Goal: Task Accomplishment & Management: Complete application form

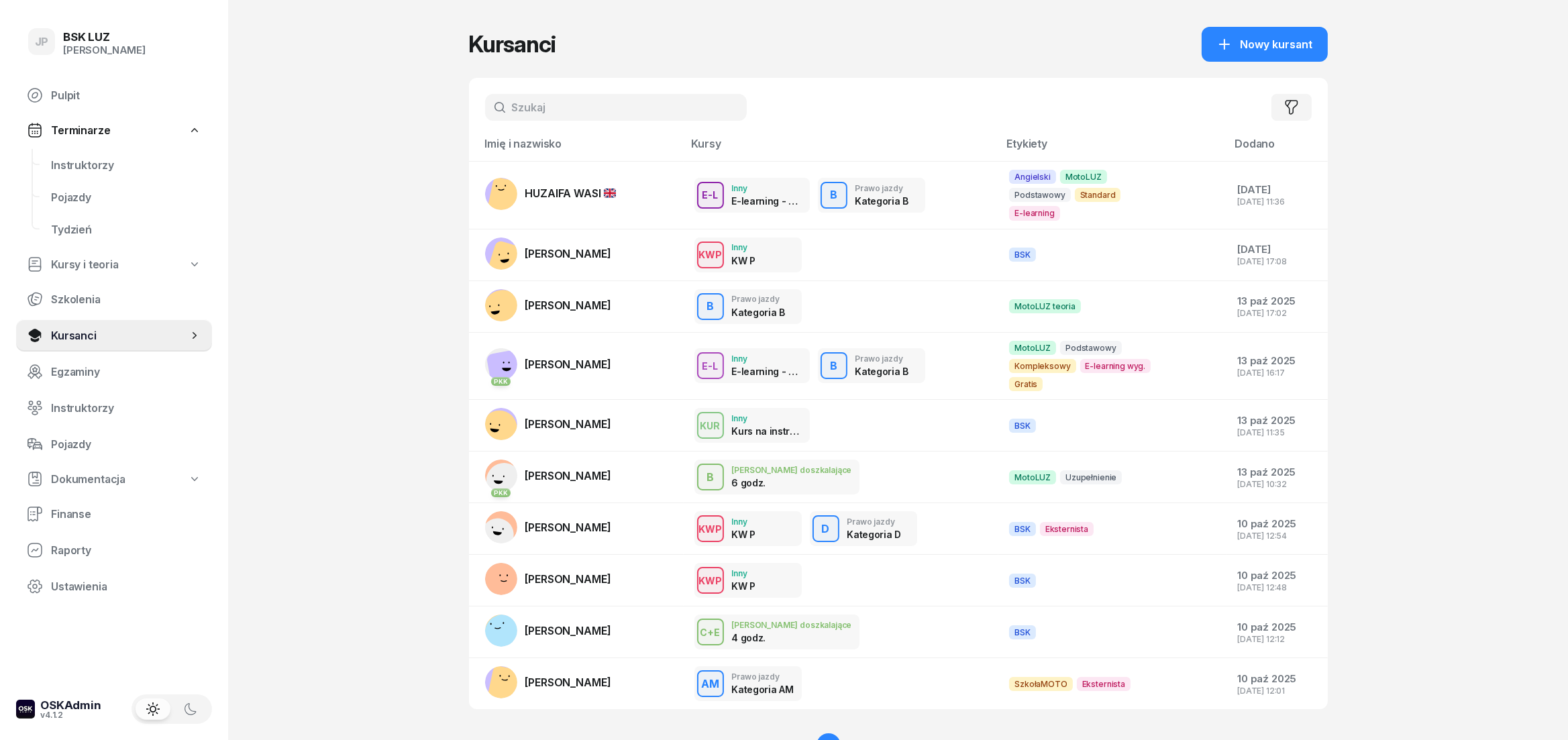
click at [555, 108] on input "text" at bounding box center [616, 107] width 262 height 27
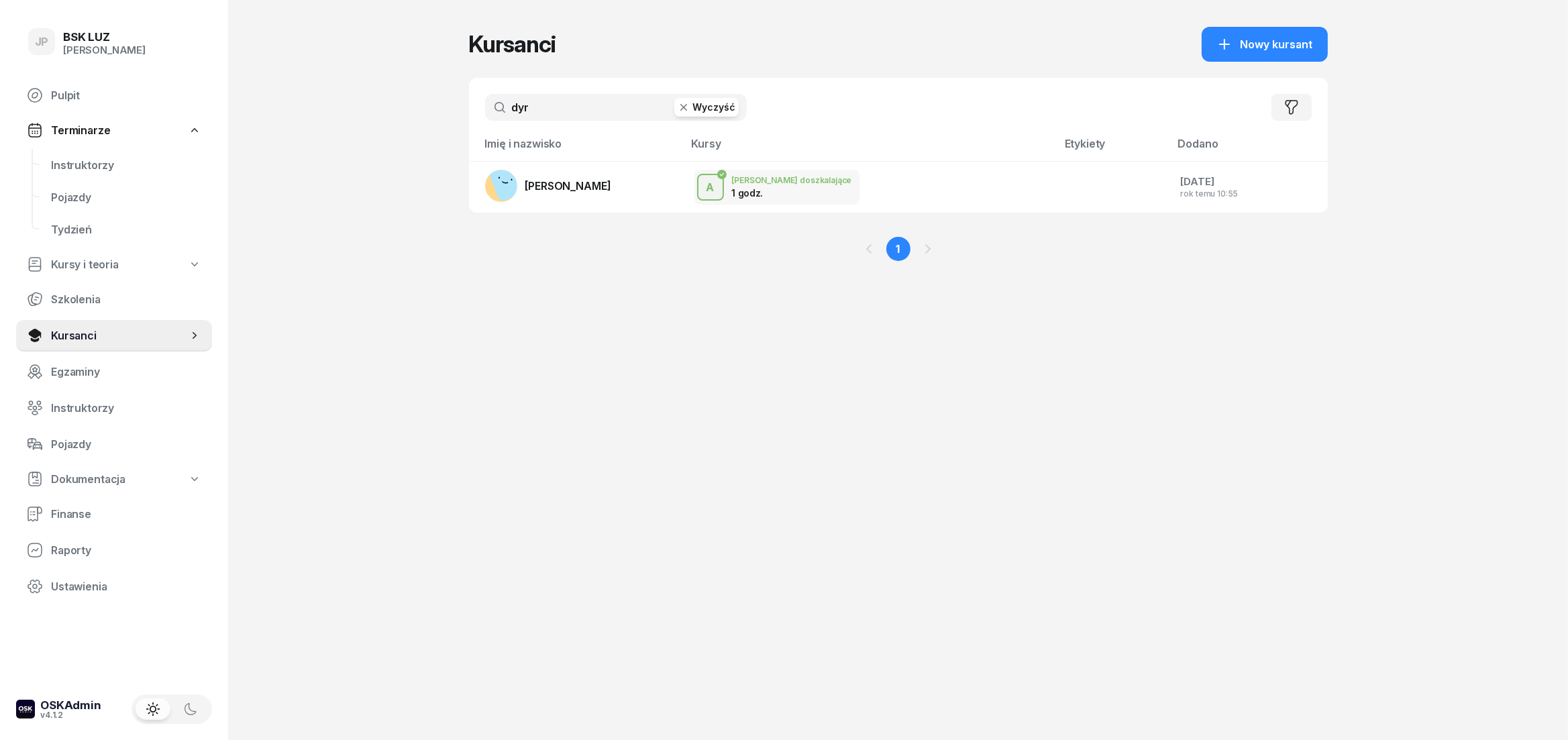
type input "dyr"
click at [708, 104] on button "Wyczyść" at bounding box center [706, 107] width 65 height 19
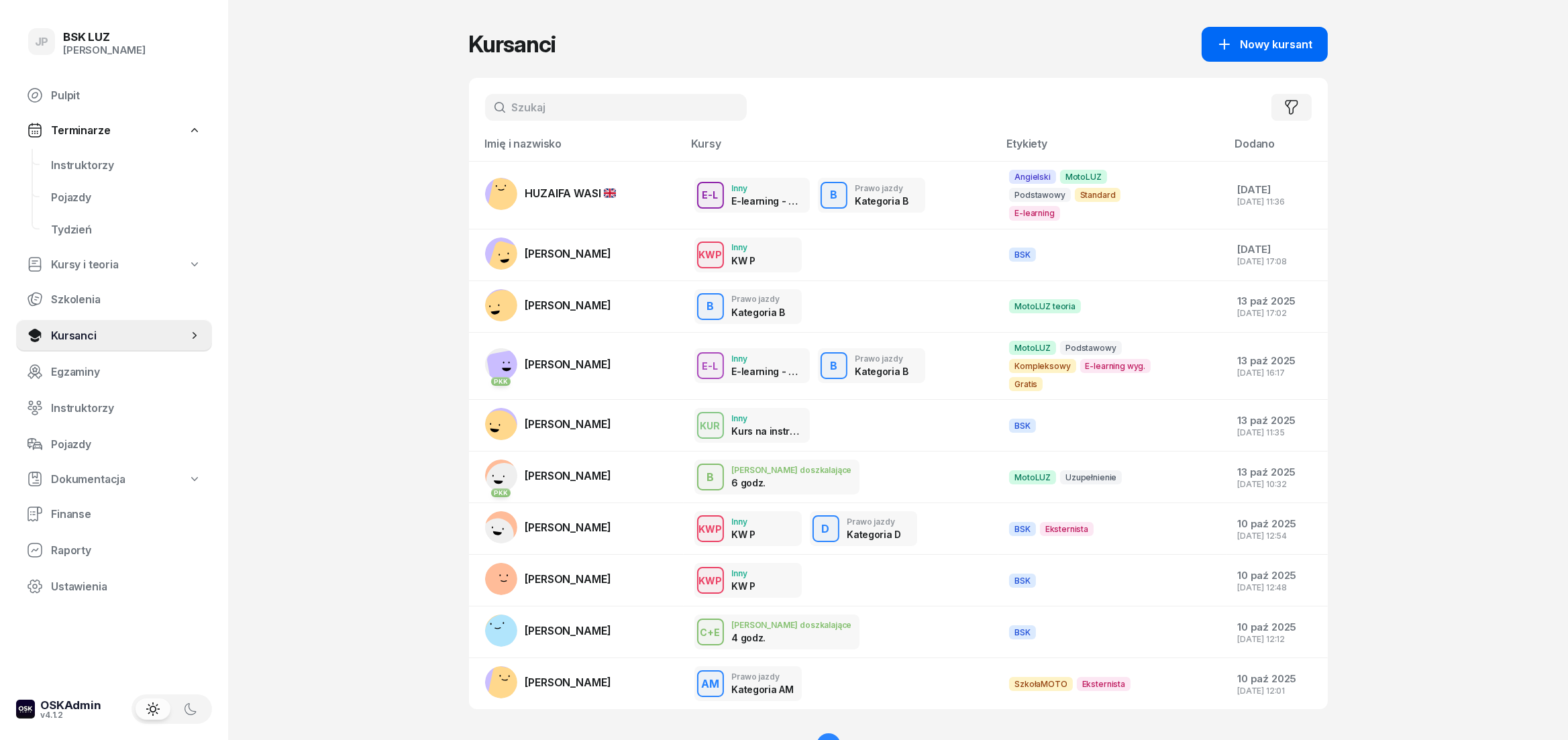
click at [1262, 42] on span "Nowy kursant" at bounding box center [1276, 44] width 72 height 13
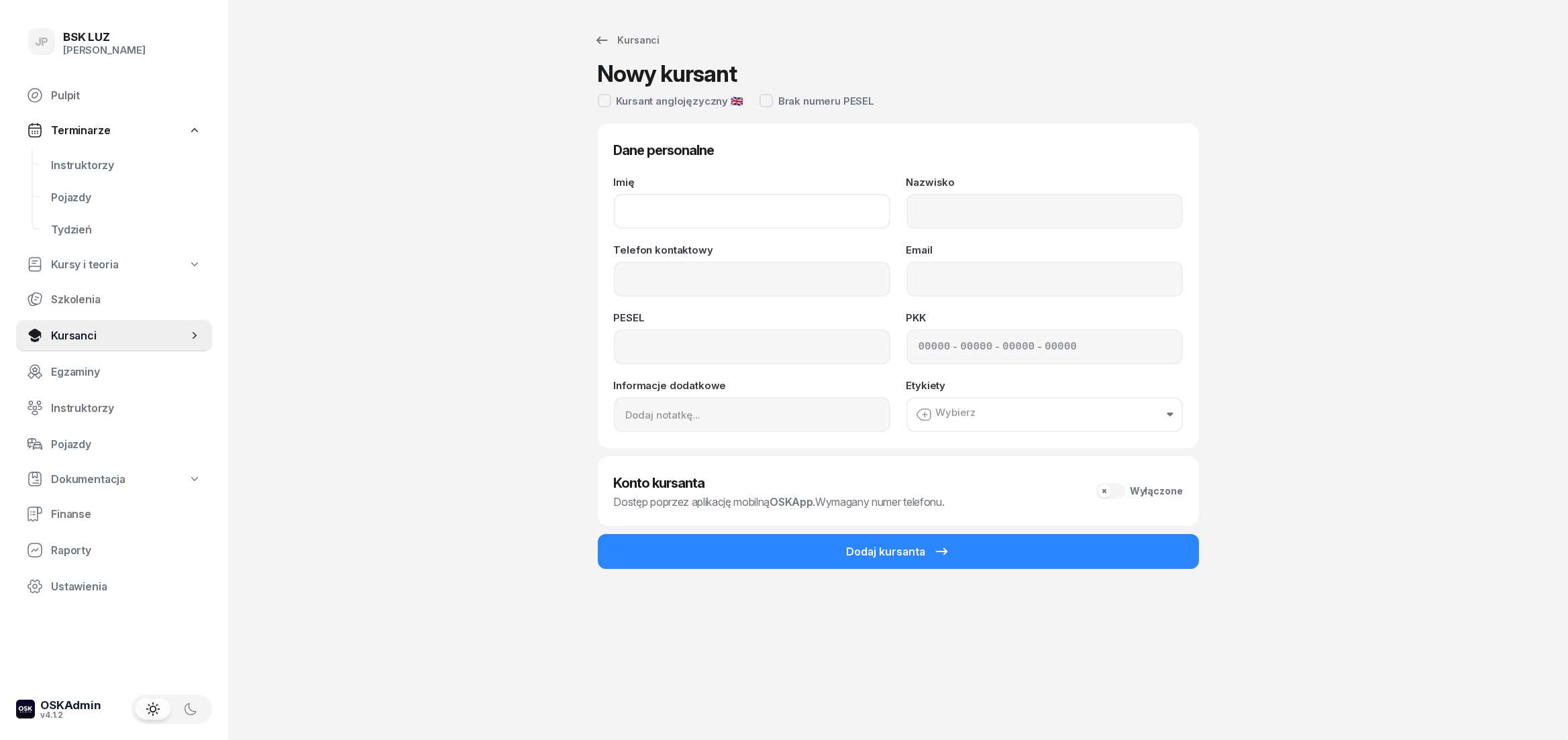
click at [771, 213] on input "Imię" at bounding box center [752, 211] width 277 height 35
type input "m"
type input "MARIANNA"
click at [1062, 223] on input "Nazwisko" at bounding box center [1044, 211] width 277 height 35
type input "DYRDA"
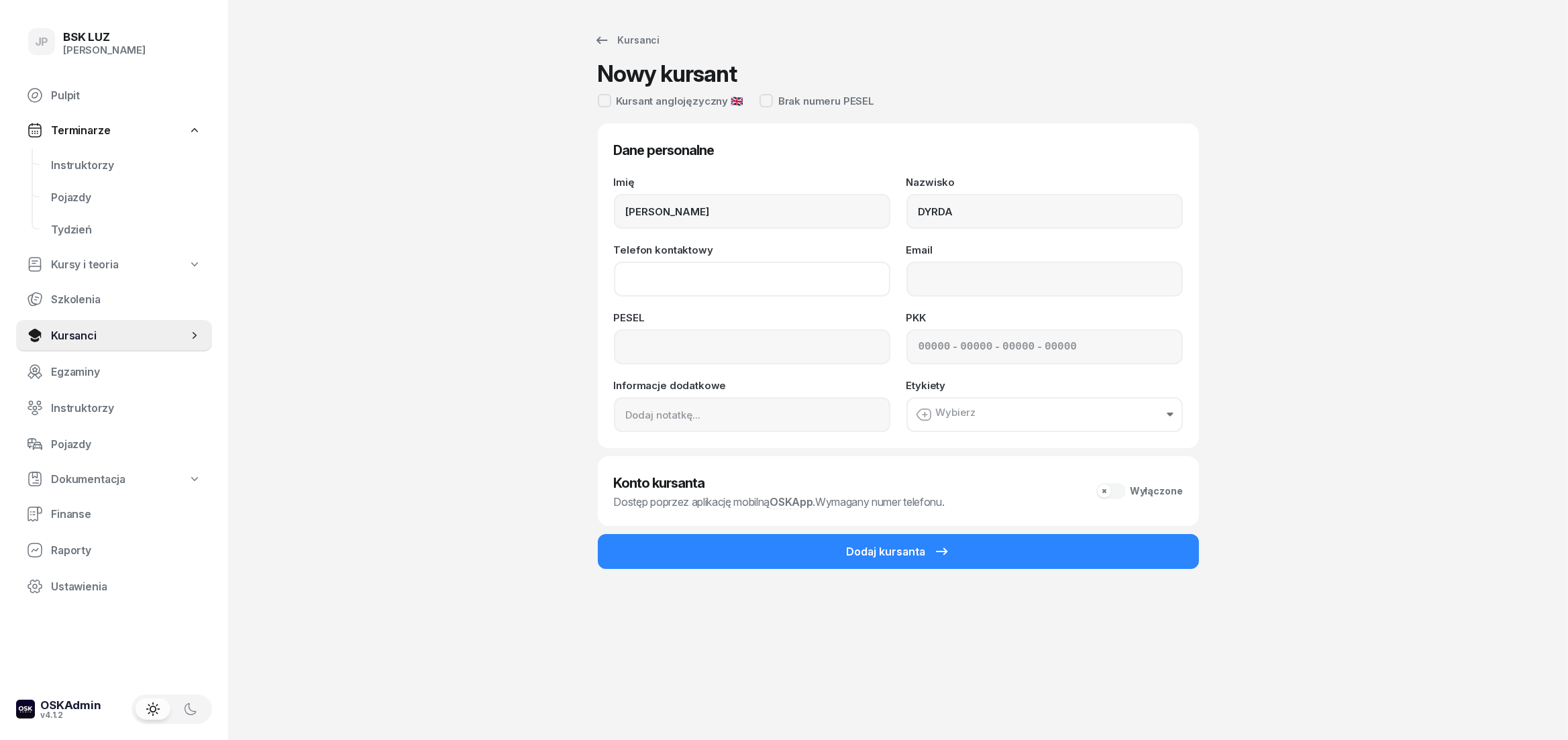
click at [825, 288] on input "Telefon kontaktowy" at bounding box center [752, 280] width 277 height 35
type input "530 369 522"
click at [976, 294] on input "Email" at bounding box center [1044, 280] width 277 height 35
type input "maniadyrda@gmail.com"
click at [752, 357] on input at bounding box center [752, 347] width 277 height 35
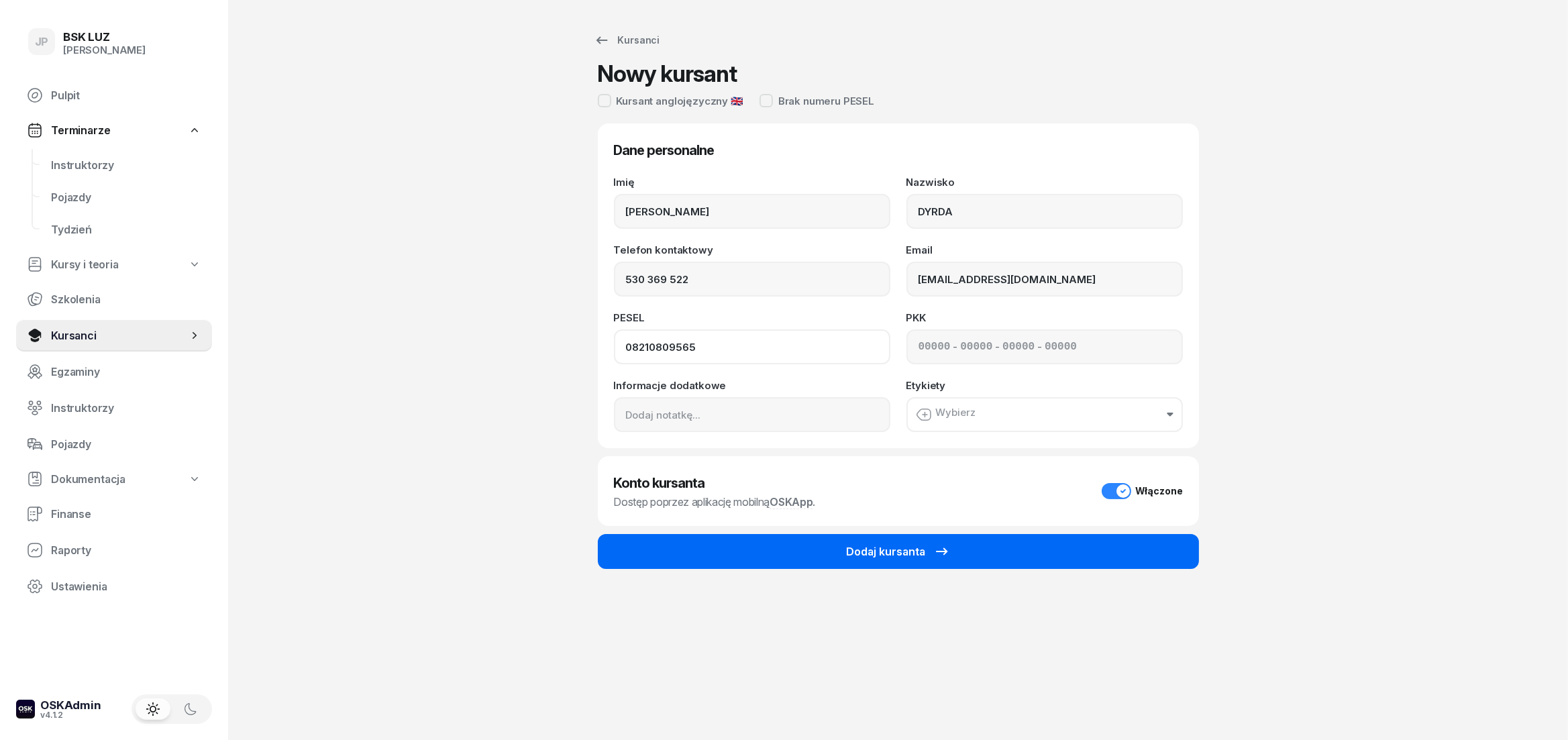
type input "08210809565"
click at [869, 544] on div "Dodaj kursanta" at bounding box center [899, 551] width 104 height 16
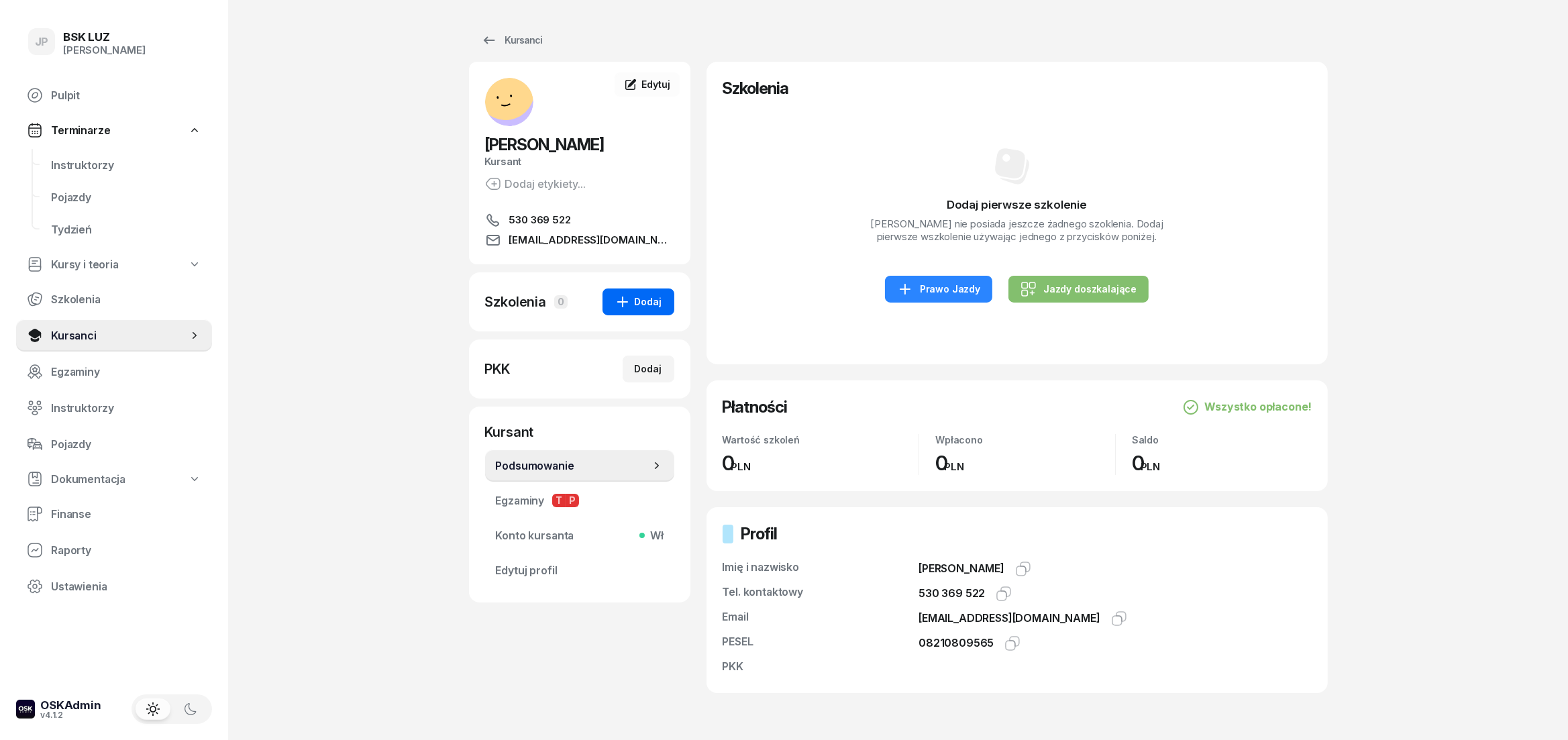
click at [653, 306] on div "Dodaj" at bounding box center [638, 301] width 47 height 16
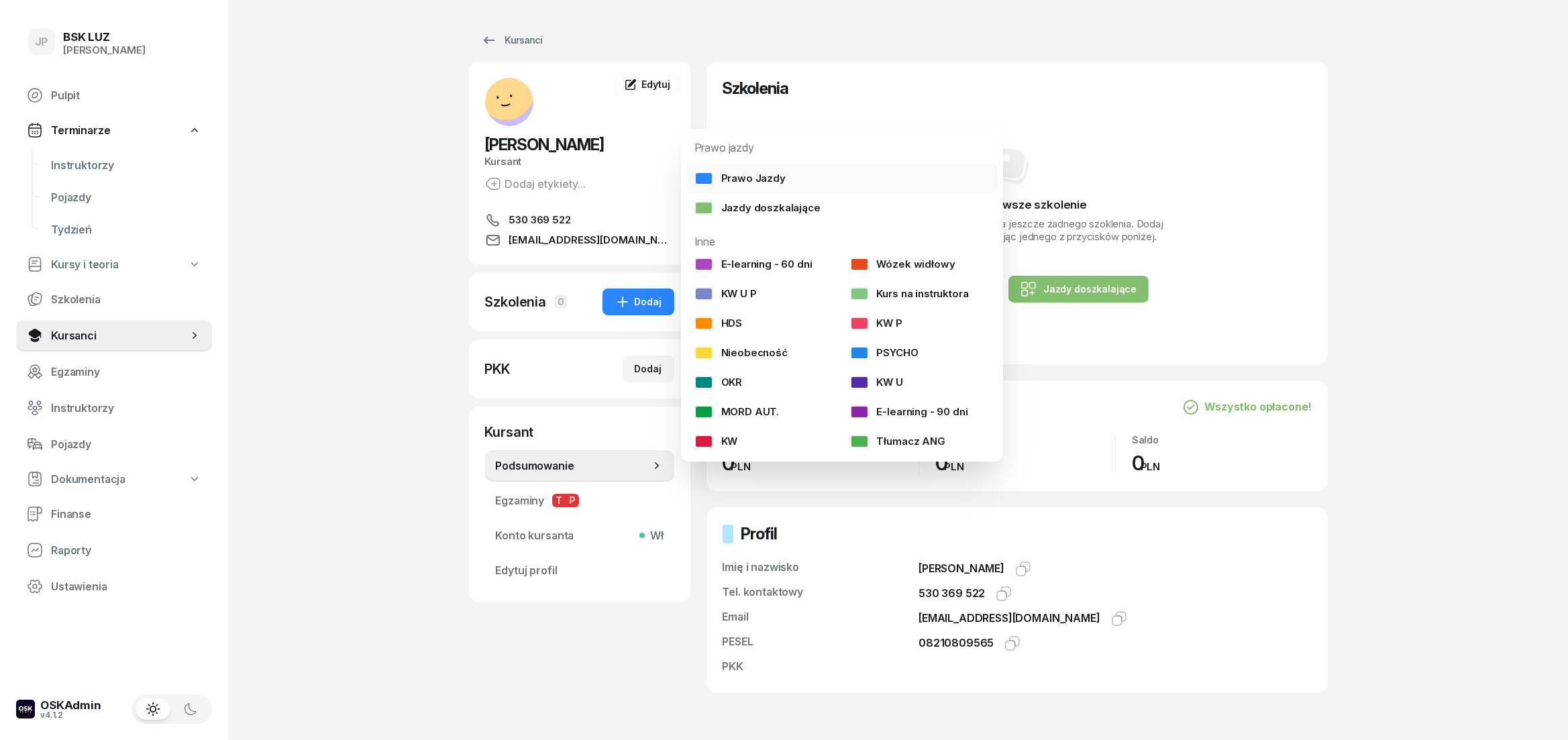
click at [768, 174] on div "Prawo Jazdy" at bounding box center [740, 179] width 92 height 13
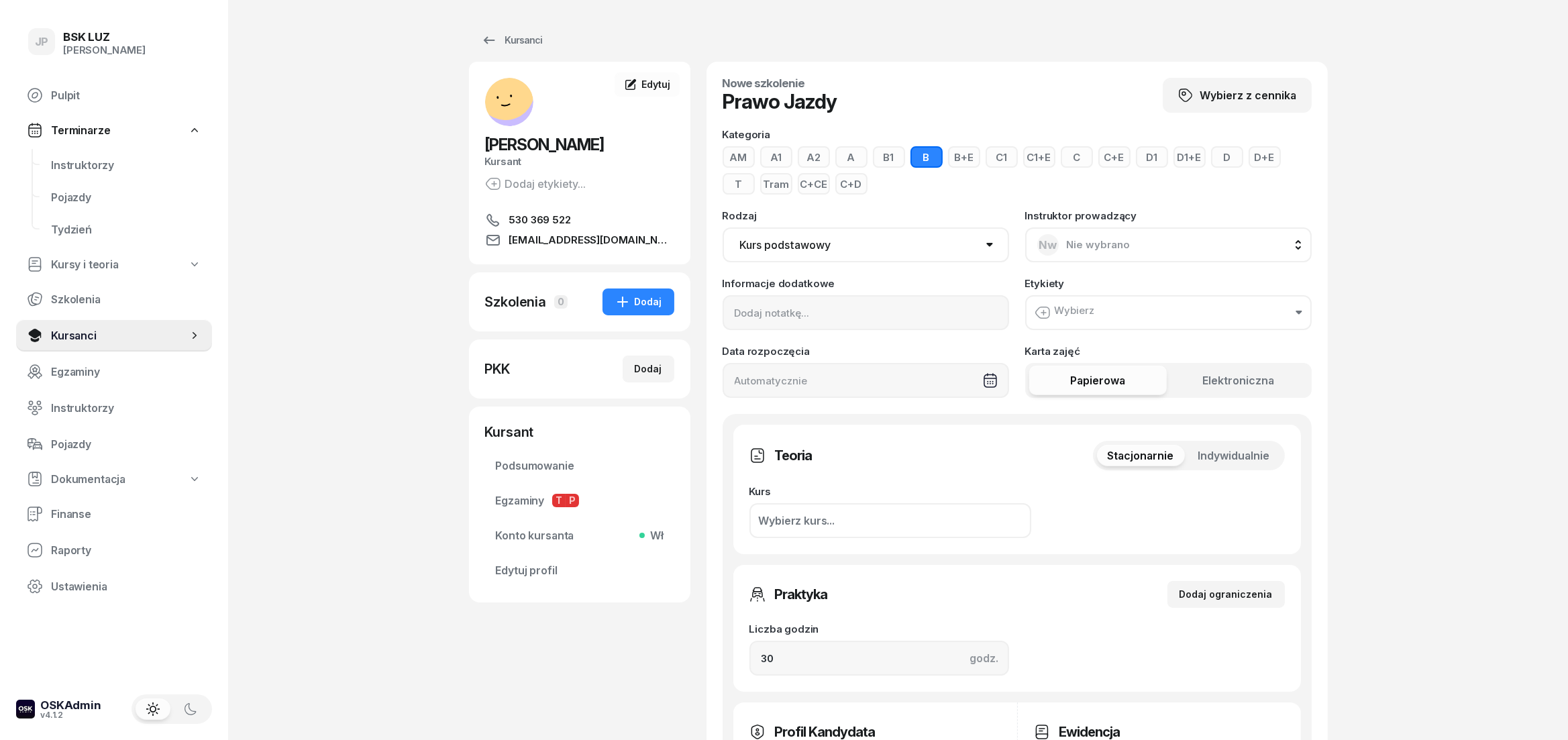
click at [1180, 317] on button "Wybierz" at bounding box center [1167, 313] width 286 height 35
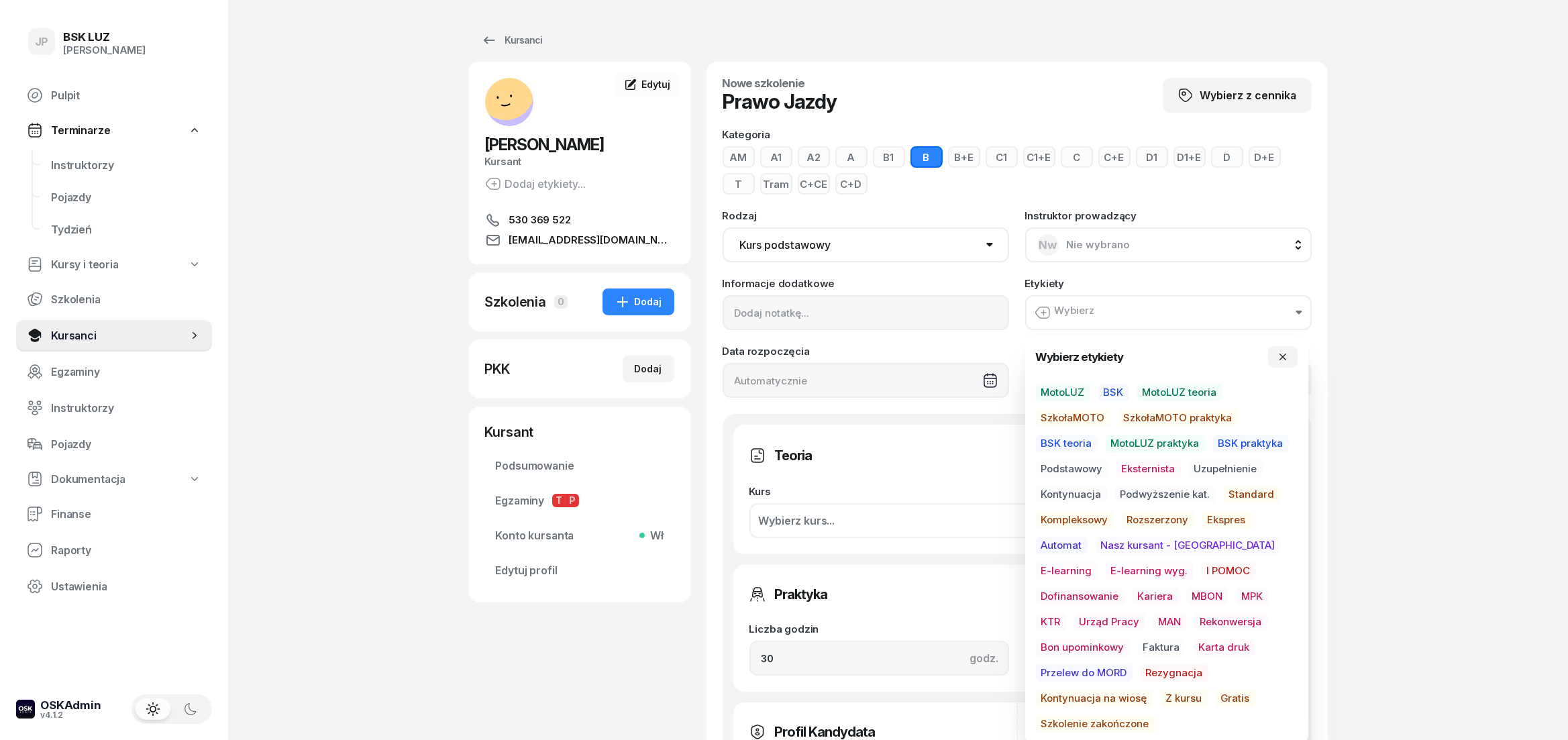
click at [1246, 496] on span "Standard" at bounding box center [1251, 495] width 56 height 18
click at [1078, 398] on span "MotoLUZ" at bounding box center [1063, 394] width 55 height 18
click at [1099, 474] on span "Podstawowy" at bounding box center [1072, 470] width 72 height 18
click at [1405, 453] on div "JP BSK LUZ Joanna Piątkiewicz Pulpit Terminarze Instruktorzy Pojazdy Tydzień Ku…" at bounding box center [784, 659] width 1568 height 1319
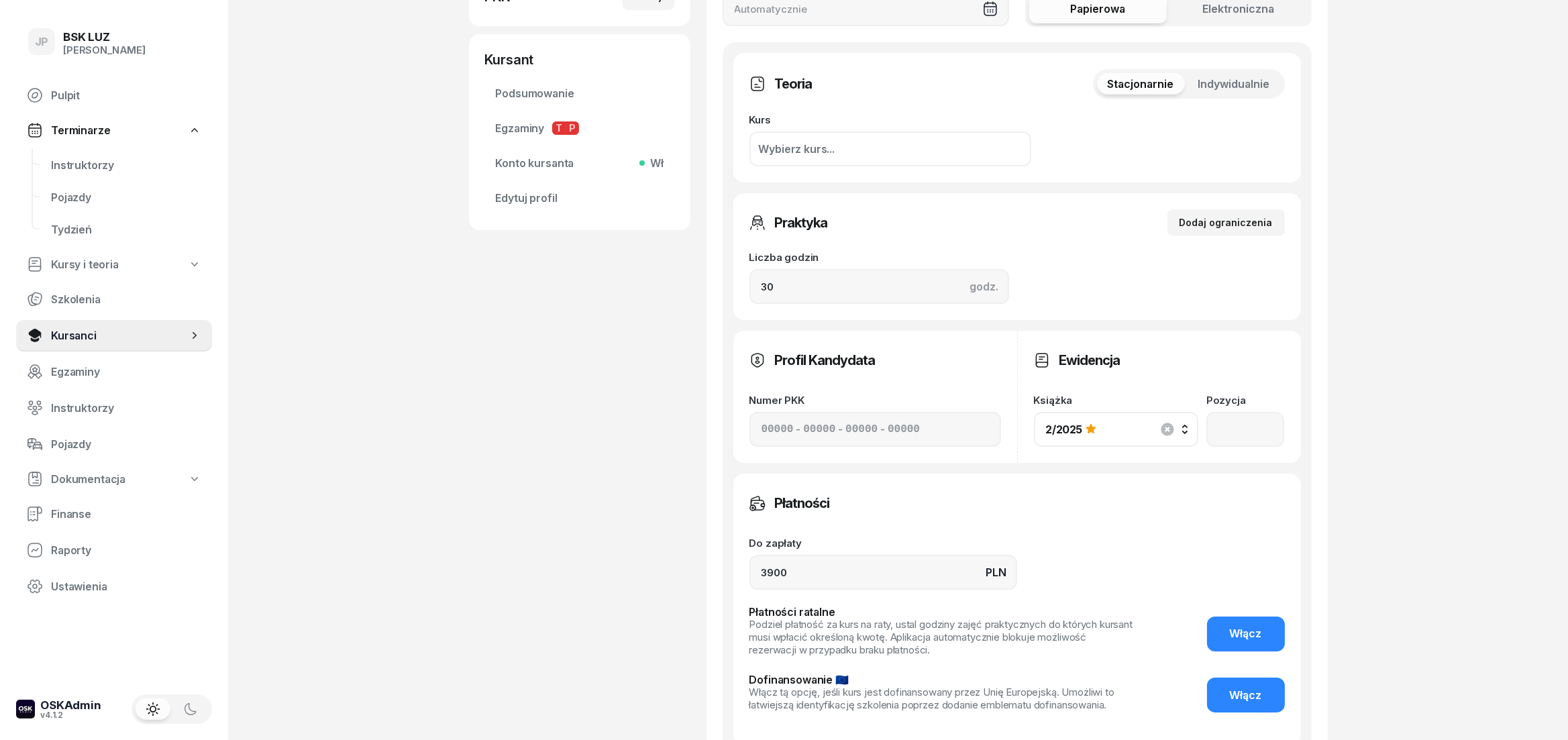
scroll to position [579, 0]
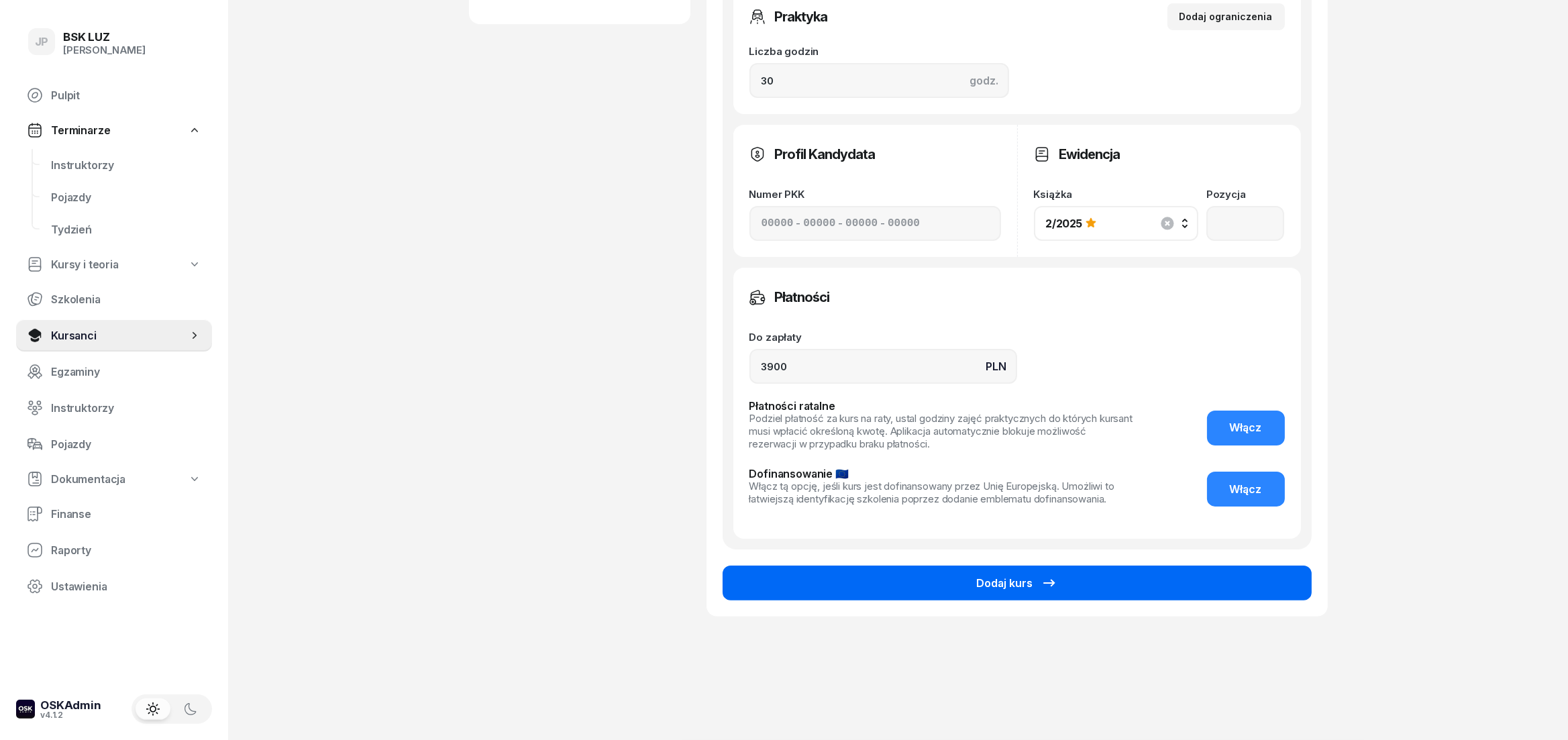
click at [1063, 584] on button "Dodaj kurs" at bounding box center [1017, 583] width 589 height 35
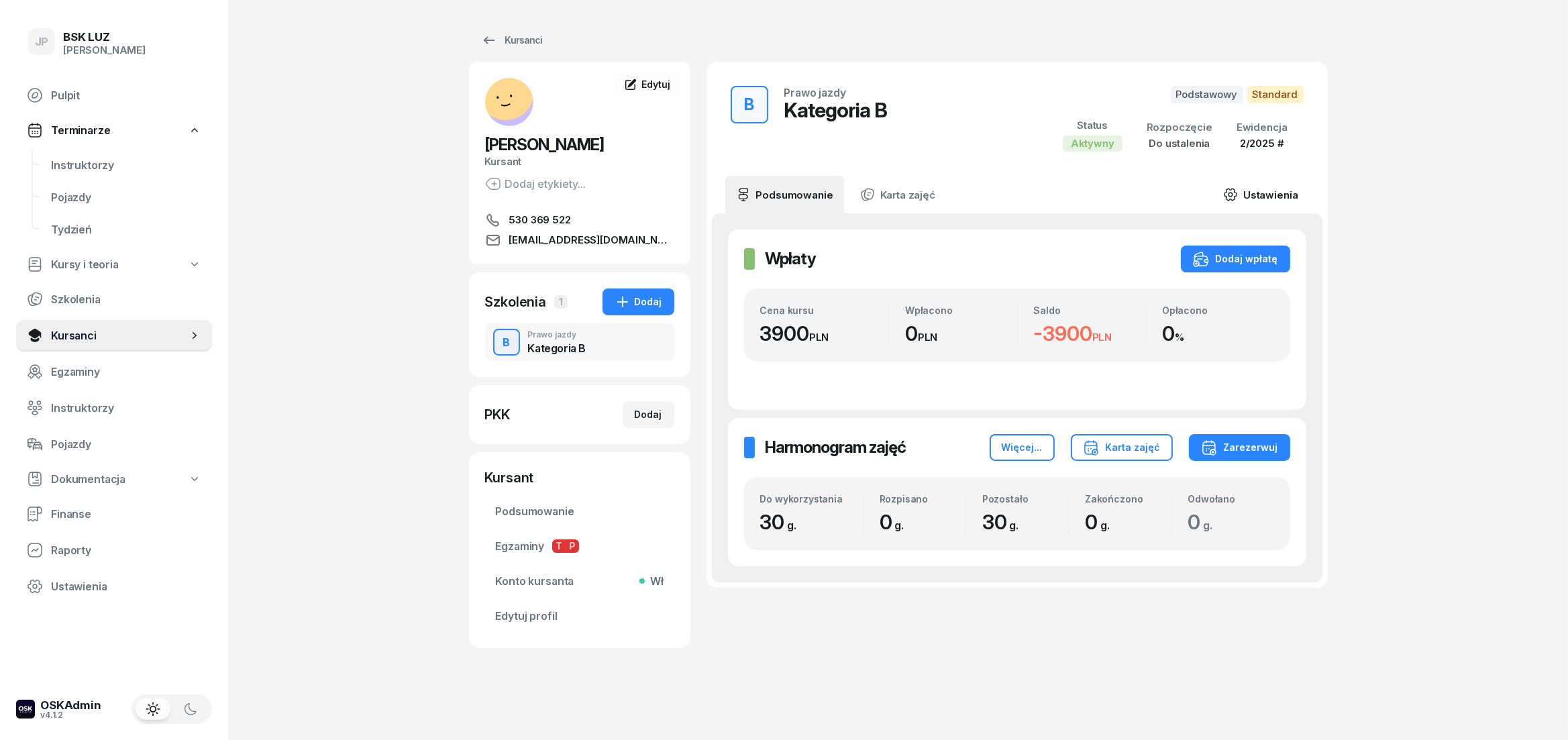
click at [1251, 200] on link "Ustawienia" at bounding box center [1261, 194] width 96 height 38
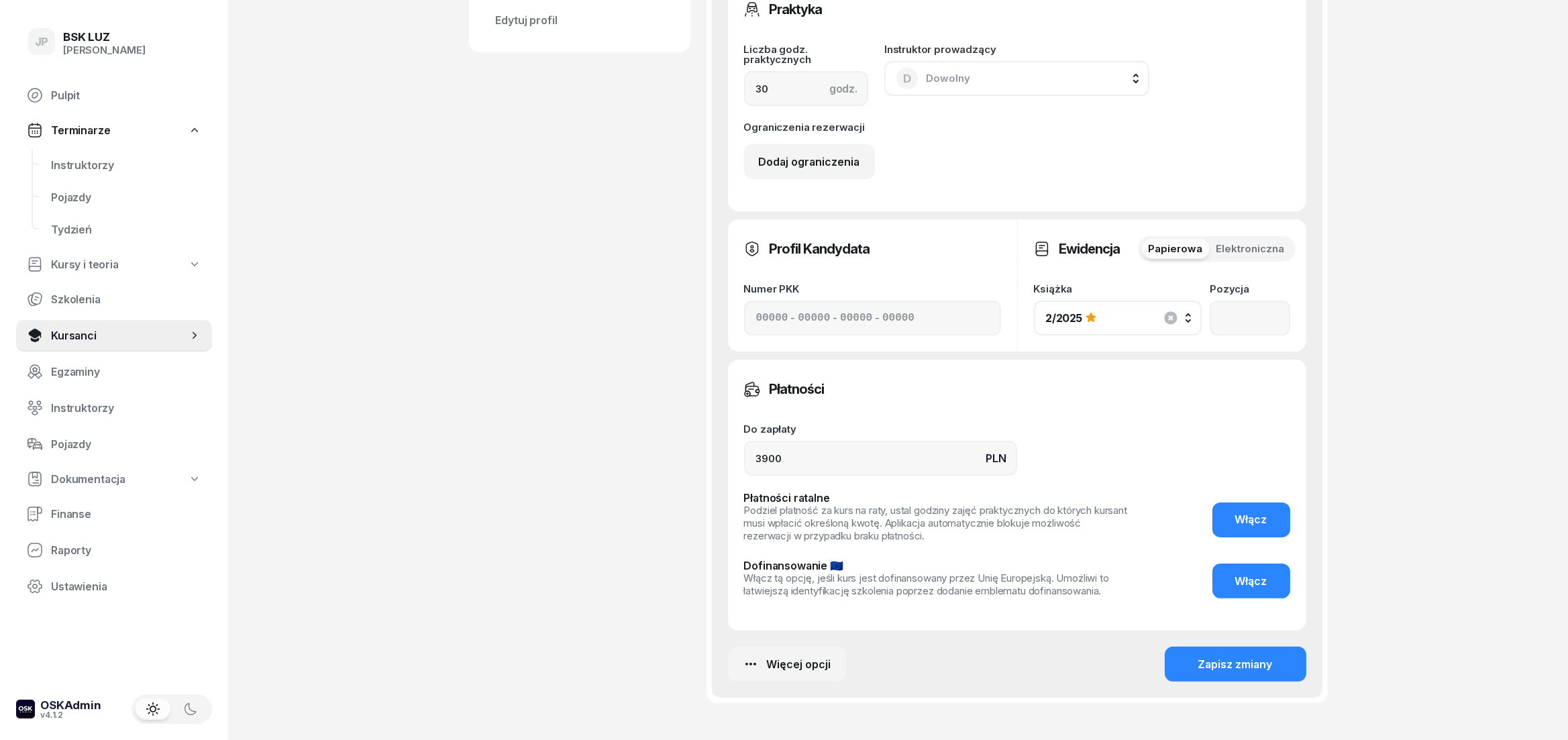
scroll to position [690, 0]
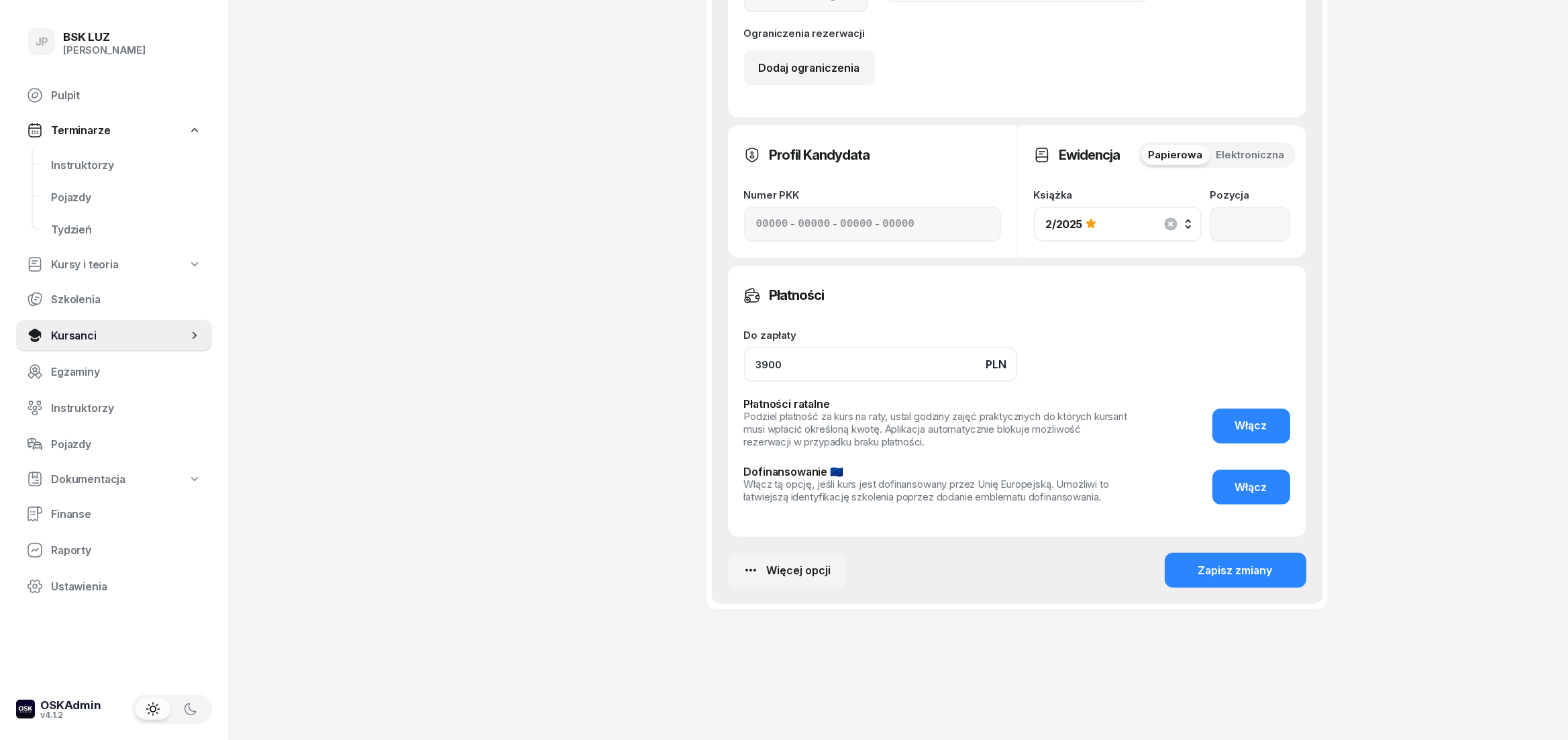
click at [768, 368] on input "3900" at bounding box center [880, 365] width 273 height 35
type input "3600"
click at [1196, 558] on button "Zapisz zmiany" at bounding box center [1235, 571] width 142 height 35
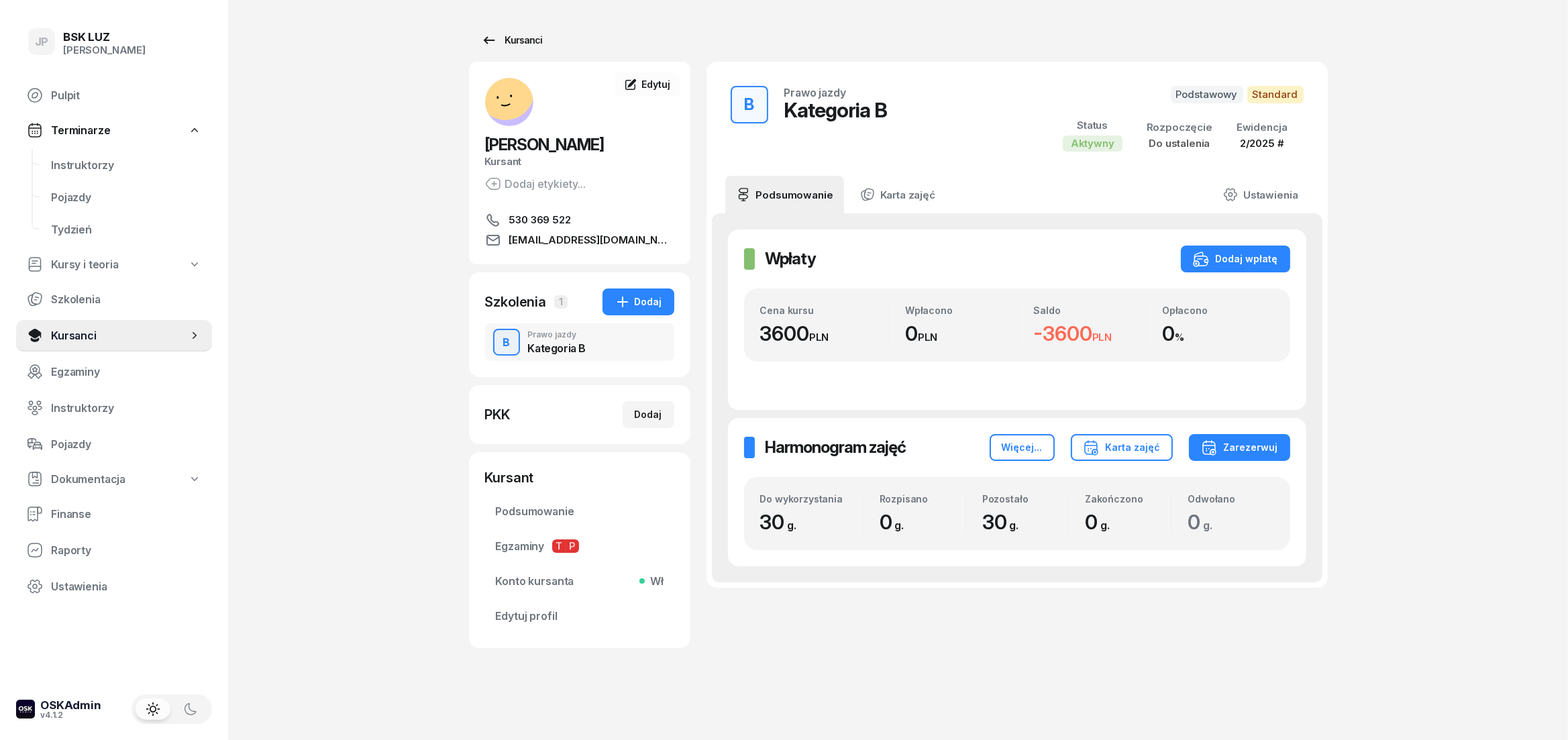
click at [492, 45] on icon at bounding box center [489, 40] width 16 height 16
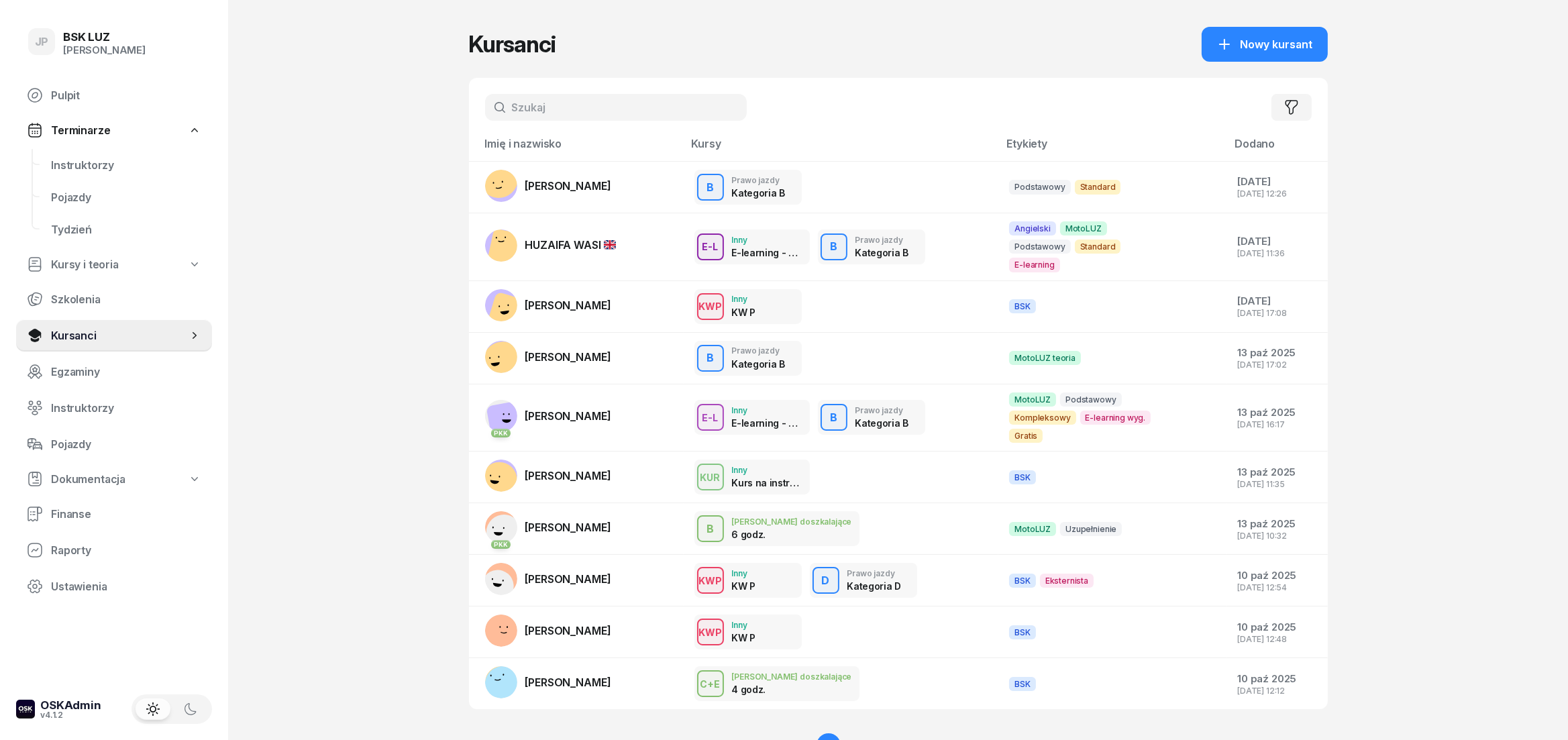
click at [526, 112] on input "text" at bounding box center [616, 107] width 262 height 27
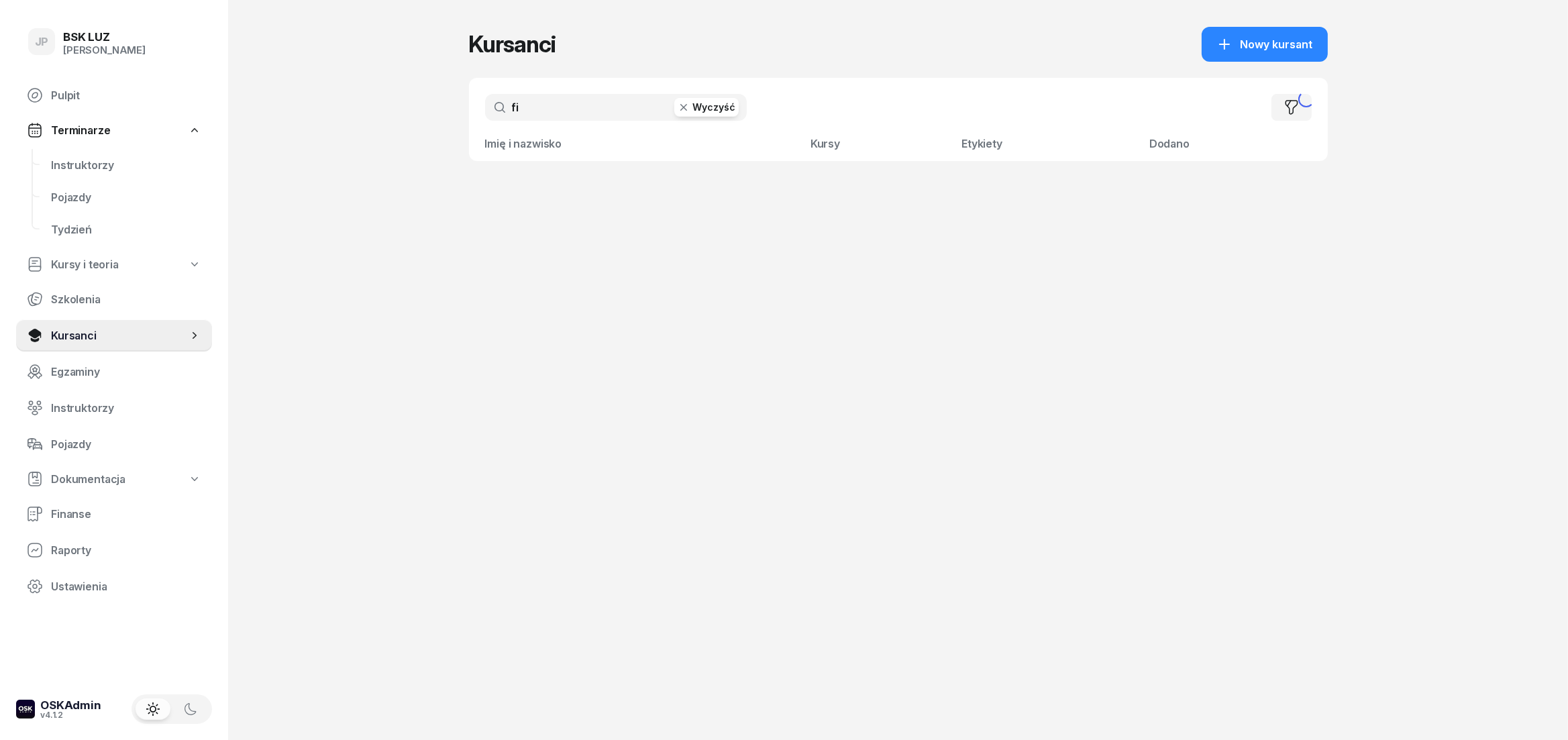
type input "f"
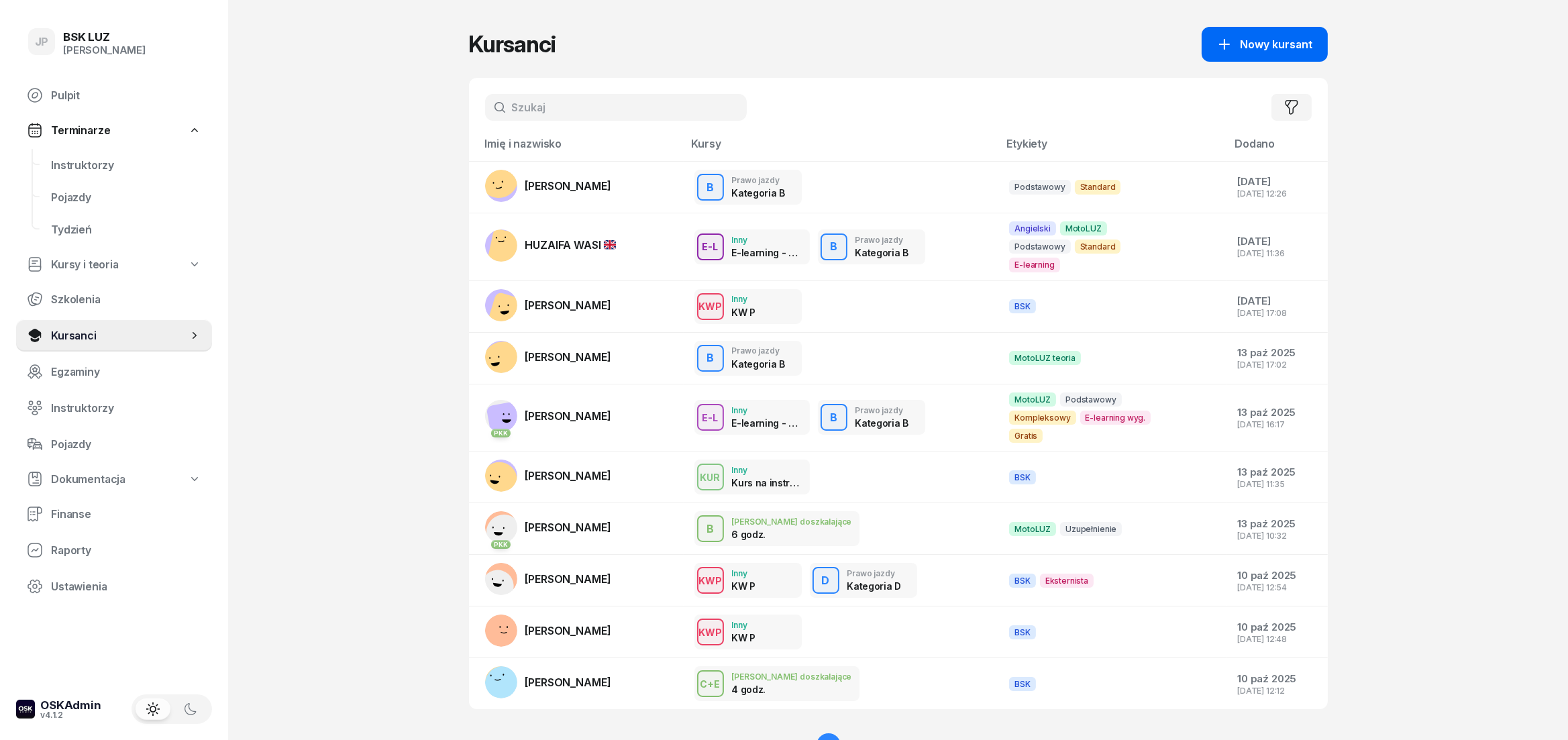
click at [1295, 40] on span "Nowy kursant" at bounding box center [1276, 44] width 72 height 13
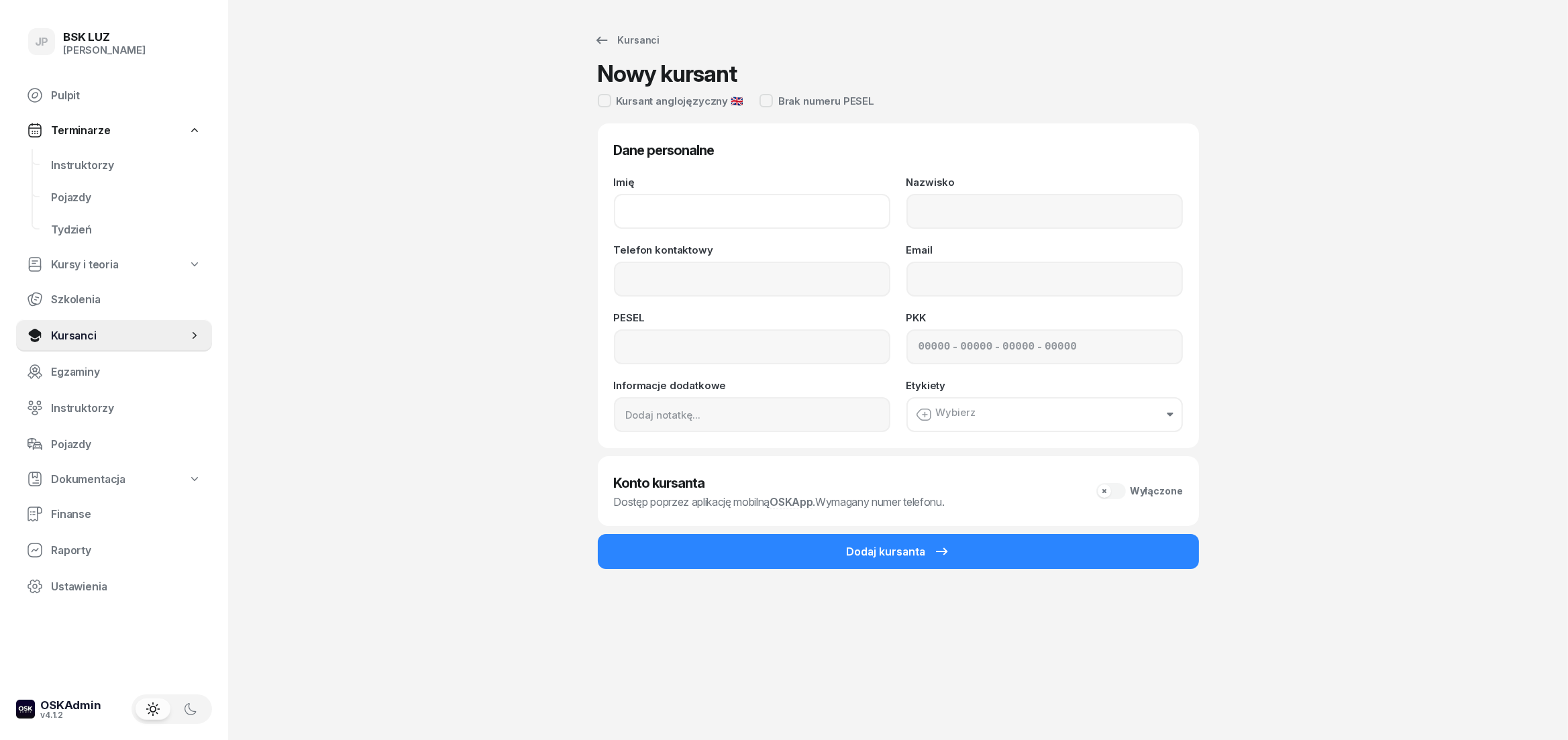
click at [780, 203] on input "Imię" at bounding box center [752, 211] width 277 height 35
type input "LAURA"
click at [925, 207] on input "Nazwisko" at bounding box center [1044, 211] width 277 height 35
type input "FITRZYK"
click at [808, 286] on input "Telefon kontaktowy" at bounding box center [752, 280] width 277 height 35
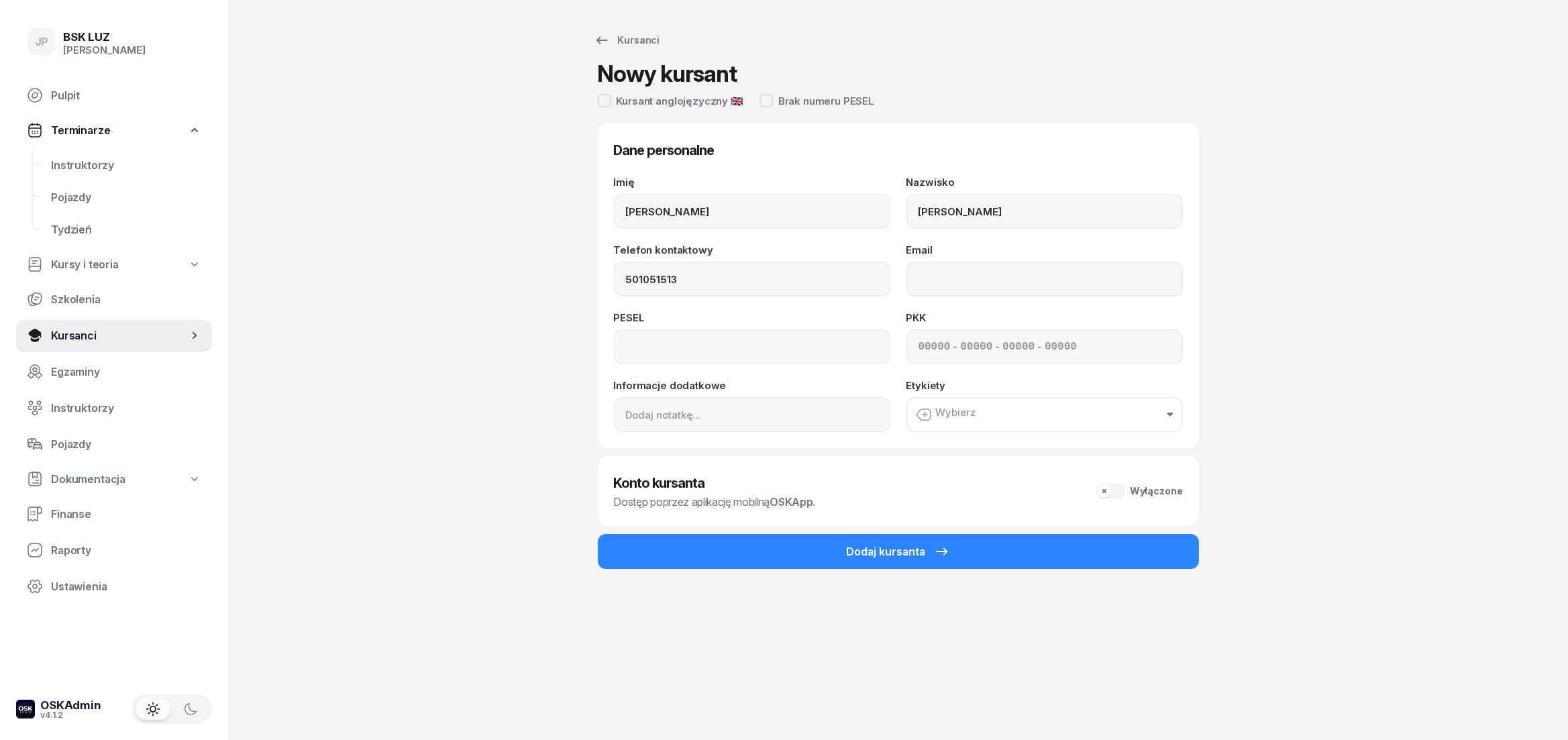
type input "501 051 513"
click at [964, 255] on div "Email" at bounding box center [1044, 271] width 277 height 52
click at [964, 272] on input "Email" at bounding box center [1044, 280] width 277 height 35
type input "gilinsky@onet.eu"
click at [824, 345] on input at bounding box center [752, 347] width 277 height 35
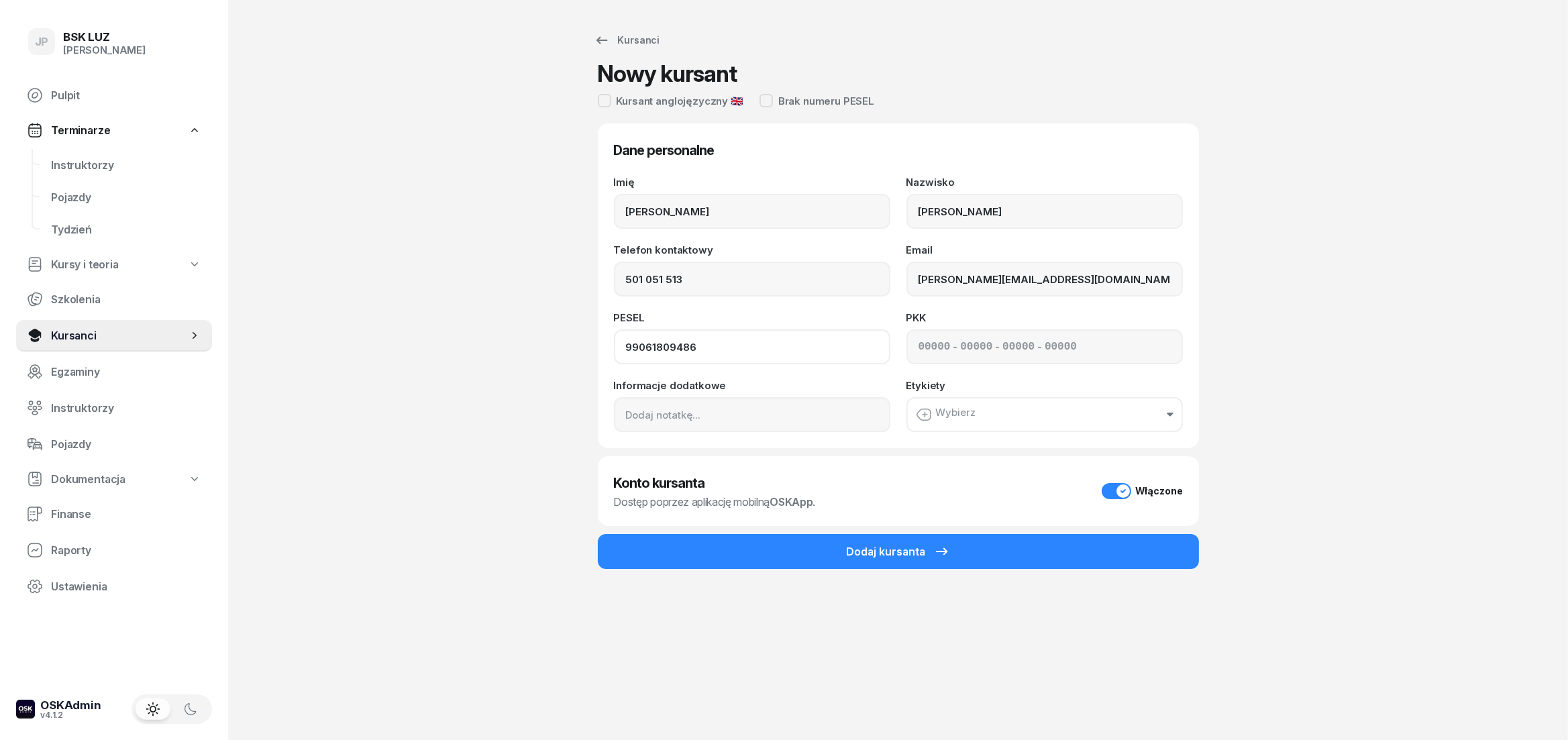
type input "99061809486"
click at [974, 413] on div "Wybierz" at bounding box center [945, 414] width 60 height 16
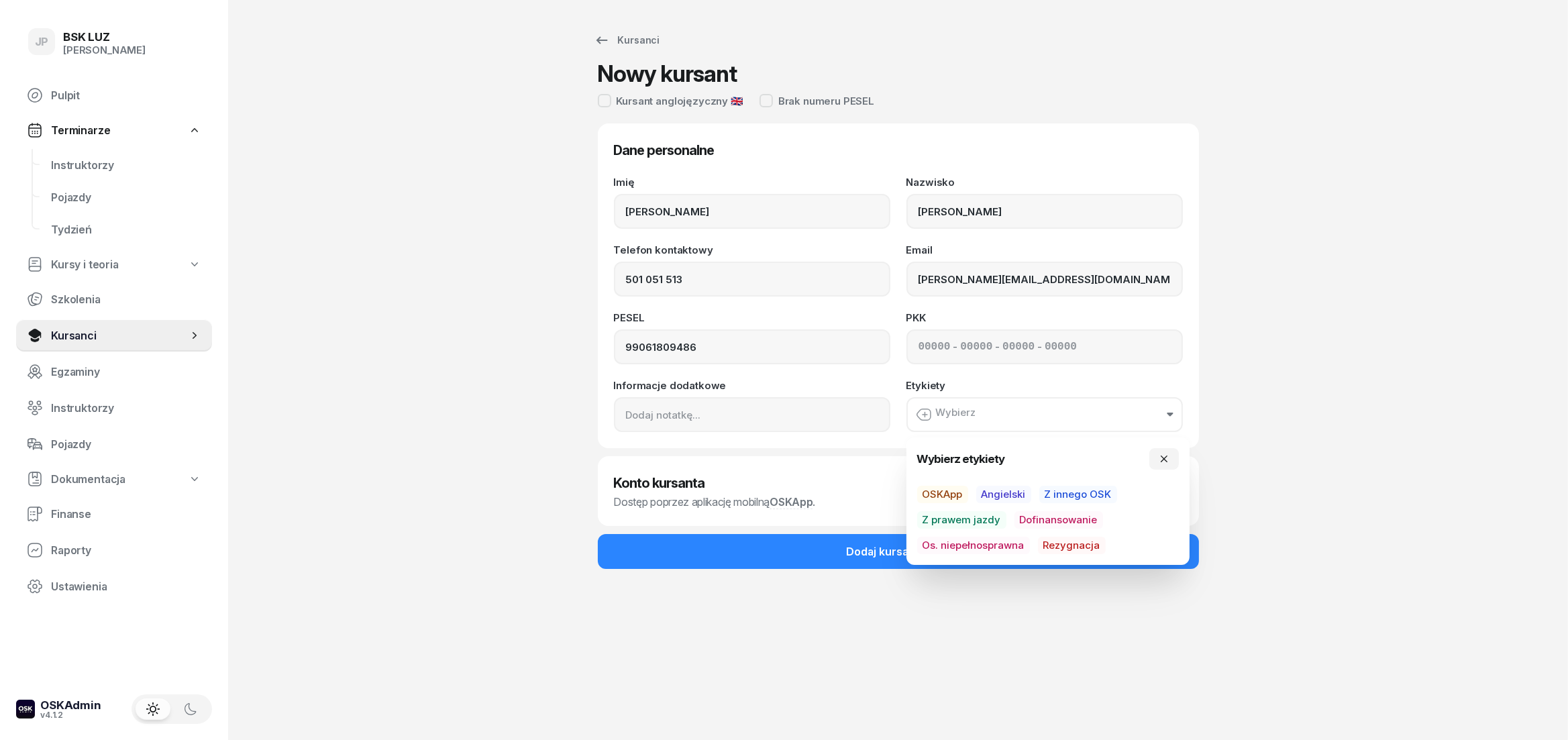
click at [1044, 523] on span "Dofinansowanie" at bounding box center [1059, 520] width 89 height 18
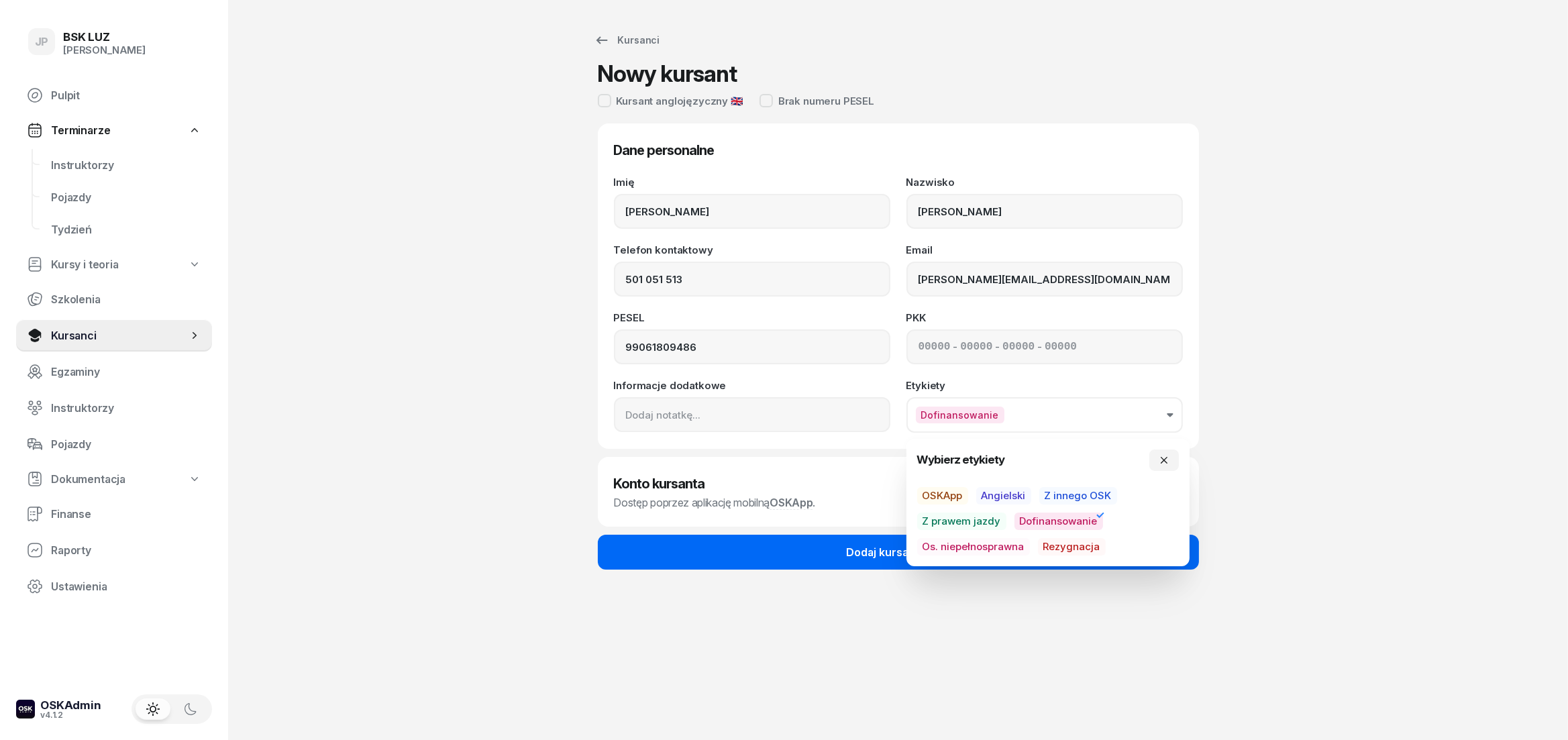
click at [863, 550] on div "Dodaj kursanta" at bounding box center [899, 552] width 104 height 16
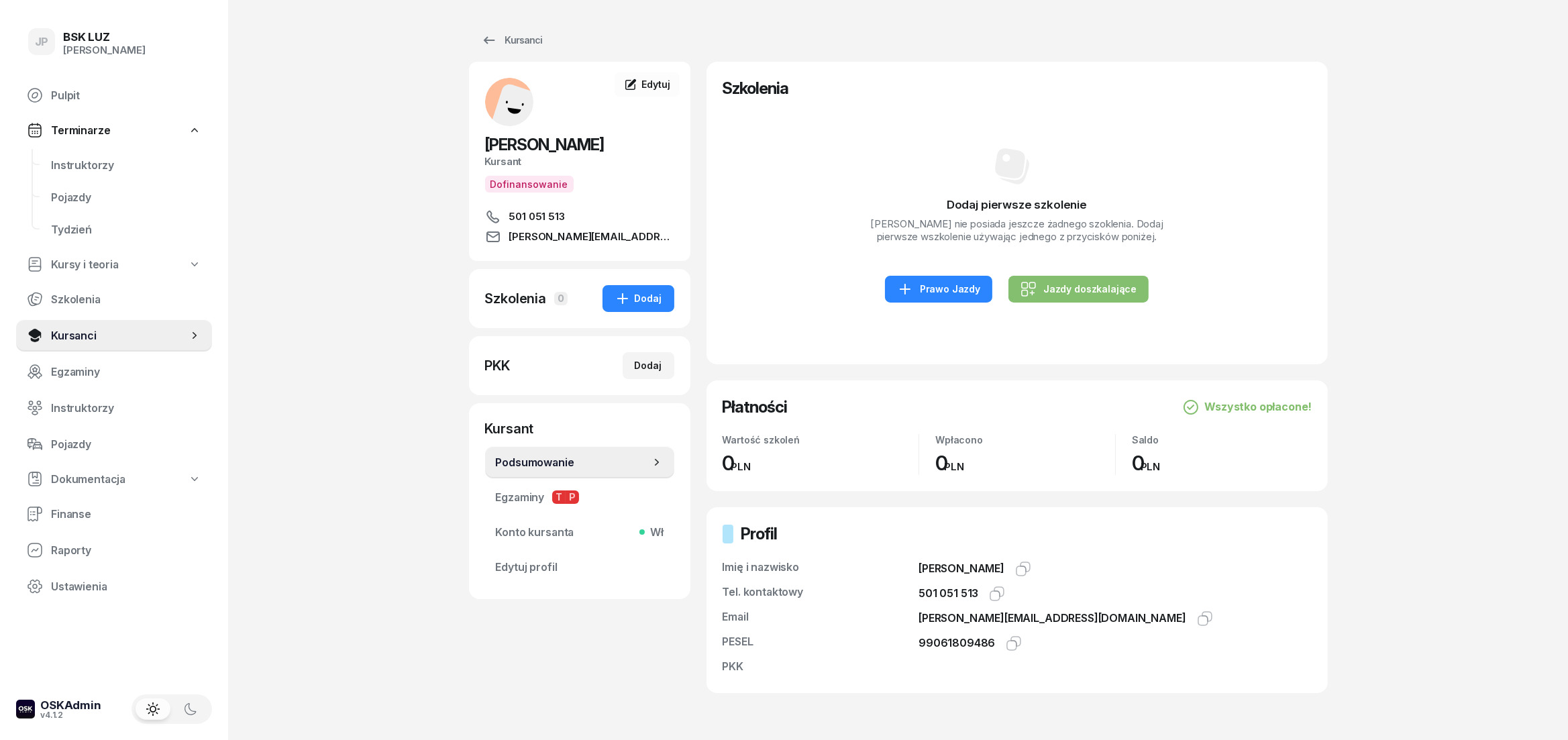
click at [863, 550] on div "Profil Imię i nazwisko LAURA FITRZYK Tel. kontaktowy 501 051 513 Email gilinsky…" at bounding box center [1017, 600] width 589 height 154
click at [660, 298] on div "Dodaj" at bounding box center [638, 298] width 47 height 16
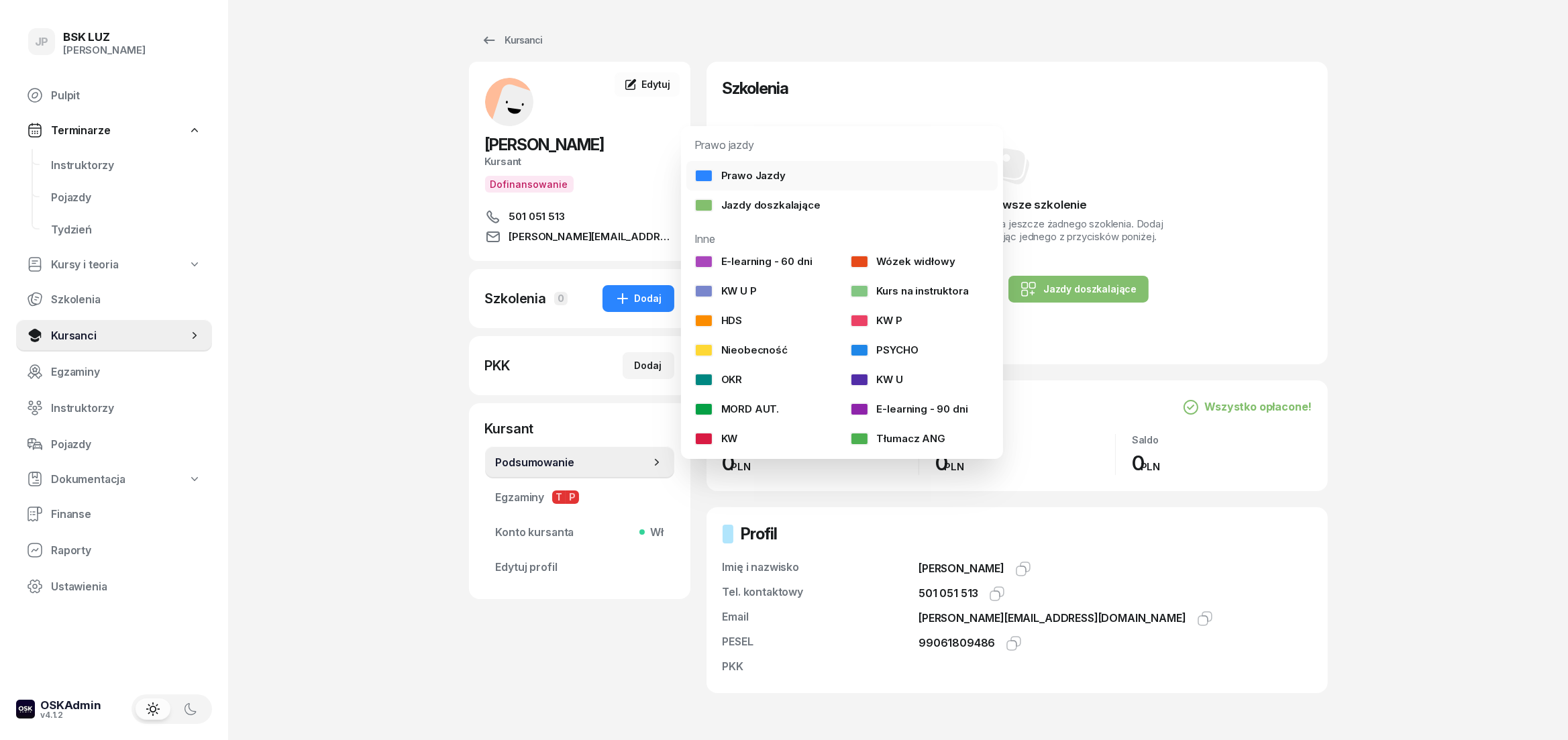
click at [758, 170] on div "Prawo Jazdy" at bounding box center [740, 176] width 92 height 13
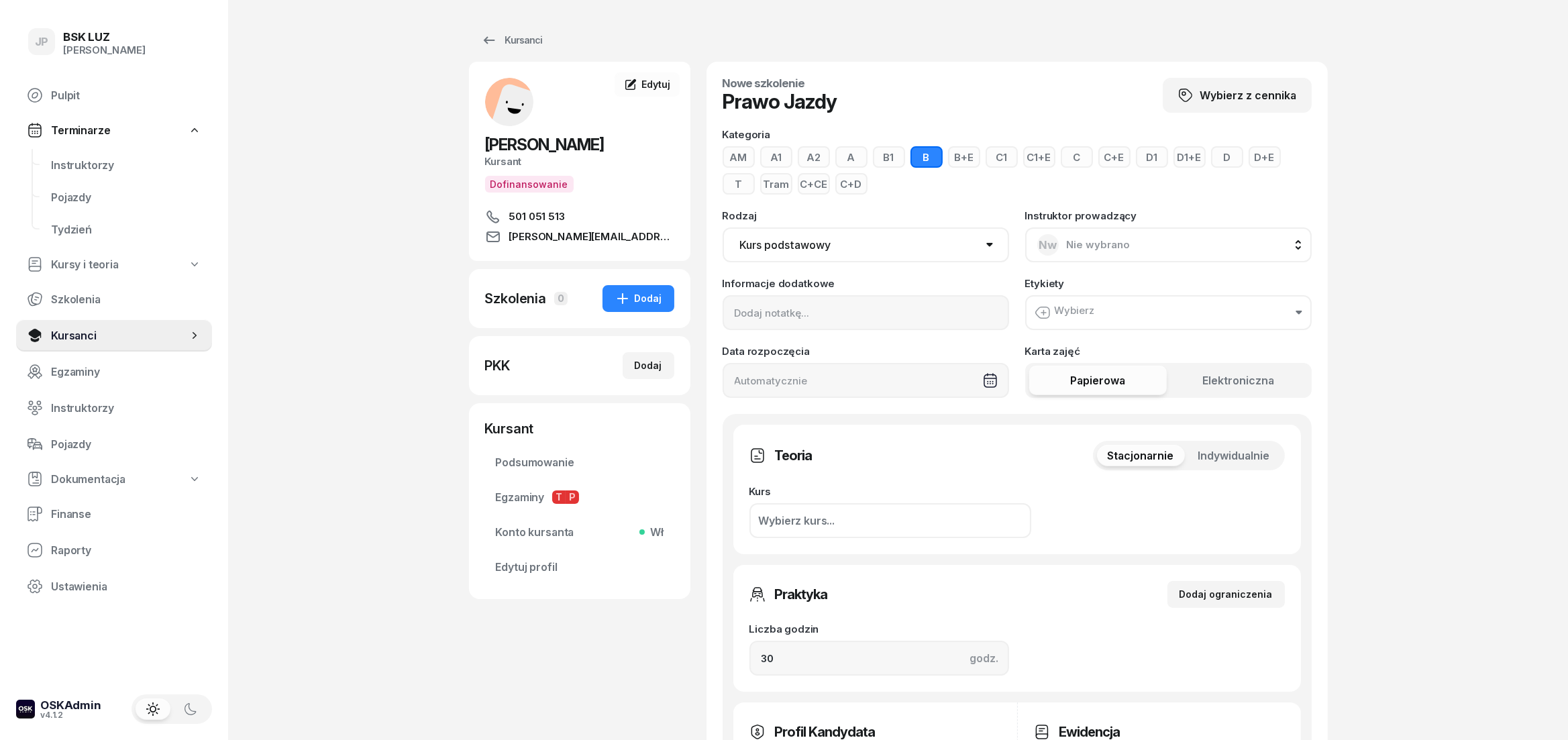
click at [845, 152] on button "A" at bounding box center [851, 157] width 32 height 21
click at [1121, 320] on button "Wybierz" at bounding box center [1167, 313] width 286 height 35
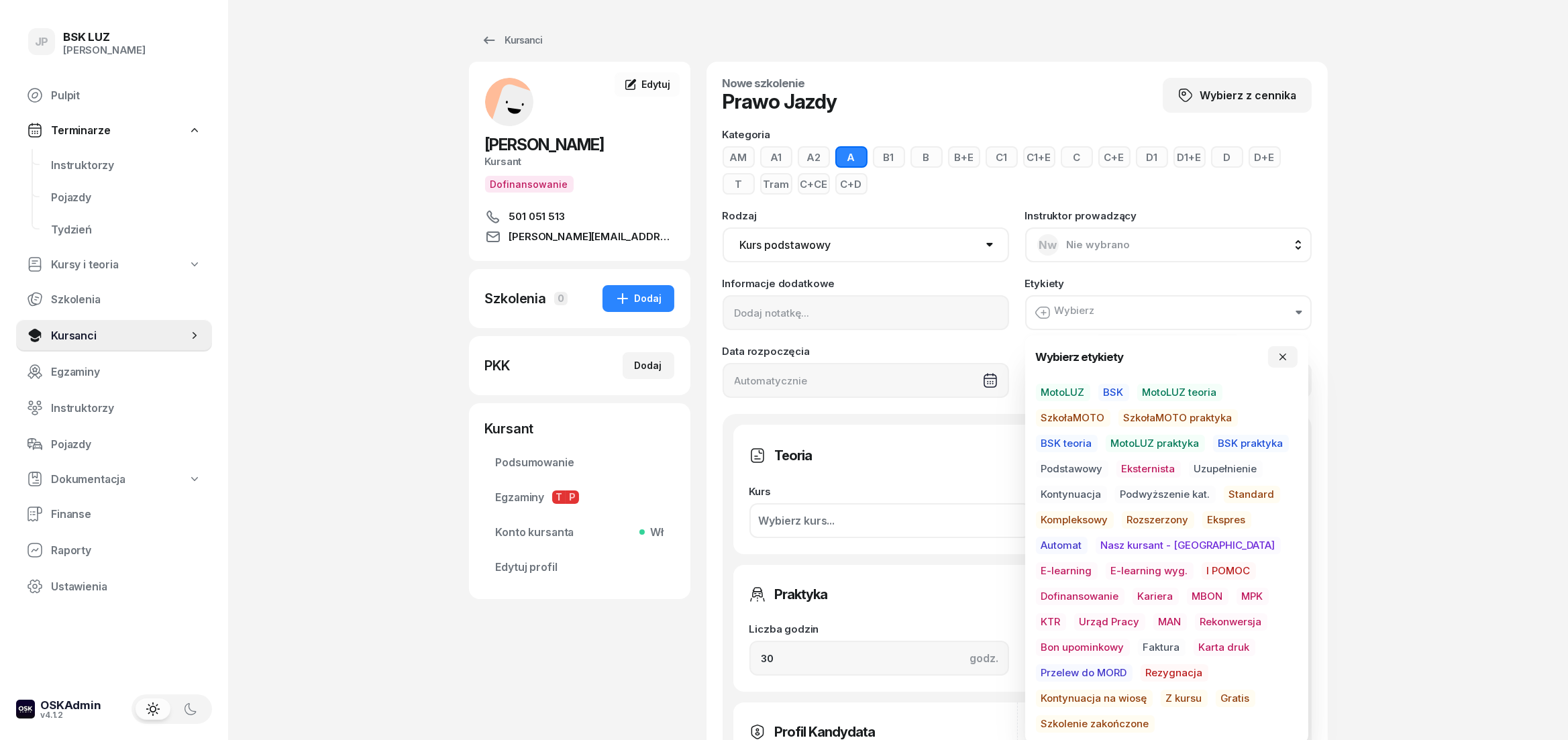
click at [1155, 468] on span "Eksternista" at bounding box center [1149, 469] width 65 height 18
click at [1125, 589] on span "Dofinansowanie" at bounding box center [1080, 597] width 89 height 18
click at [1132, 602] on span "Kariera" at bounding box center [1155, 597] width 46 height 18
click at [1476, 586] on div "JP BSK LUZ Joanna Piątkiewicz Pulpit Terminarze Instruktorzy Pojazdy Tydzień Ku…" at bounding box center [784, 659] width 1568 height 1319
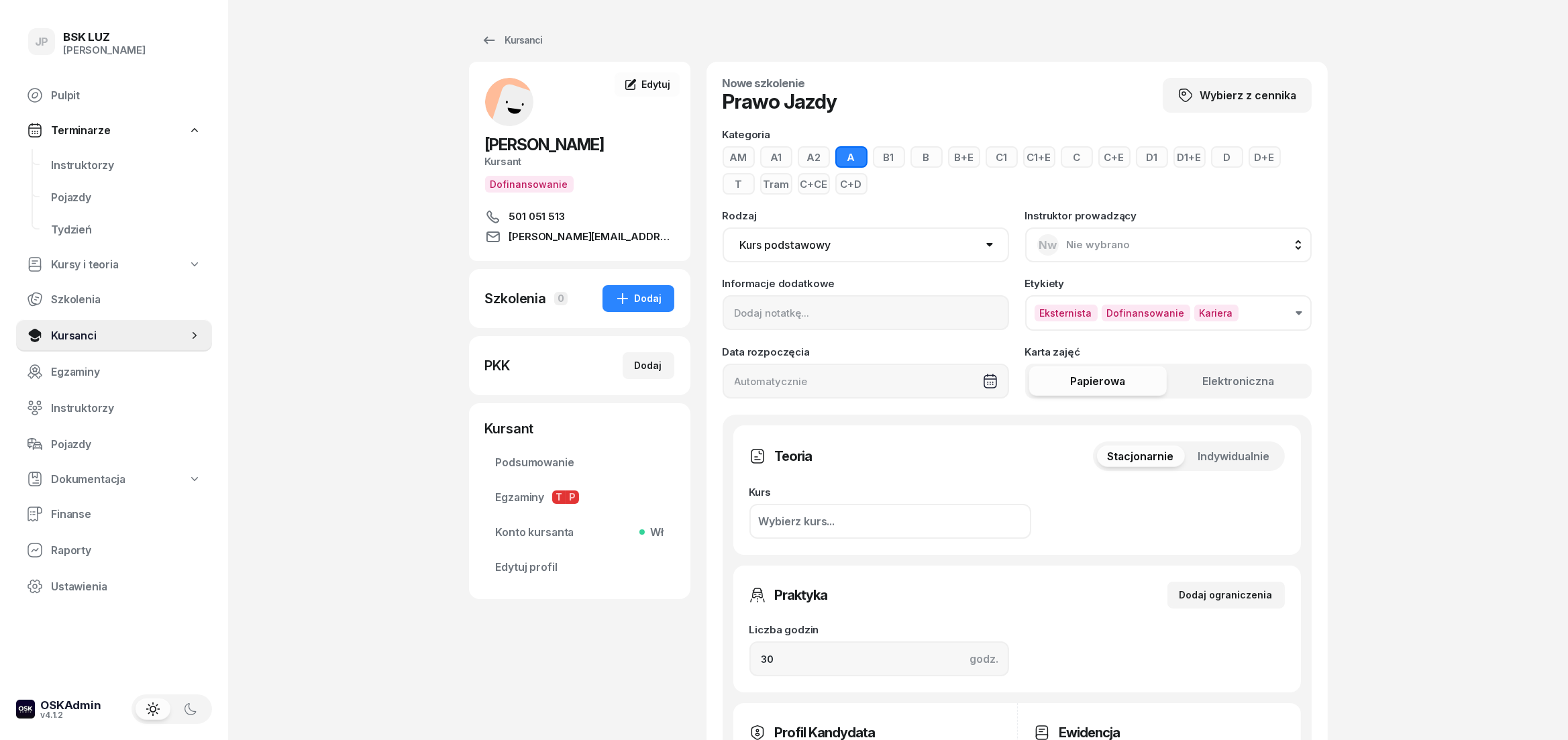
click at [904, 508] on div "Wybierz kurs..." at bounding box center [890, 521] width 281 height 35
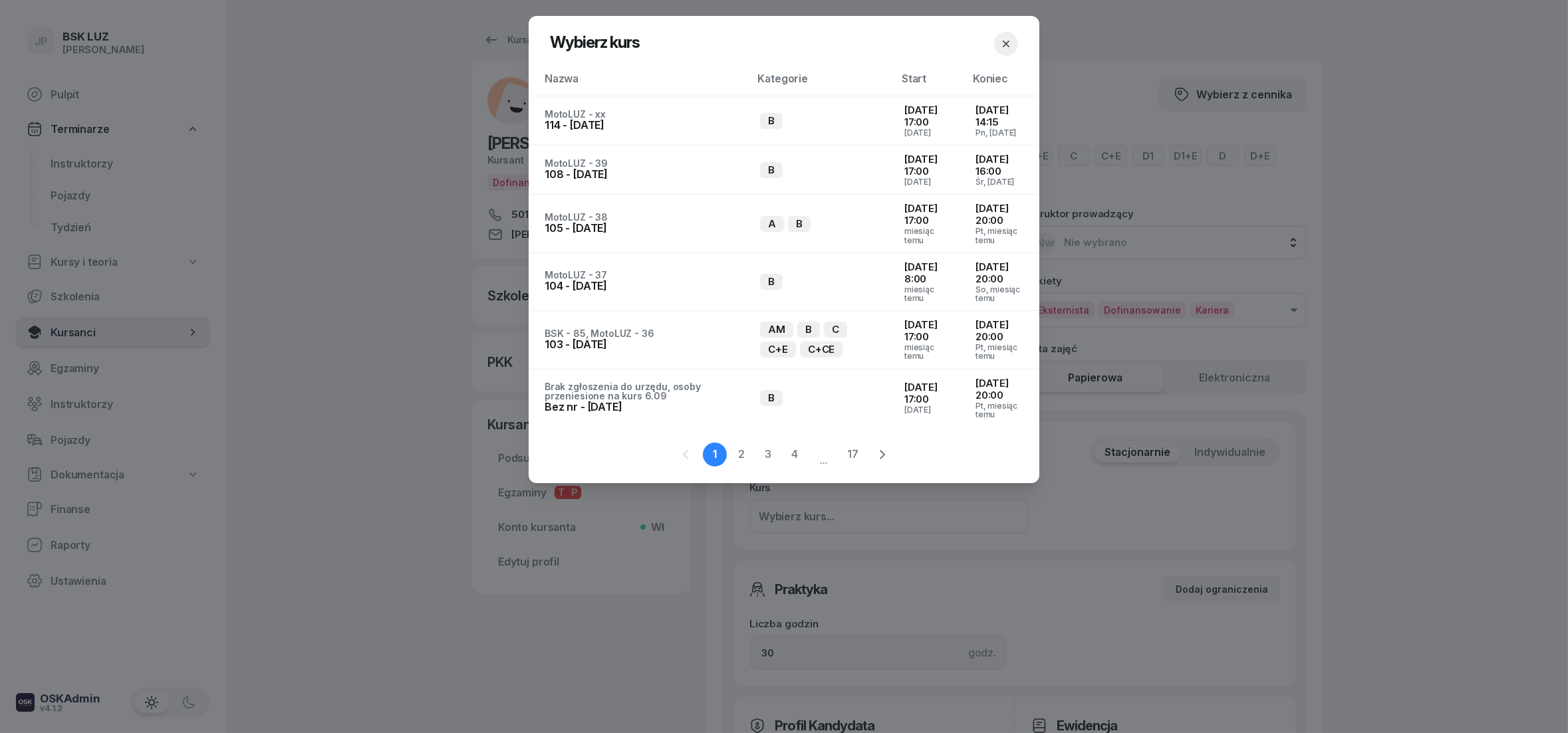
click at [1012, 35] on button "button" at bounding box center [1006, 44] width 24 height 24
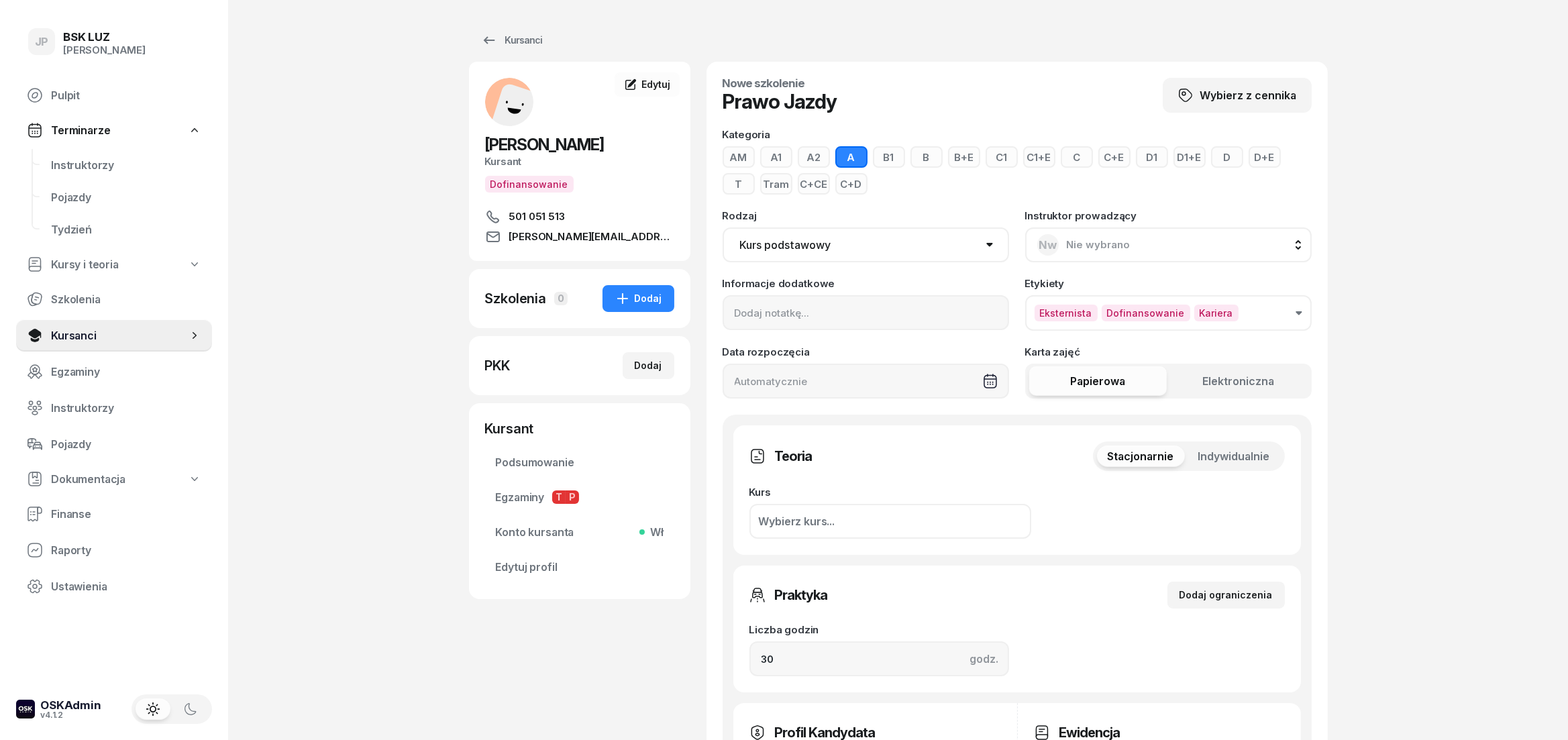
click at [1297, 313] on icon "button" at bounding box center [1299, 313] width 6 height 4
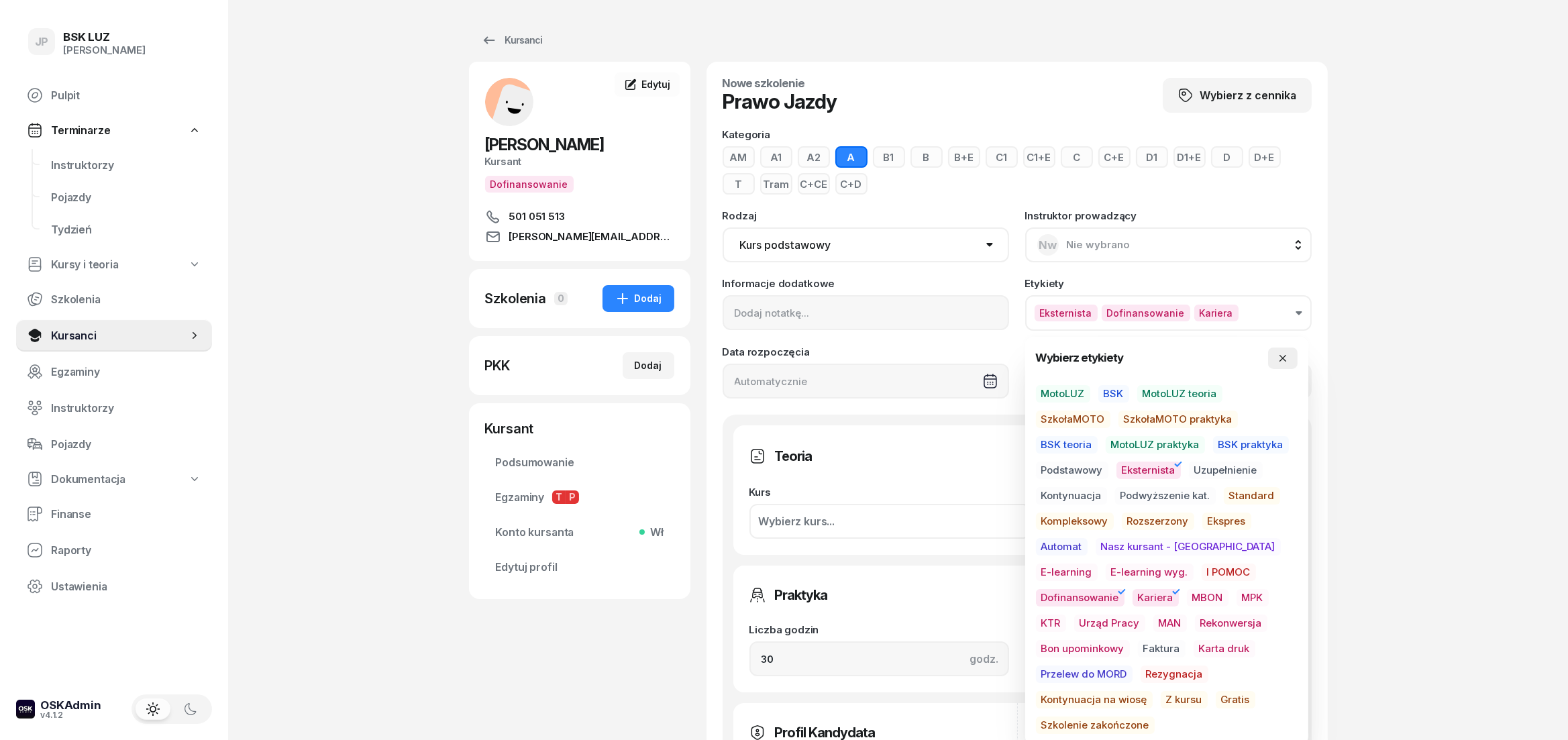
click at [1281, 355] on icon "button" at bounding box center [1283, 358] width 11 height 11
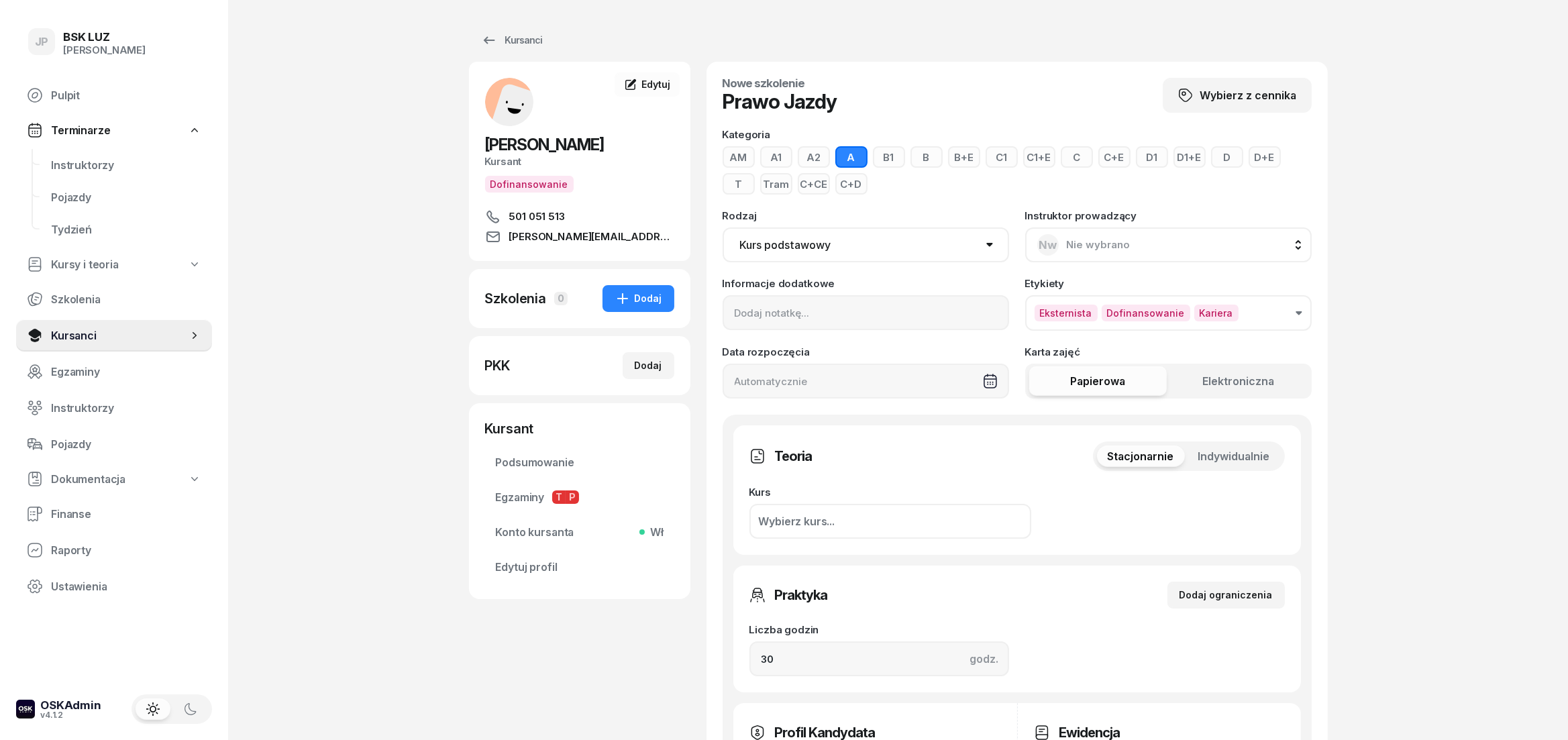
click at [1276, 316] on button "Eksternista Dofinansowanie Kariera" at bounding box center [1167, 313] width 286 height 35
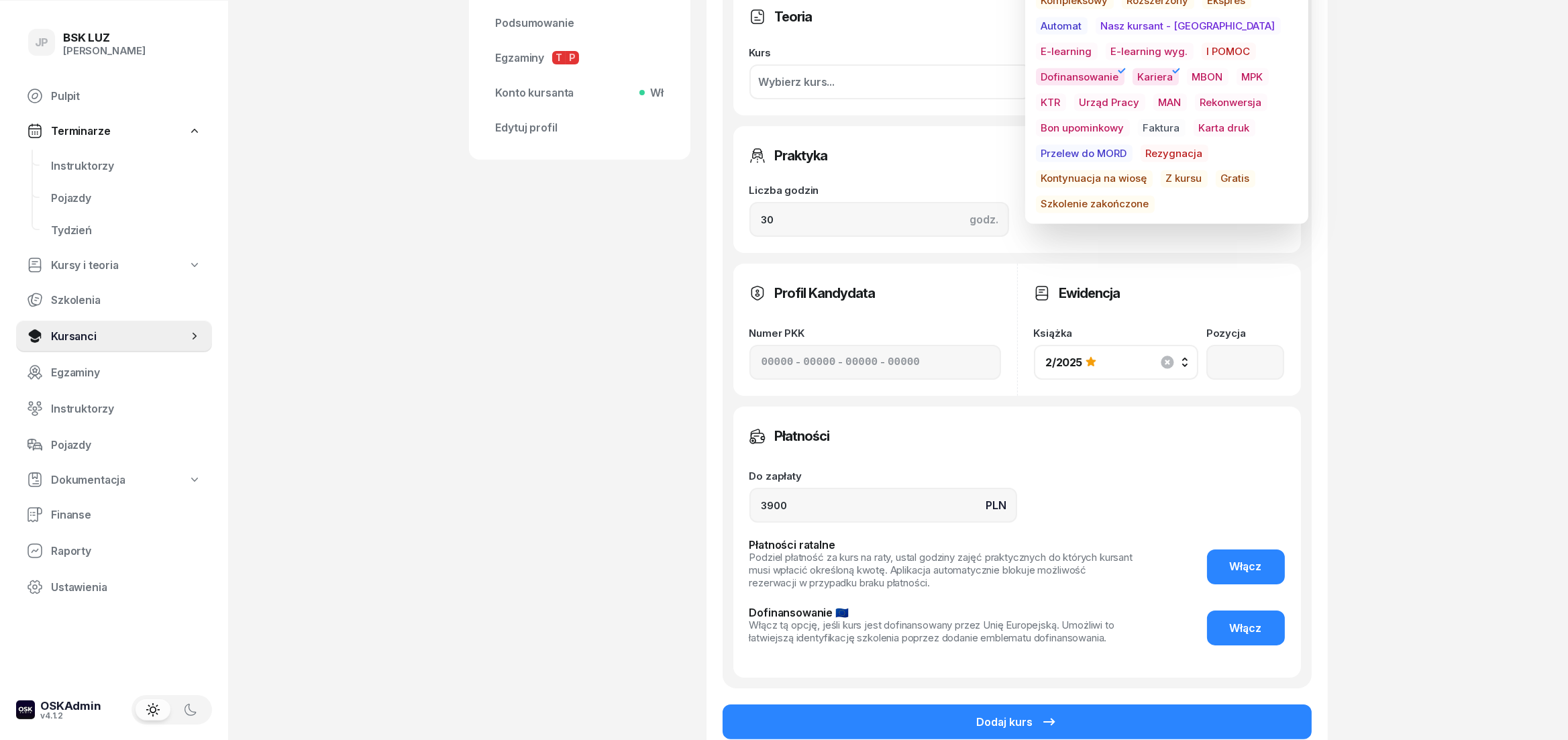
scroll to position [521, 0]
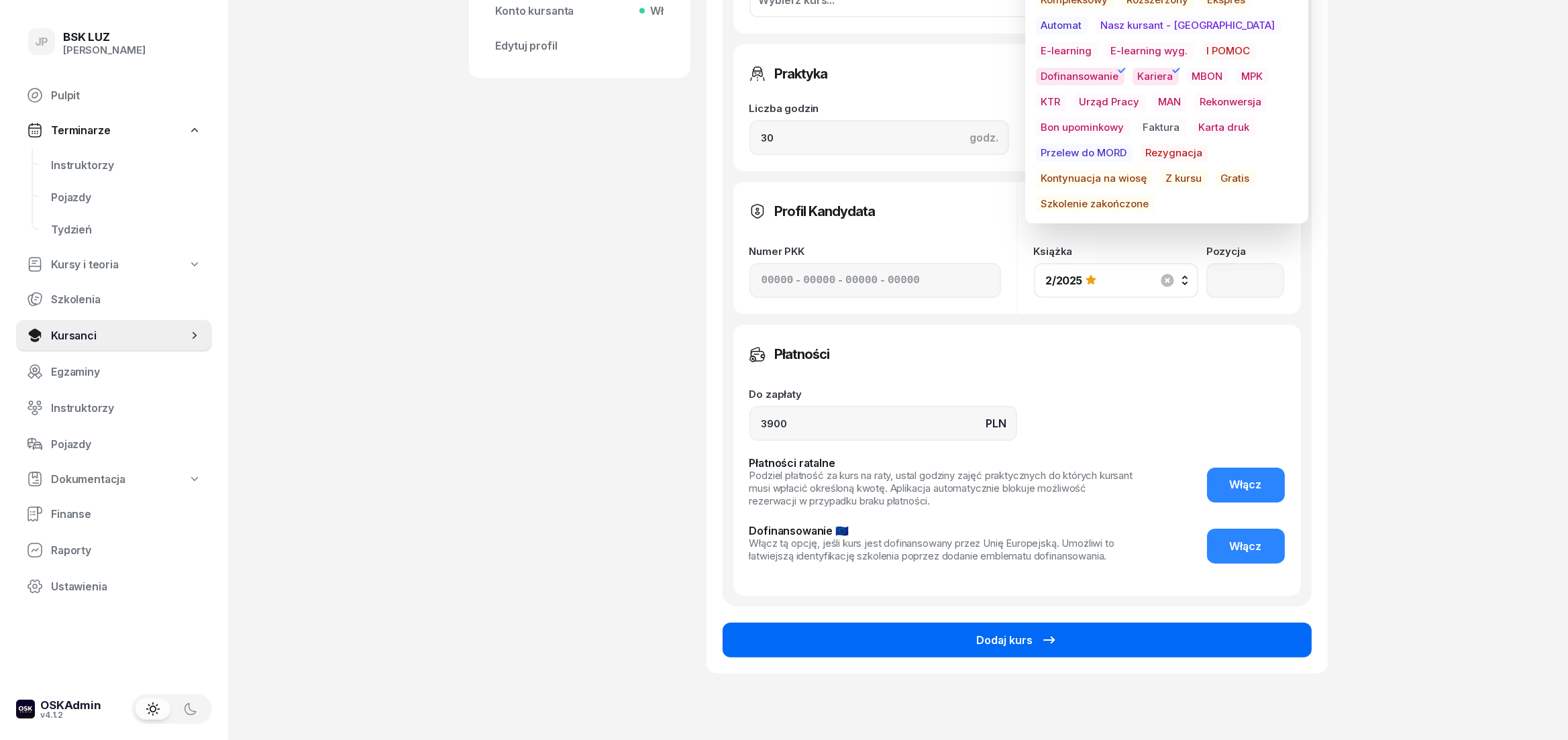
click at [969, 646] on button "Dodaj kurs" at bounding box center [1017, 641] width 589 height 35
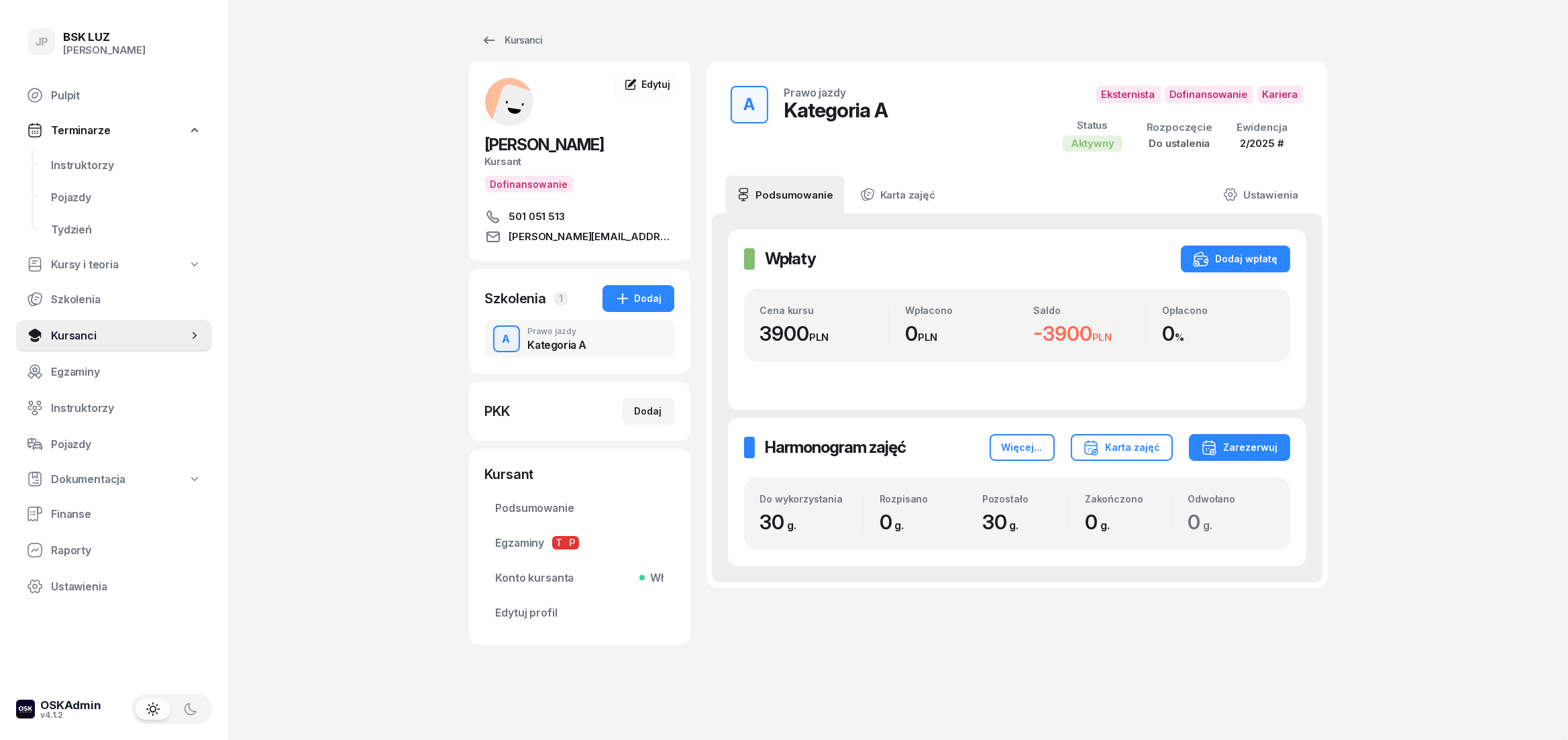
click at [593, 334] on div "A Prawo jazdy Kategoria A" at bounding box center [579, 339] width 189 height 38
click at [1274, 184] on link "Ustawienia" at bounding box center [1261, 194] width 96 height 38
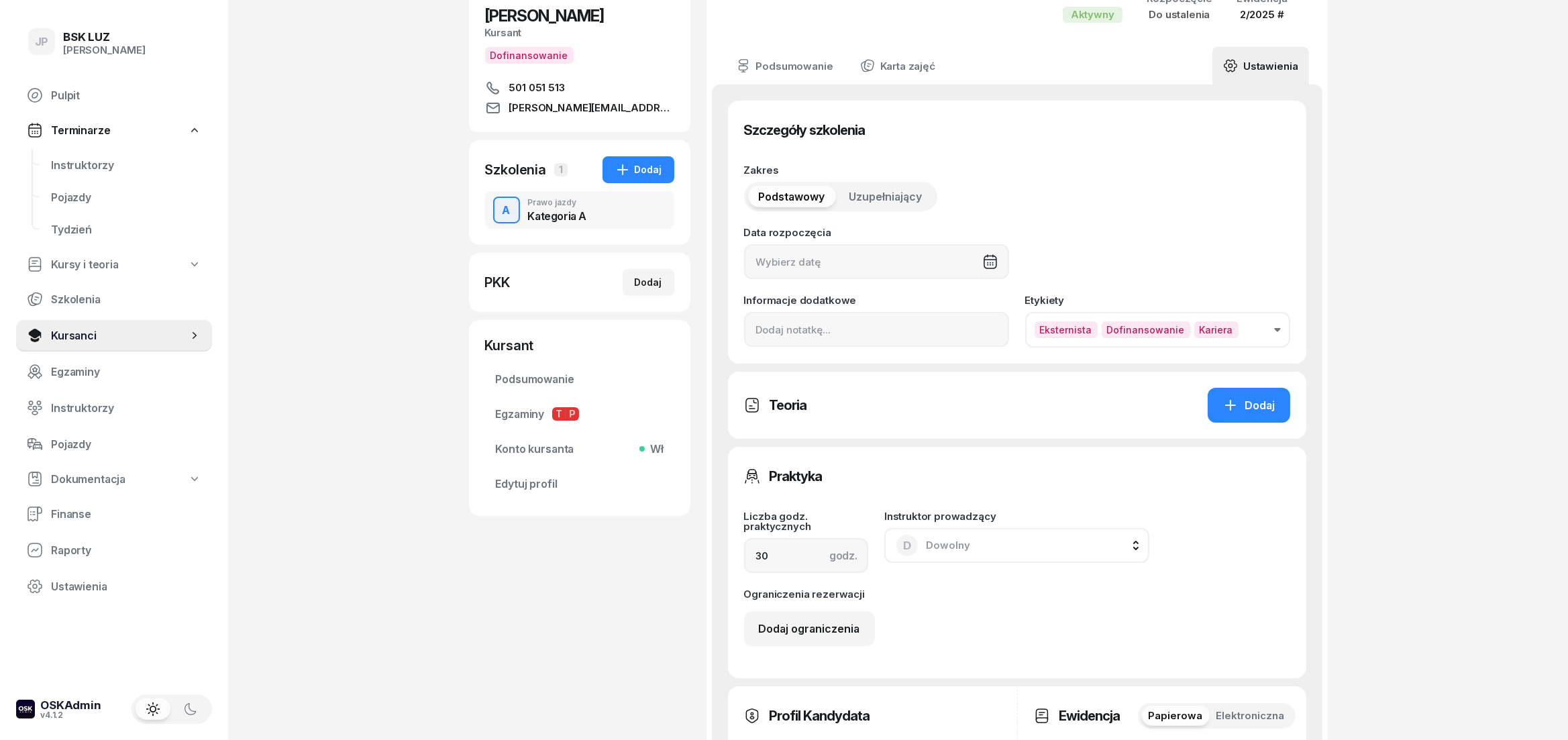
scroll to position [149, 0]
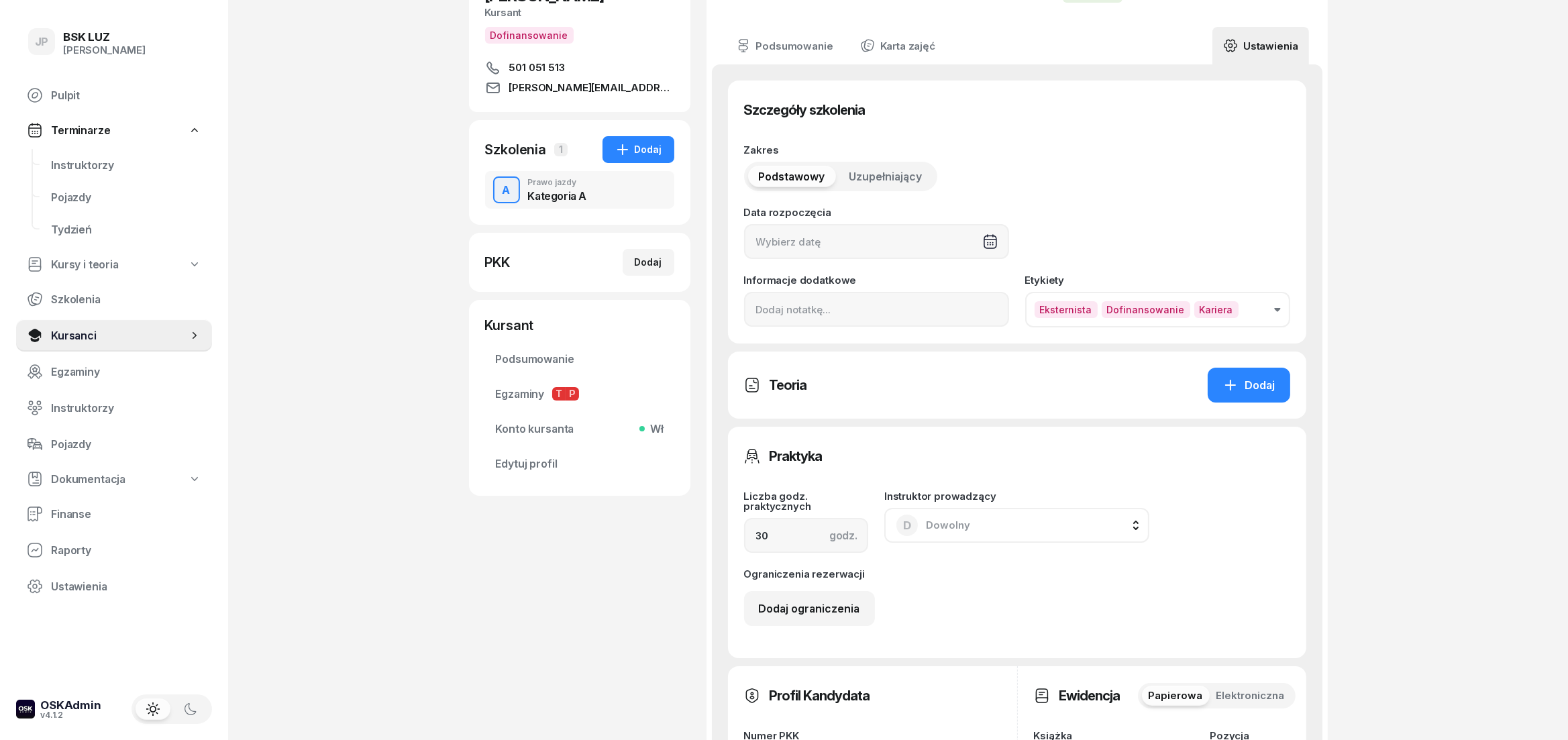
click at [1289, 307] on button "Eksternista Dofinansowanie Kariera" at bounding box center [1157, 309] width 265 height 35
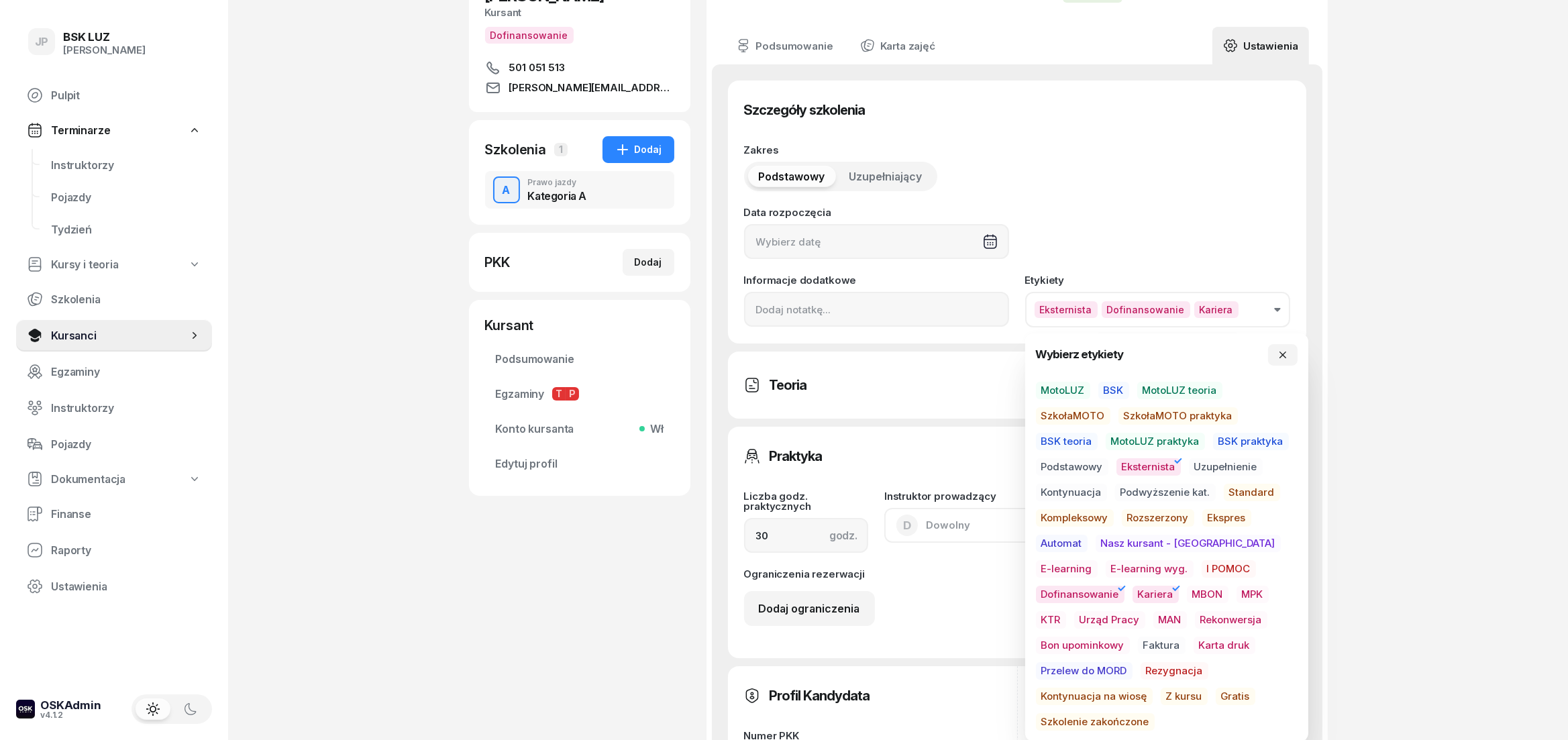
click at [1161, 464] on span "Eksternista" at bounding box center [1149, 467] width 65 height 18
click at [1125, 586] on span "Dofinansowanie" at bounding box center [1080, 595] width 89 height 18
click at [1132, 594] on span "Kariera" at bounding box center [1155, 595] width 46 height 18
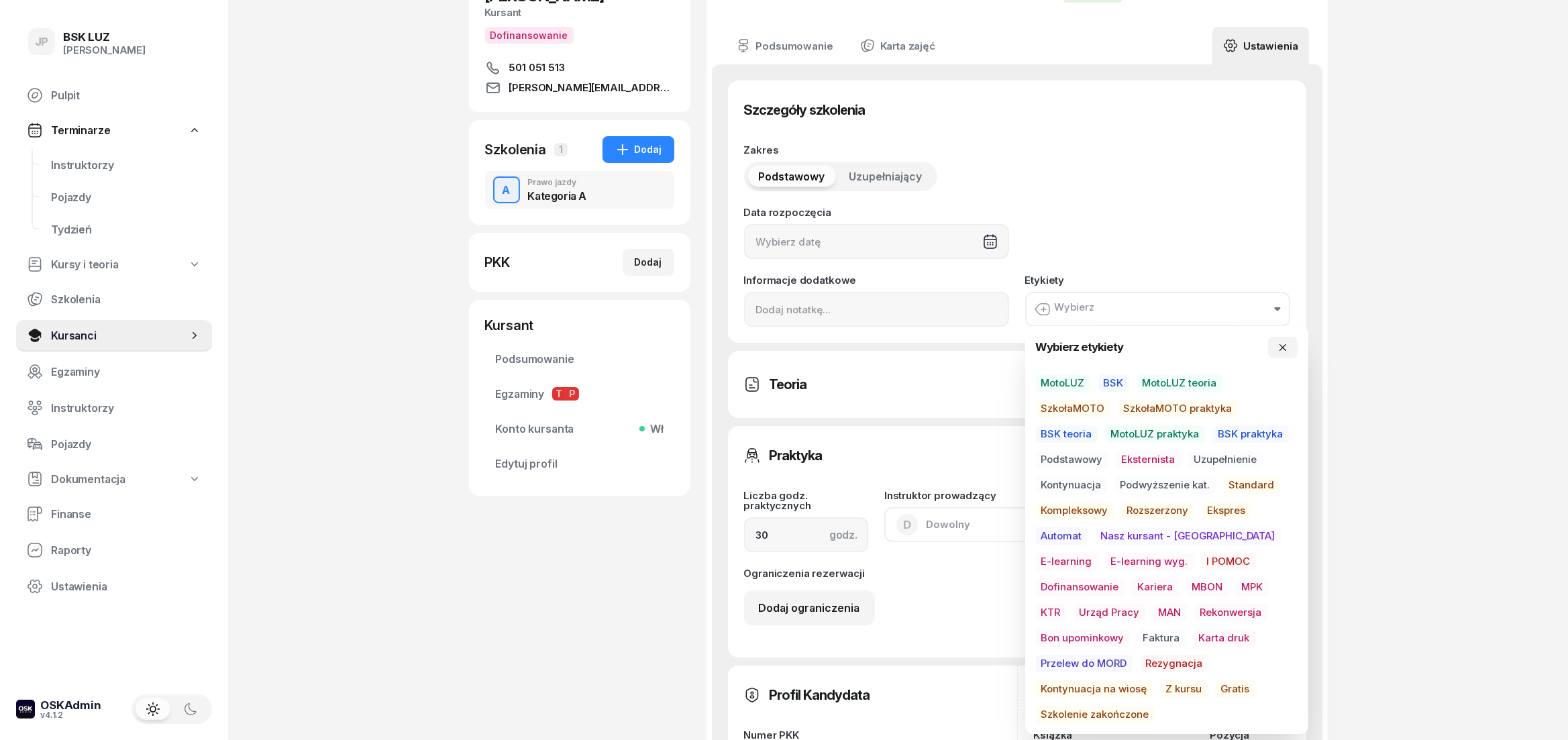
scroll to position [521, 0]
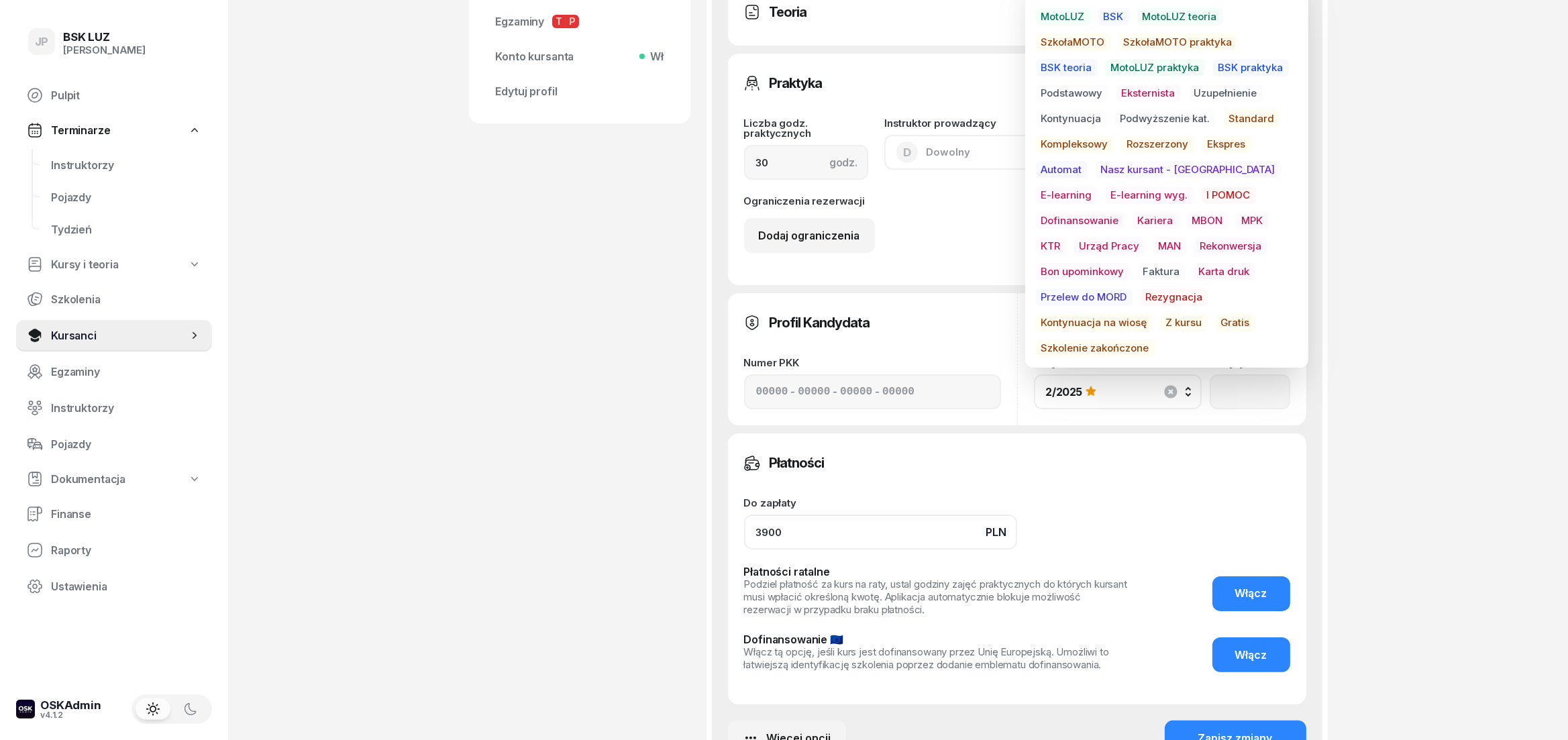
drag, startPoint x: 826, startPoint y: 539, endPoint x: 702, endPoint y: 525, distance: 124.8
click at [744, 525] on input "3900" at bounding box center [880, 533] width 273 height 35
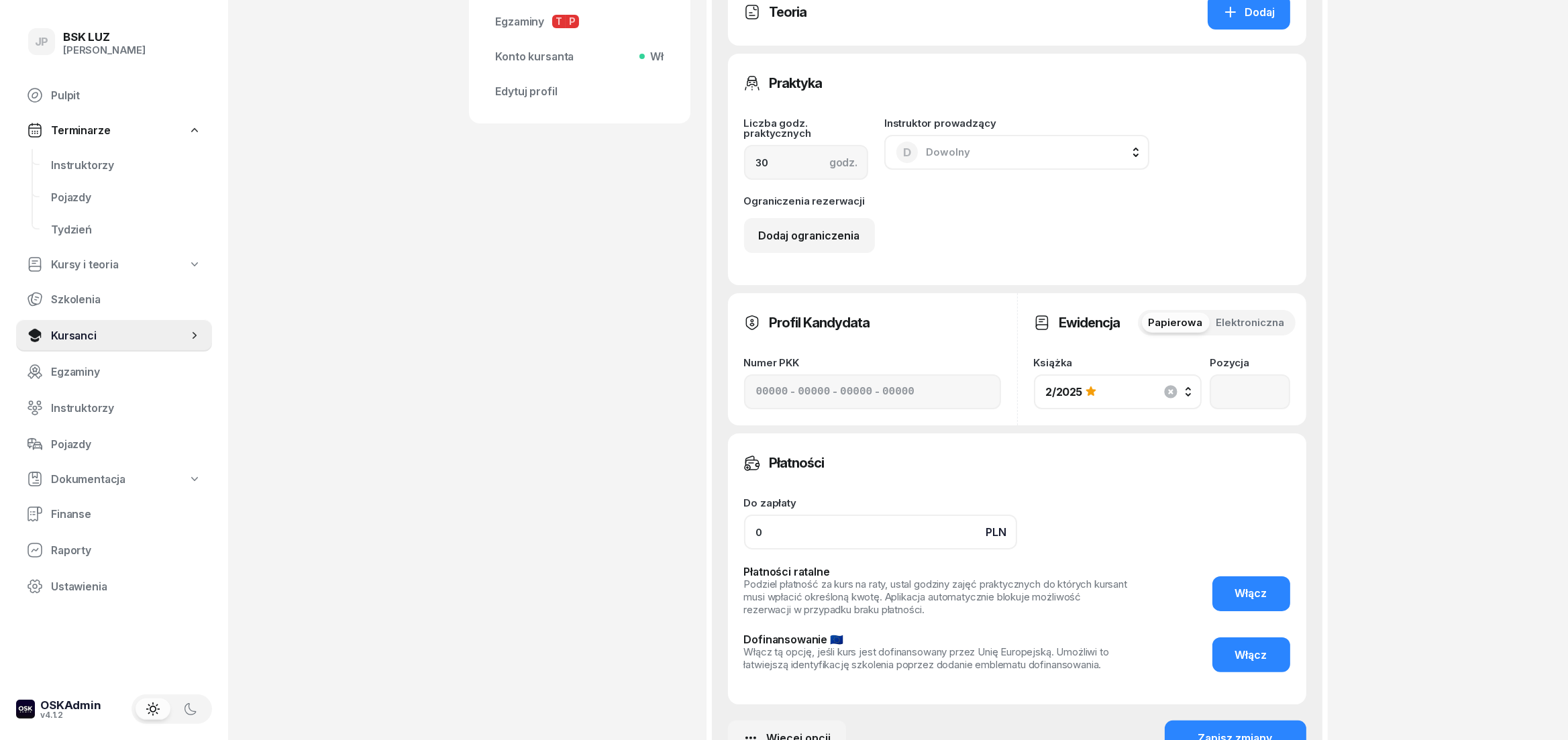
scroll to position [690, 0]
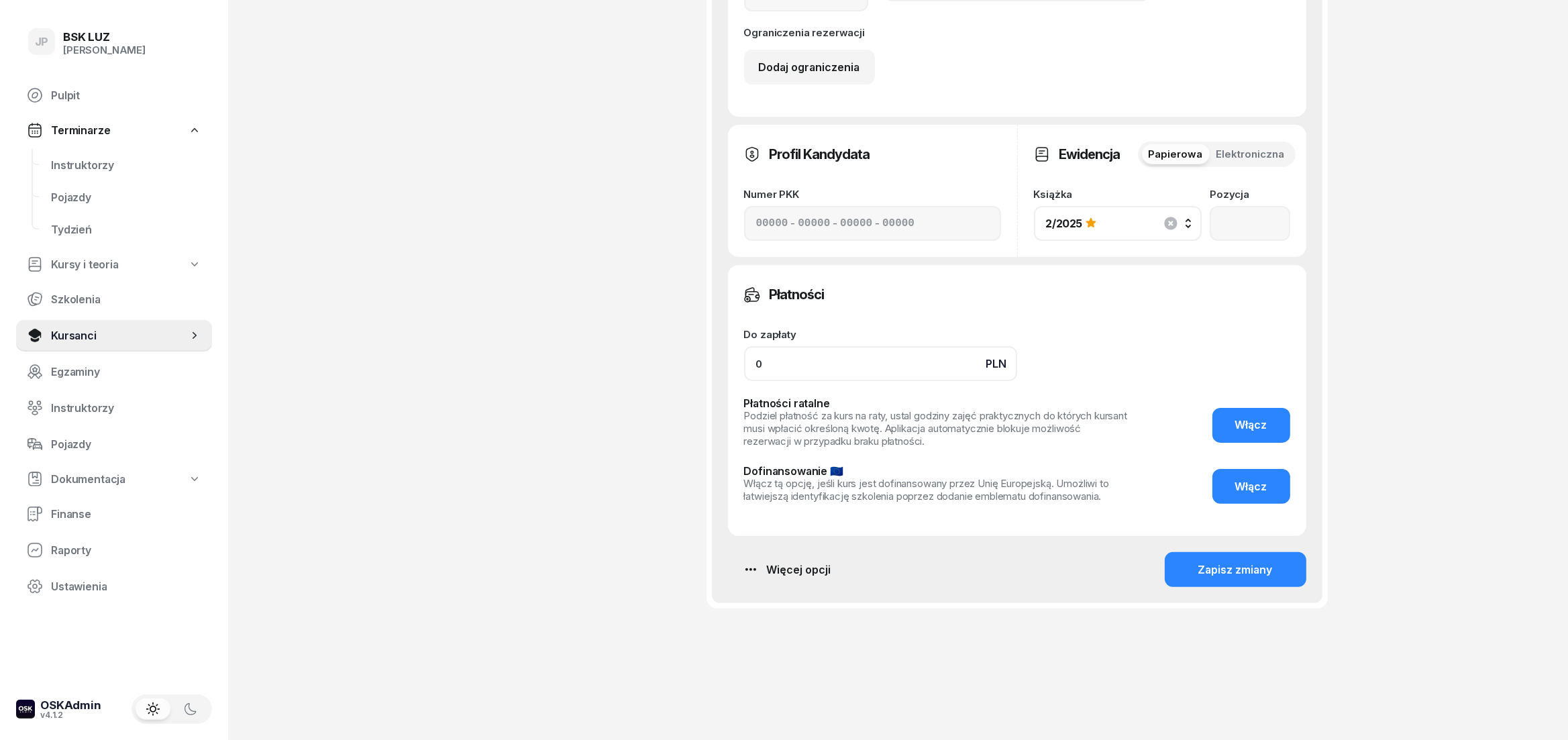
type input "0"
click at [830, 571] on button "Więcej opcji" at bounding box center [787, 571] width 118 height 35
click at [752, 693] on div "Usuń szkolenie" at bounding box center [723, 688] width 77 height 12
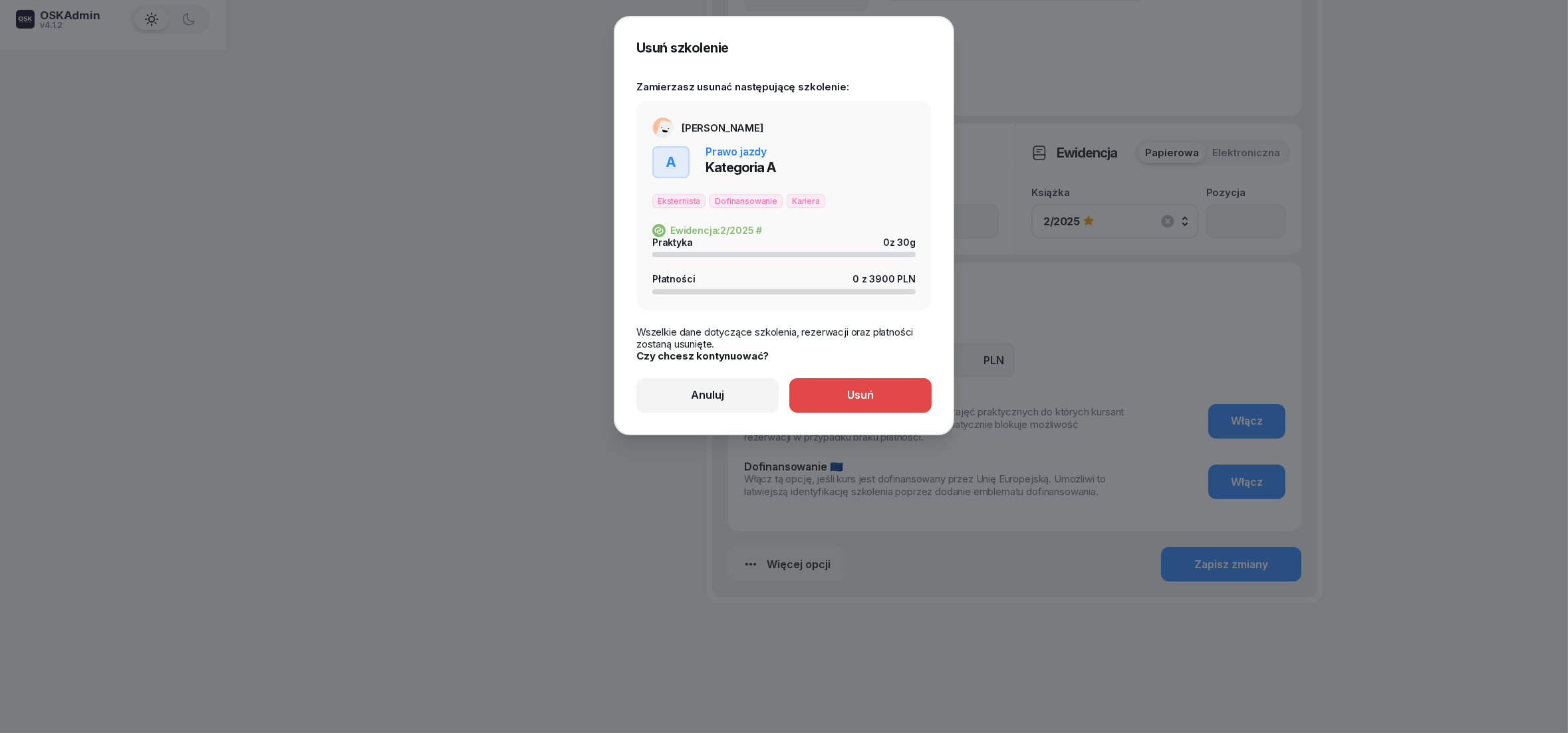
click at [884, 394] on button "Usuń" at bounding box center [860, 395] width 142 height 35
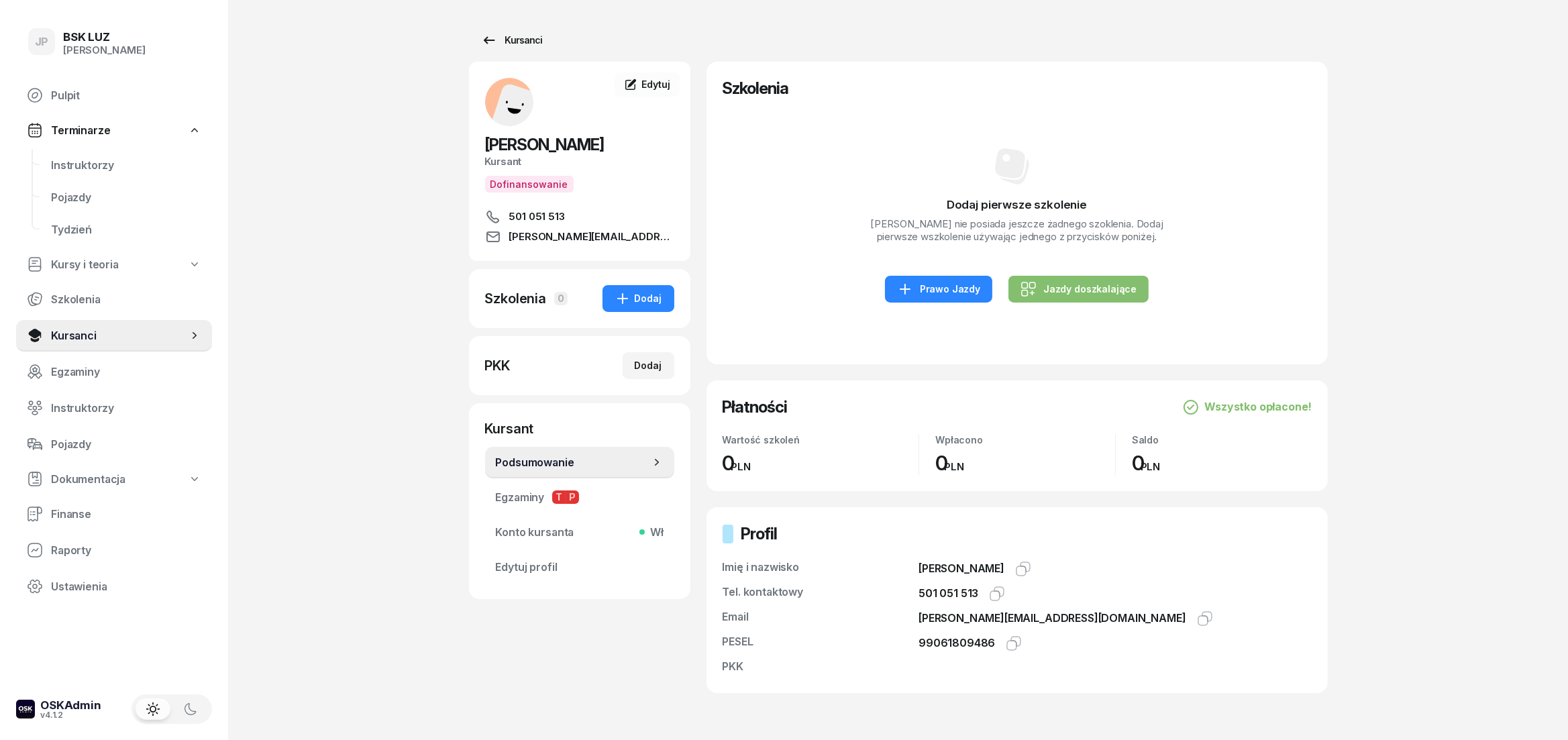
click at [504, 43] on div "Kursanci" at bounding box center [512, 40] width 62 height 16
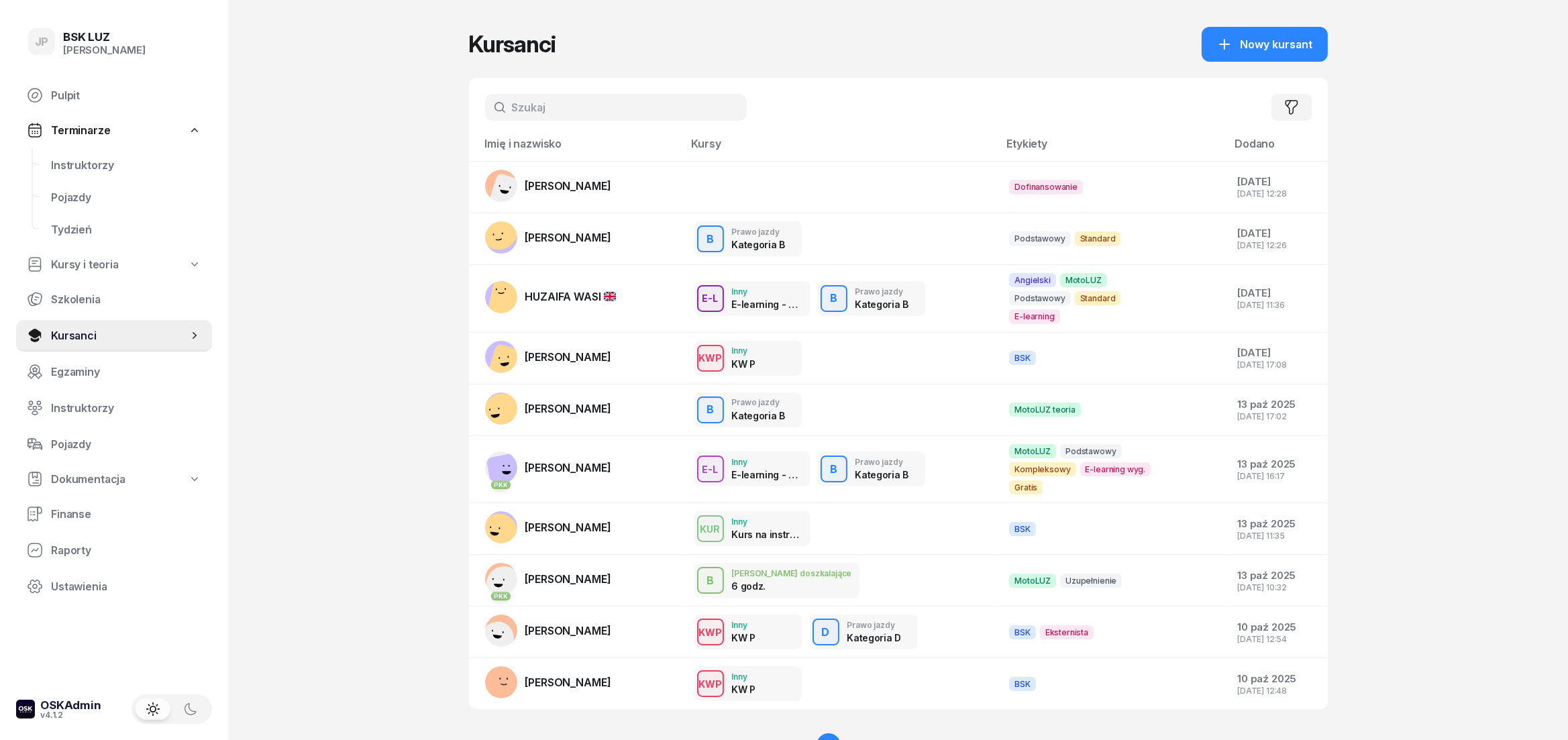
click at [664, 116] on input "text" at bounding box center [616, 107] width 262 height 27
click at [1254, 48] on span "Nowy kursant" at bounding box center [1276, 44] width 72 height 13
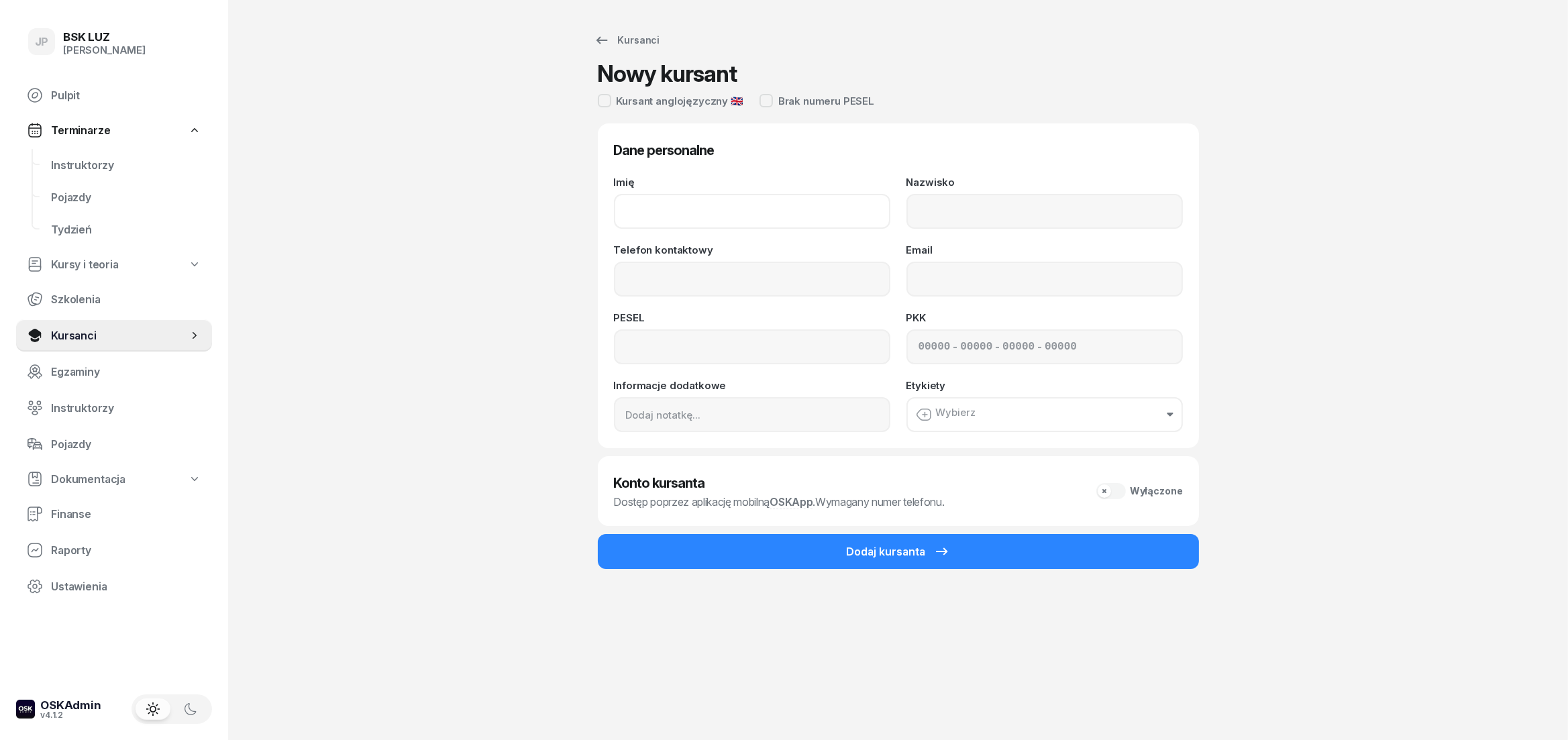
click at [855, 216] on input "Imię" at bounding box center [752, 211] width 277 height 35
type input "[PERSON_NAME]"
click at [1105, 216] on input "Nazwisko" at bounding box center [1044, 211] width 277 height 35
type input "[PERSON_NAME]"
click at [802, 286] on input "Telefon kontaktowy" at bounding box center [752, 280] width 277 height 35
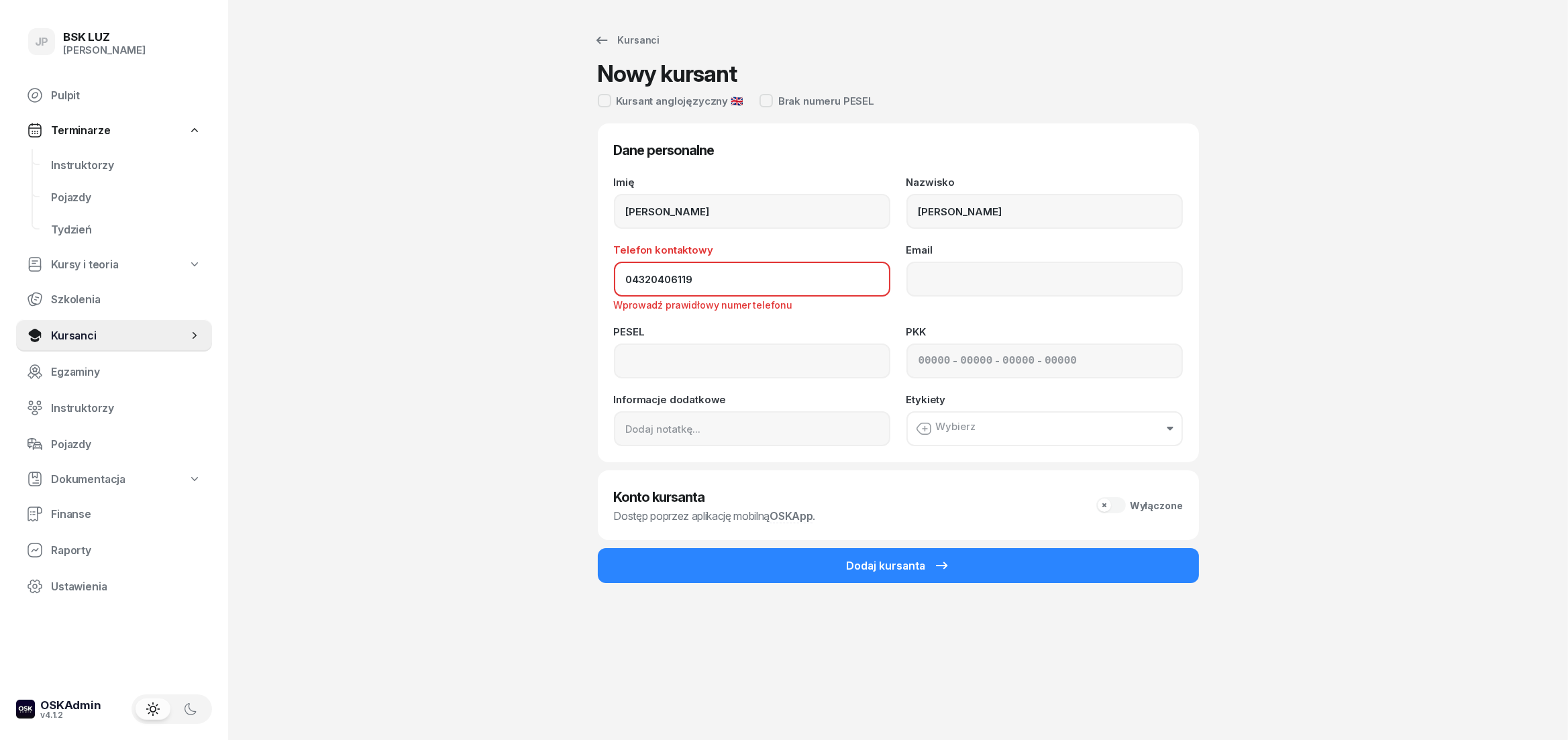
type input "04320406119"
click at [785, 352] on input at bounding box center [752, 361] width 277 height 35
drag, startPoint x: 712, startPoint y: 280, endPoint x: 605, endPoint y: 281, distance: 107.0
click at [614, 280] on input "04320406119" at bounding box center [752, 280] width 277 height 35
click at [704, 369] on input at bounding box center [752, 361] width 277 height 35
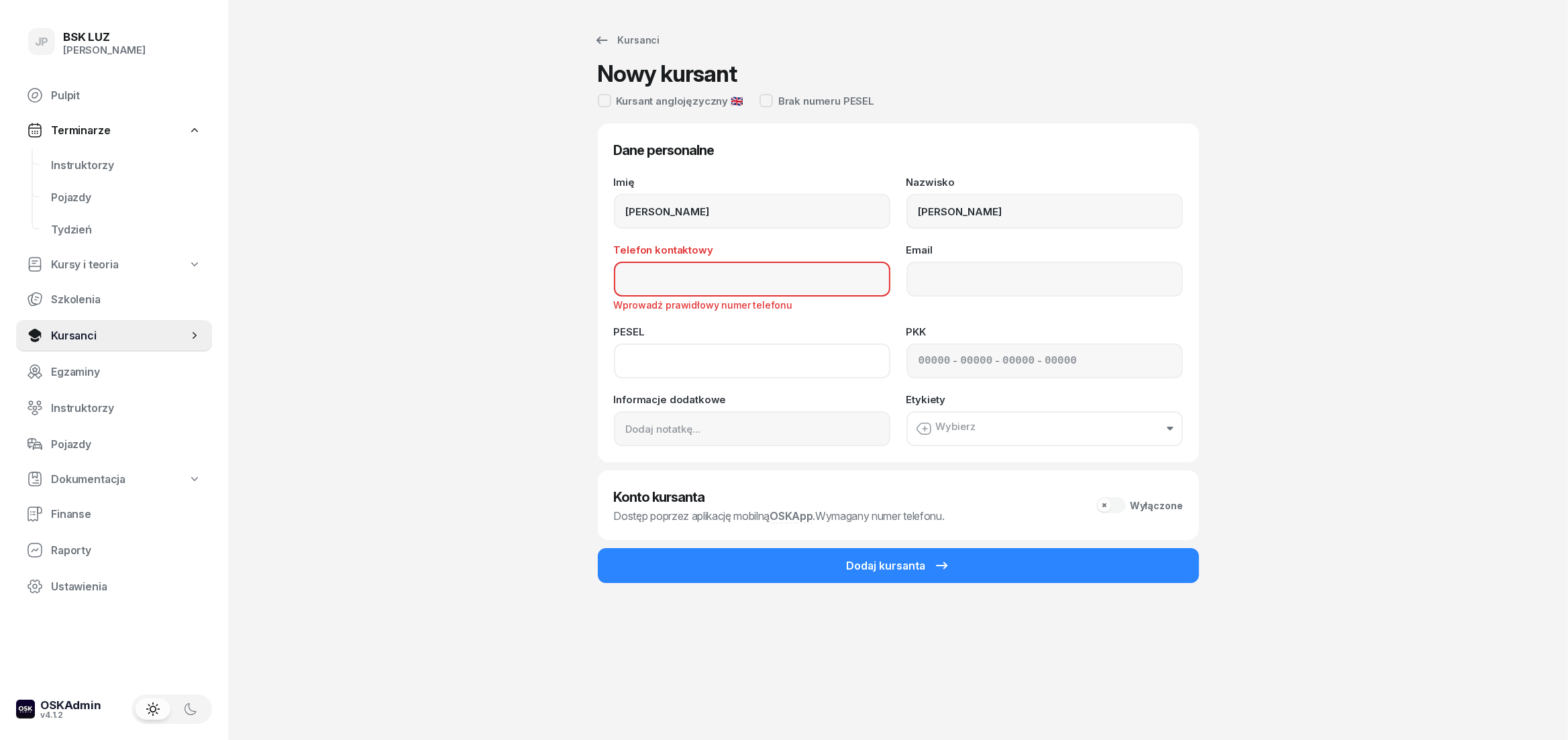
paste input "04320406119"
type input "04320406119"
click at [695, 287] on input "Telefon kontaktowy" at bounding box center [752, 280] width 277 height 35
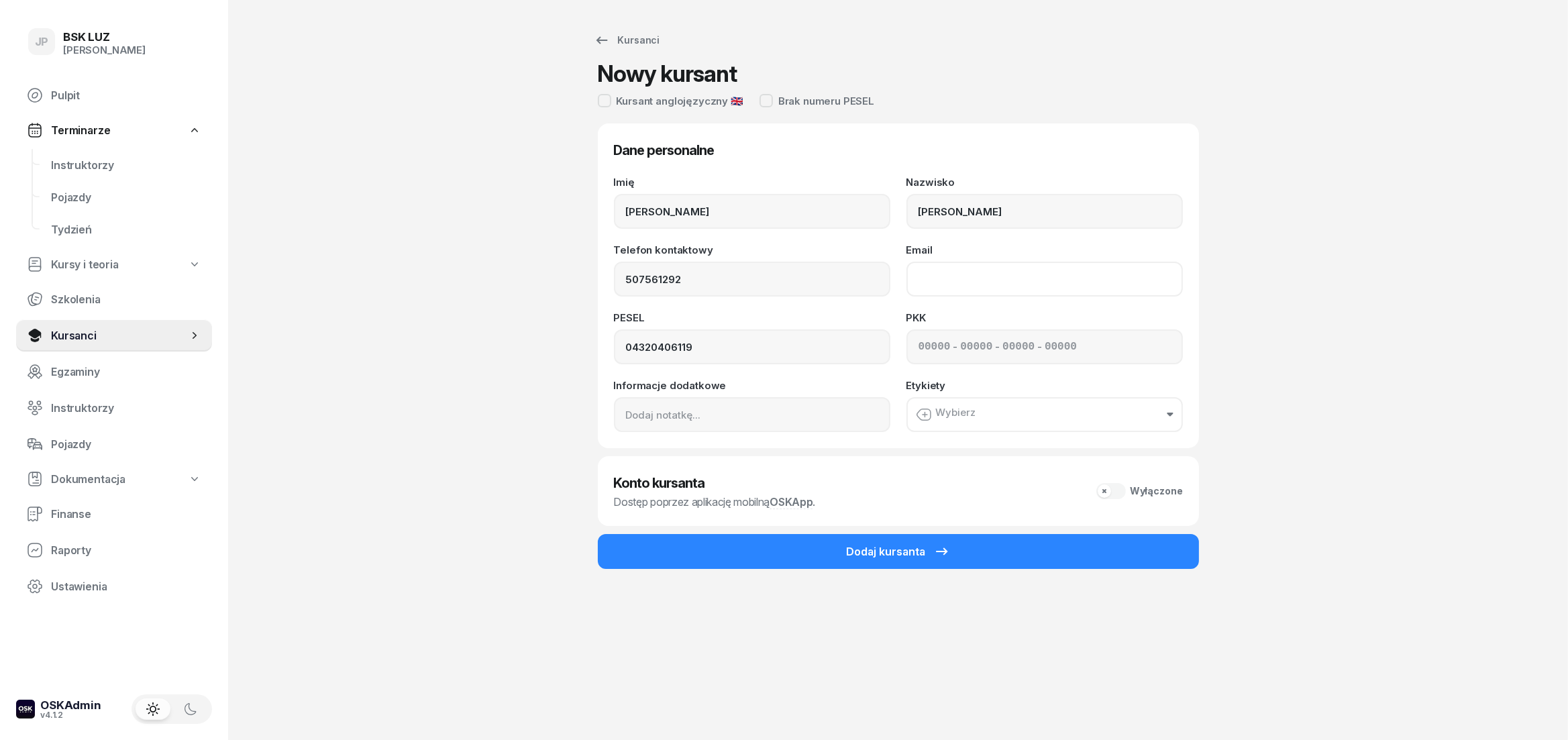
type input "507 561 292"
click at [1001, 272] on input "Email" at bounding box center [1044, 280] width 277 height 35
type input "konrado41204@poczta.onet.pl"
click at [961, 413] on div "Wybierz" at bounding box center [945, 414] width 60 height 16
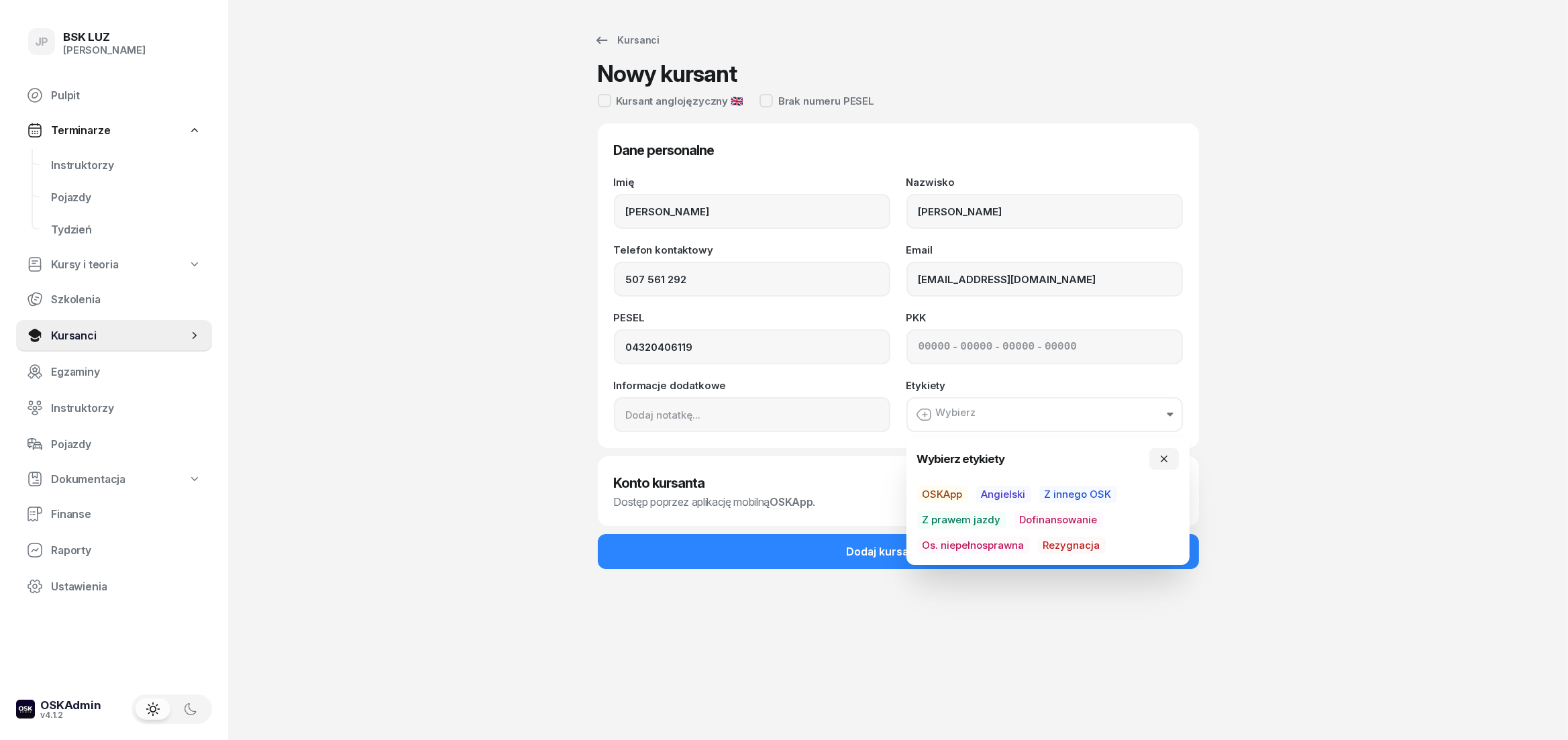
click at [1006, 386] on div "Etykiety Wybierz" at bounding box center [1044, 407] width 277 height 52
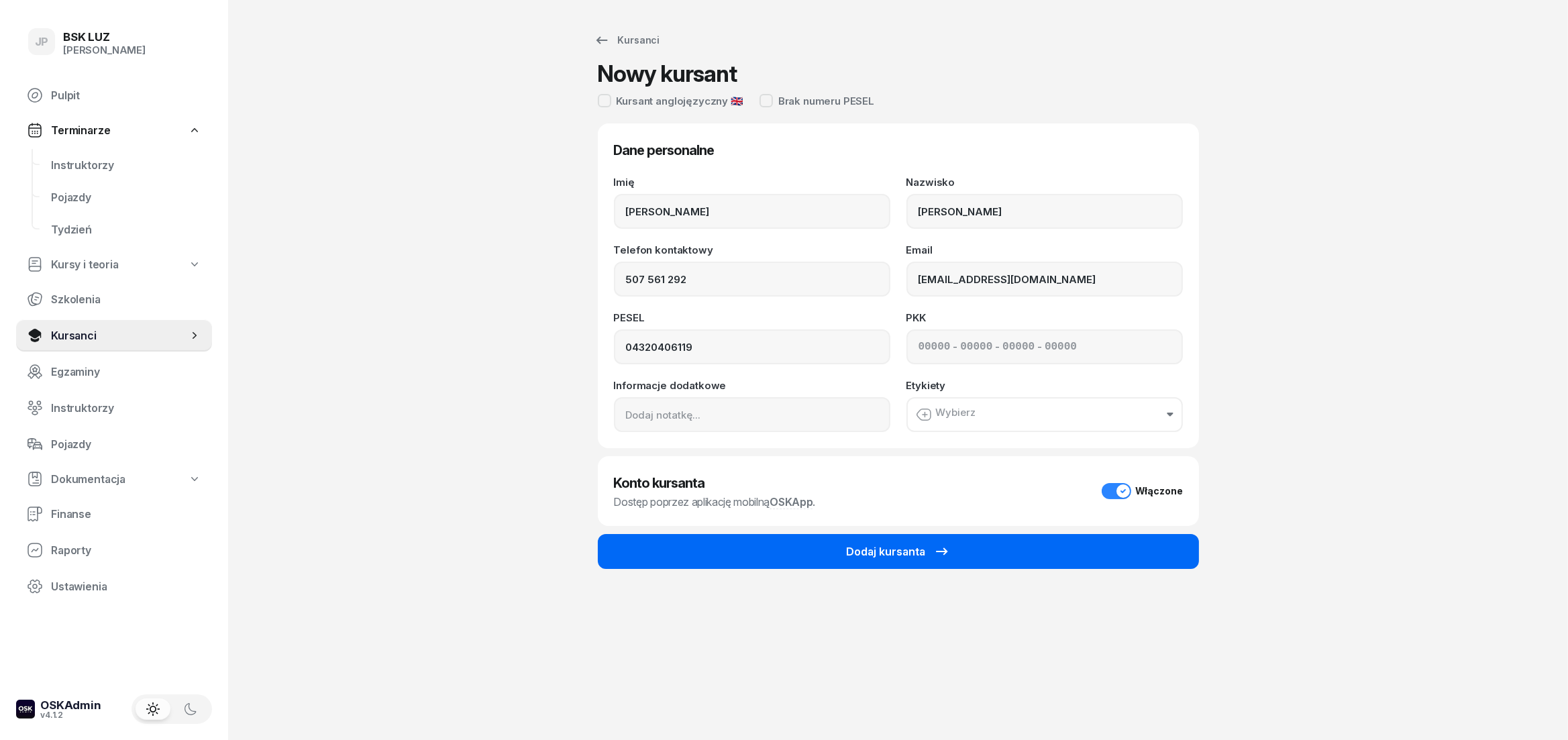
click at [921, 553] on div "Dodaj kursanta" at bounding box center [899, 551] width 104 height 16
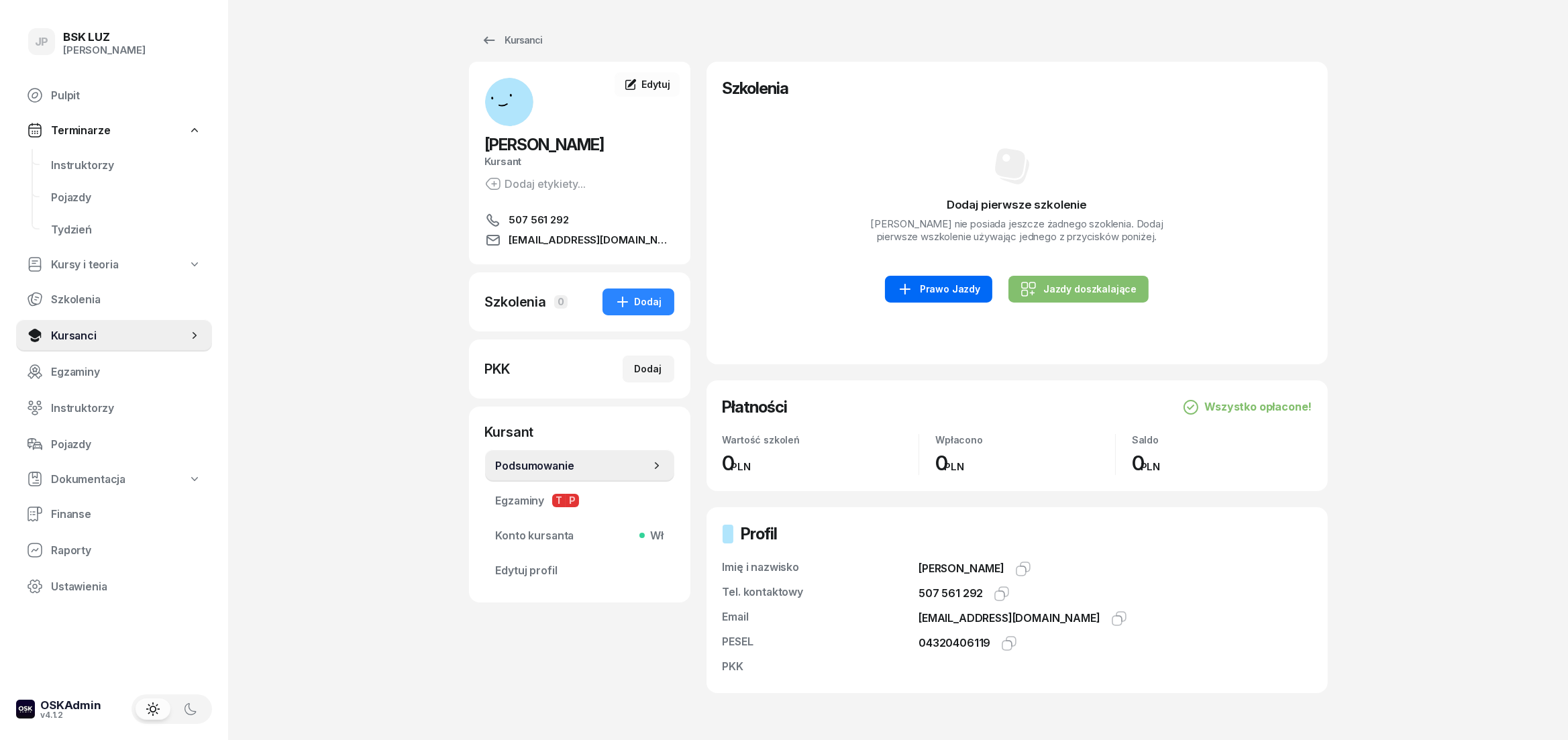
click at [947, 303] on link "Prawo Jazdy" at bounding box center [939, 289] width 107 height 27
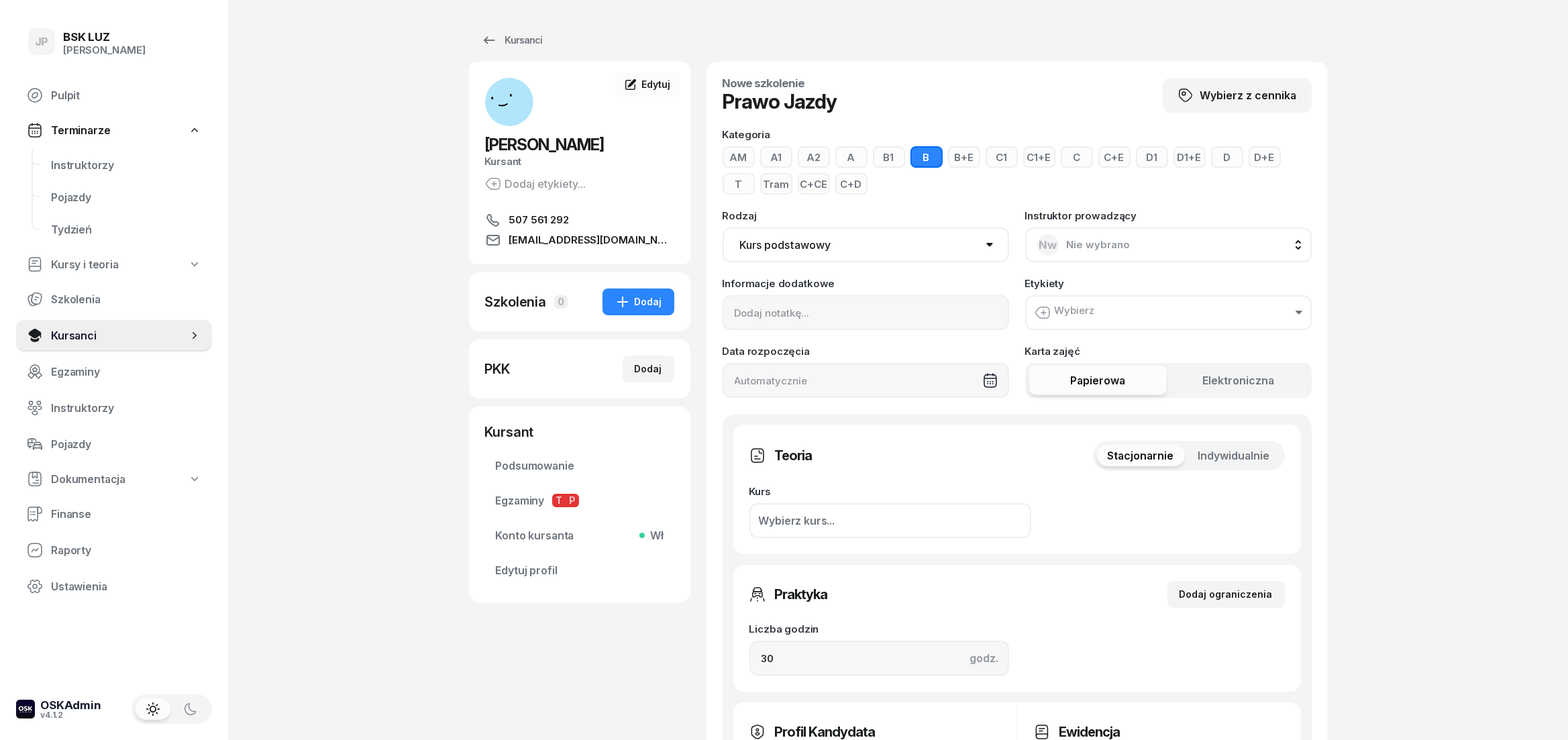
click at [1054, 315] on div "Wybierz" at bounding box center [1064, 312] width 60 height 16
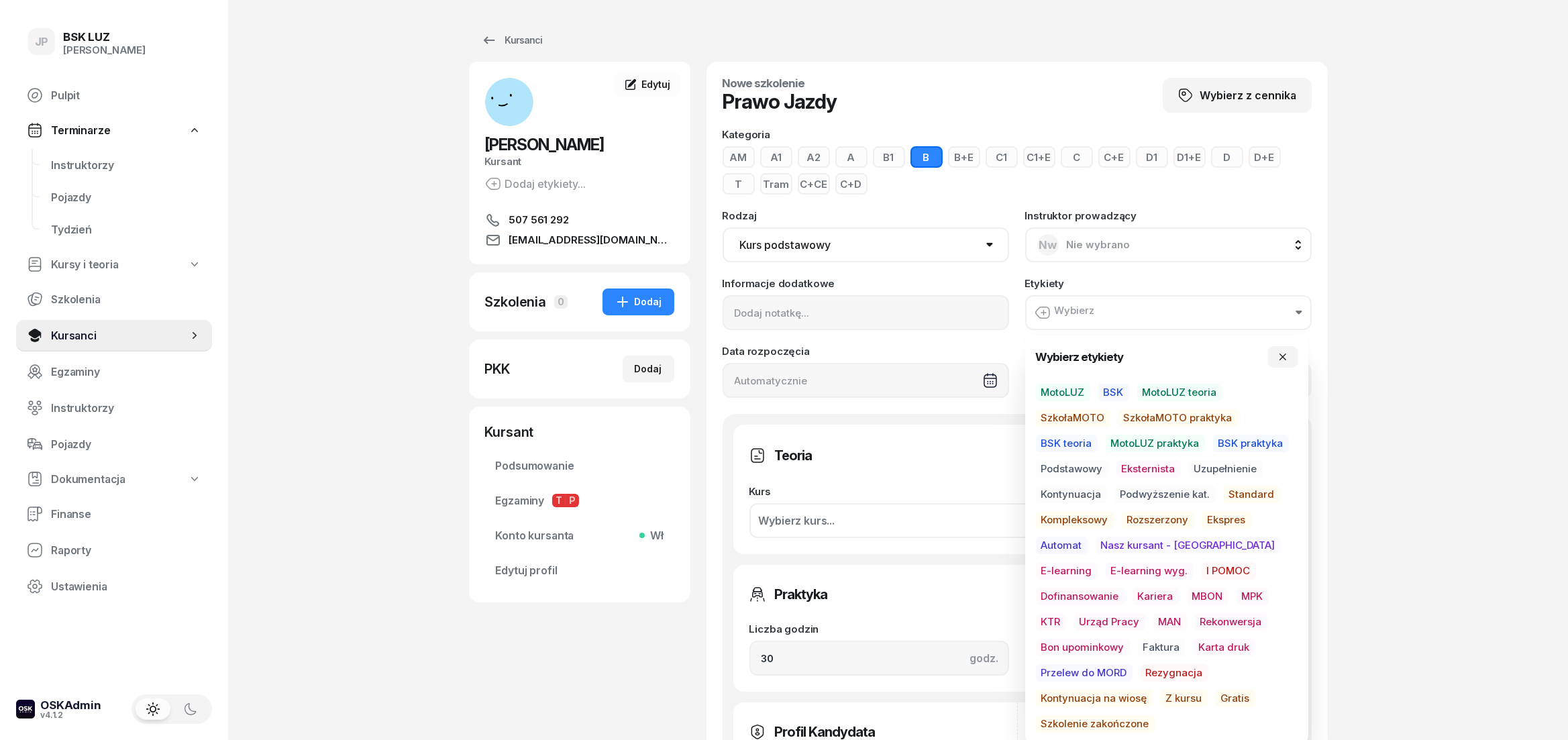
click at [945, 497] on div "Kurs Wybierz kurs..." at bounding box center [890, 512] width 281 height 52
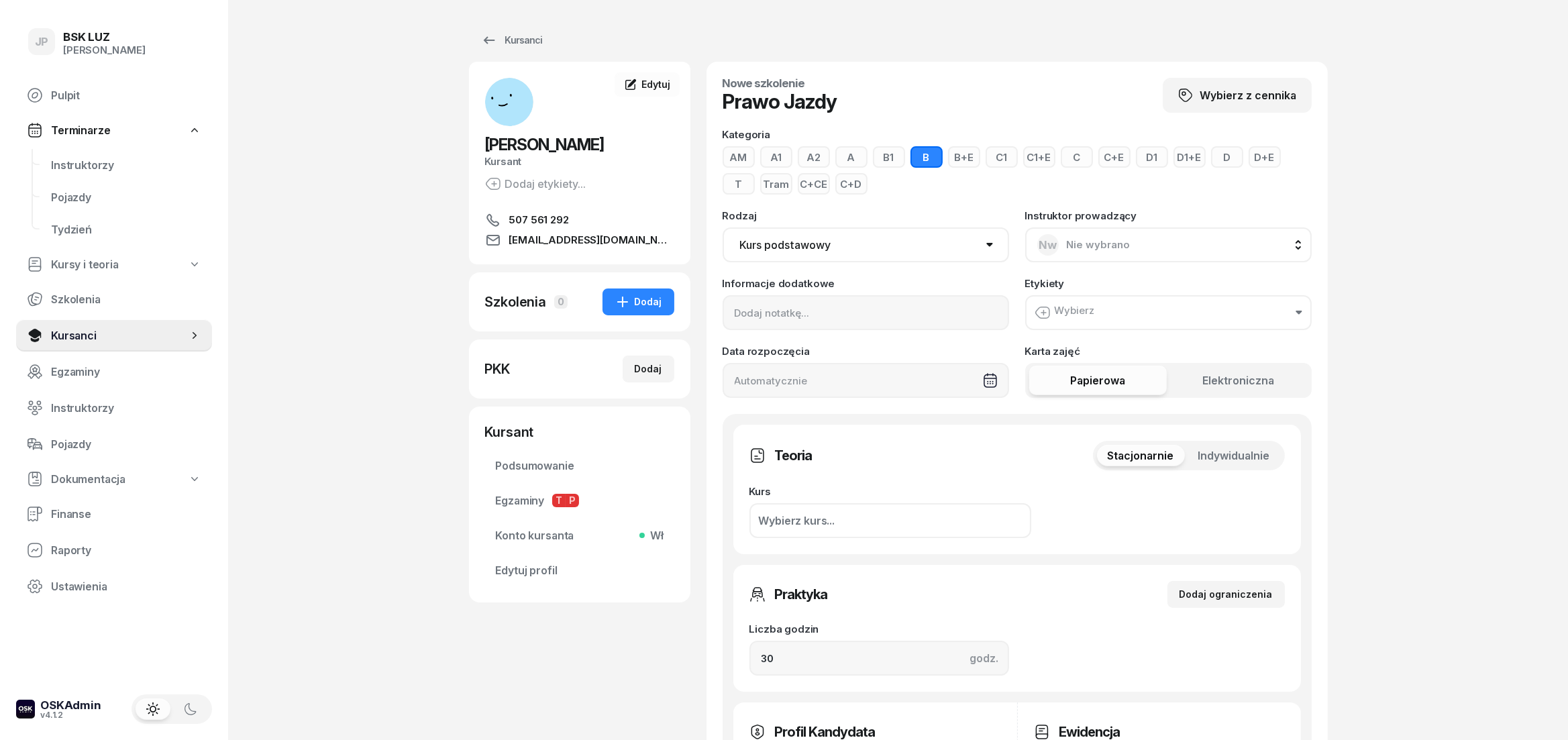
click at [1091, 304] on button "Wybierz" at bounding box center [1167, 313] width 286 height 35
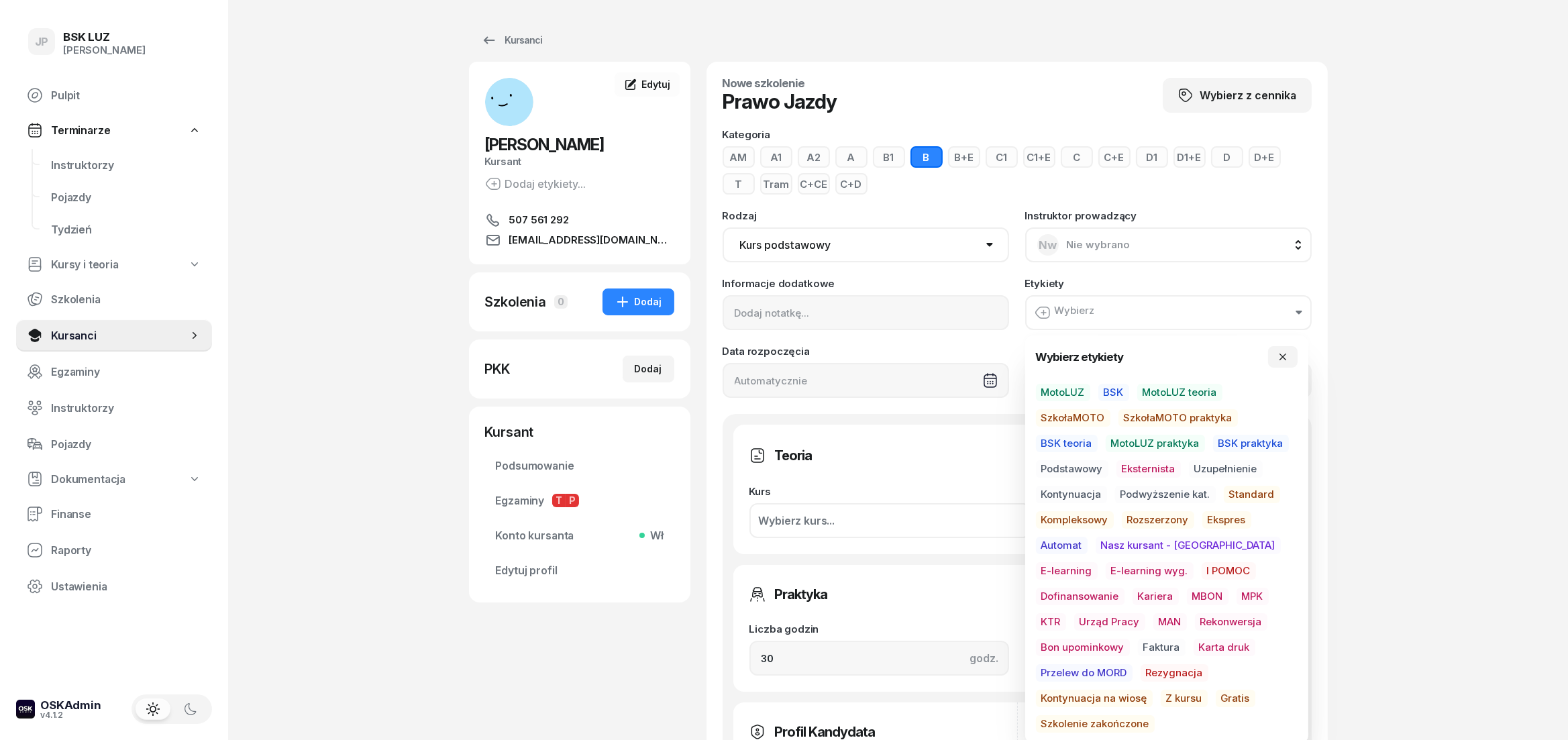
click at [1076, 466] on span "Podstawowy" at bounding box center [1072, 469] width 72 height 18
click at [1252, 496] on span "Standard" at bounding box center [1251, 495] width 56 height 18
click at [1323, 512] on div "Nowe szkolenie Prawo Jazdy Wybierz z cennika Kategoria AM A1 A2 A B1 B B+E C1 C…" at bounding box center [1016, 629] width 621 height 1134
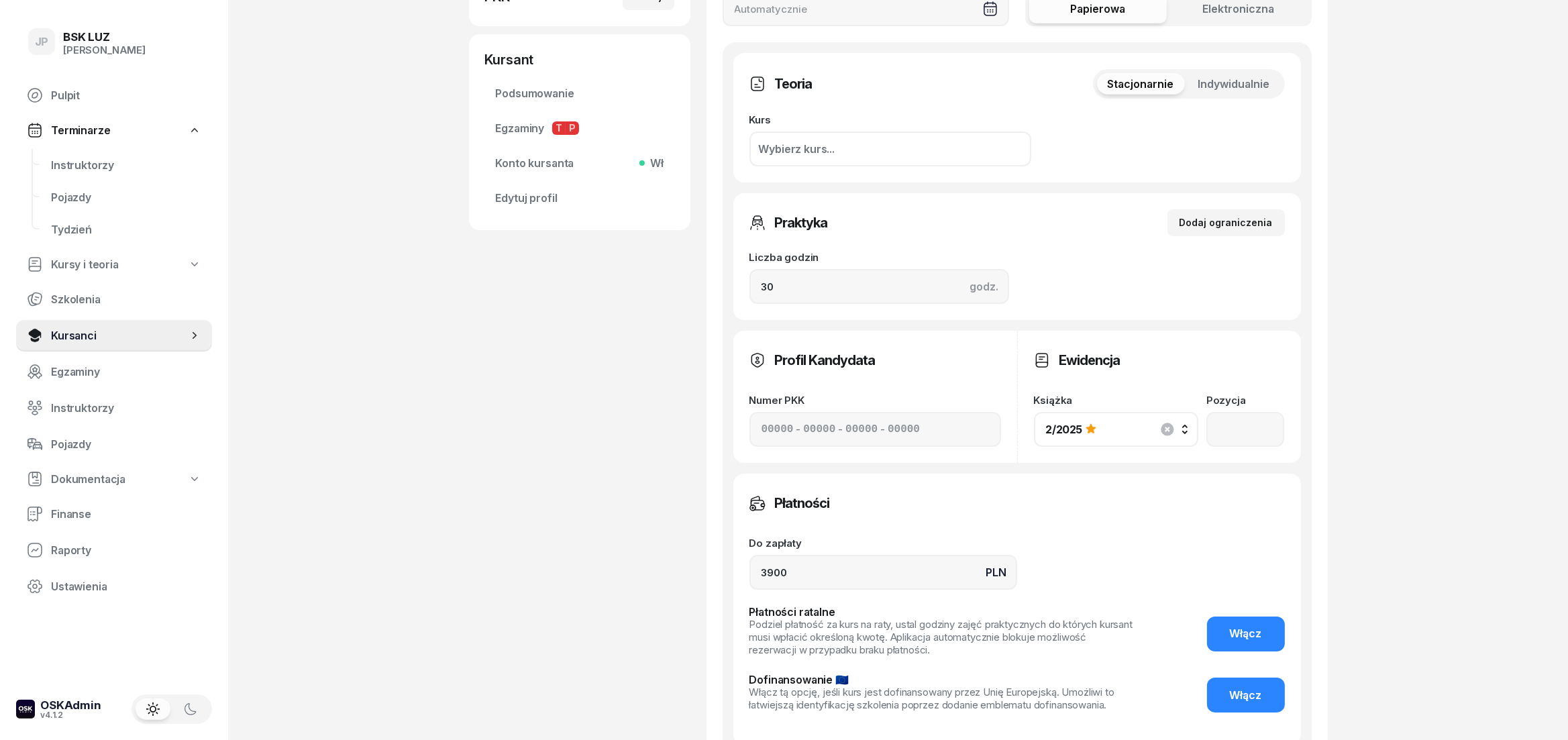
scroll to position [579, 0]
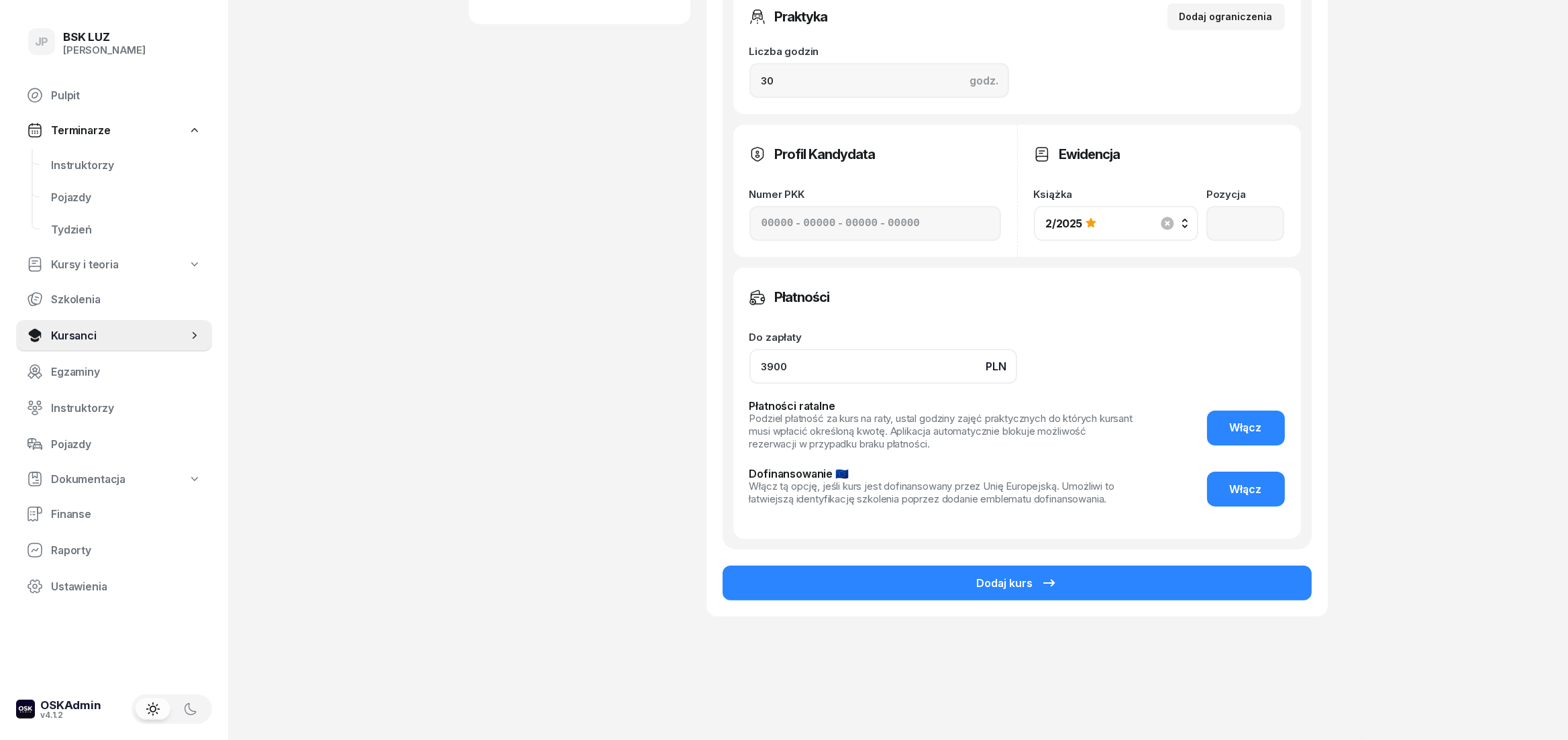
click at [773, 367] on input "3900" at bounding box center [883, 367] width 268 height 35
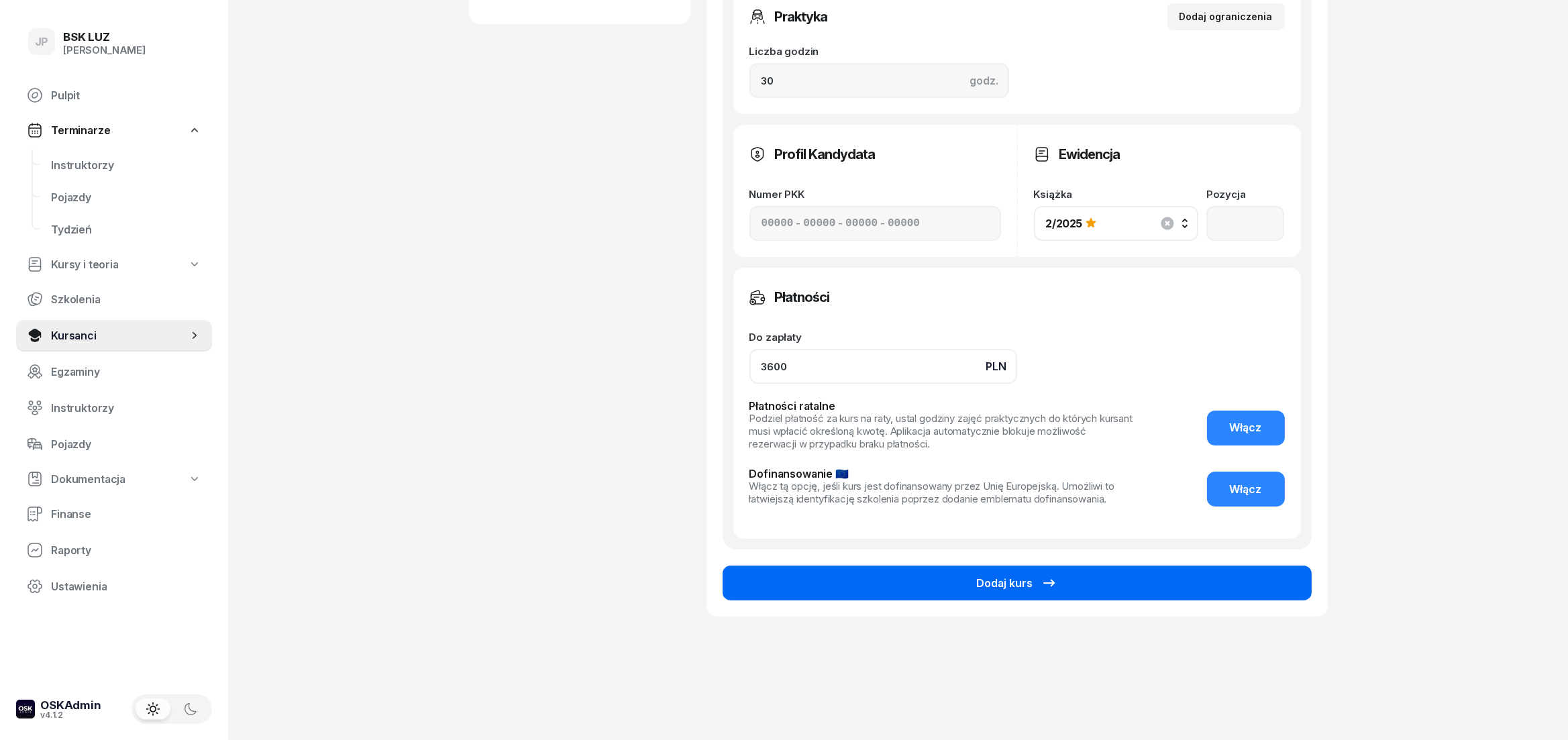
type input "3600"
click at [869, 589] on button "Dodaj kurs" at bounding box center [1017, 583] width 589 height 35
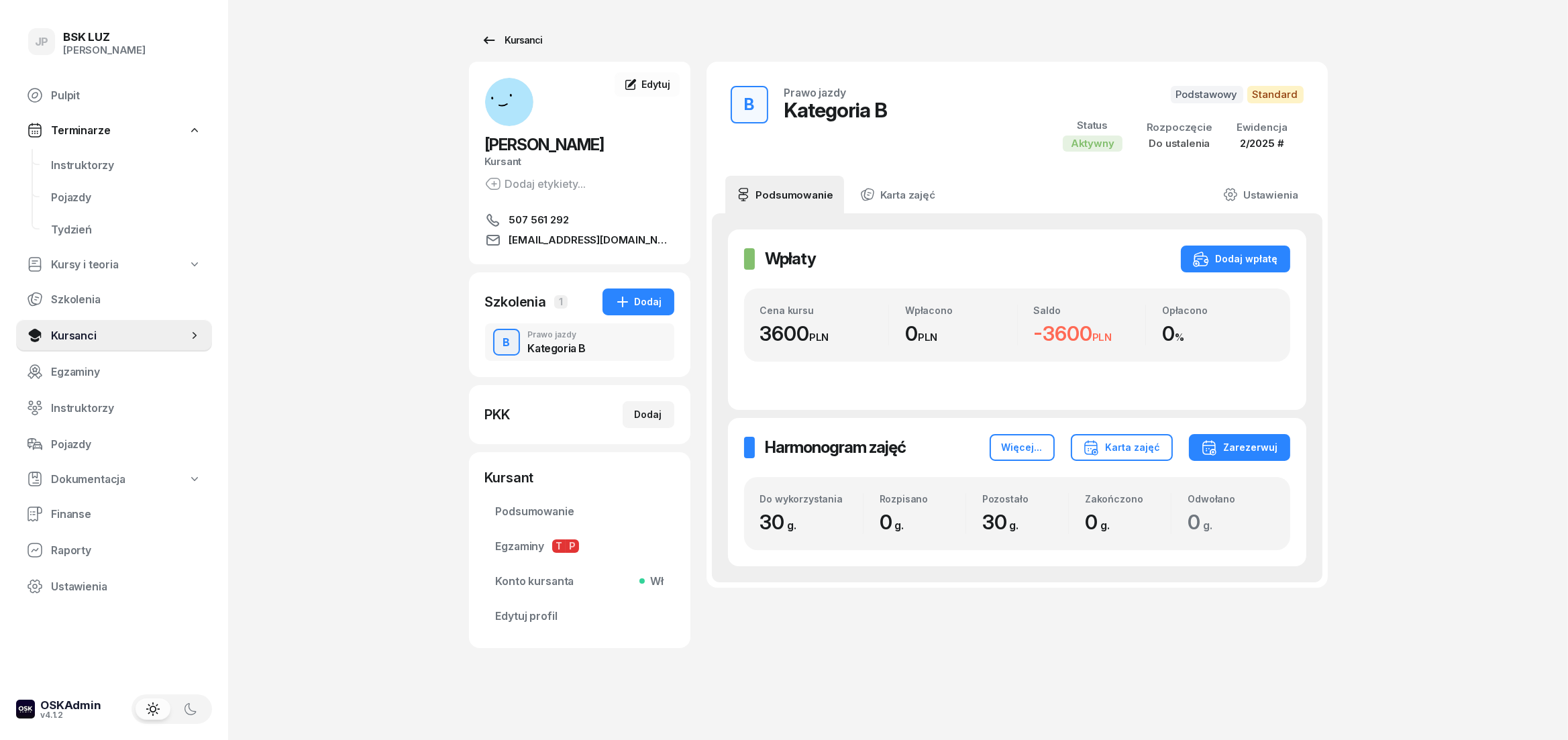
click at [528, 30] on link "Kursanci" at bounding box center [512, 40] width 86 height 27
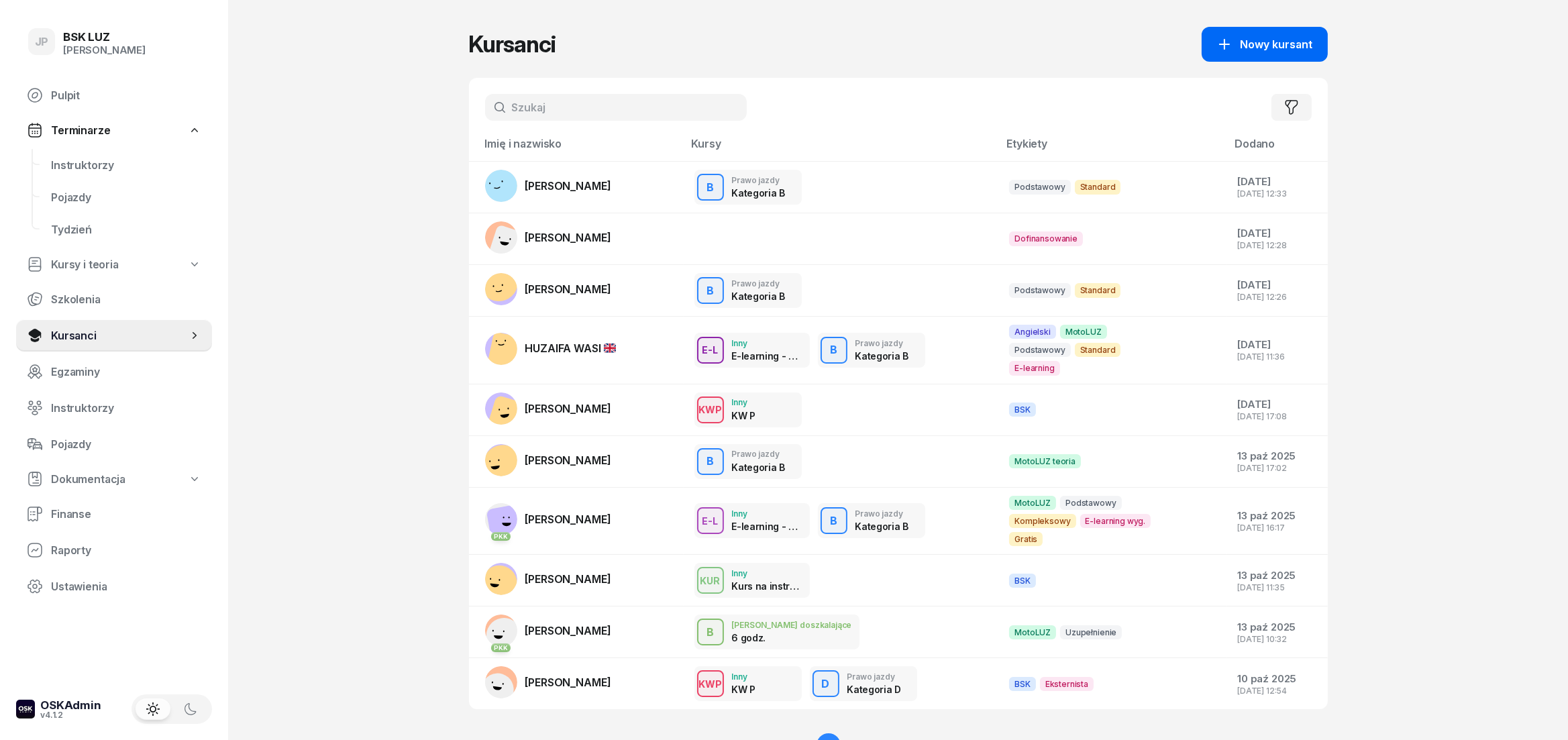
click at [1258, 54] on button "Nowy kursant" at bounding box center [1264, 44] width 126 height 35
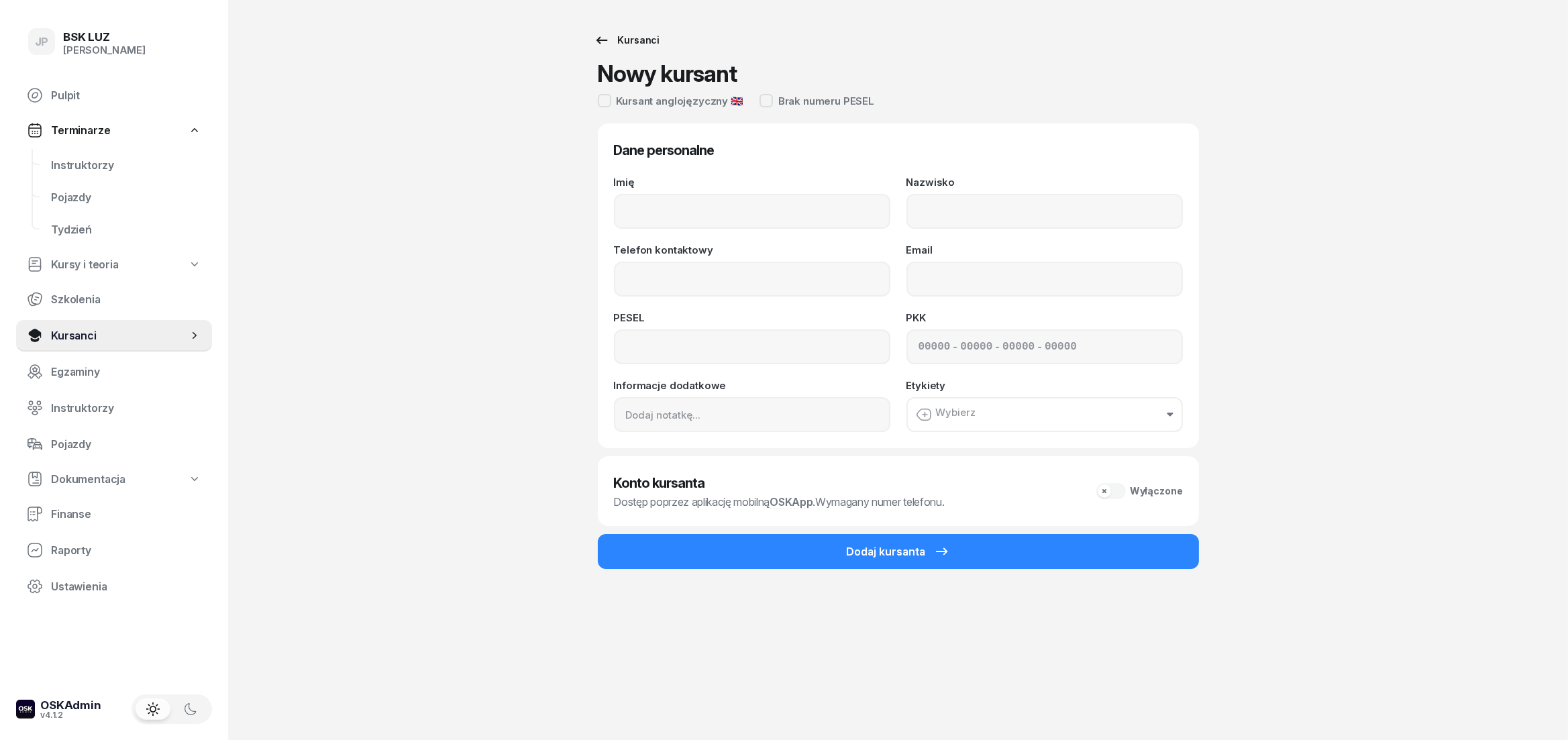
click at [631, 44] on div "Kursanci" at bounding box center [627, 40] width 67 height 16
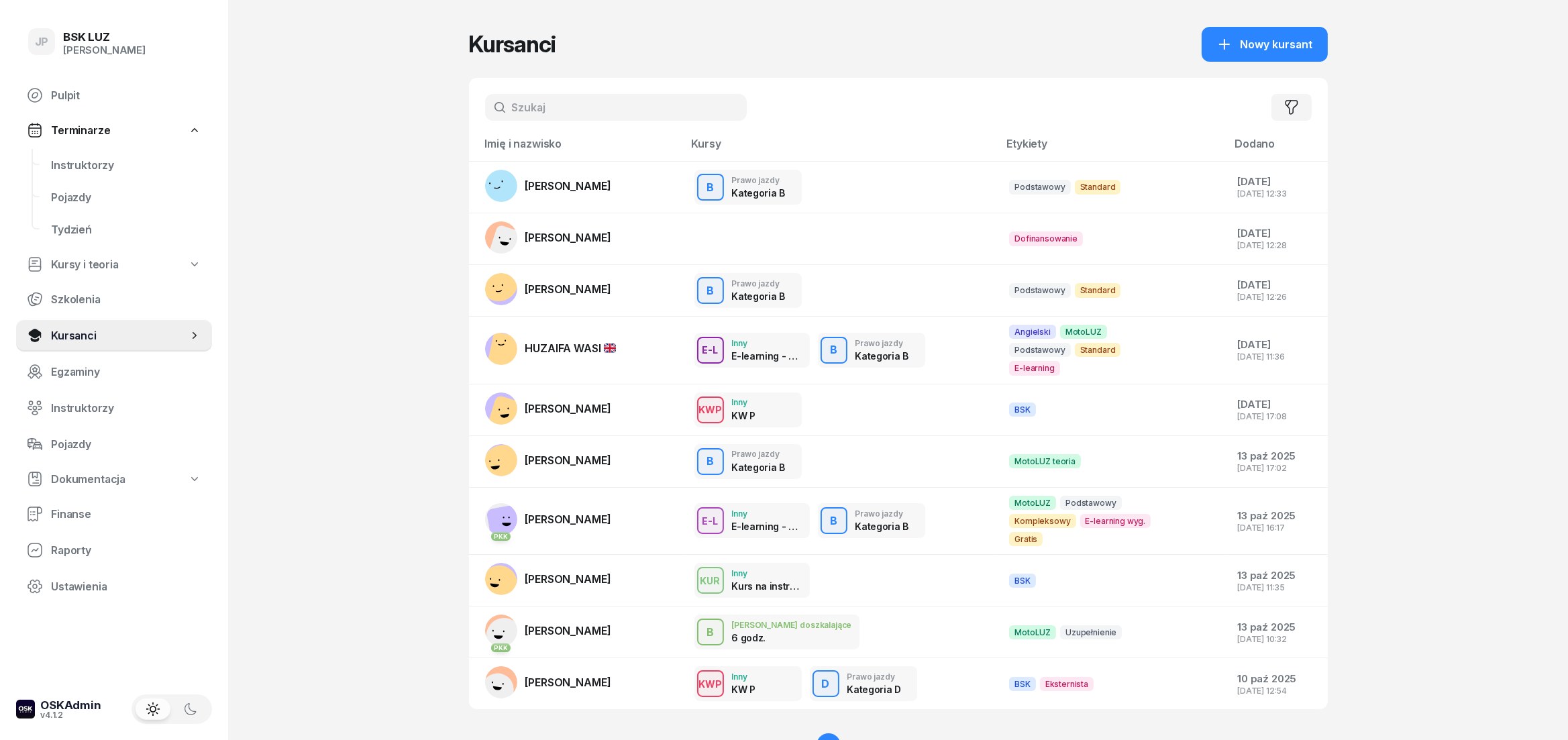
click at [638, 120] on input "text" at bounding box center [616, 107] width 262 height 27
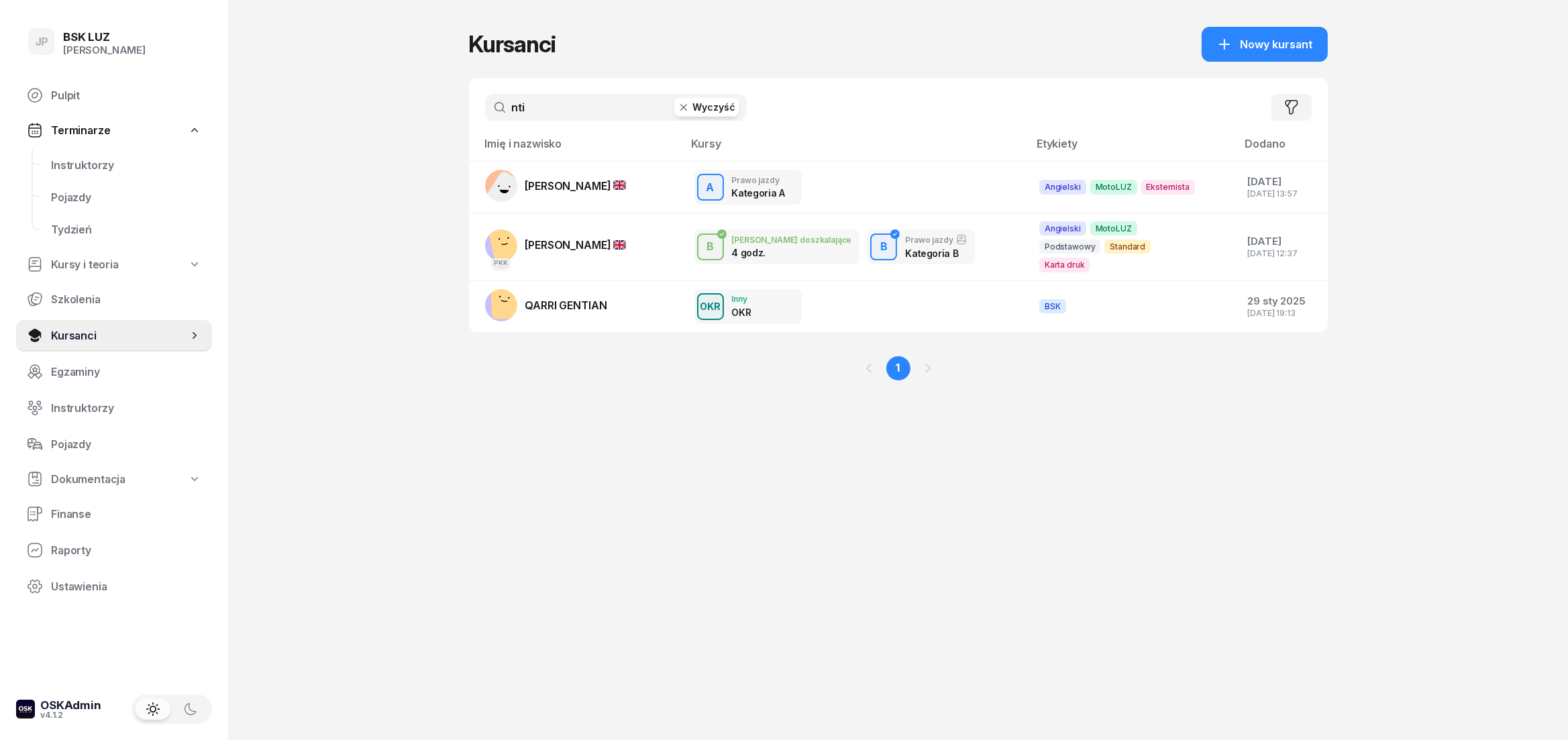
type input "nti"
click at [726, 103] on button "Wyczyść" at bounding box center [706, 107] width 65 height 19
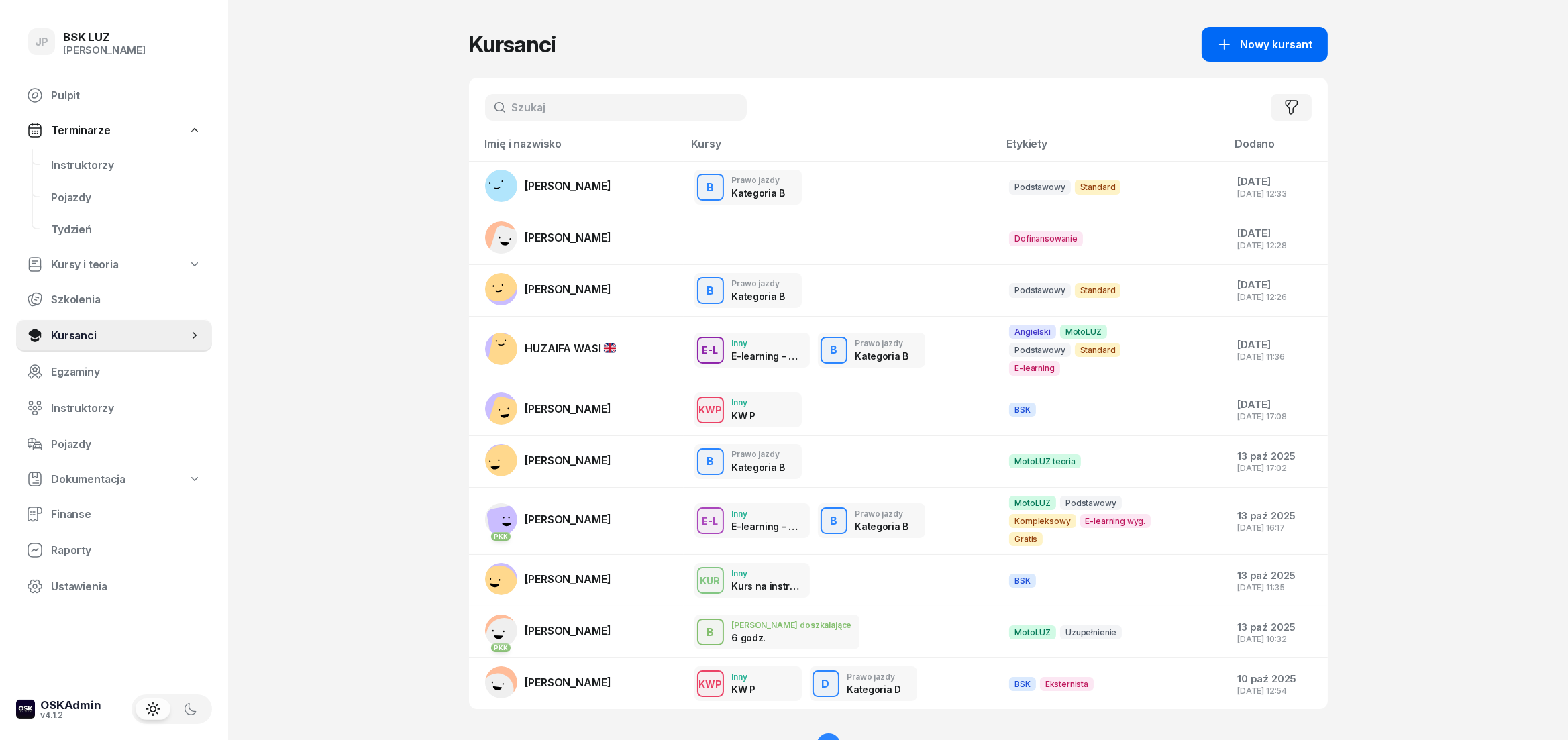
click at [1298, 40] on span "Nowy kursant" at bounding box center [1276, 44] width 72 height 13
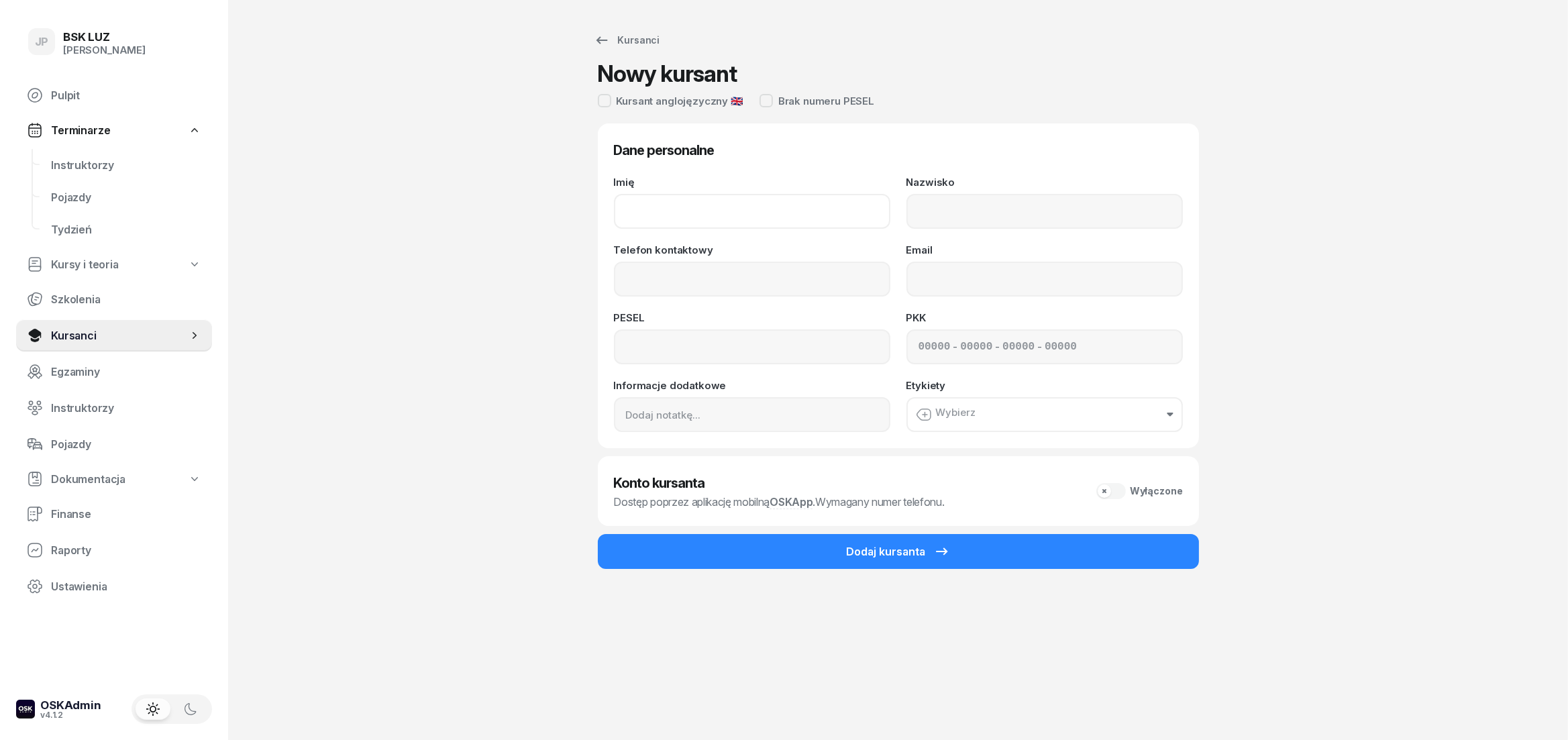
click at [762, 218] on input "Imię" at bounding box center [752, 211] width 277 height 35
type input "[PERSON_NAME]"
click at [1088, 213] on input "Nazwisko" at bounding box center [1044, 211] width 277 height 35
type input "[PERSON_NAME]"
click at [822, 282] on input "Telefon kontaktowy" at bounding box center [752, 280] width 277 height 35
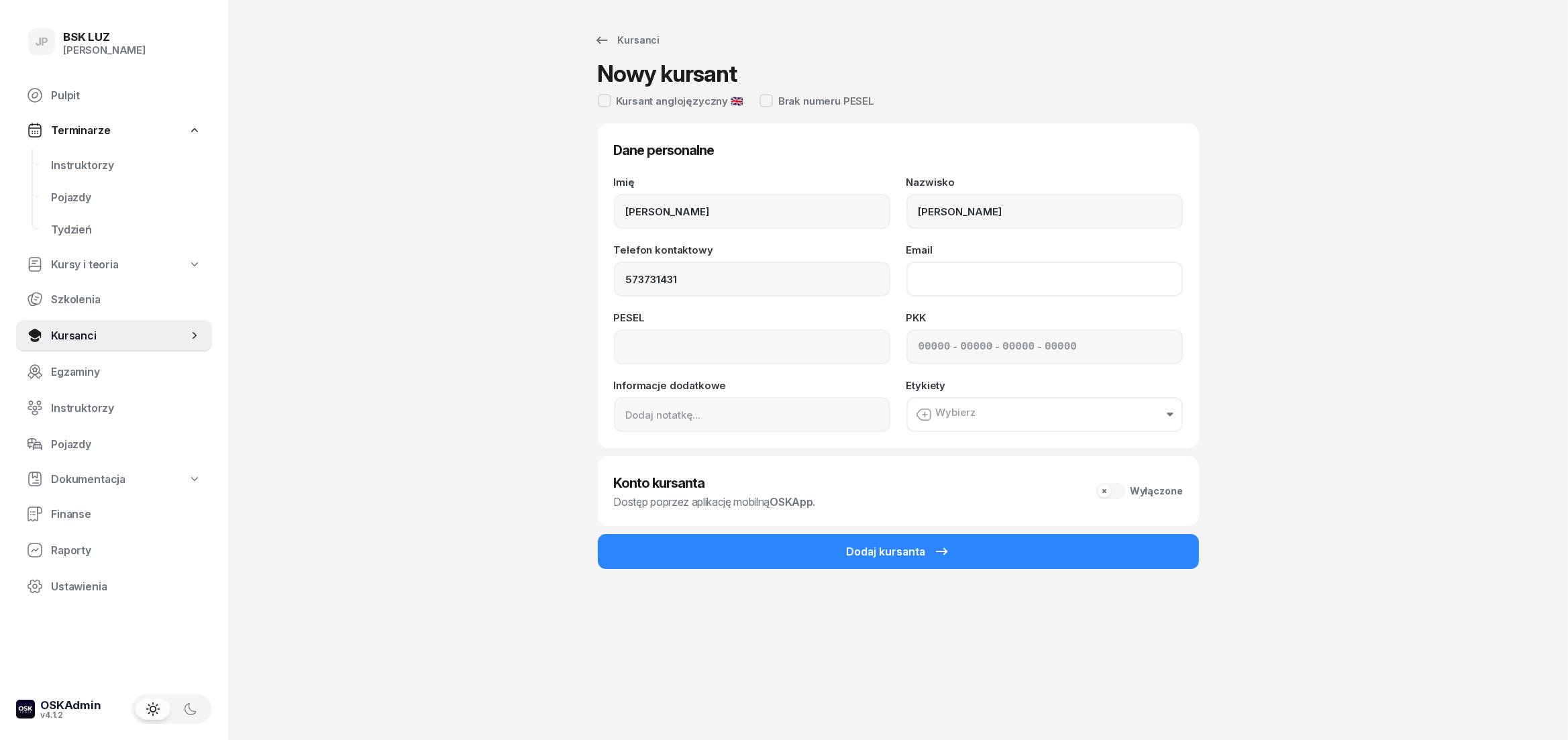
type input "573 731 431"
click at [950, 280] on input "Email" at bounding box center [1044, 280] width 277 height 35
type input "nikolas.dirlis@gmail.com"
click at [762, 363] on input at bounding box center [752, 347] width 277 height 35
type input "96090111614"
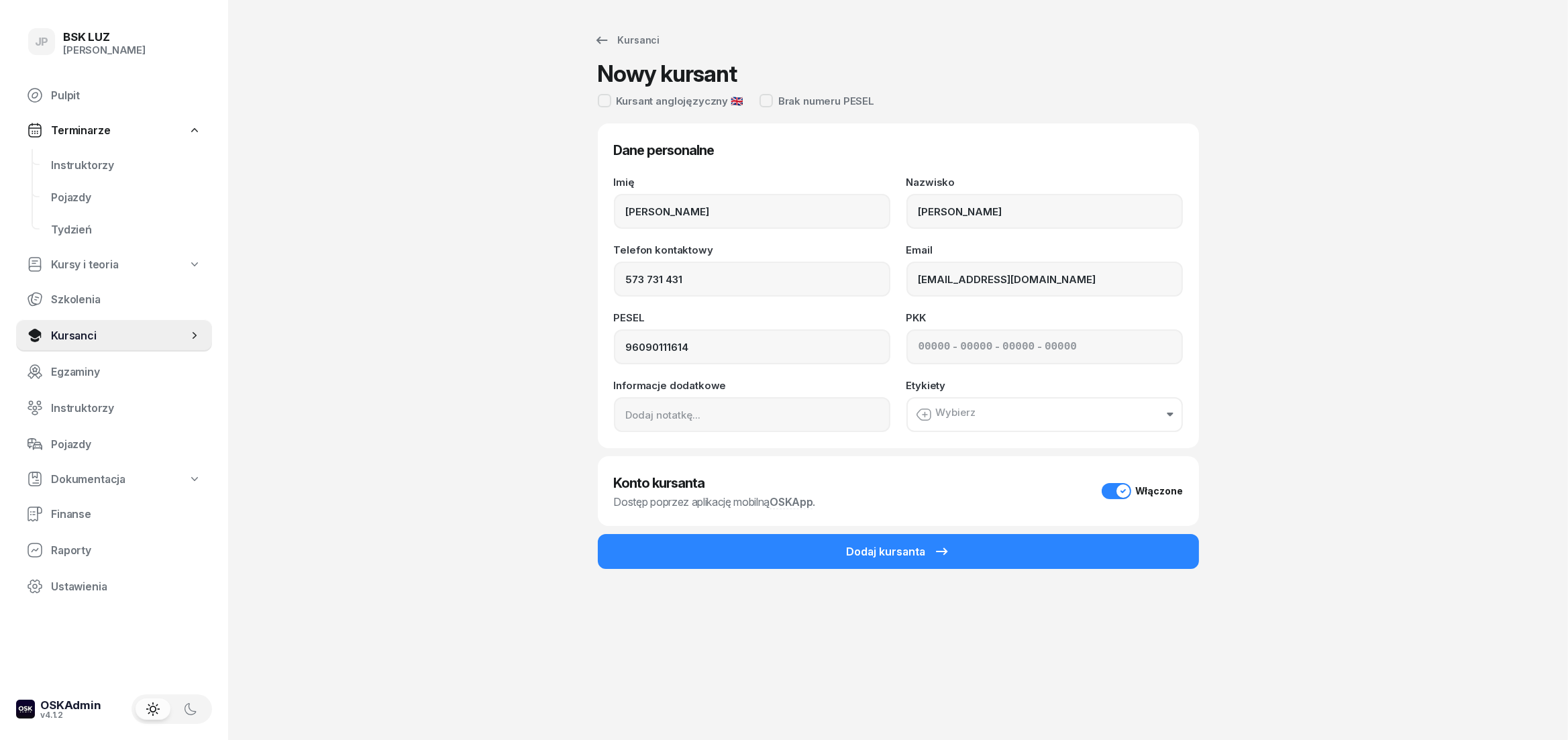
click at [981, 420] on button "Wybierz" at bounding box center [1044, 415] width 277 height 35
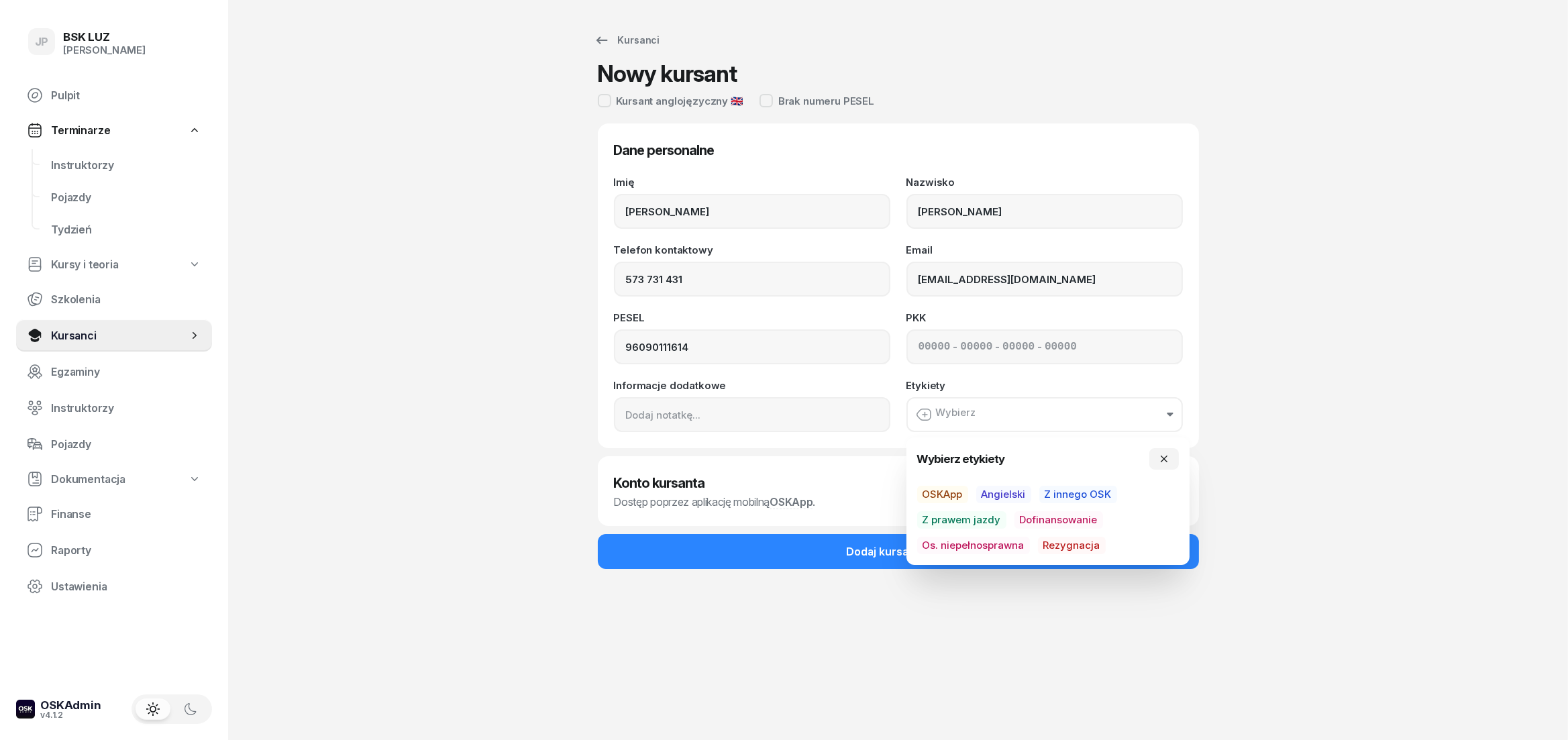
click at [1005, 493] on span "Angielski" at bounding box center [1003, 495] width 55 height 18
click at [623, 107] on div "Kursant anglojęzyczny 🇬🇧" at bounding box center [679, 101] width 127 height 10
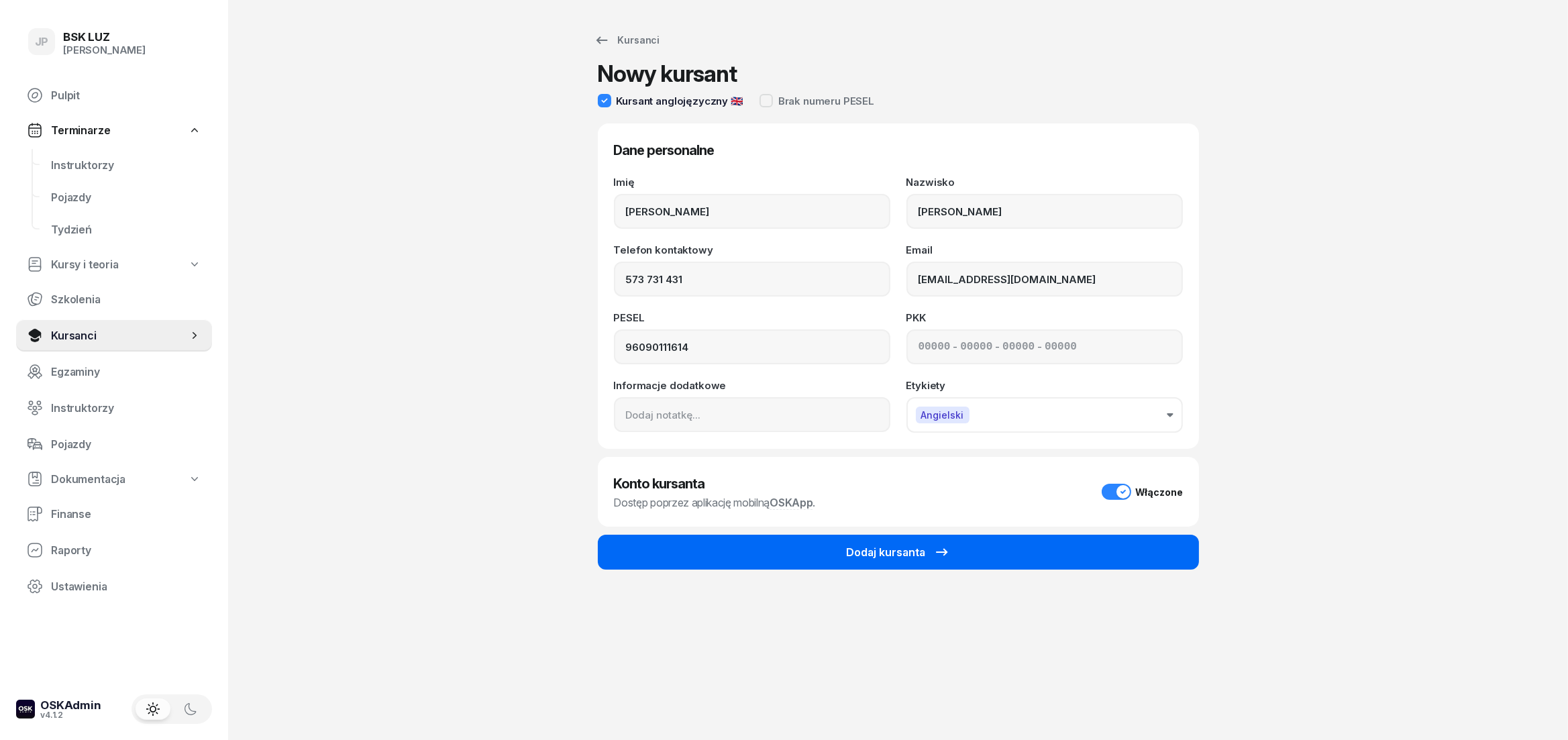
click at [897, 556] on div "Dodaj kursanta" at bounding box center [899, 552] width 104 height 16
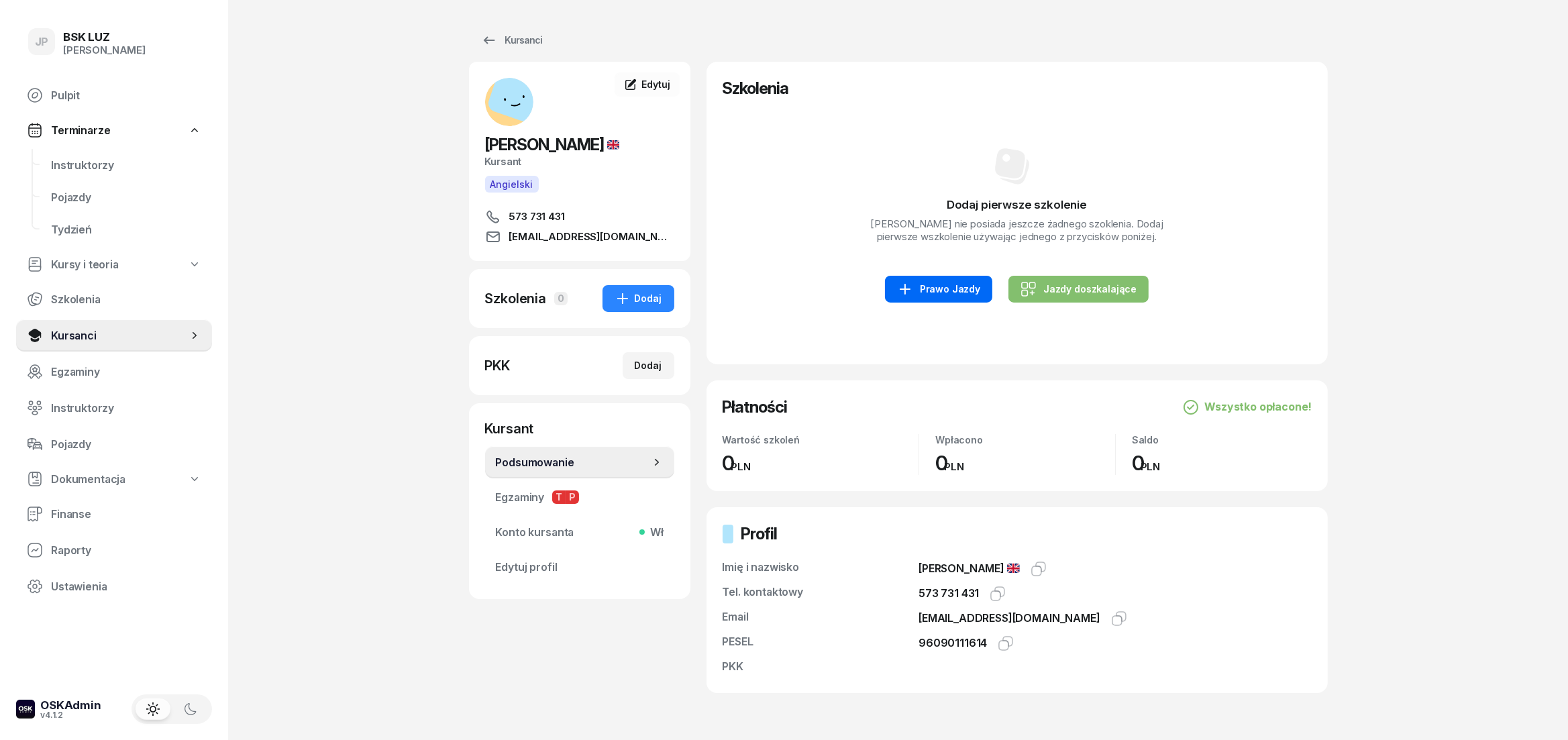
click at [957, 297] on div "Prawo Jazdy" at bounding box center [939, 289] width 83 height 16
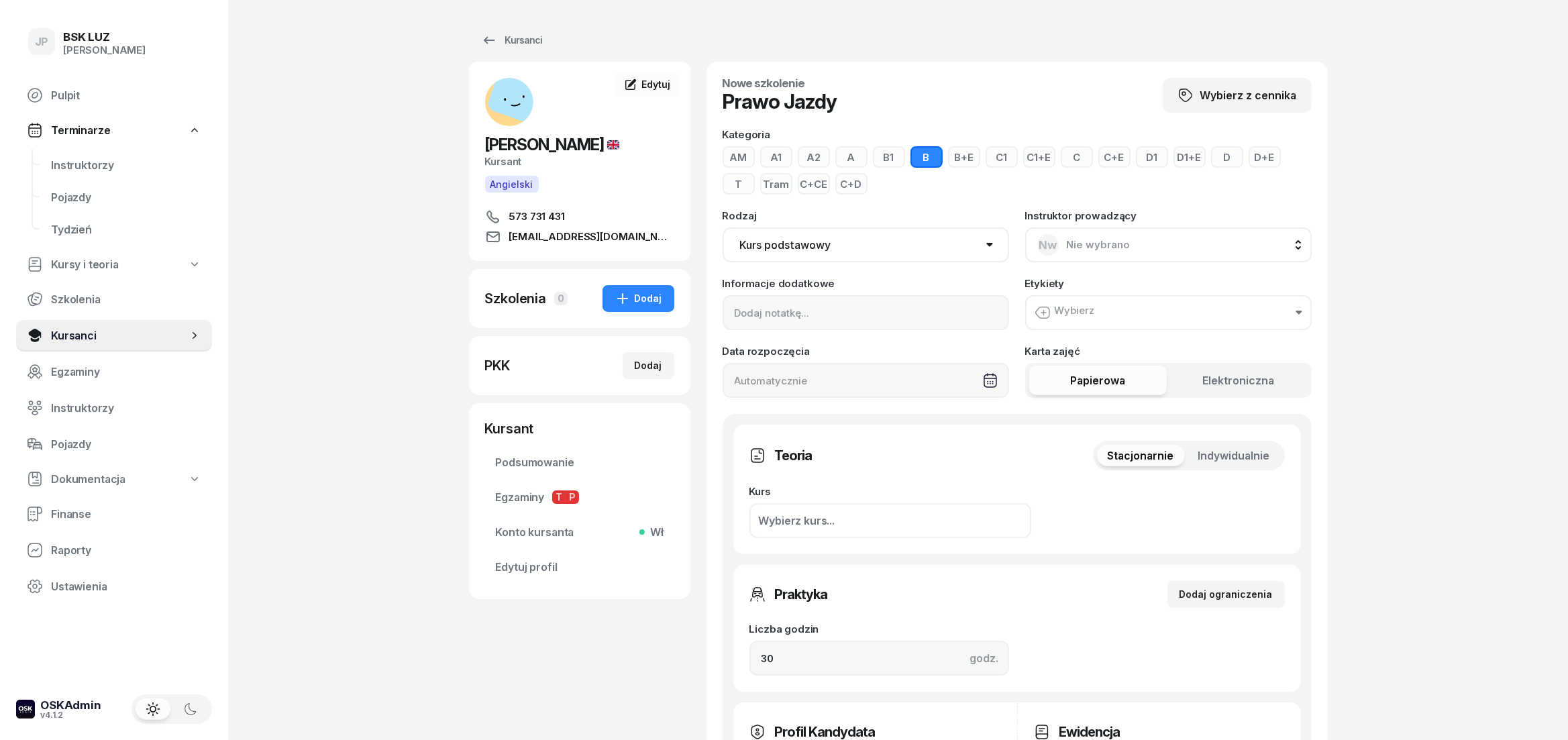
click at [859, 153] on button "A" at bounding box center [851, 157] width 32 height 21
click at [869, 240] on select "Kurs podstawowy Kurs uzupełniający" at bounding box center [865, 245] width 286 height 35
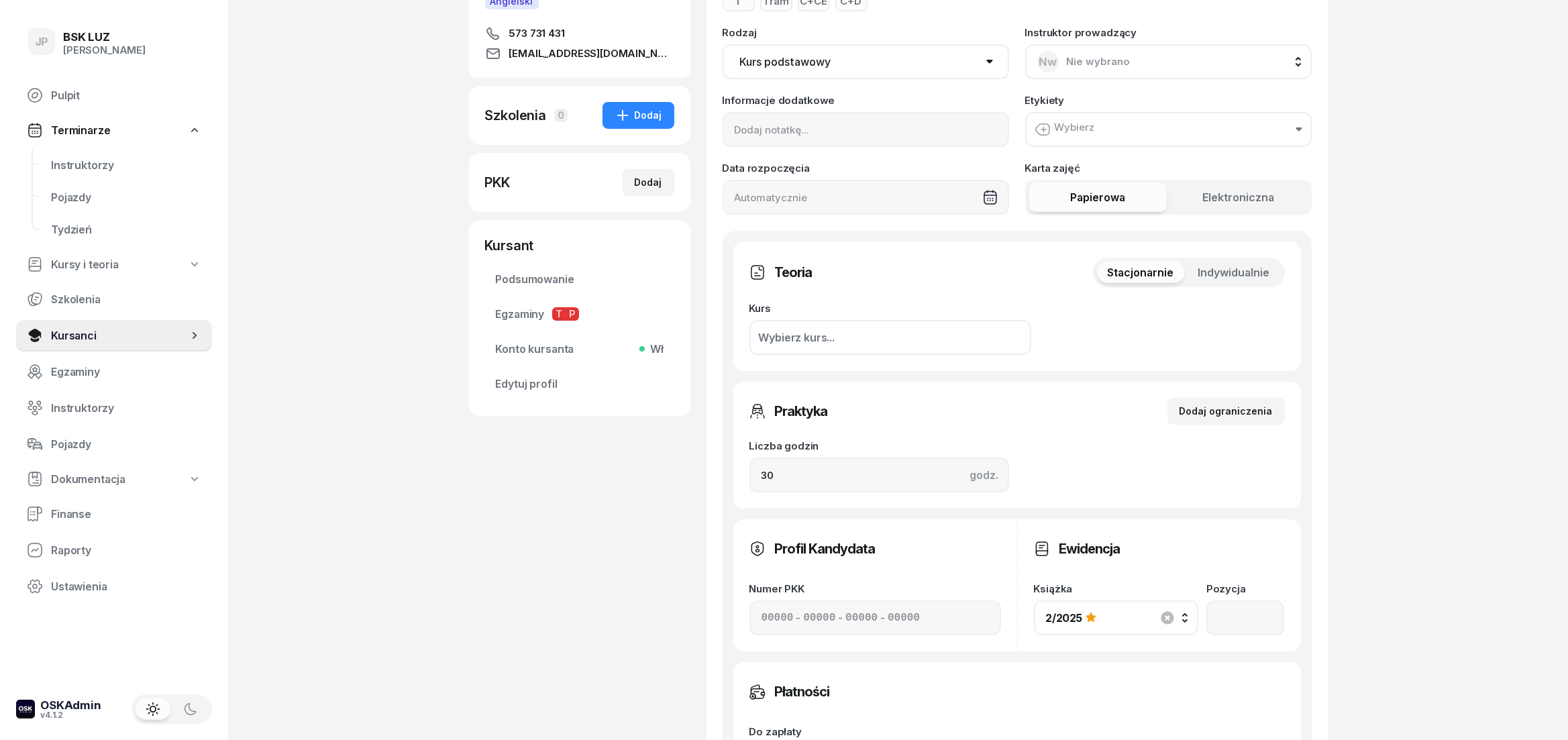
scroll to position [223, 0]
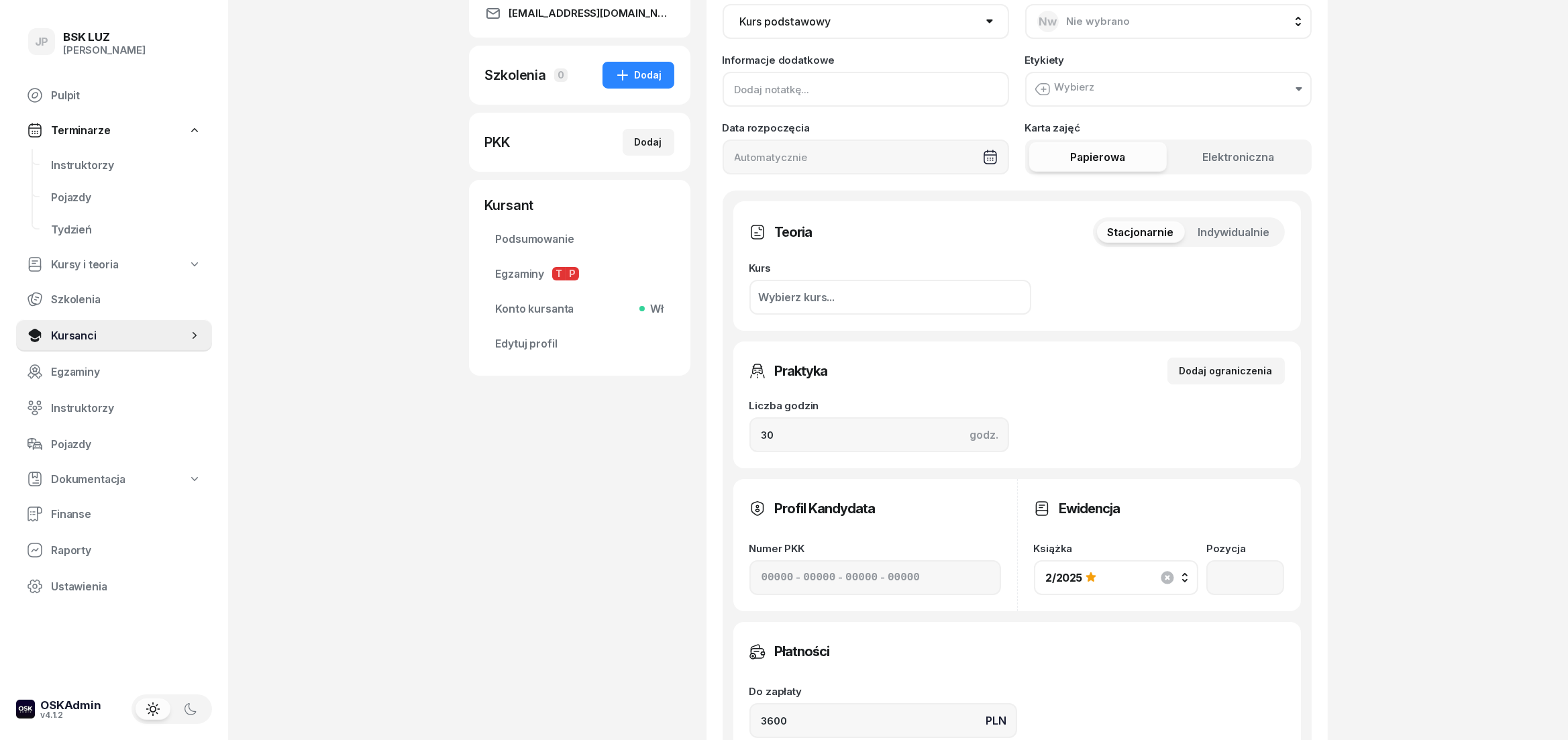
click at [866, 77] on input at bounding box center [865, 90] width 286 height 35
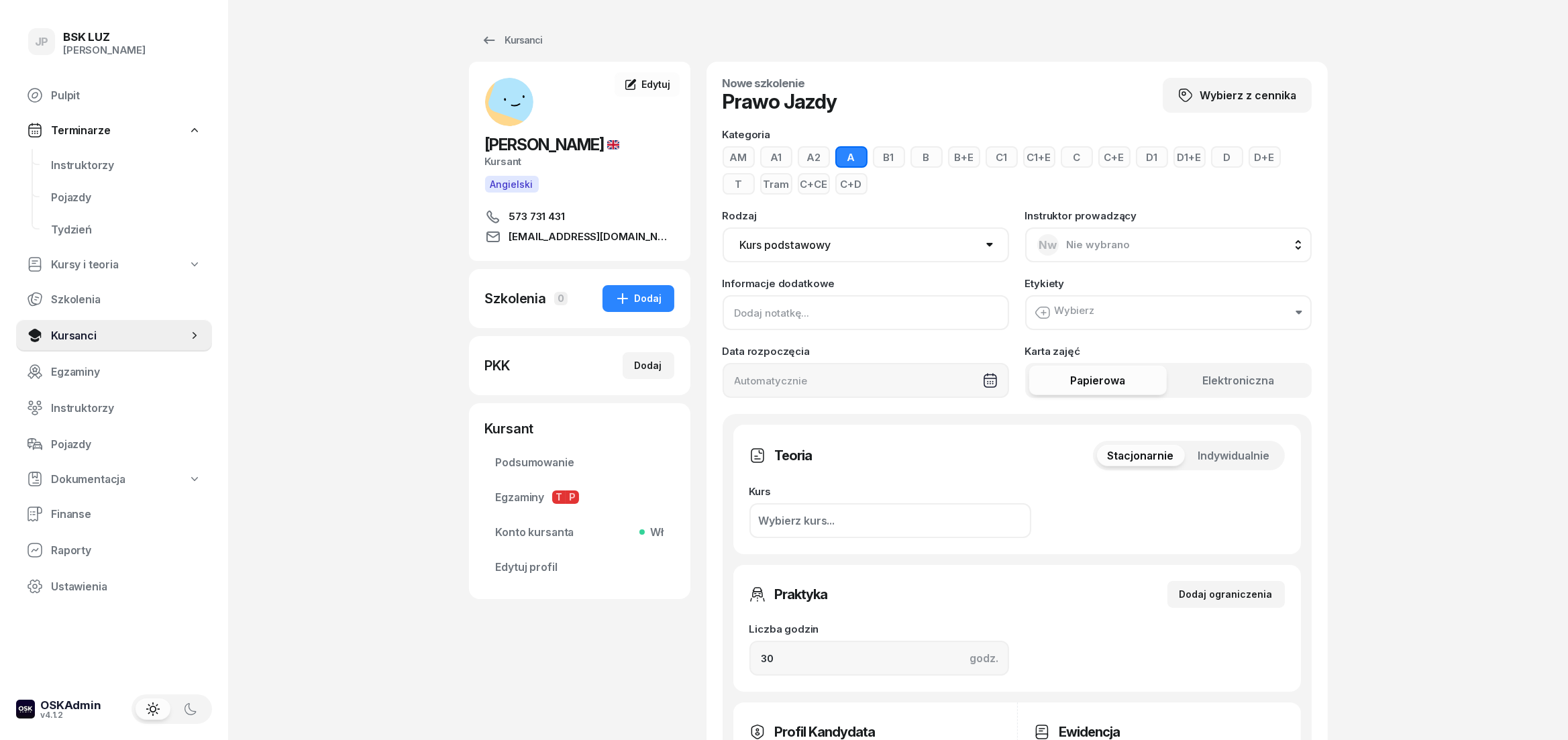
click at [953, 307] on input at bounding box center [865, 313] width 286 height 35
click at [1132, 315] on button "Wybierz" at bounding box center [1167, 313] width 286 height 35
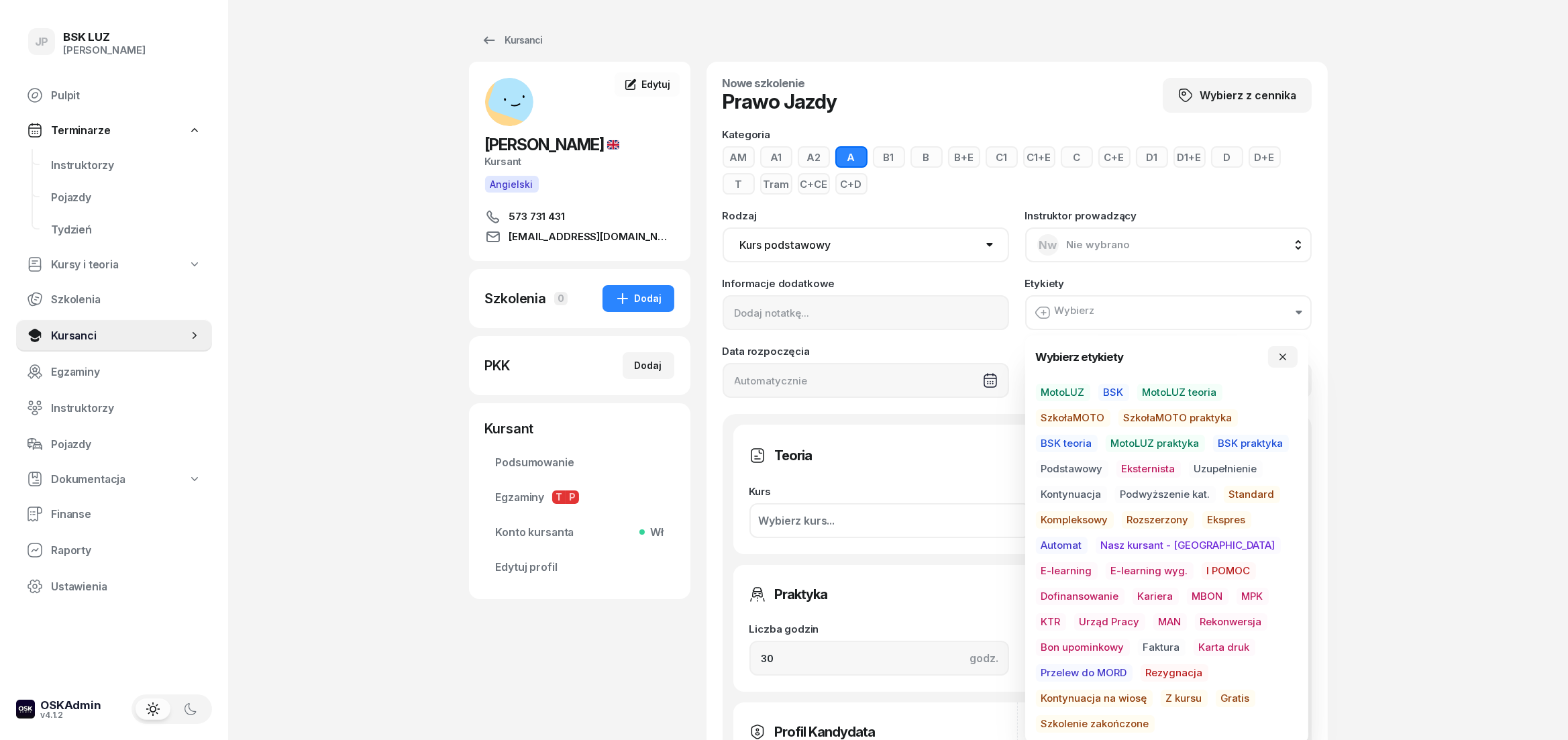
click at [1080, 469] on span "Podstawowy" at bounding box center [1072, 469] width 72 height 18
click at [1088, 470] on span "Podstawowy" at bounding box center [1072, 470] width 72 height 18
click at [1152, 690] on span "Kontynuacja na wiosę" at bounding box center [1094, 698] width 117 height 18
click at [1503, 383] on div "JP BSK LUZ Joanna Piątkiewicz Pulpit Terminarze Instruktorzy Pojazdy Tydzień Ku…" at bounding box center [784, 659] width 1568 height 1319
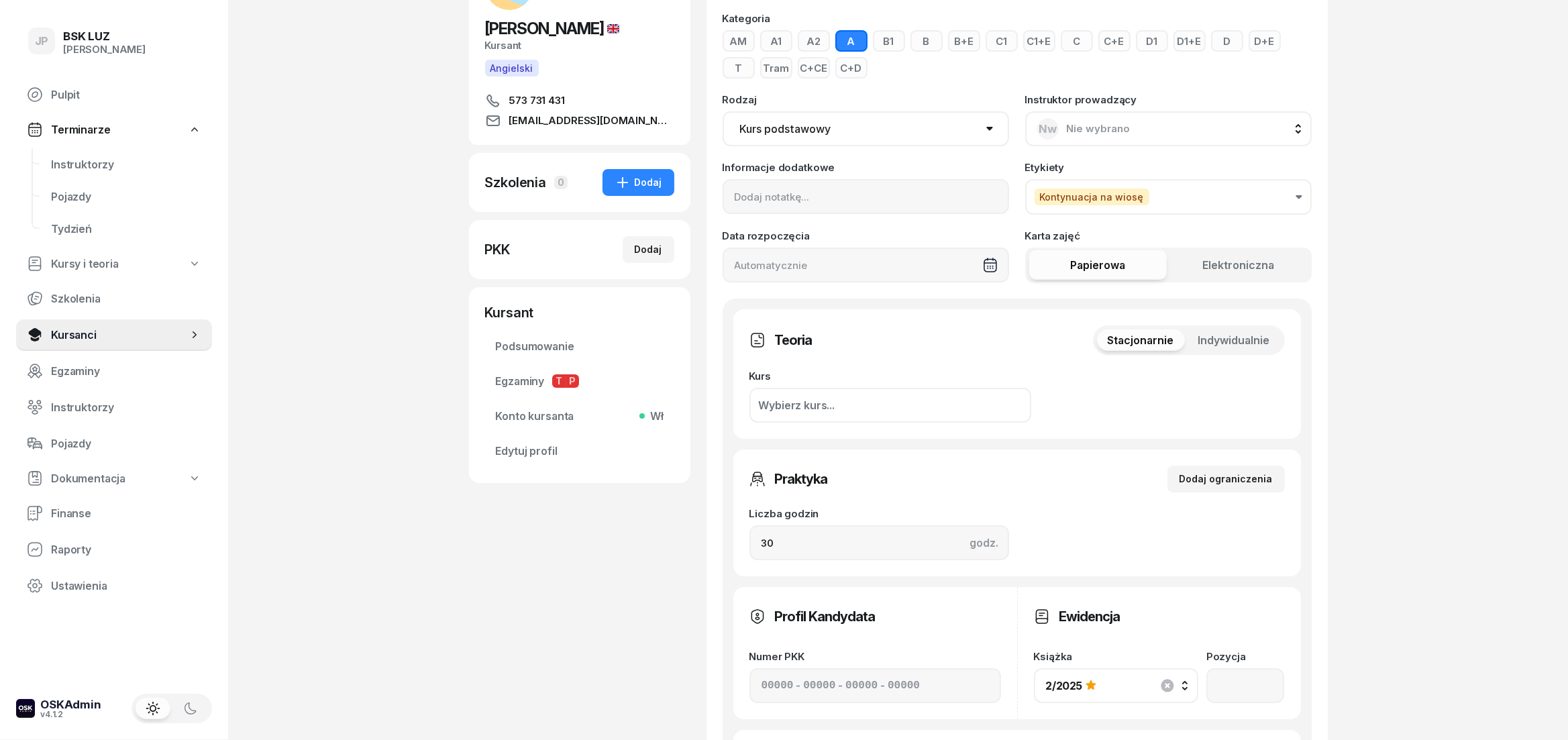
scroll to position [149, 0]
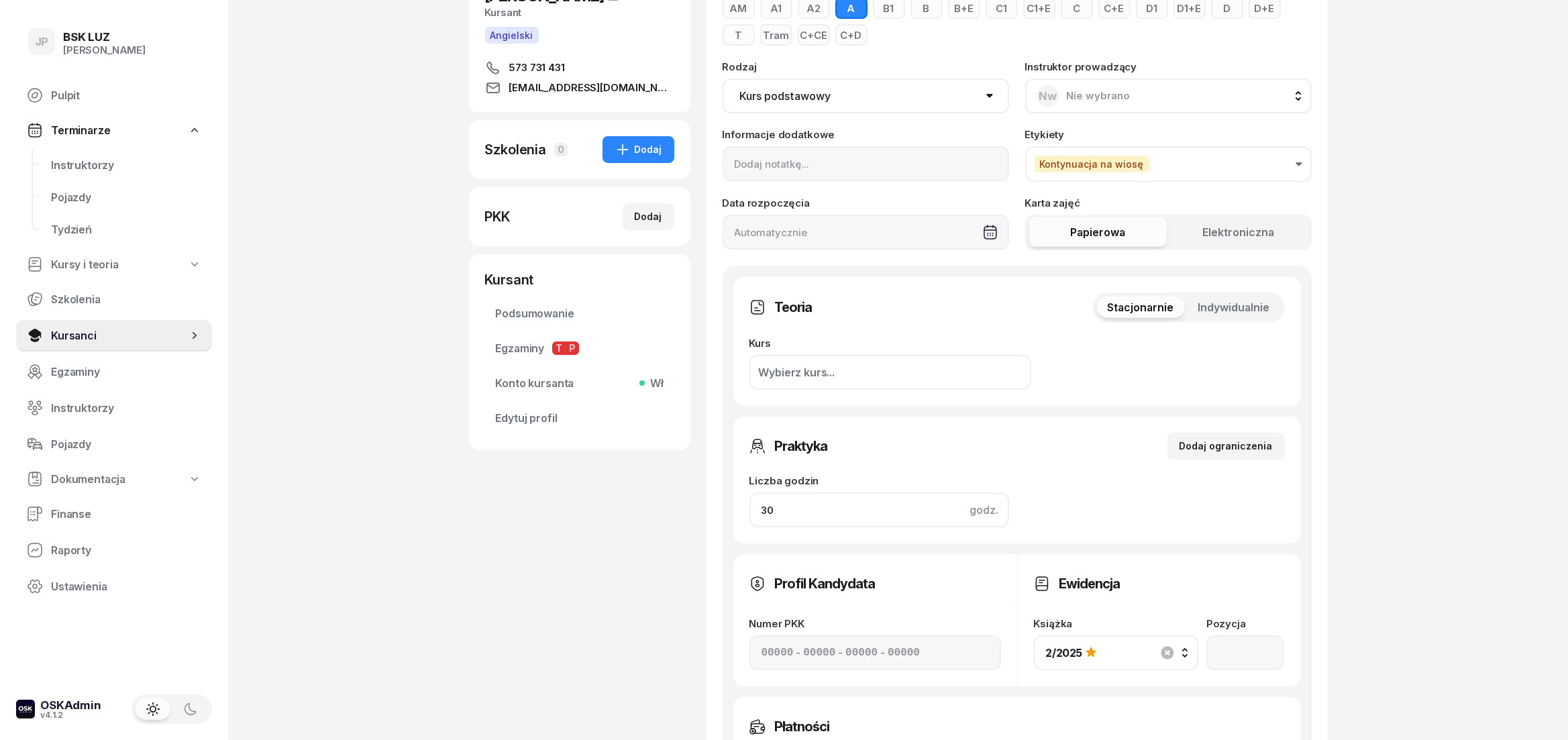
click at [854, 504] on input "30" at bounding box center [879, 510] width 259 height 35
type input "3"
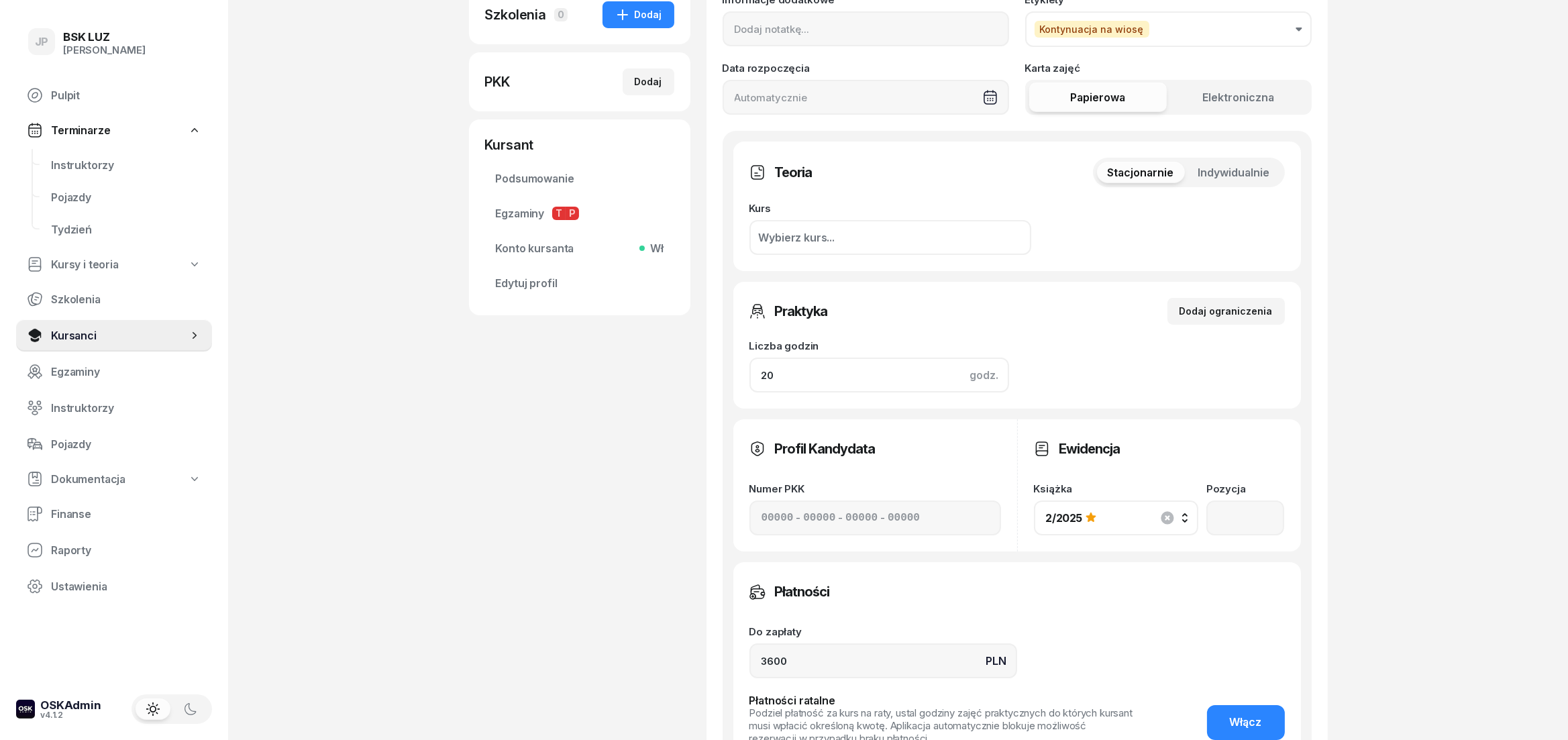
scroll to position [447, 0]
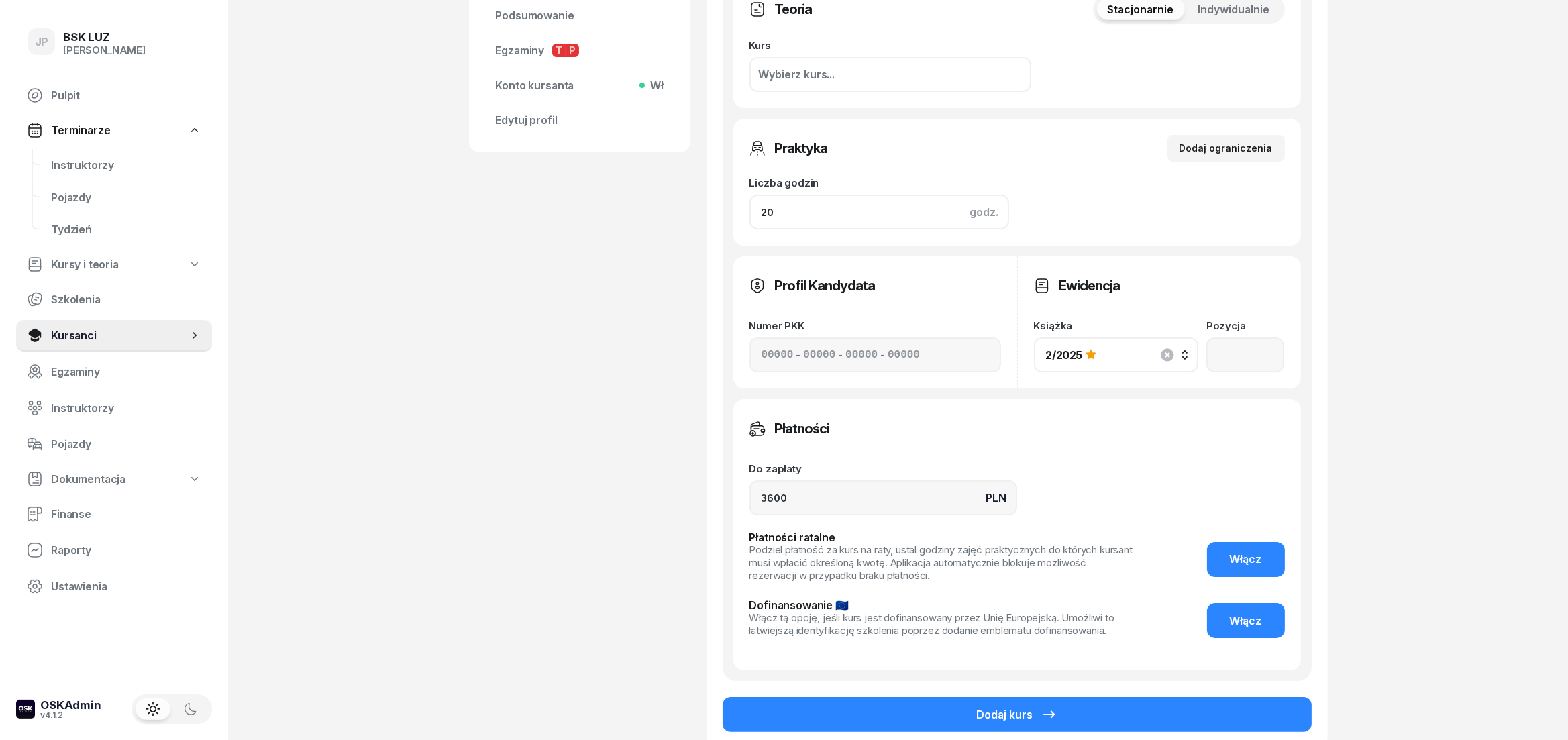
type input "20"
click at [772, 500] on input "3600" at bounding box center [883, 498] width 268 height 35
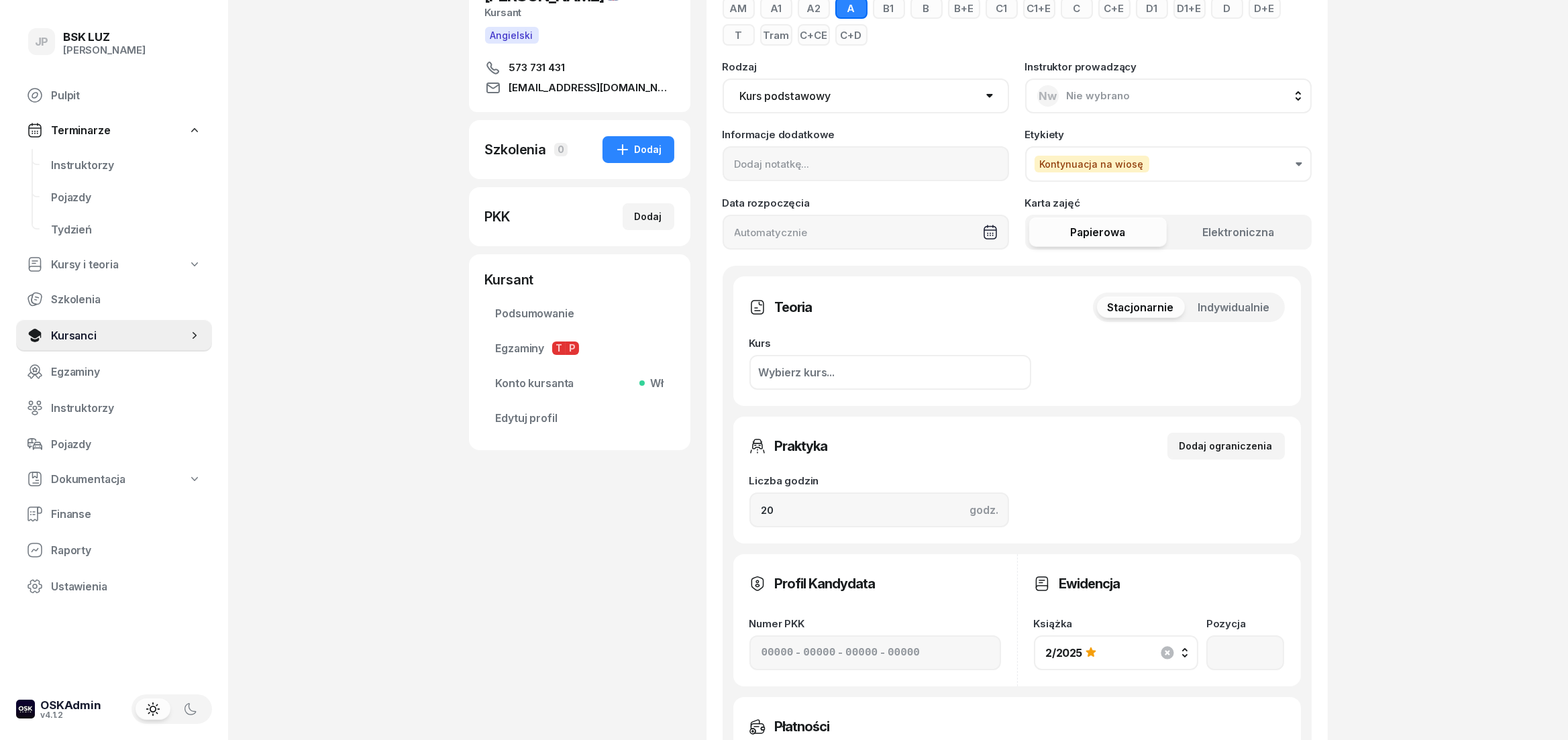
scroll to position [0, 0]
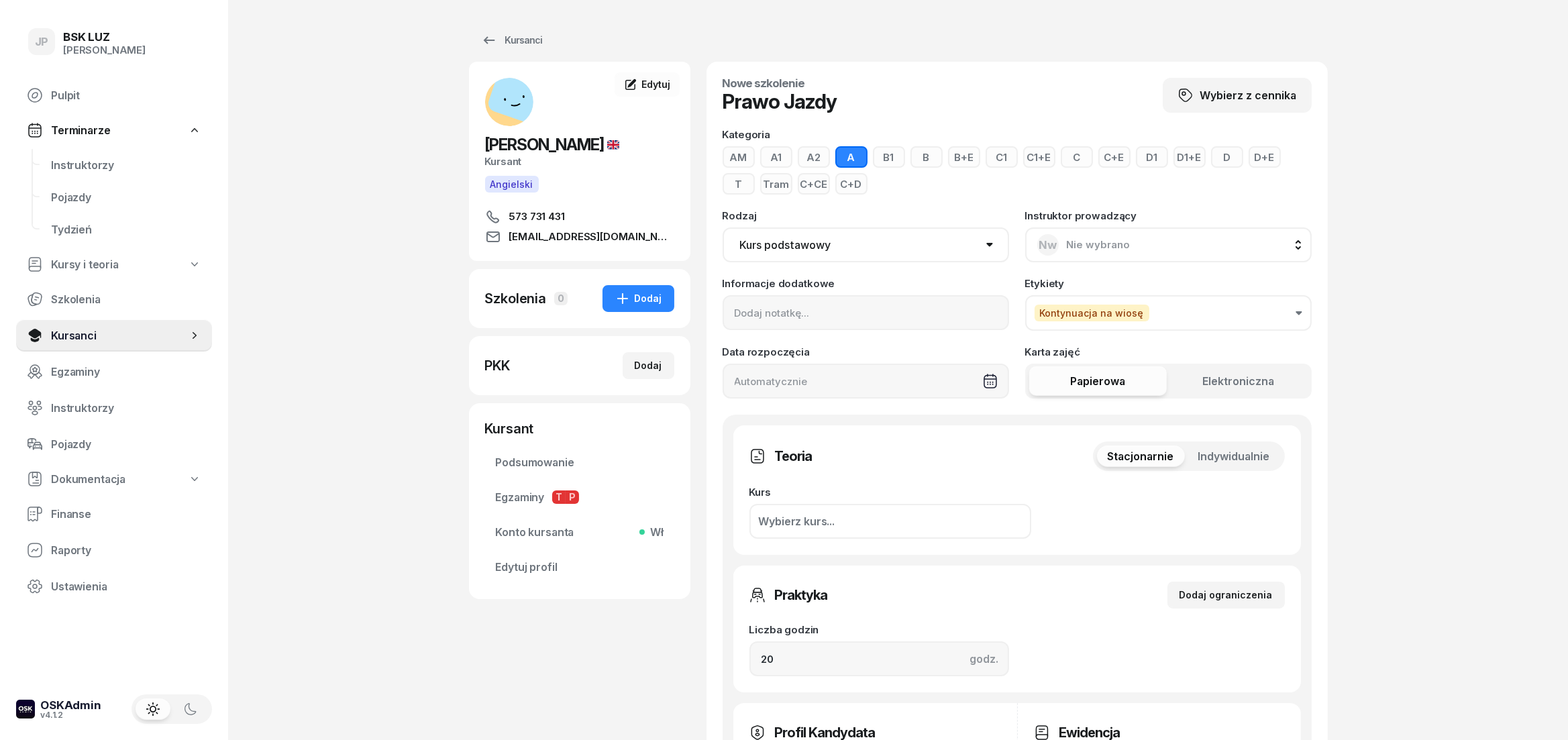
type input "3700"
click at [1188, 313] on button "Kontynuacja na wiosę" at bounding box center [1167, 313] width 286 height 35
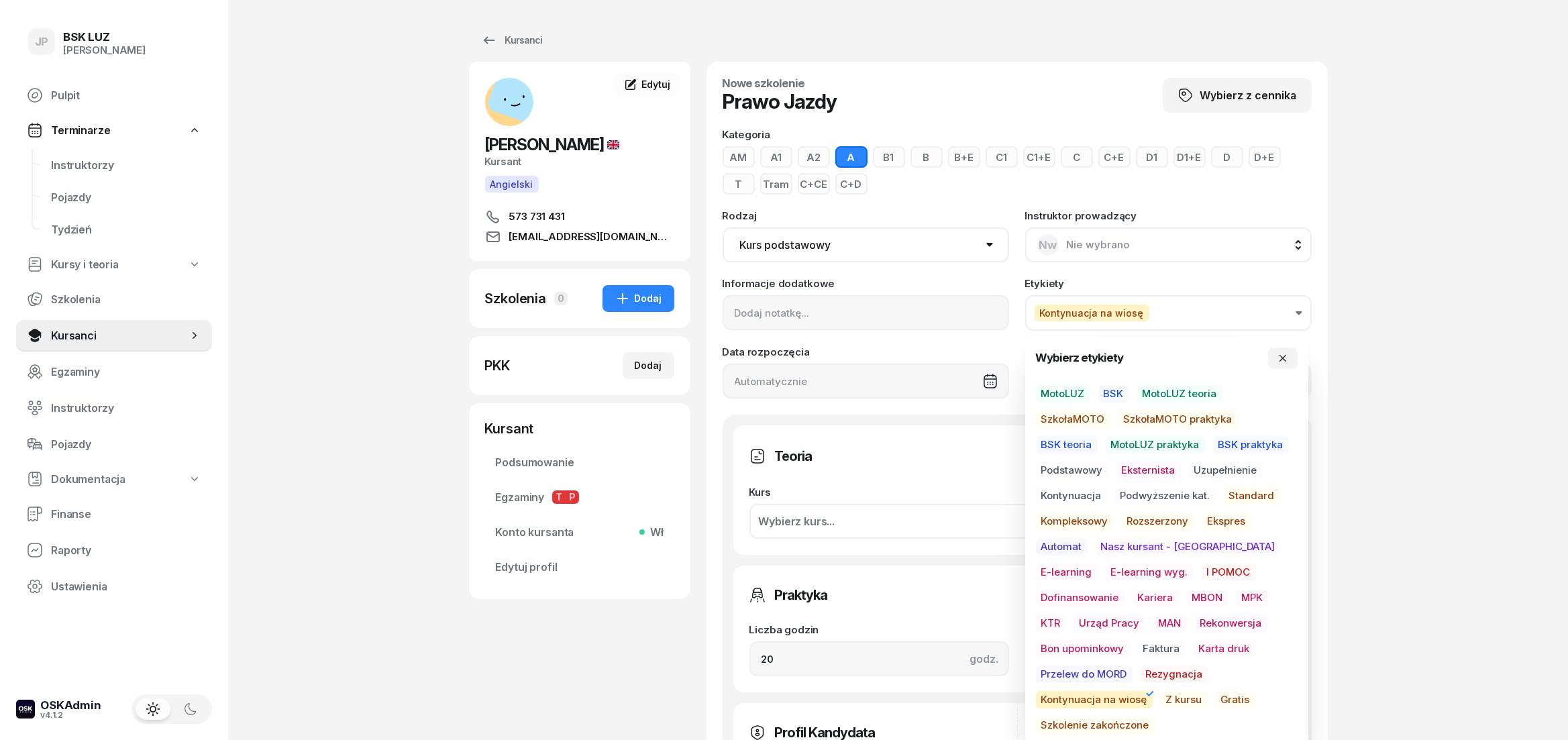
click at [1430, 589] on div "JP BSK LUZ Joanna Piątkiewicz Pulpit Terminarze Instruktorzy Pojazdy Tydzień Ku…" at bounding box center [784, 659] width 1568 height 1319
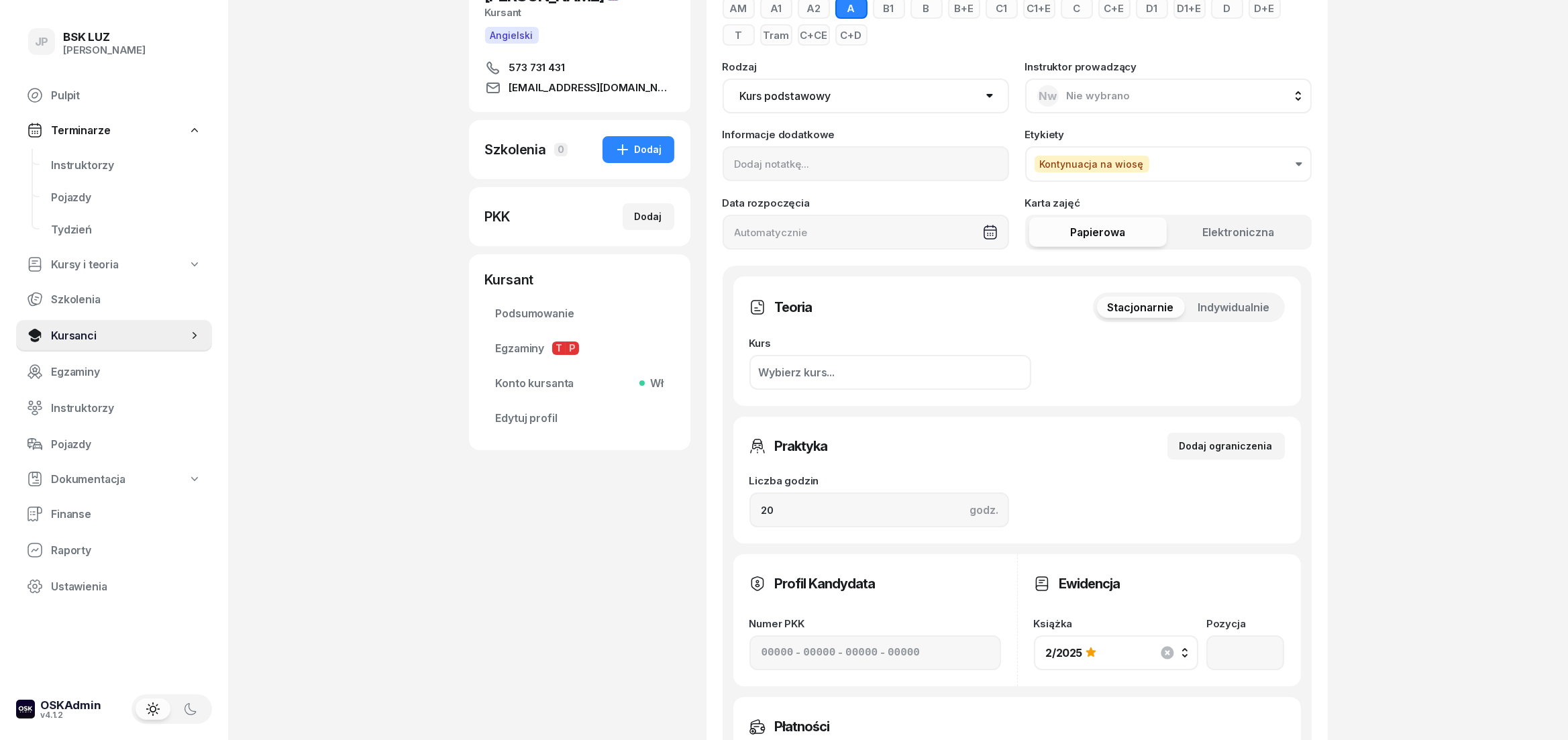
scroll to position [521, 0]
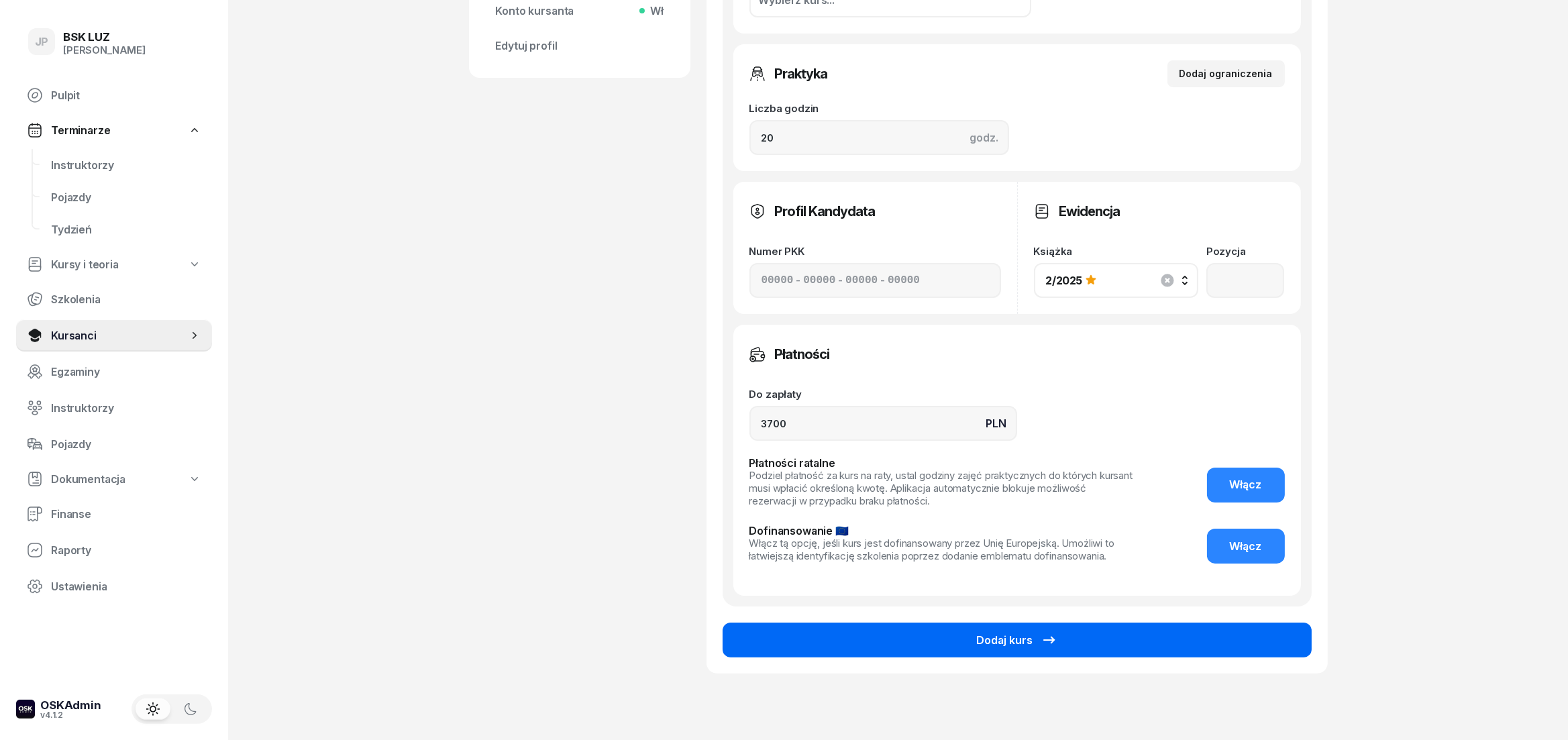
click at [1176, 639] on button "Dodaj kurs" at bounding box center [1017, 641] width 589 height 35
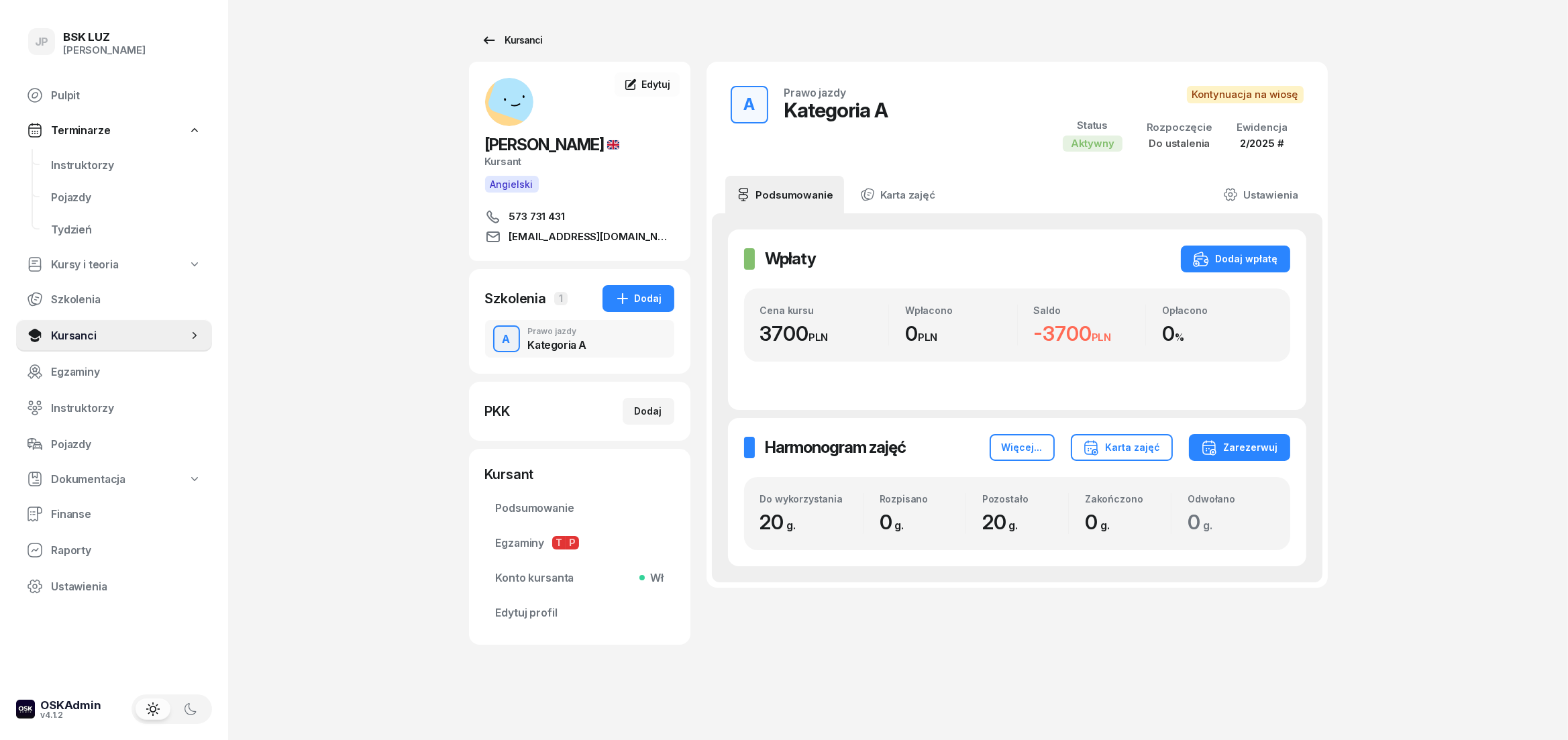
click at [518, 48] on div "Kursanci" at bounding box center [512, 40] width 62 height 16
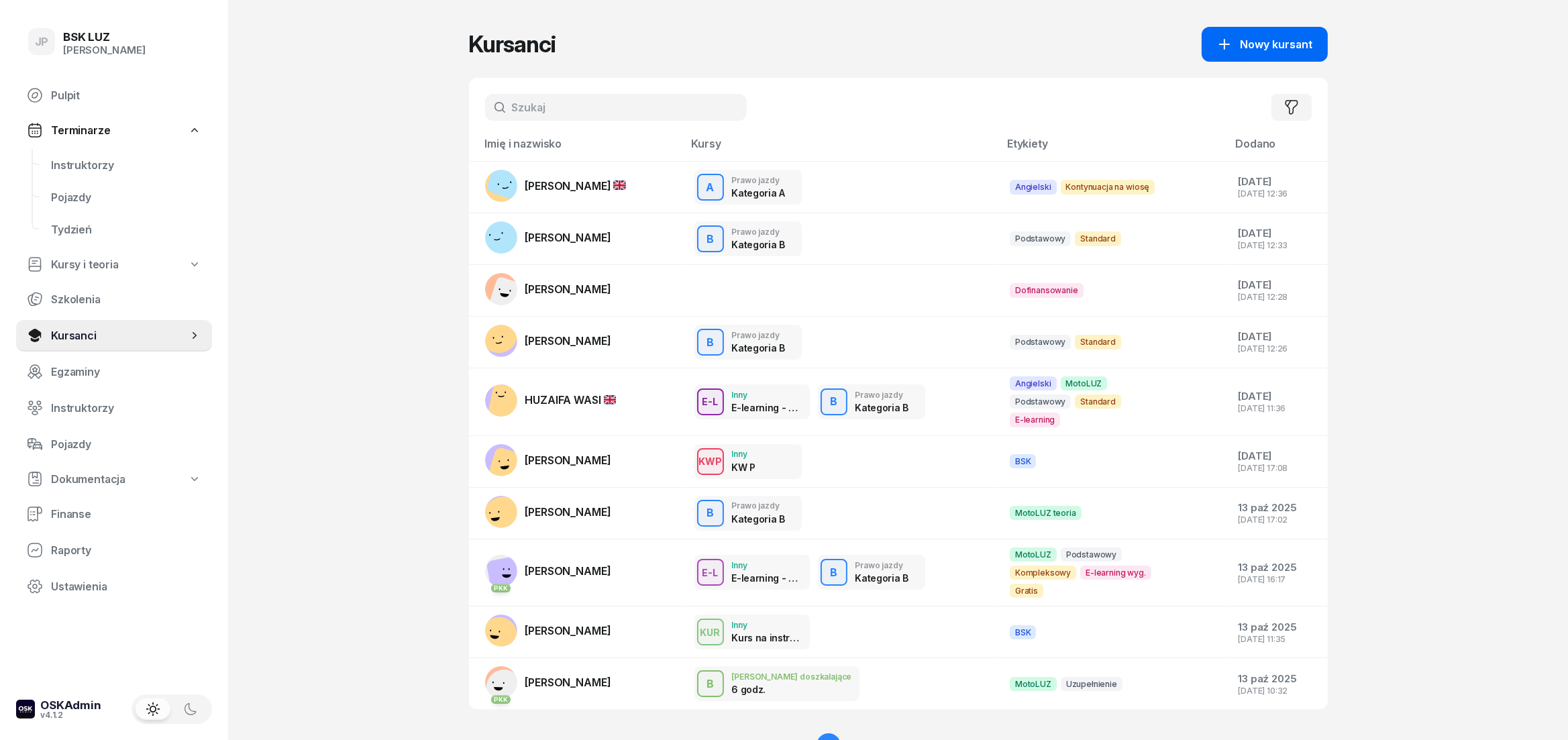
click at [1247, 43] on span "Nowy kursant" at bounding box center [1276, 44] width 72 height 13
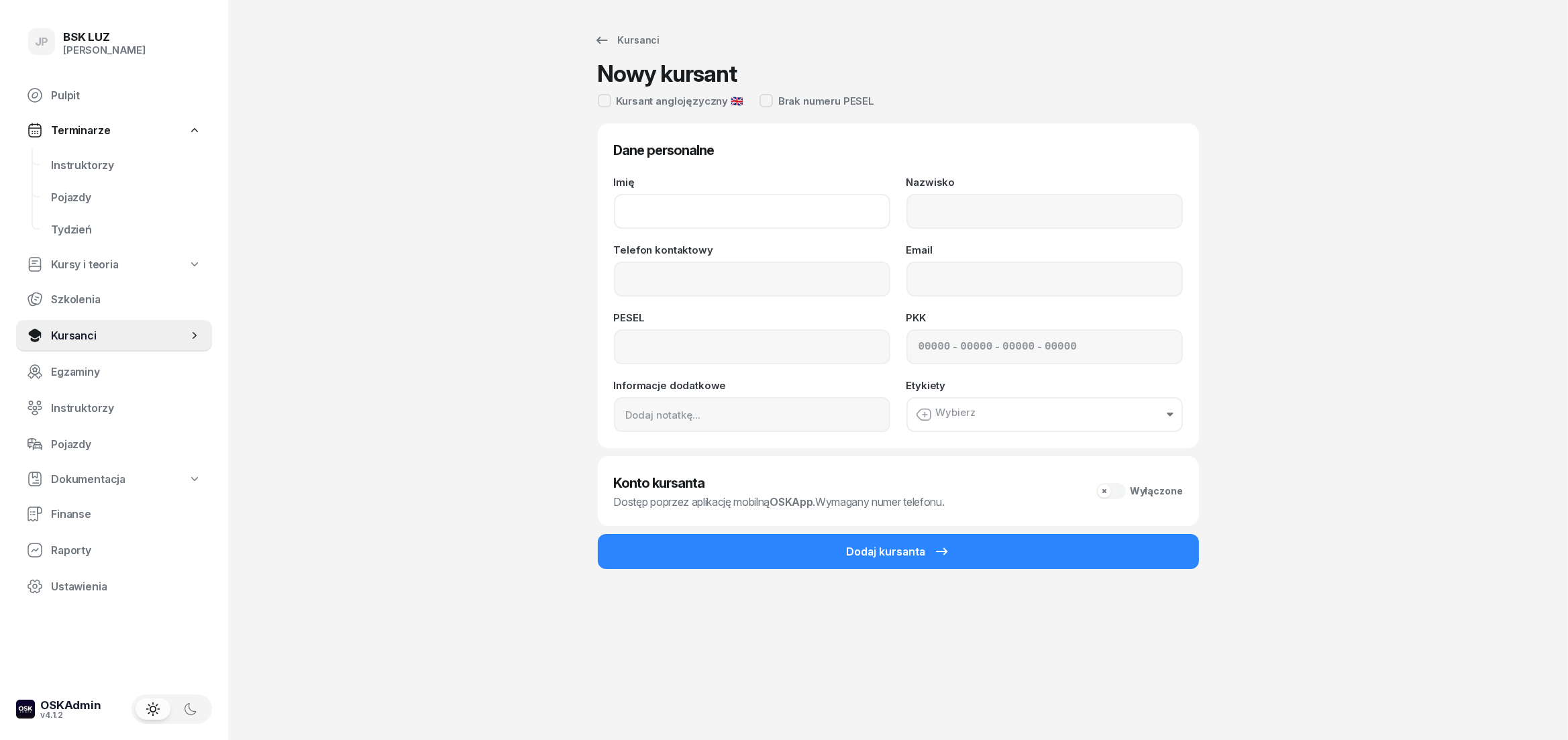
click at [677, 210] on input "Imię" at bounding box center [752, 211] width 277 height 35
type input "WIT"
click at [981, 212] on input "Nazwisko" at bounding box center [1044, 211] width 277 height 35
type input "[PERSON_NAME]"
click at [794, 267] on input "Telefon kontaktowy" at bounding box center [752, 280] width 277 height 35
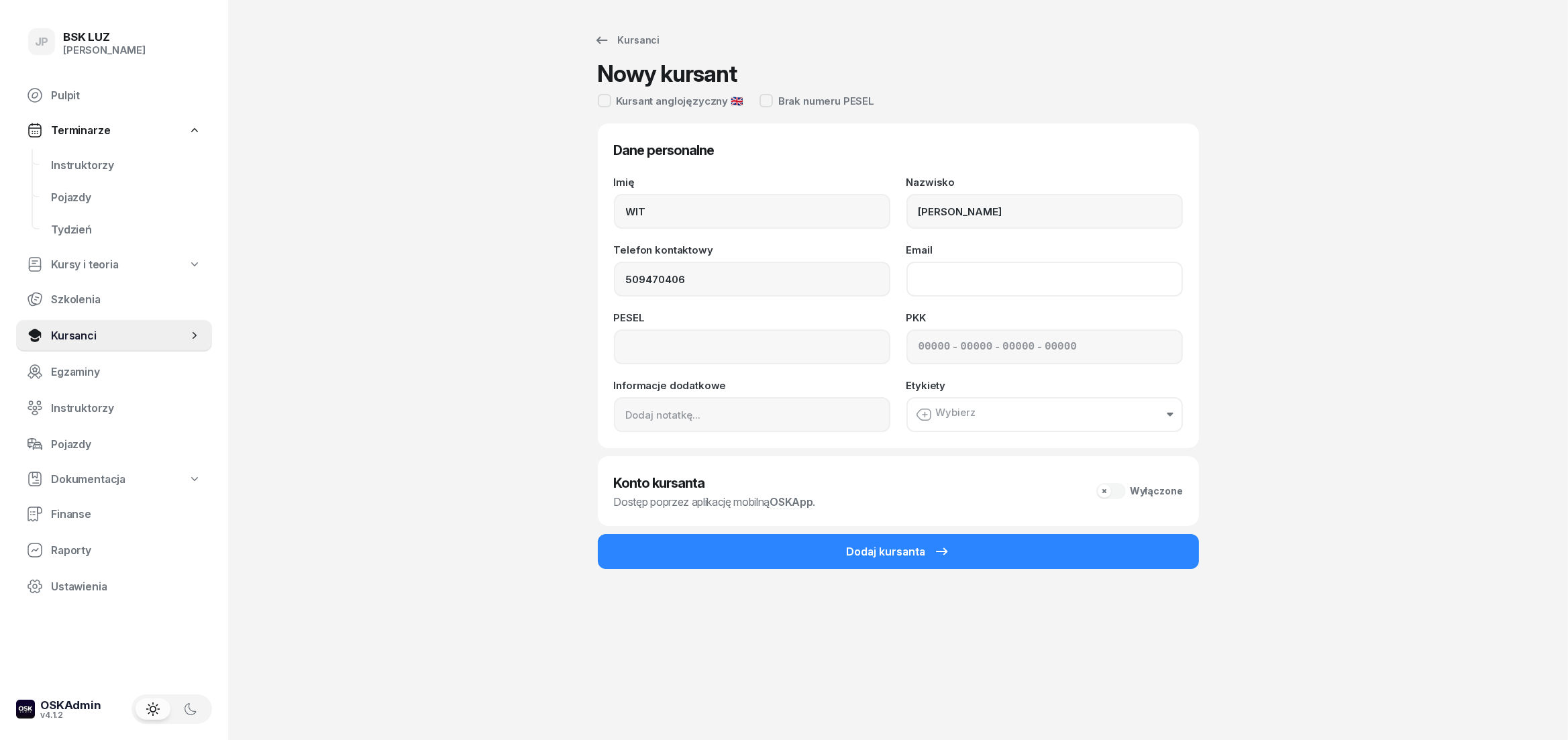
type input "509 470 406"
click at [1055, 288] on input "Email" at bounding box center [1044, 280] width 277 height 35
type input "witpodczerwinski@gmail.com"
click at [854, 346] on input at bounding box center [752, 347] width 277 height 35
type input "72053004478"
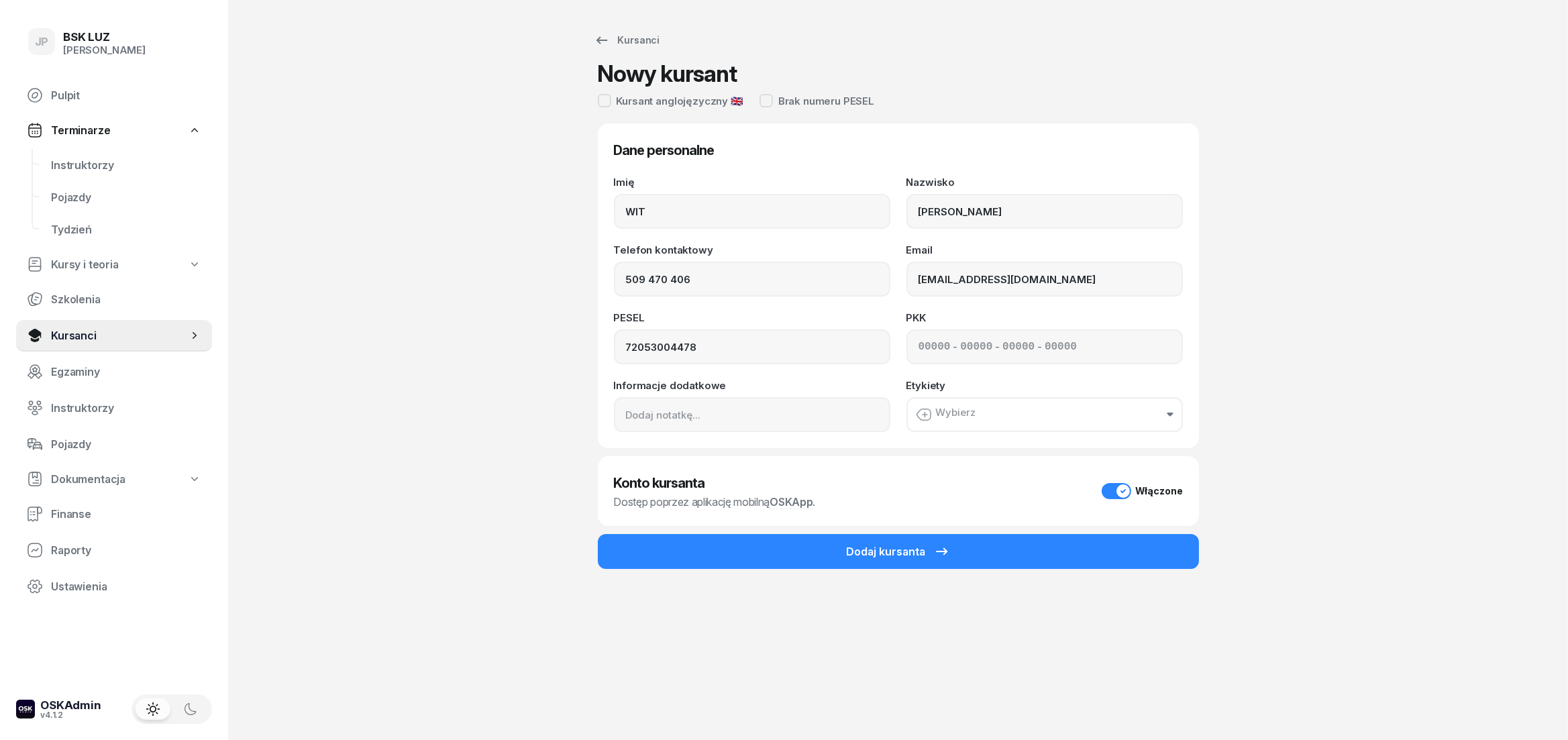
click at [967, 413] on div "Wybierz" at bounding box center [945, 414] width 60 height 16
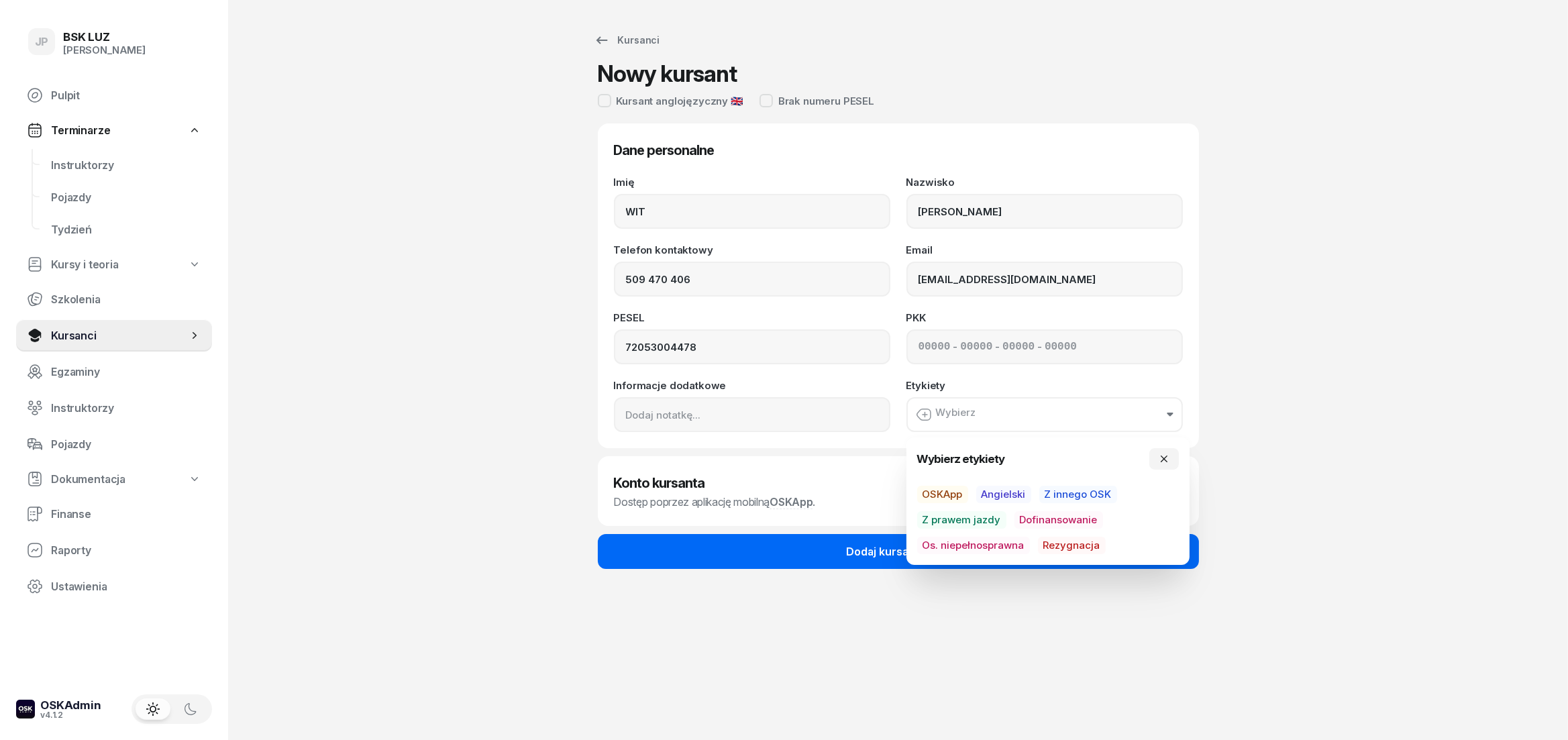
click at [851, 543] on button "Dodaj kursanta" at bounding box center [898, 552] width 601 height 35
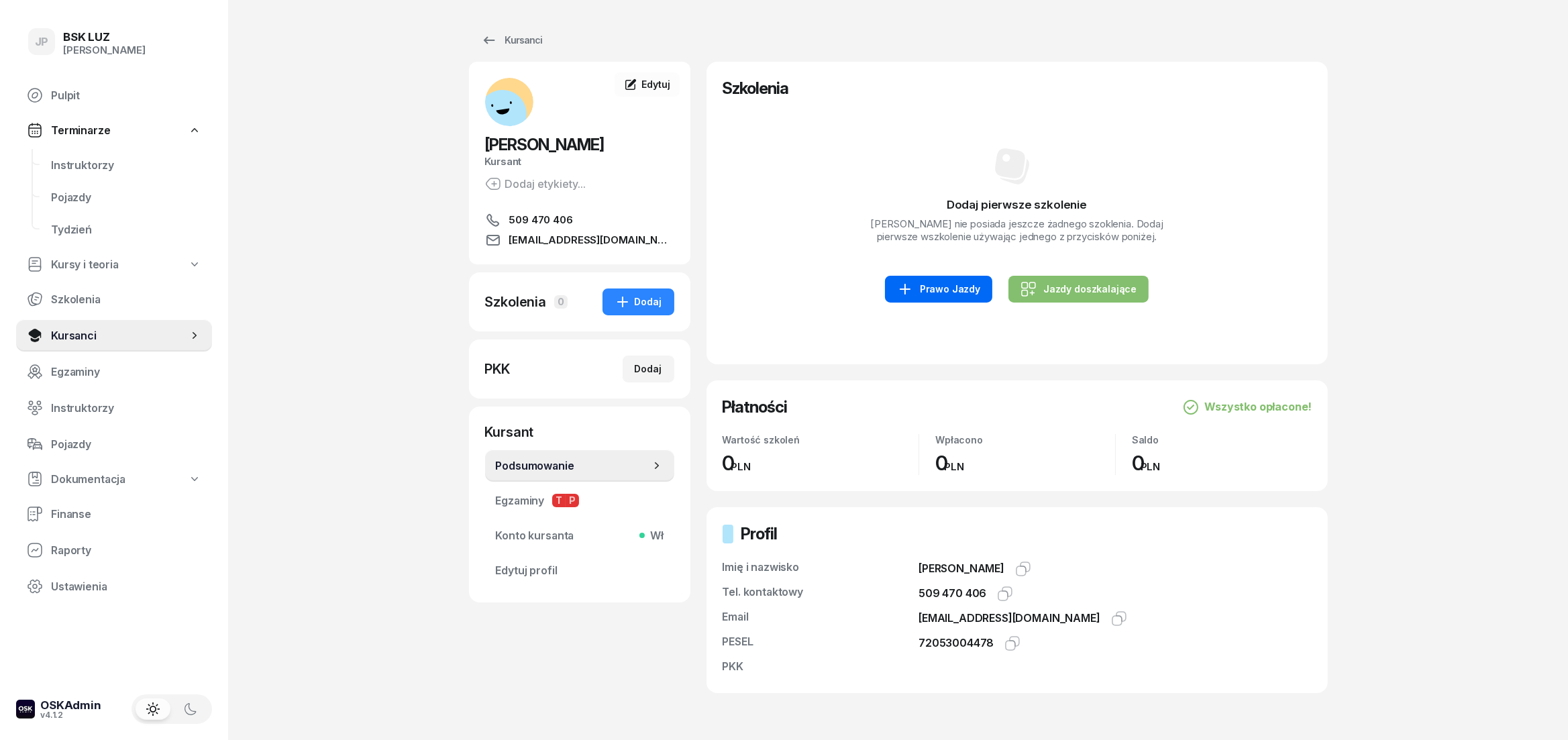
click at [954, 297] on div "Prawo Jazdy" at bounding box center [939, 289] width 83 height 16
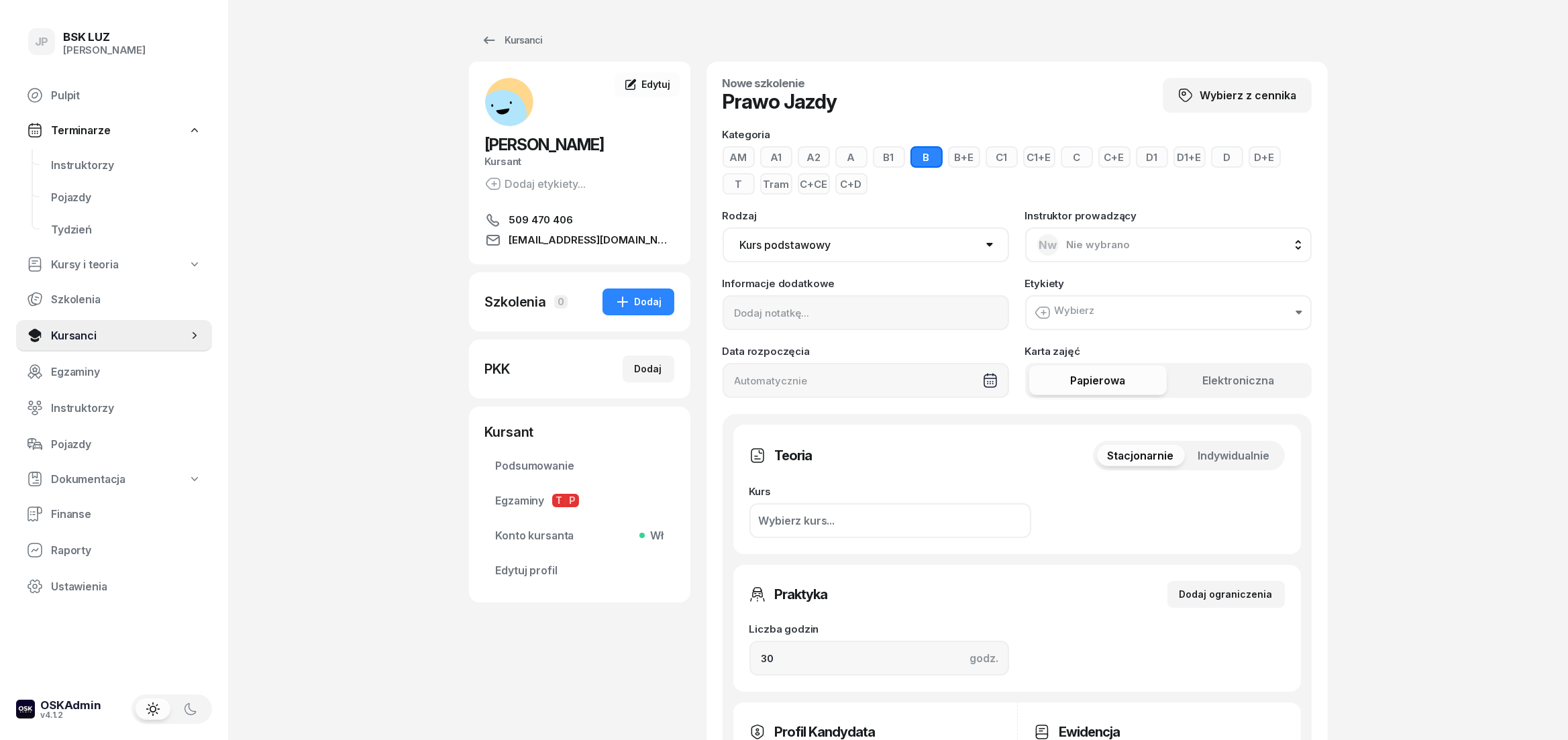
click at [857, 155] on button "A" at bounding box center [851, 157] width 32 height 21
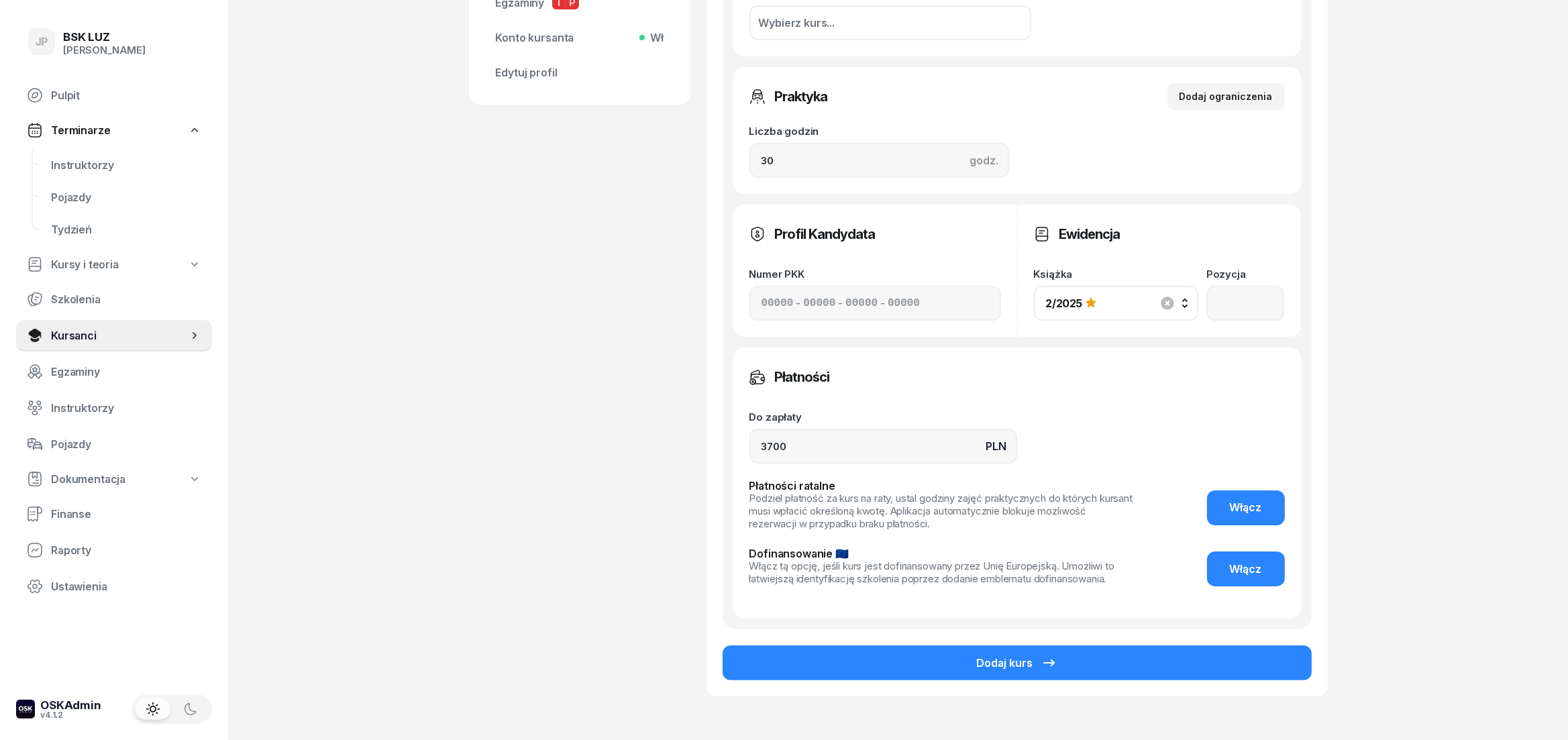
scroll to position [521, 0]
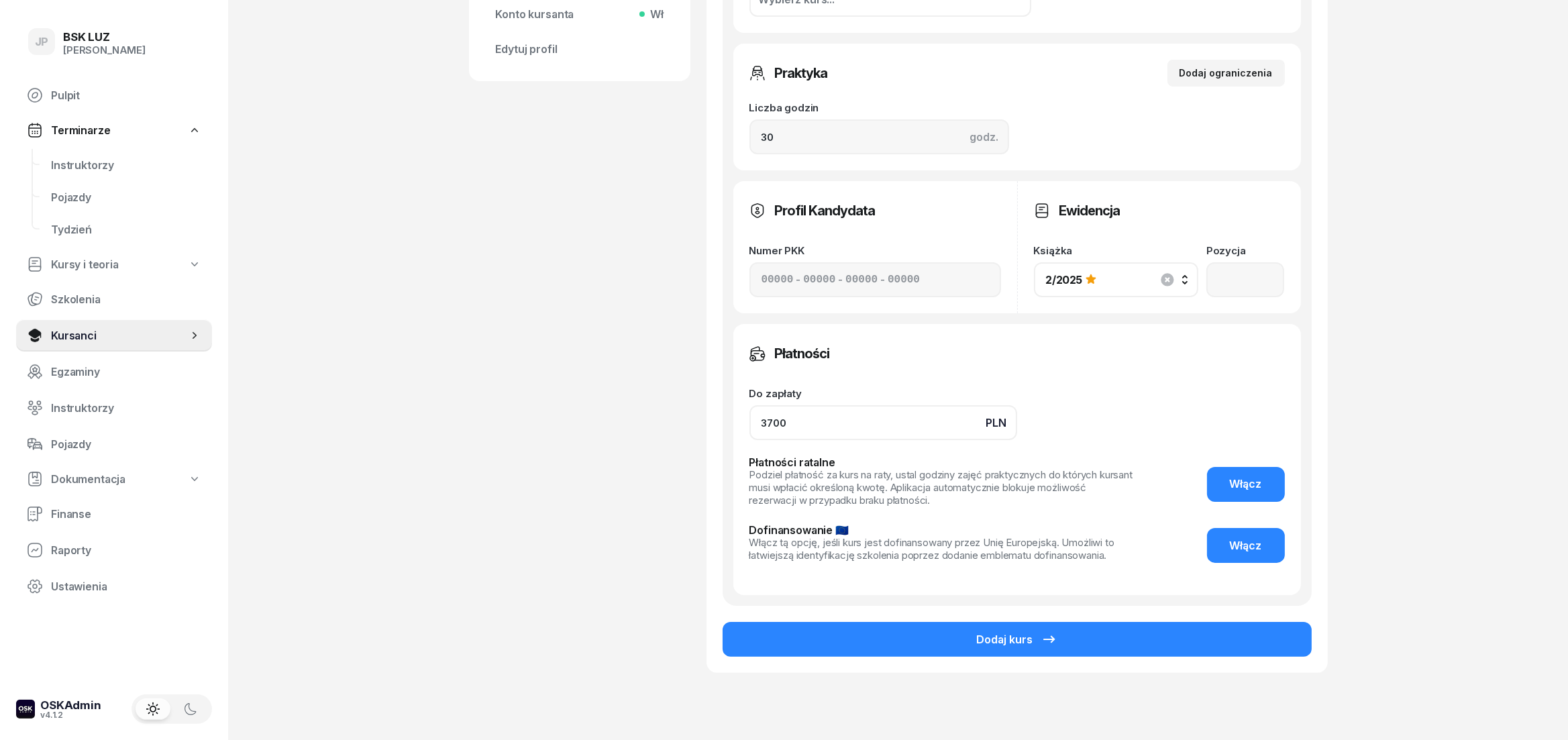
click at [769, 430] on input "3700" at bounding box center [883, 423] width 268 height 35
type input "3500"
drag, startPoint x: 803, startPoint y: 138, endPoint x: 754, endPoint y: 137, distance: 49.0
click at [754, 137] on input "30" at bounding box center [879, 137] width 259 height 35
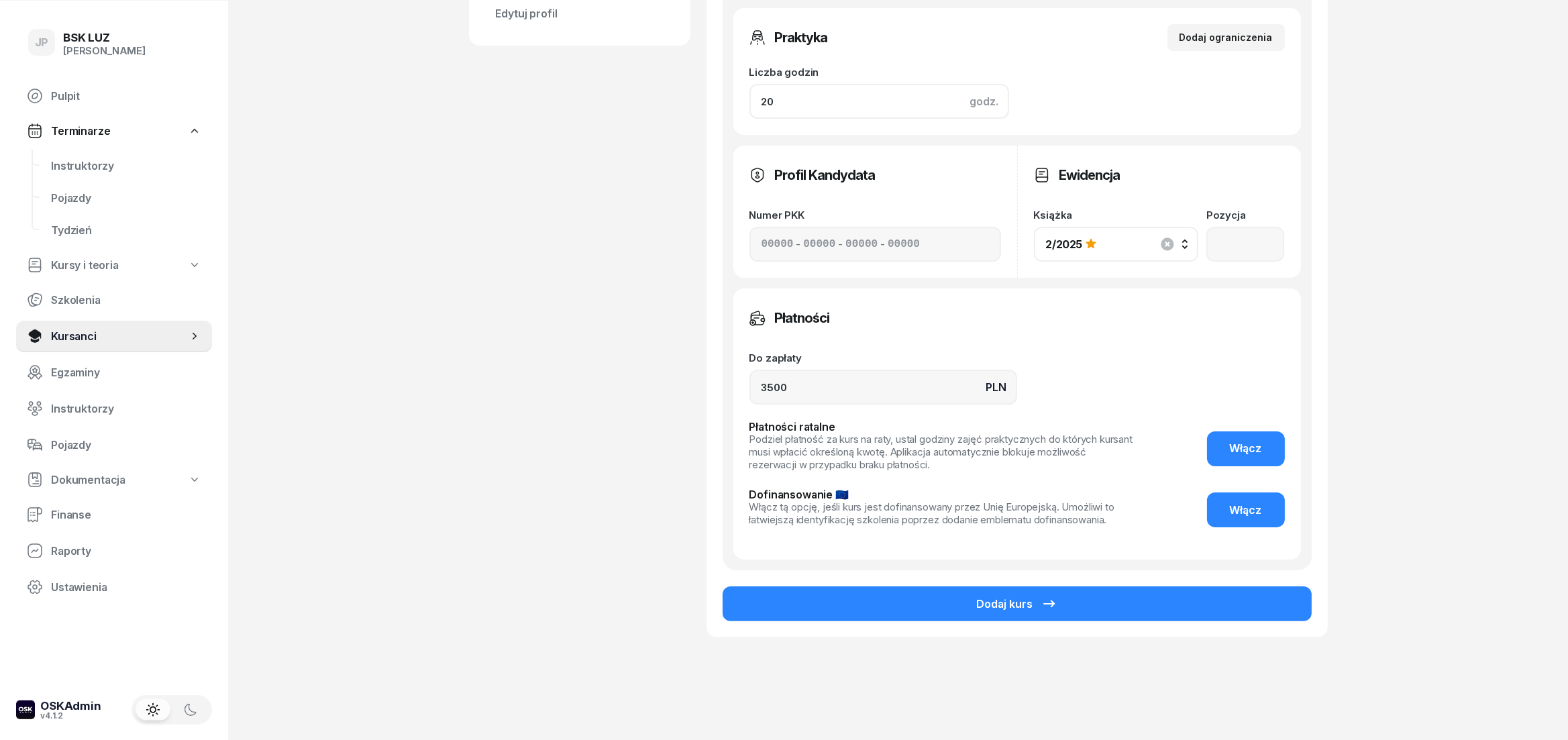
scroll to position [579, 0]
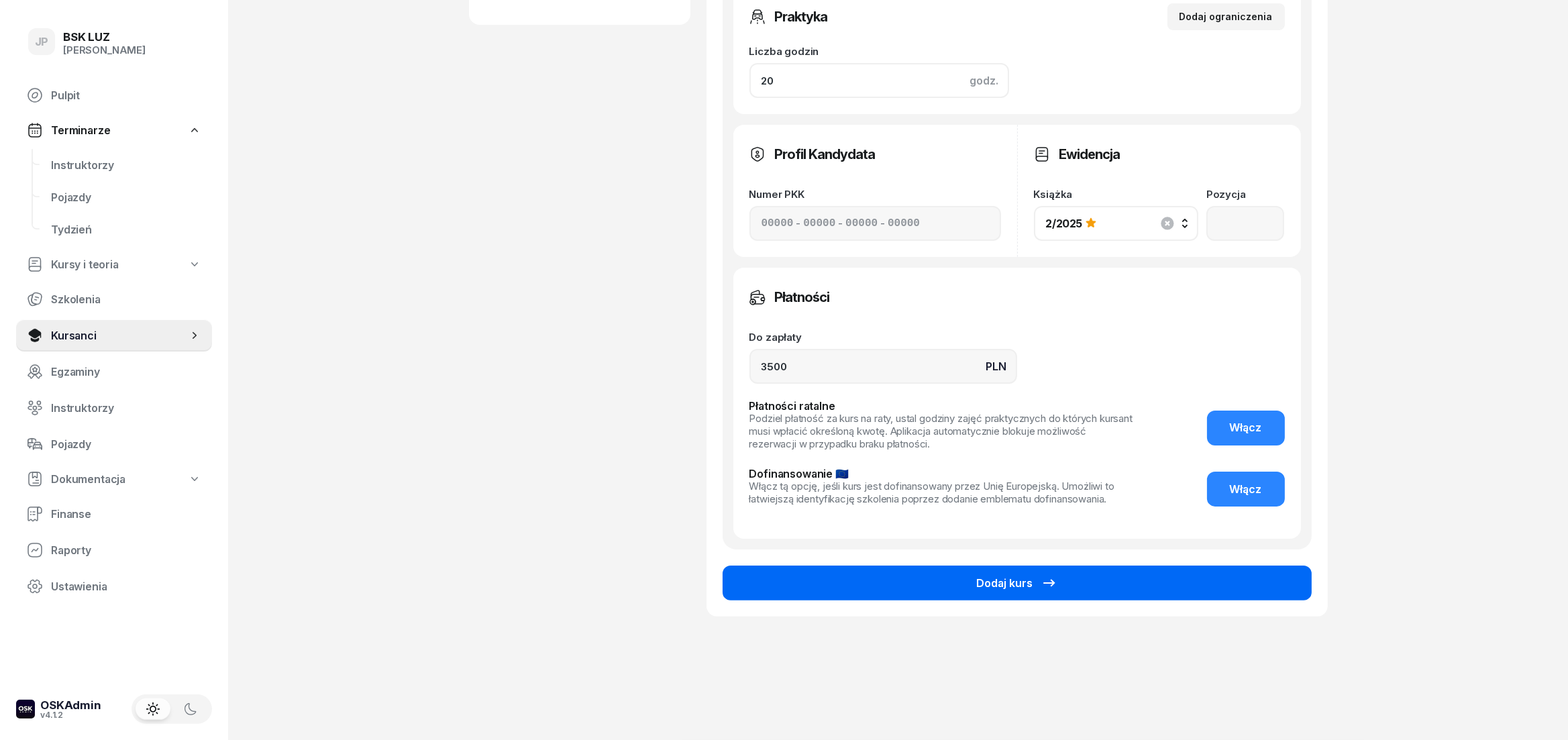
type input "20"
click at [918, 575] on button "Dodaj kurs" at bounding box center [1017, 583] width 589 height 35
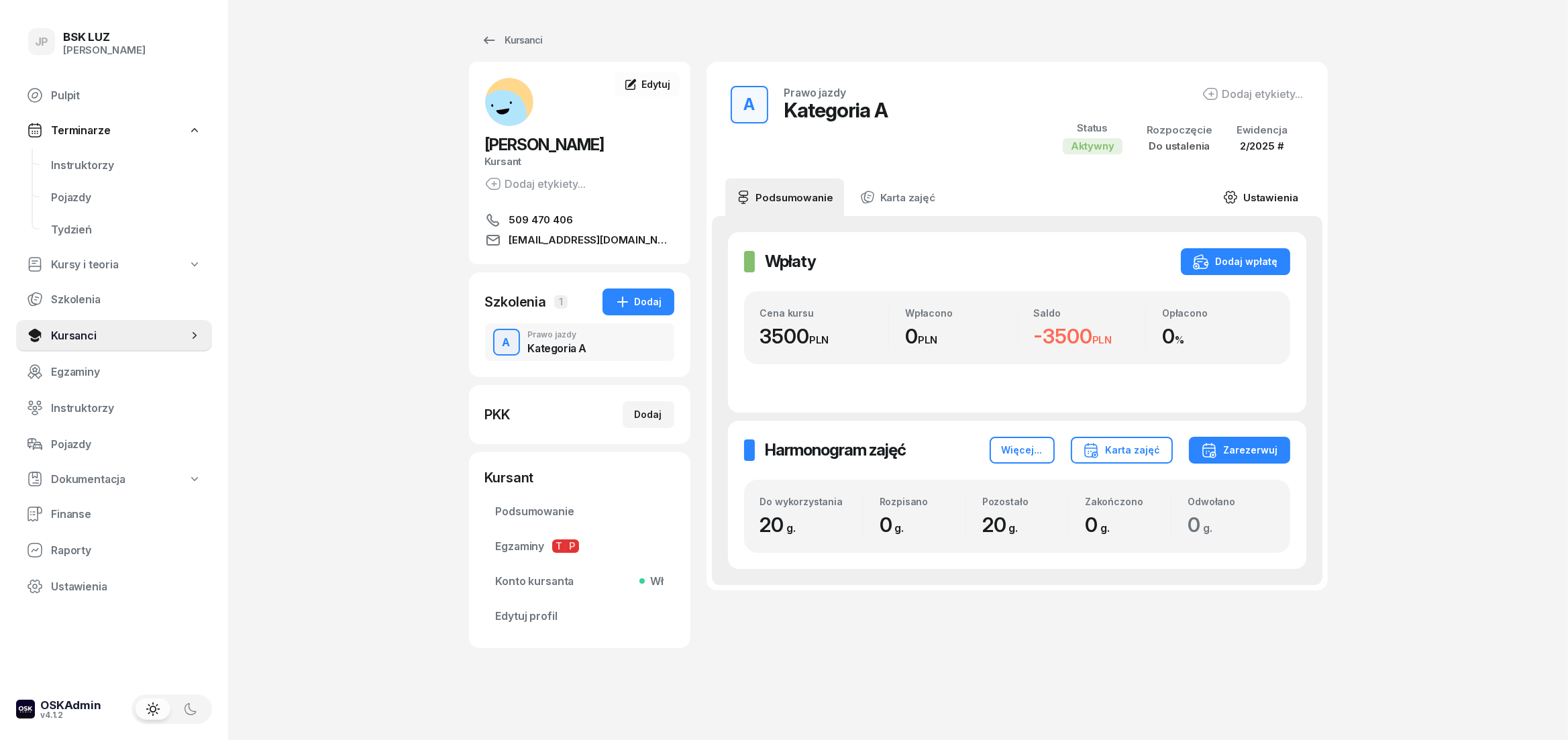
click at [1264, 196] on link "Ustawienia" at bounding box center [1261, 197] width 96 height 38
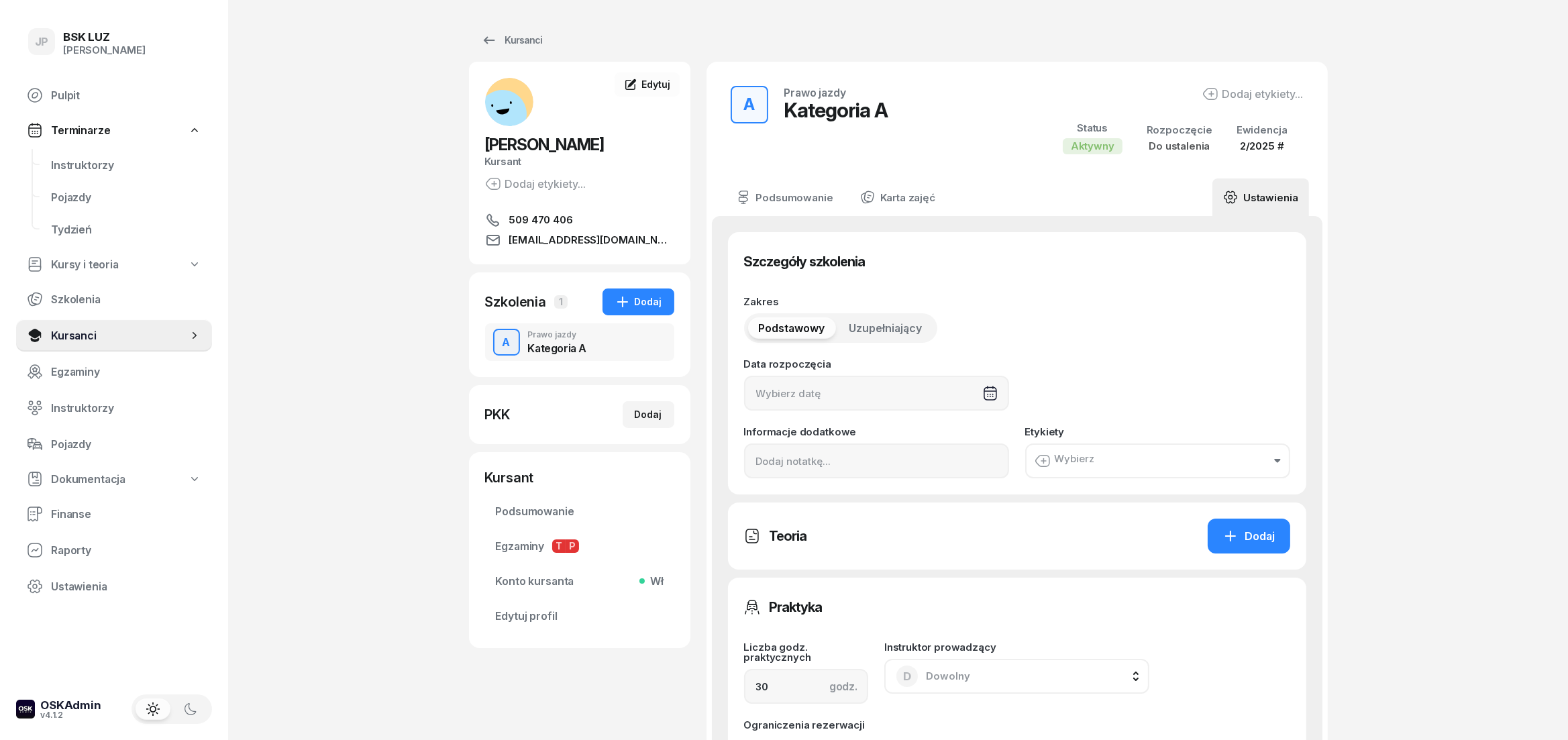
type input "20"
click at [1229, 455] on button "Wybierz" at bounding box center [1157, 461] width 265 height 35
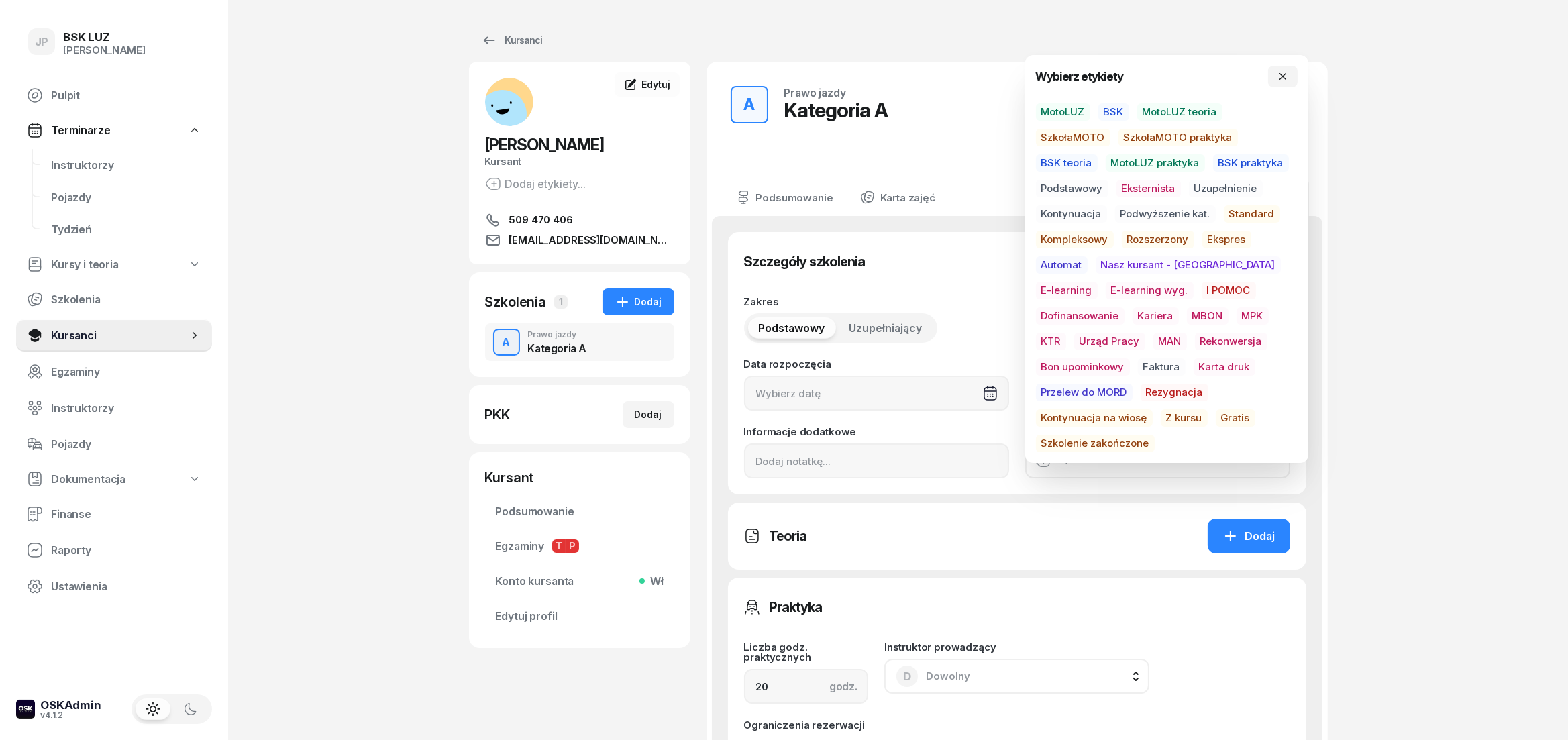
click at [1152, 409] on span "Kontynuacja na wiosę" at bounding box center [1094, 418] width 117 height 18
click at [1450, 419] on div "JP BSK LUZ Joanna Piątkiewicz Pulpit Terminarze Instruktorzy Pojazdy Tydzień Ku…" at bounding box center [784, 717] width 1568 height 1434
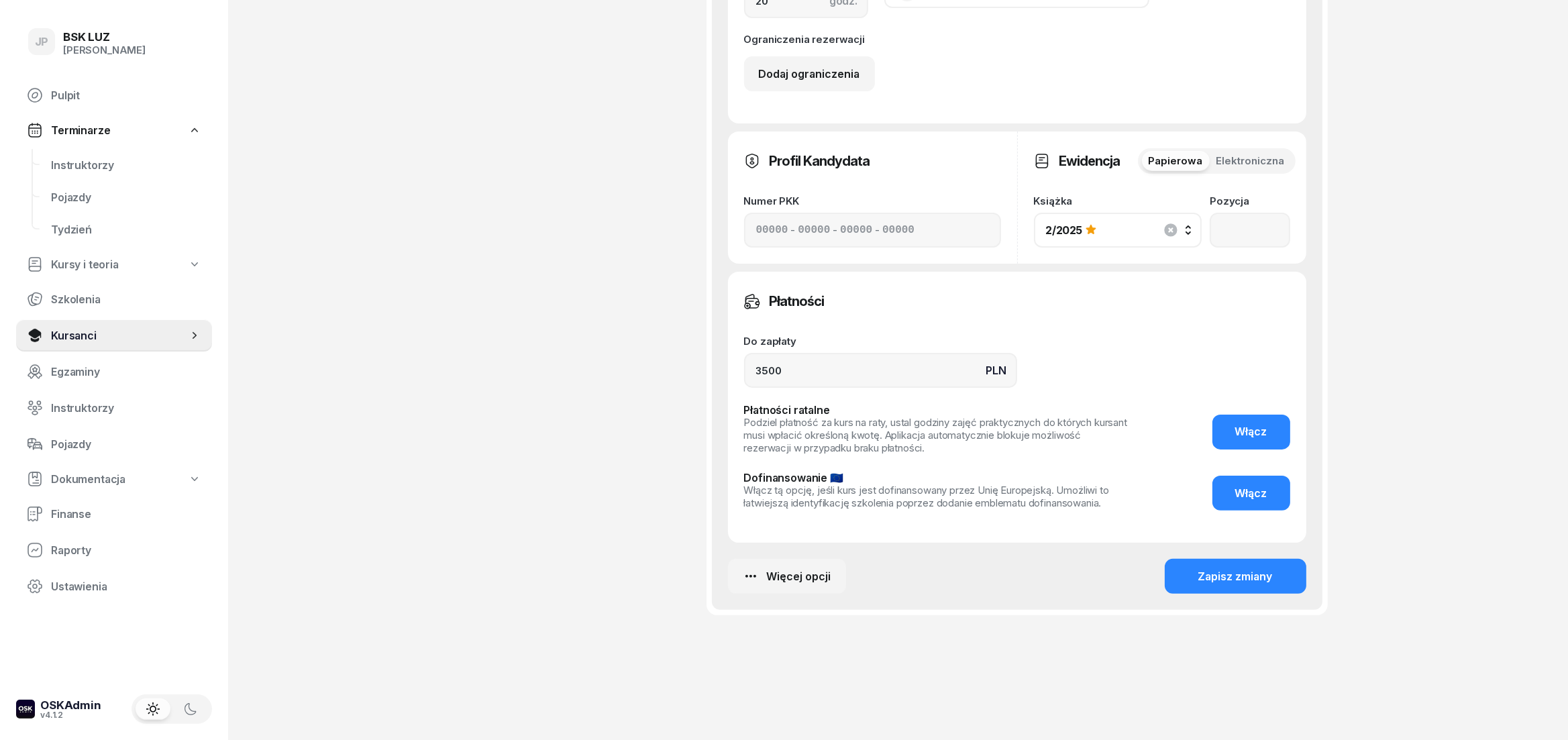
scroll to position [693, 0]
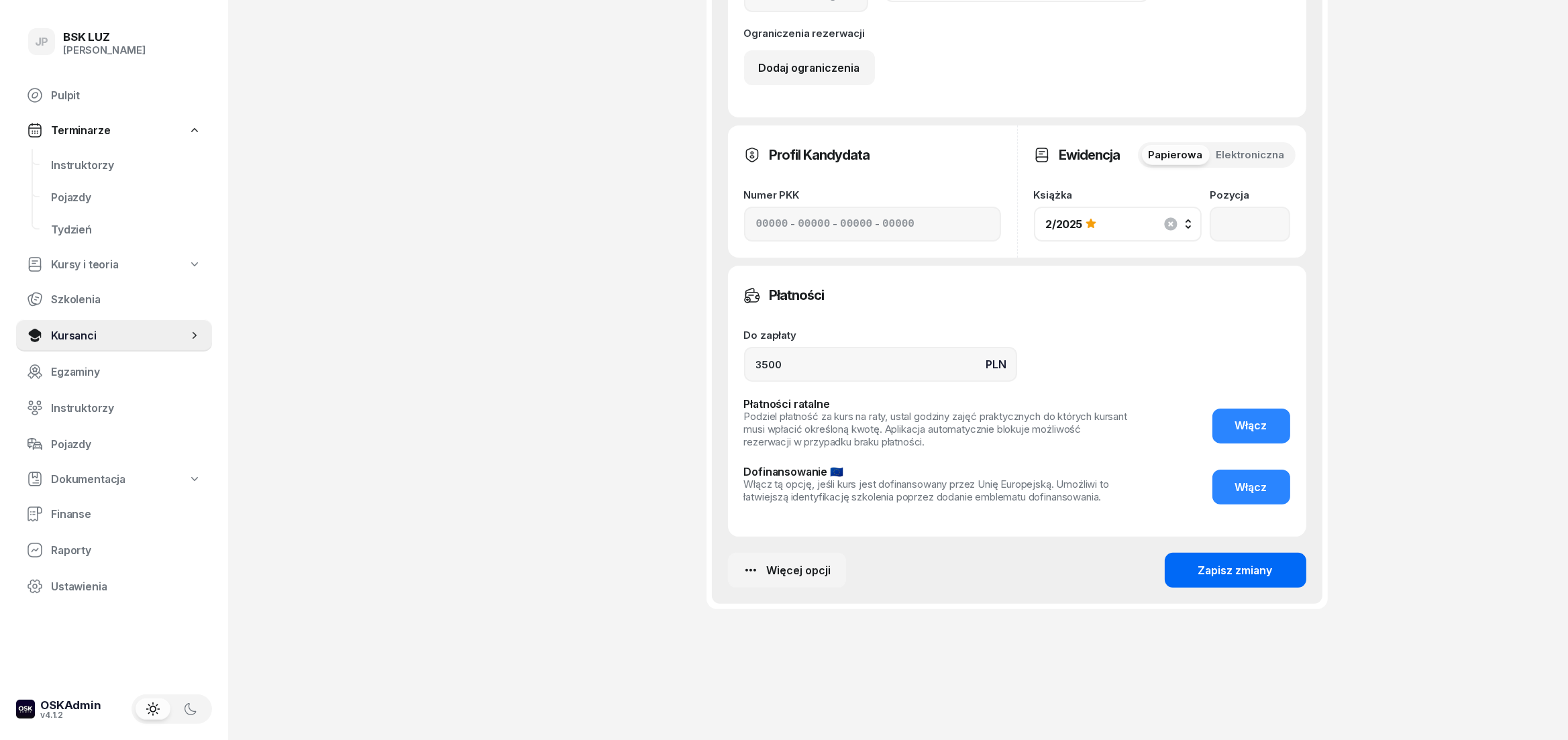
click at [1188, 571] on button "Zapisz zmiany" at bounding box center [1235, 571] width 142 height 35
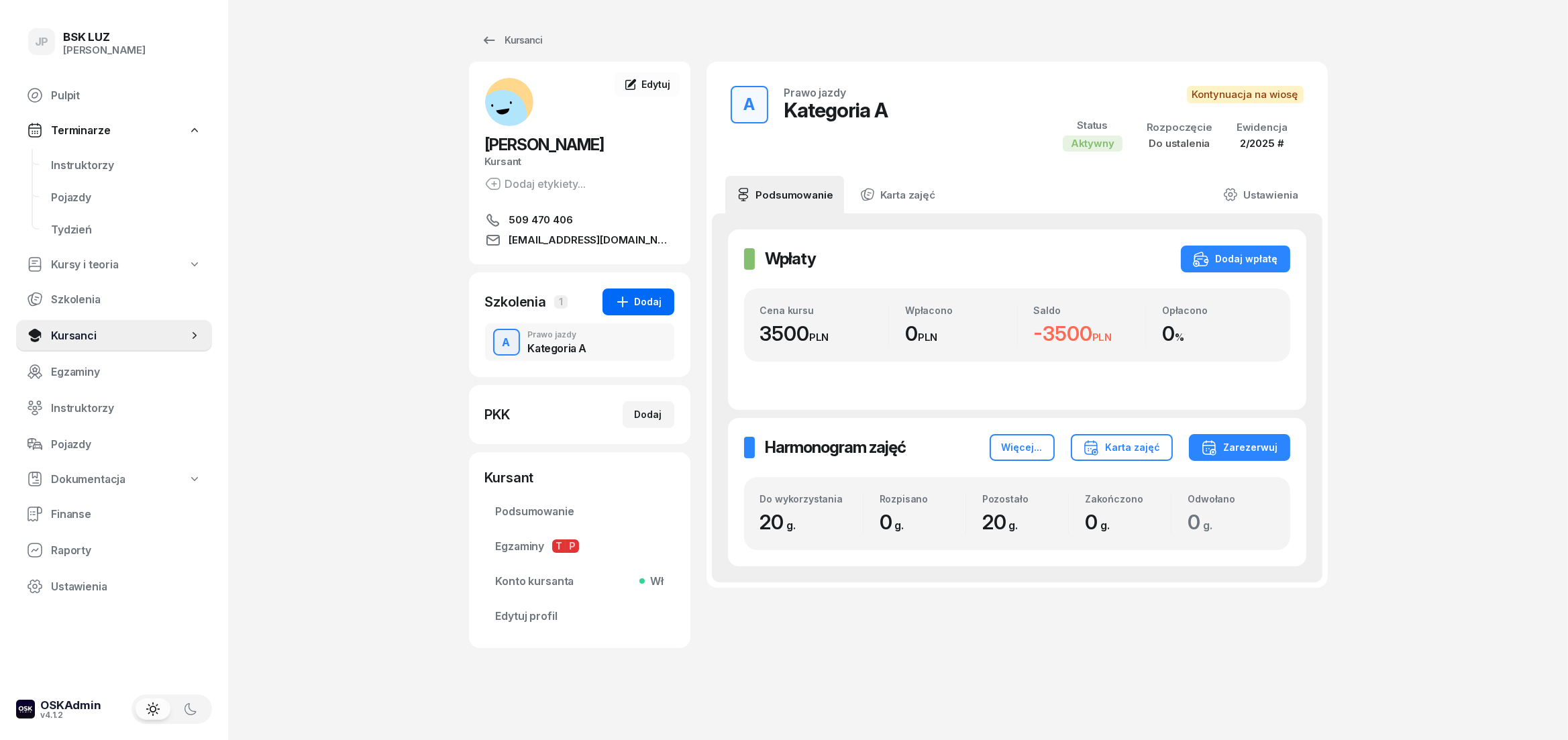
click at [633, 299] on div "Dodaj" at bounding box center [638, 301] width 47 height 16
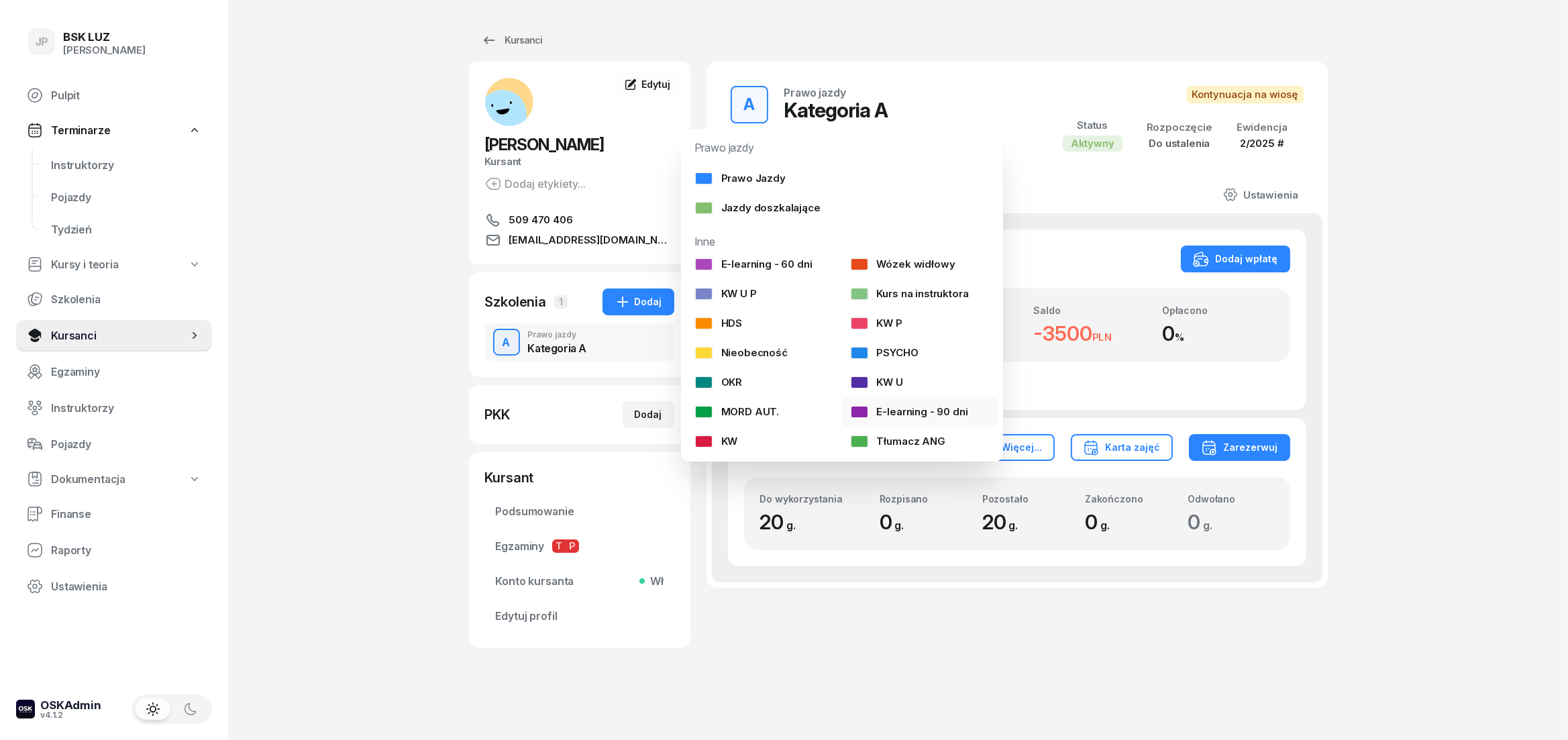
click at [940, 408] on div "E-learning - 90 dni" at bounding box center [909, 412] width 118 height 13
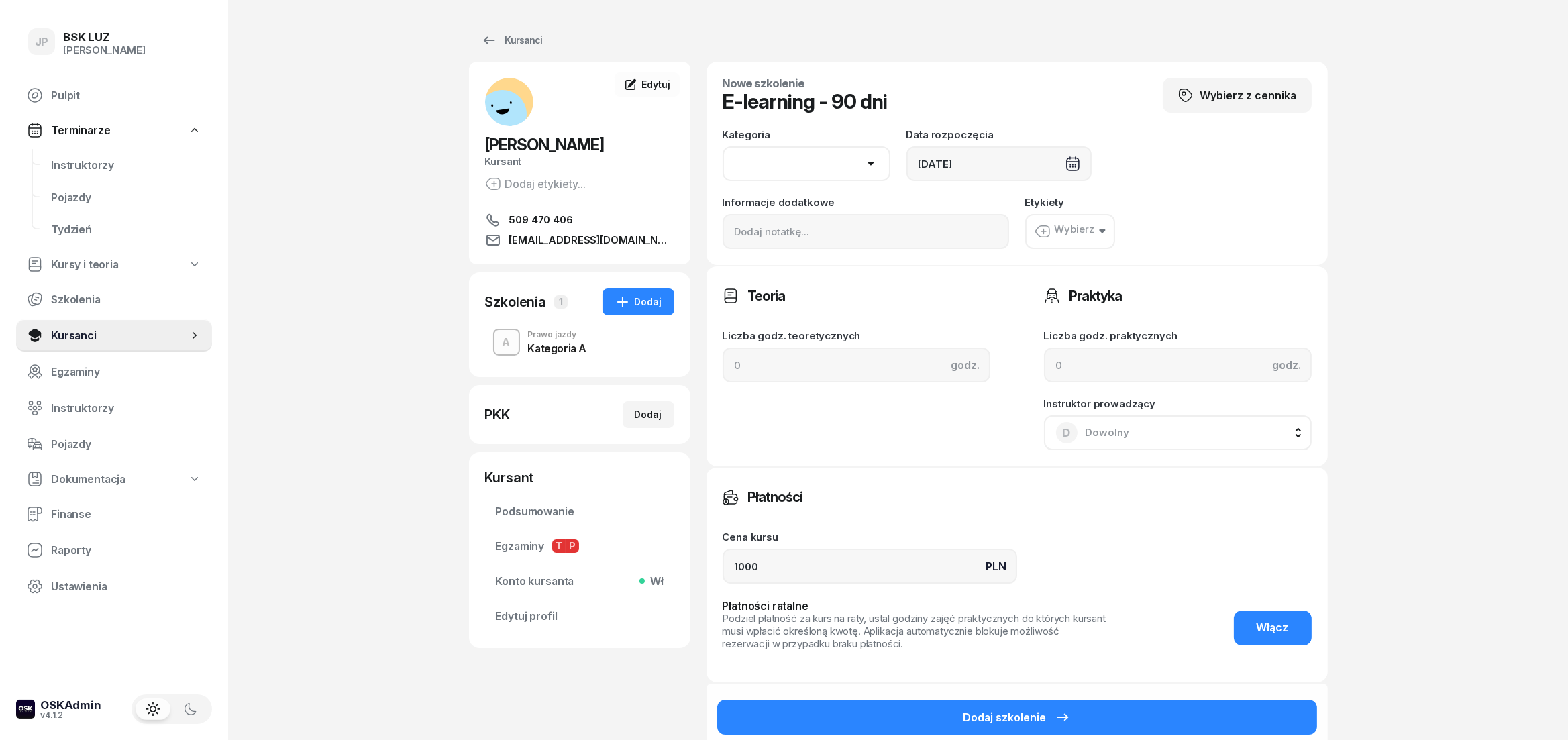
select select "A"
click option "A" at bounding box center [0, 0] width 0 height 0
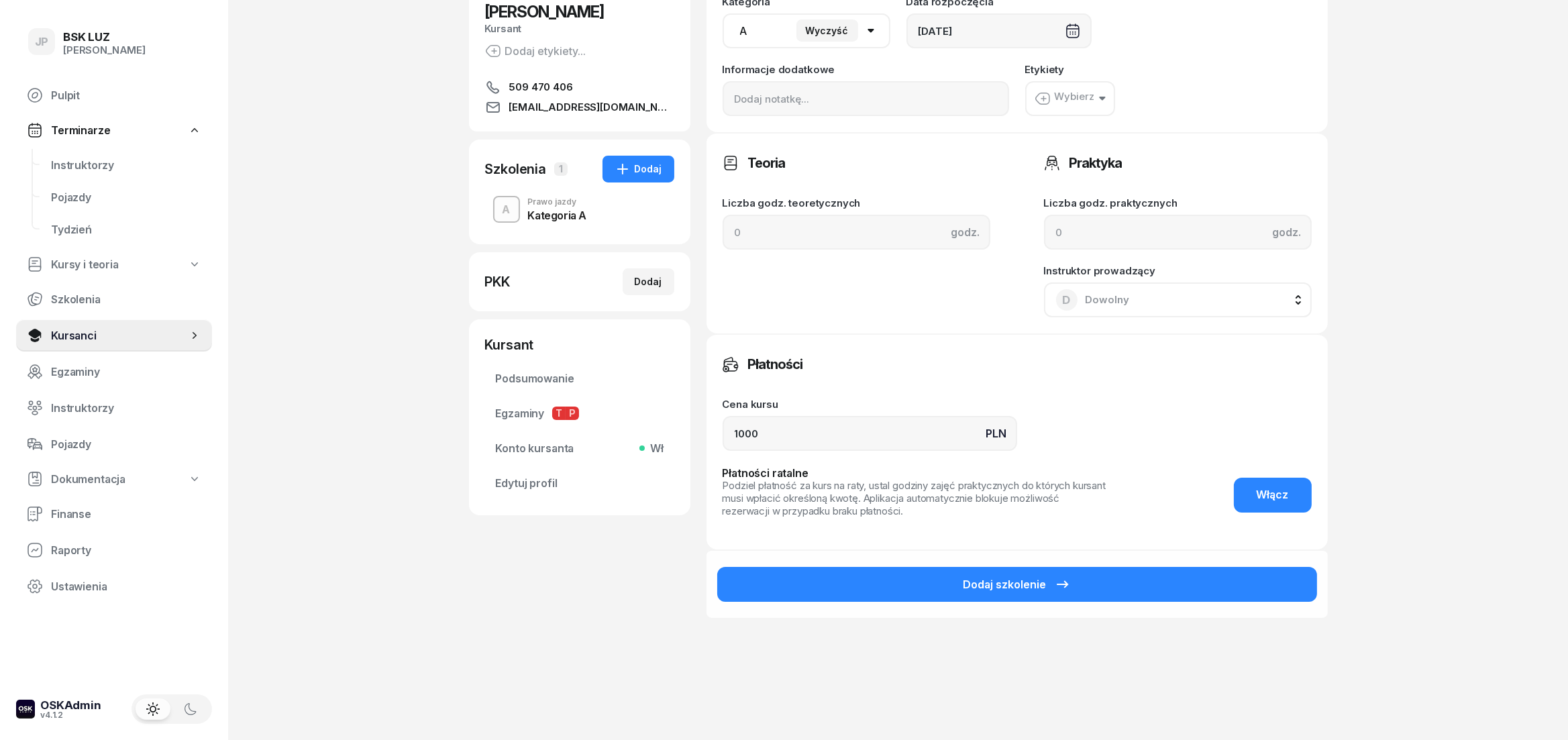
scroll to position [172, 0]
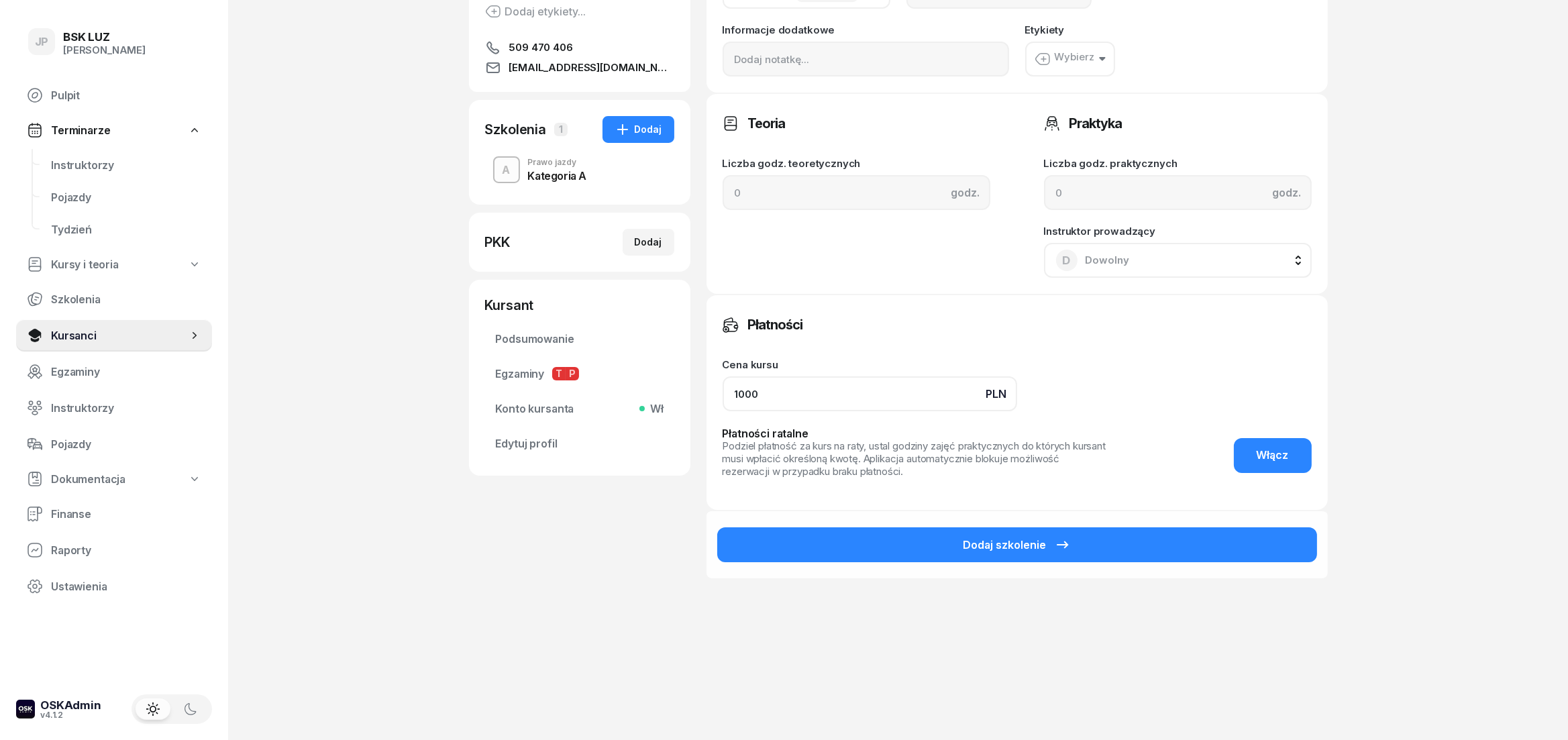
drag, startPoint x: 830, startPoint y: 402, endPoint x: 713, endPoint y: 402, distance: 117.0
click at [723, 402] on input "1000" at bounding box center [870, 395] width 294 height 35
type input "80"
click at [1176, 437] on header "Płatności ratalne Podziel płatność za kurs na raty, ustal godziny zajęć praktyc…" at bounding box center [1017, 453] width 589 height 50
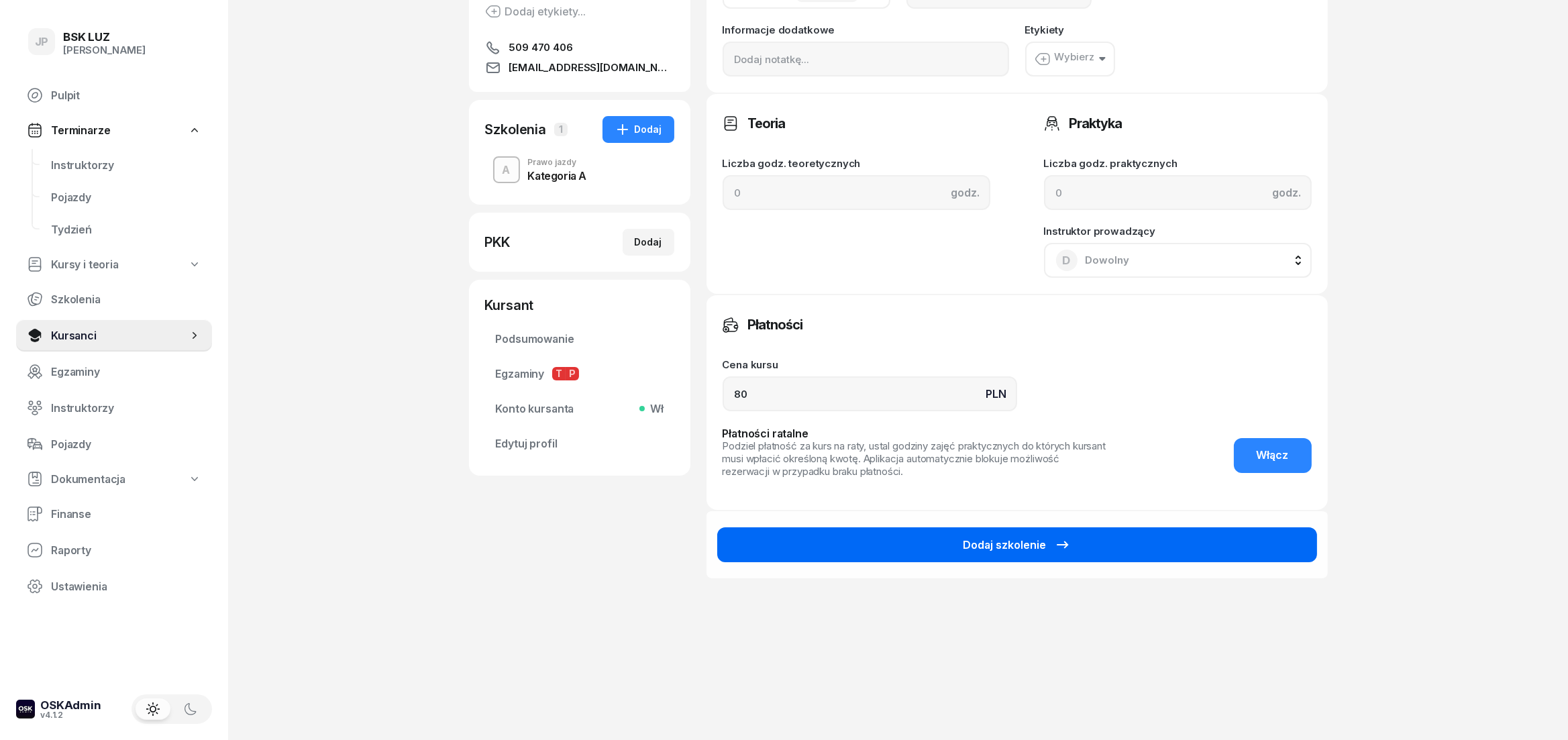
click at [1151, 555] on button "Dodaj szkolenie" at bounding box center [1017, 546] width 600 height 35
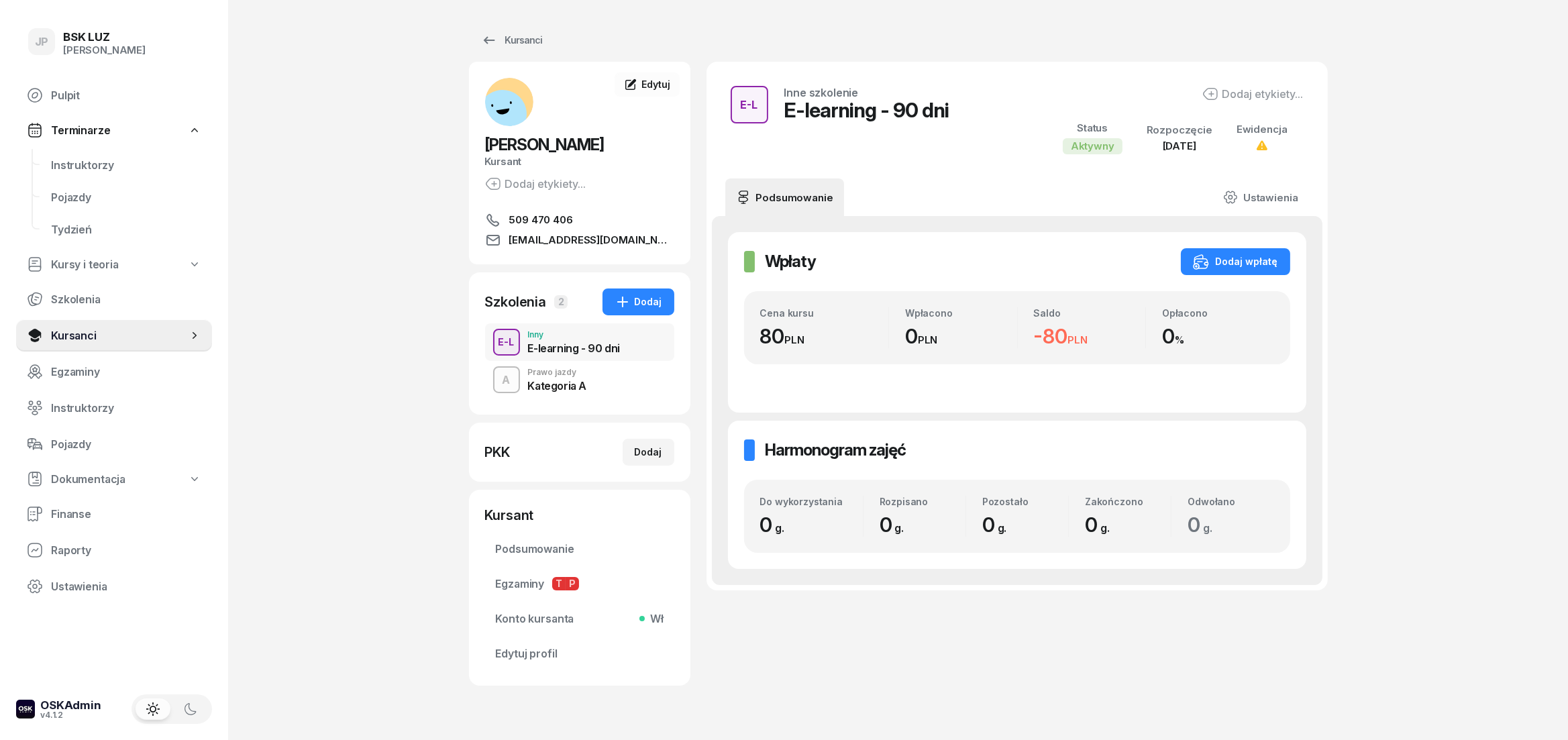
click at [591, 379] on div "A Prawo jazdy Kategoria A" at bounding box center [579, 380] width 189 height 38
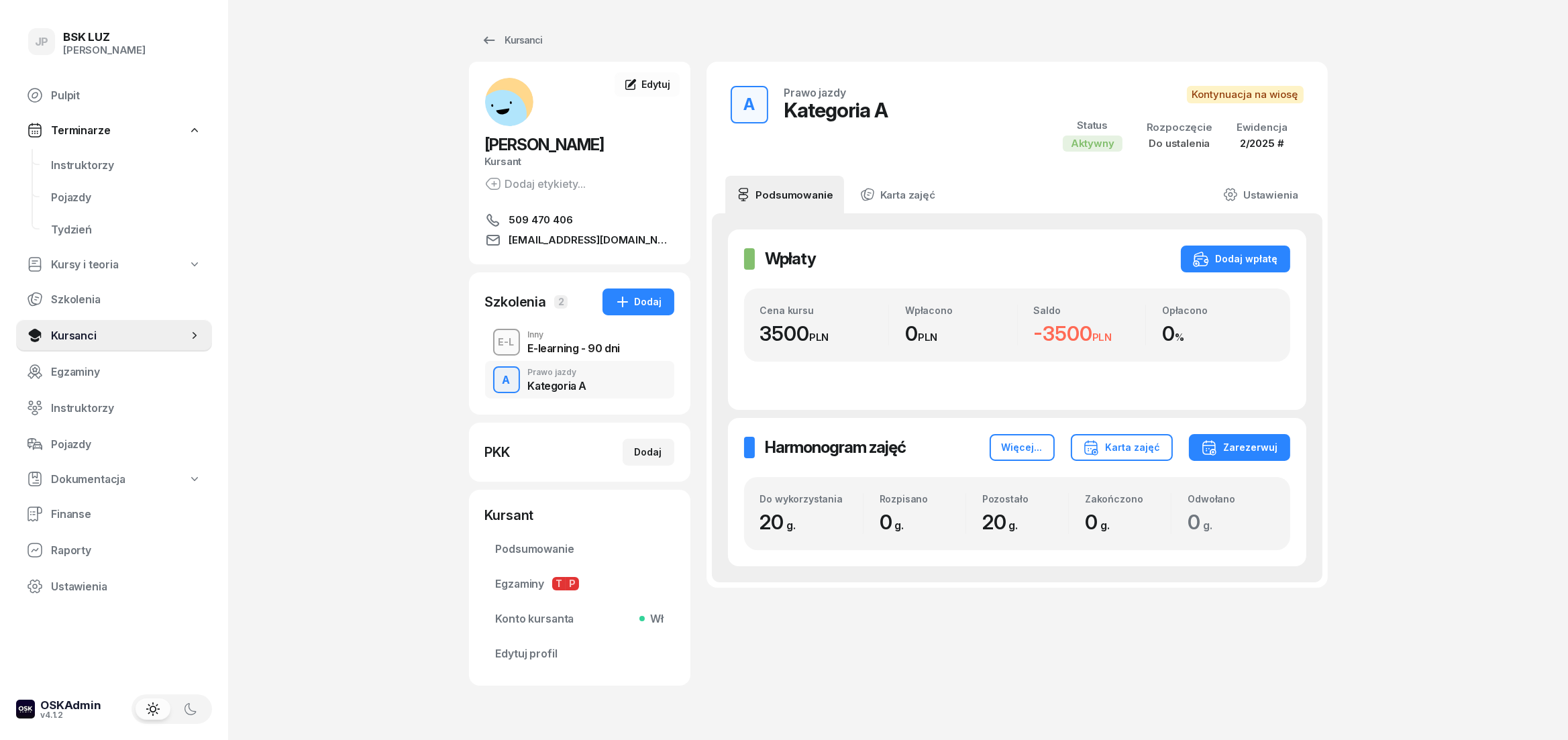
click at [576, 347] on div "E-learning - 90 dni" at bounding box center [573, 348] width 92 height 11
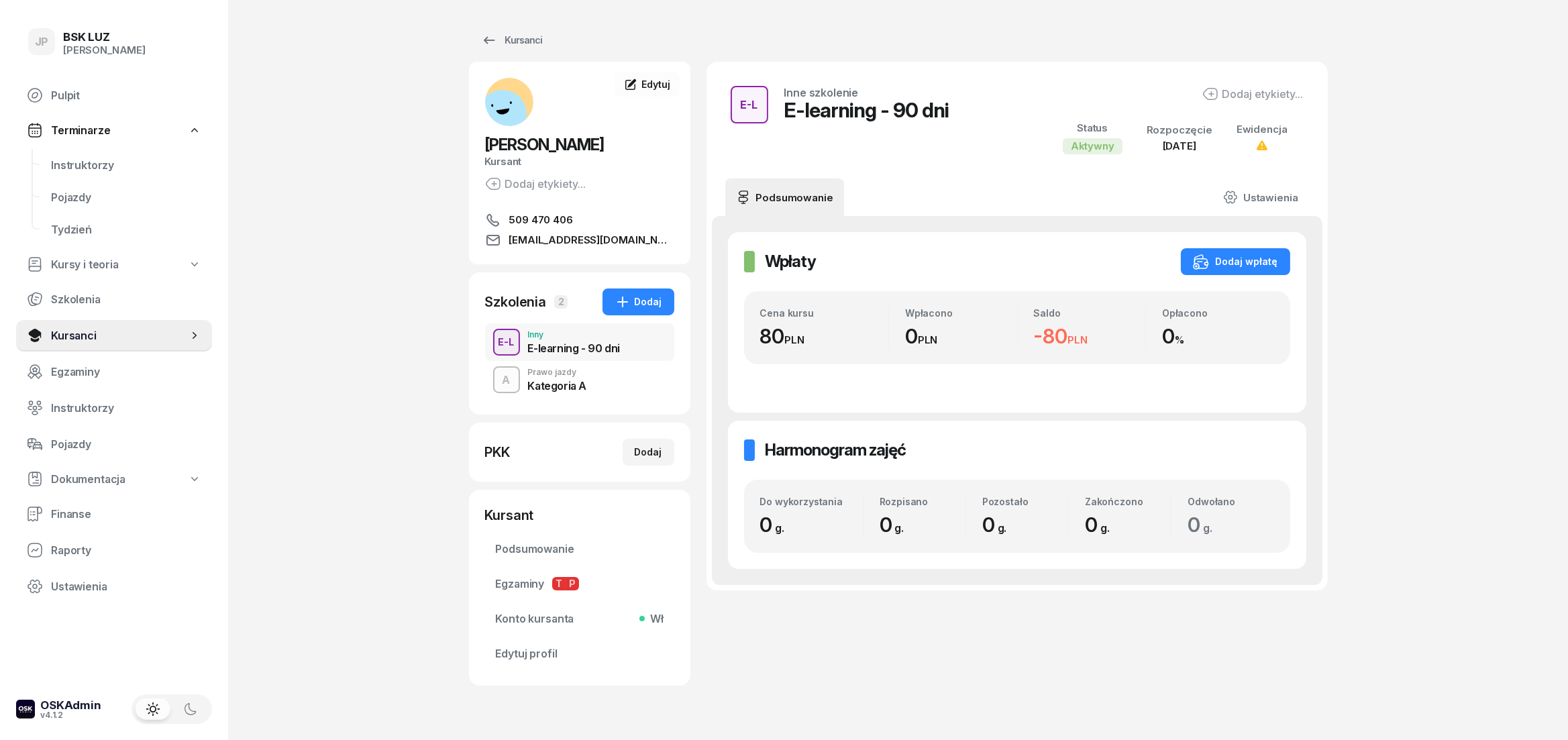
click at [572, 381] on div "Kategoria A" at bounding box center [557, 386] width 59 height 11
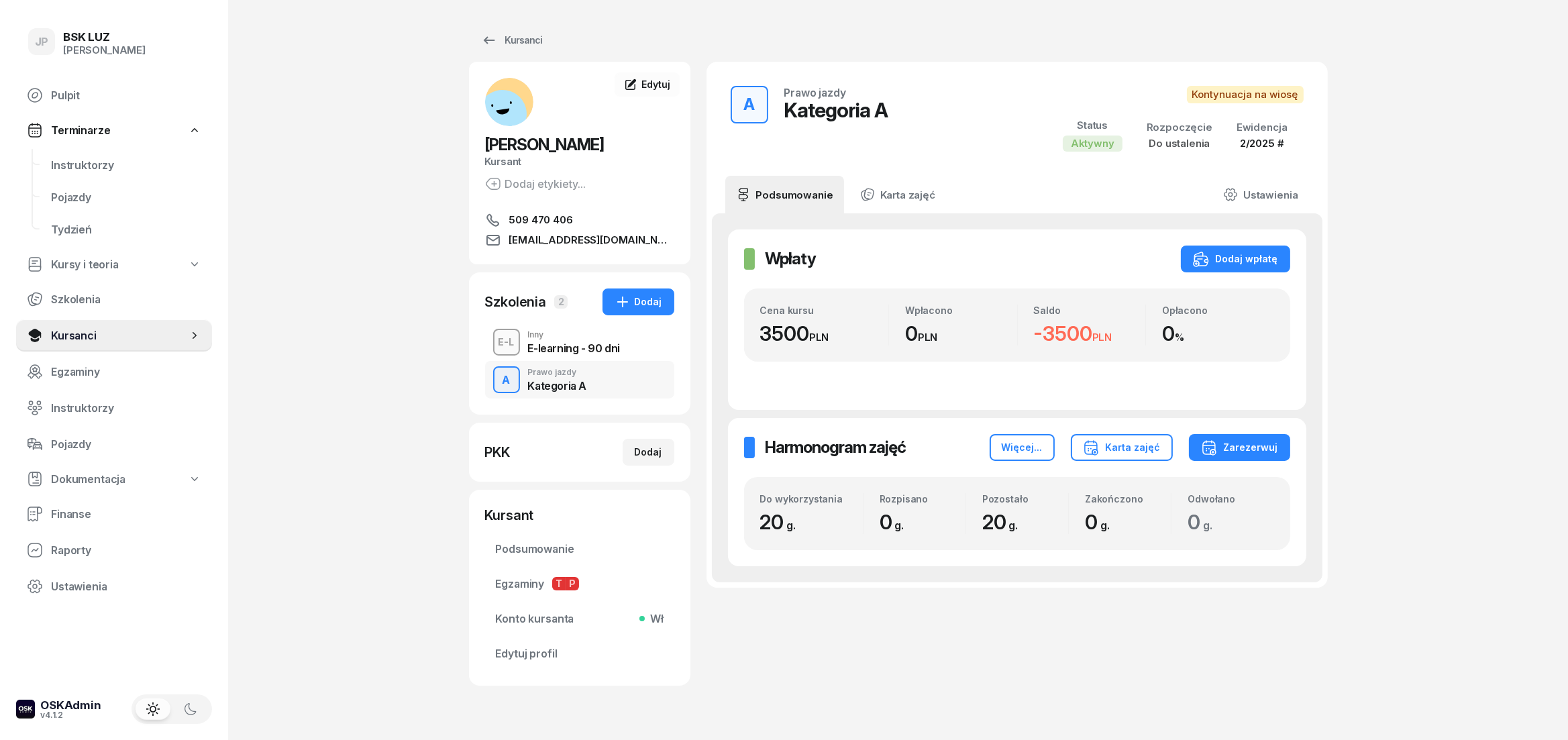
click at [526, 340] on div "E-L Inny E-learning - 90 dni" at bounding box center [579, 342] width 189 height 38
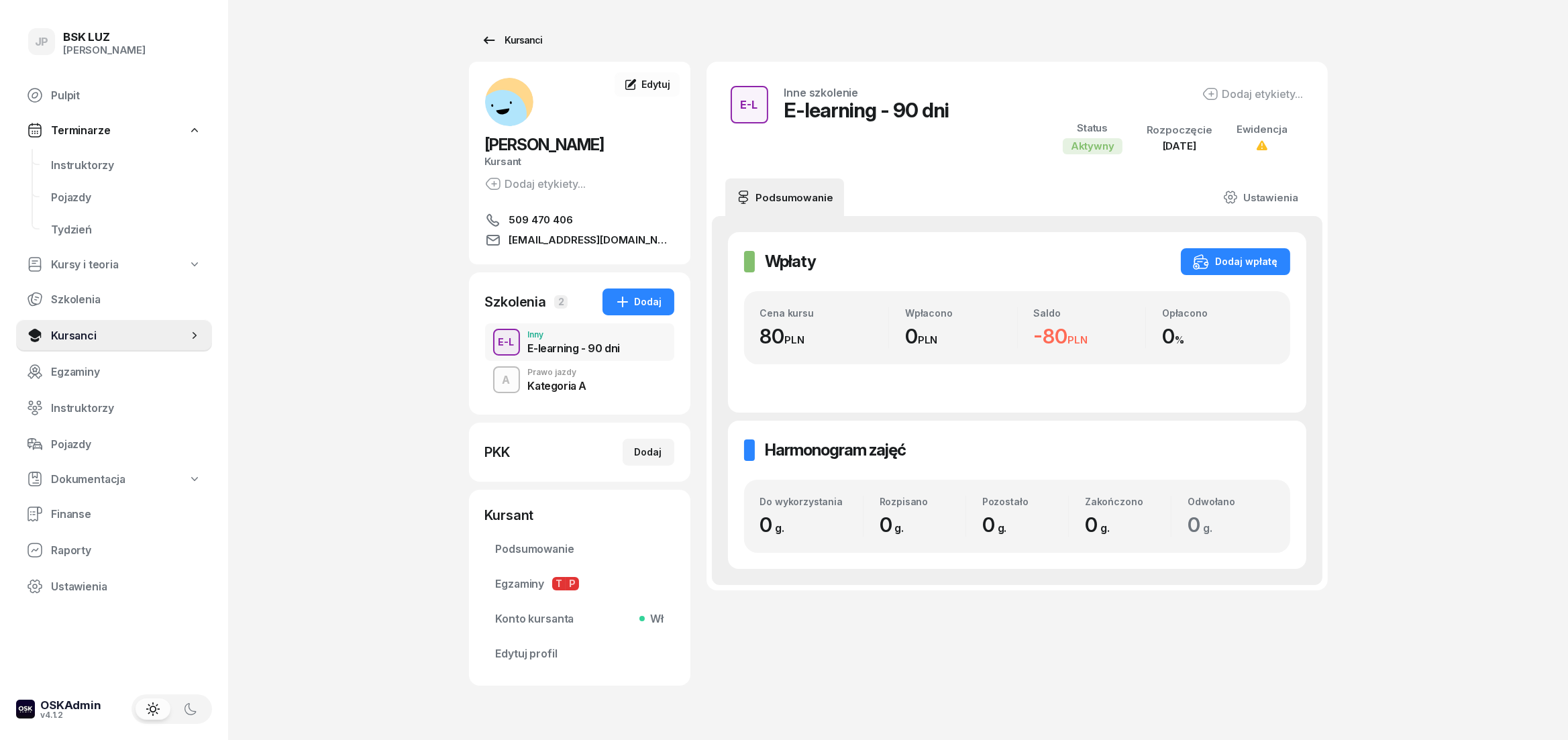
click at [516, 32] on div "Kursanci" at bounding box center [512, 40] width 62 height 16
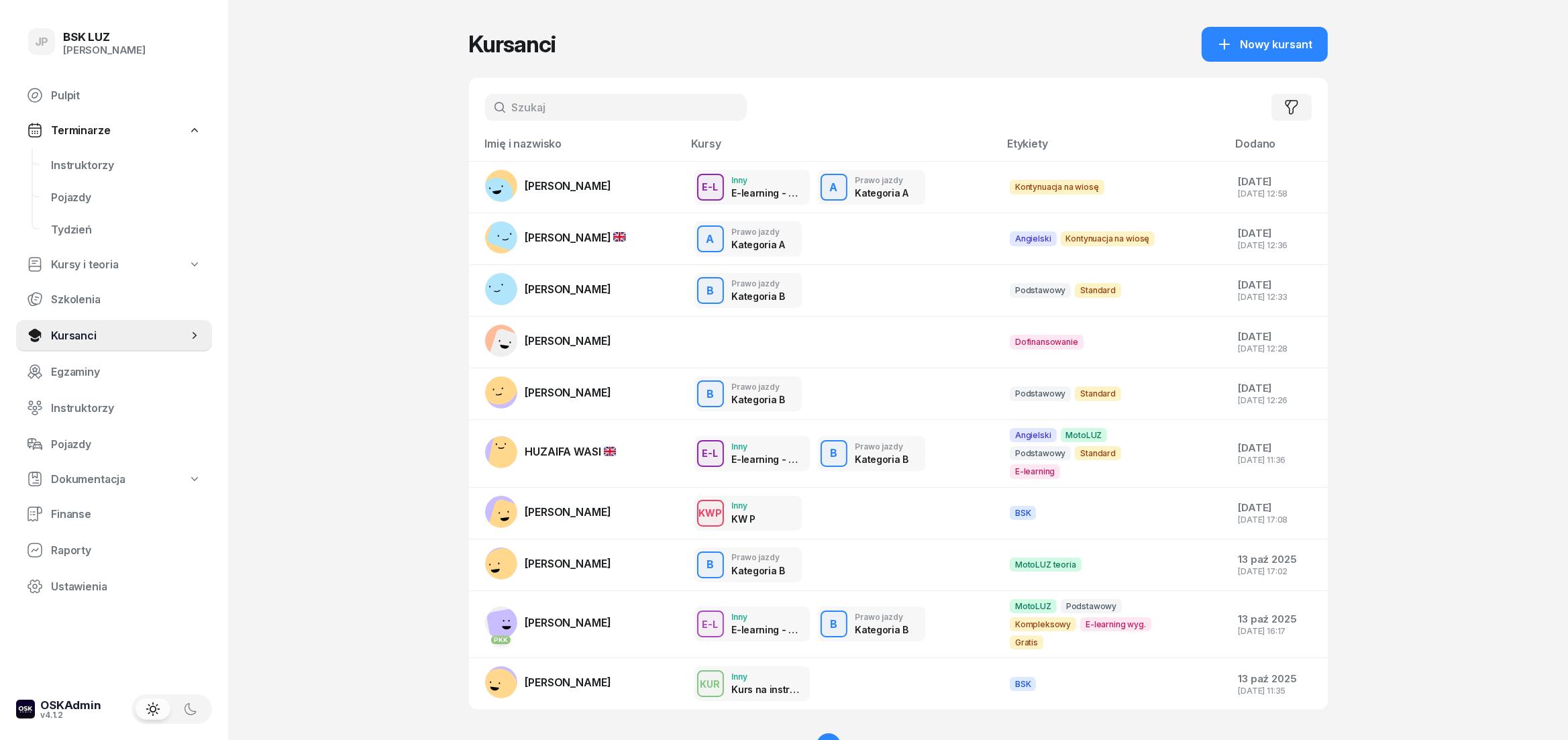
click at [579, 115] on input "text" at bounding box center [616, 107] width 262 height 27
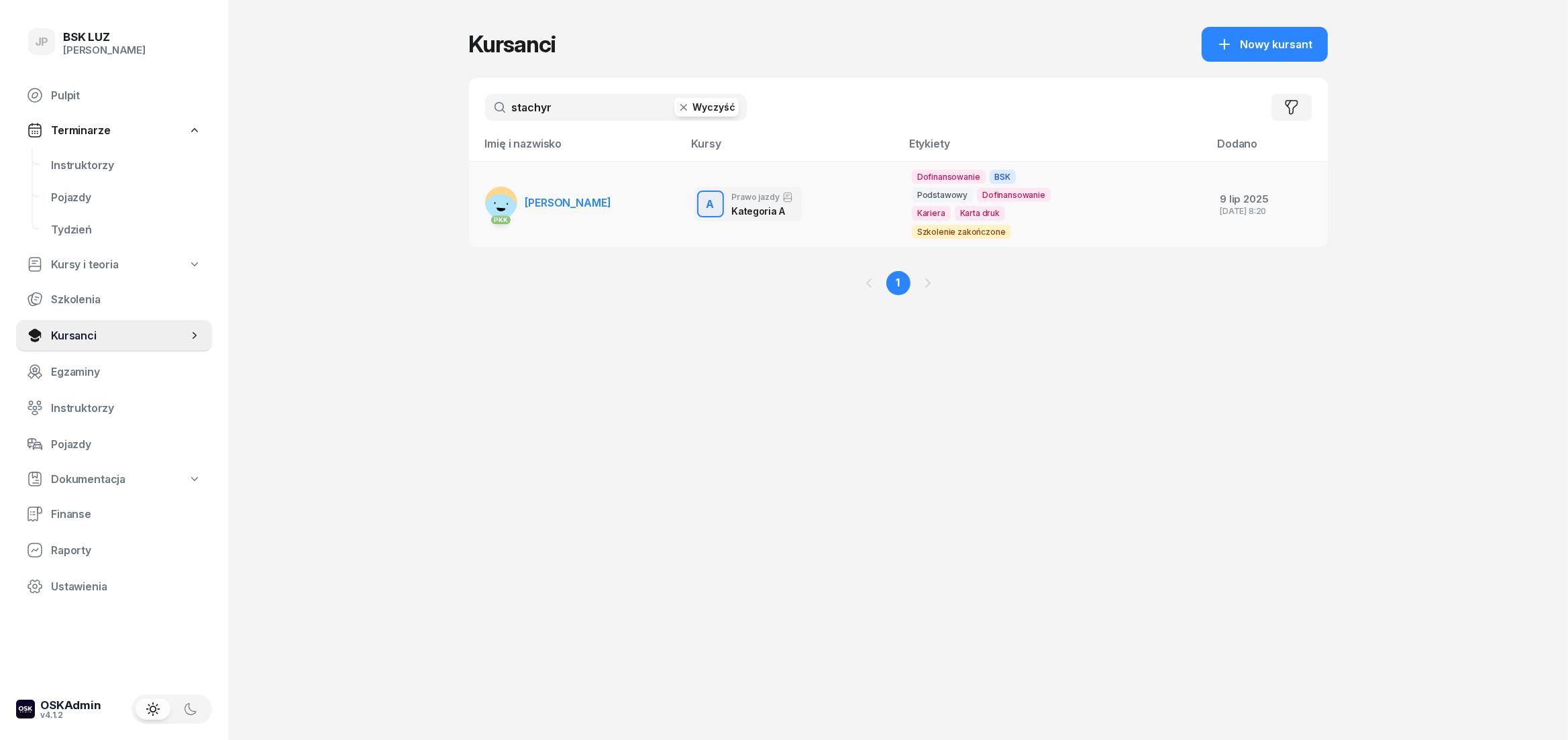
type input "stachyr"
click at [592, 208] on span "WIOLETTA STACHYRA" at bounding box center [568, 203] width 86 height 13
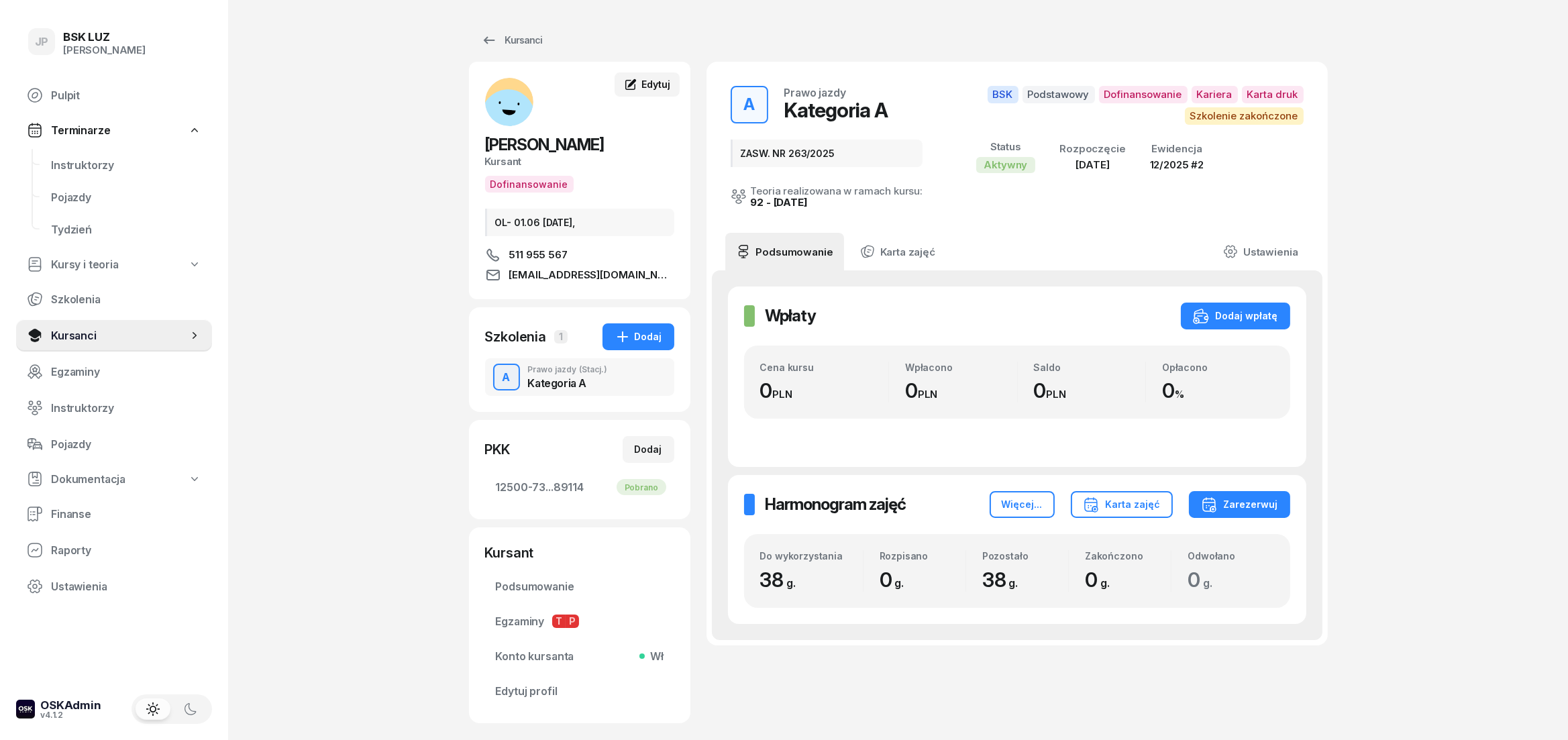
click at [655, 90] on div "Edytuj" at bounding box center [646, 84] width 45 height 13
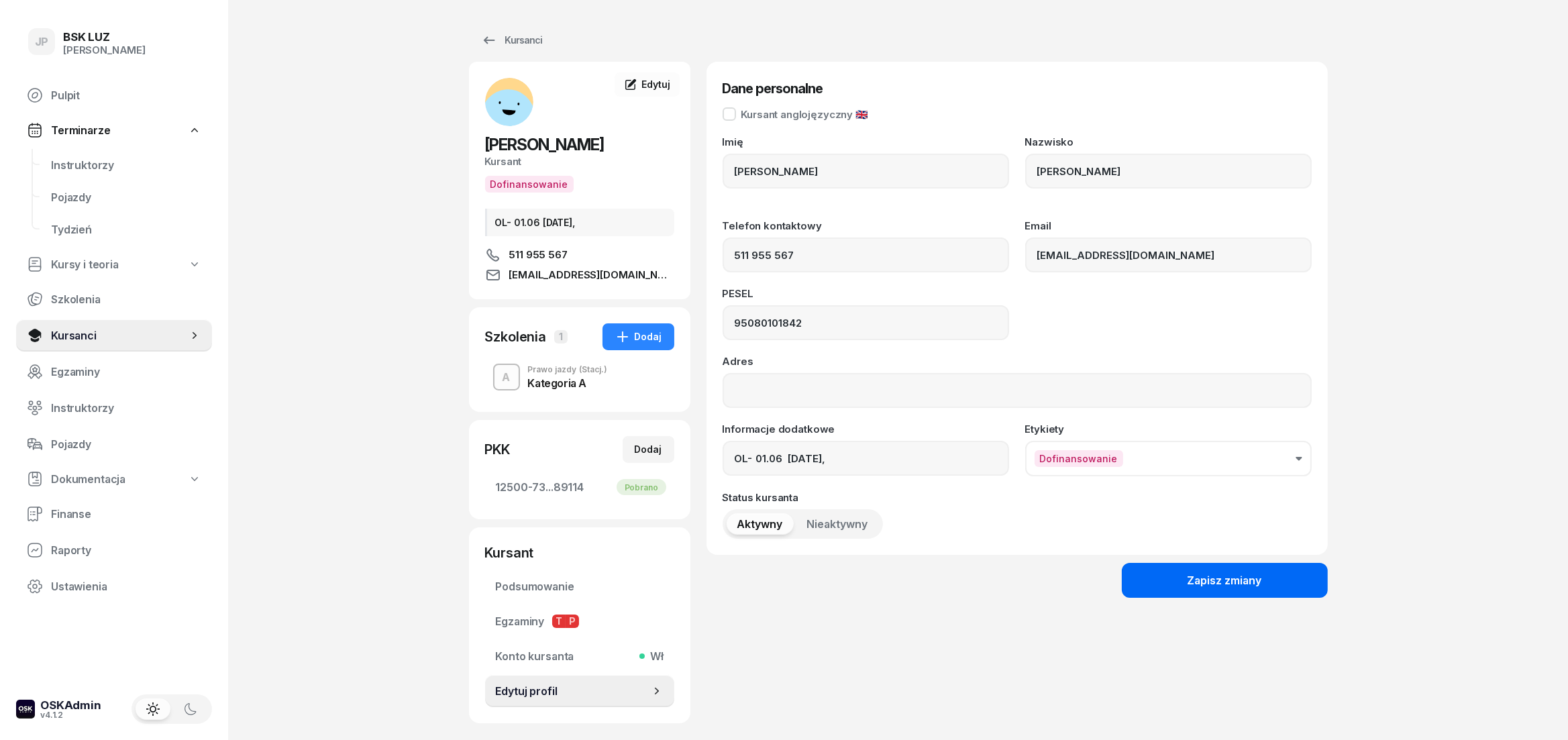
click at [1154, 582] on button "Zapisz zmiany" at bounding box center [1225, 581] width 206 height 35
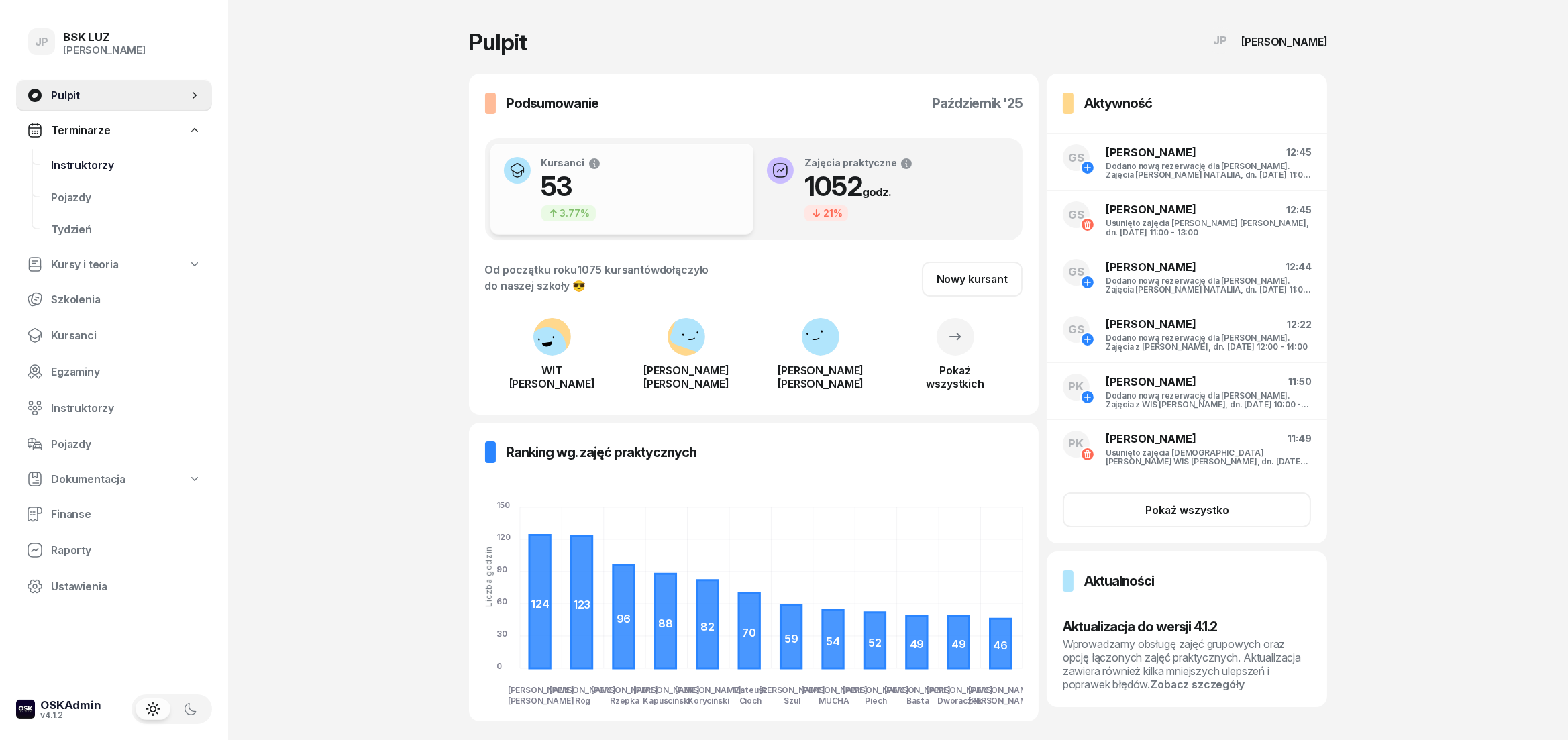
click at [106, 160] on span "Instruktorzy" at bounding box center [126, 166] width 150 height 13
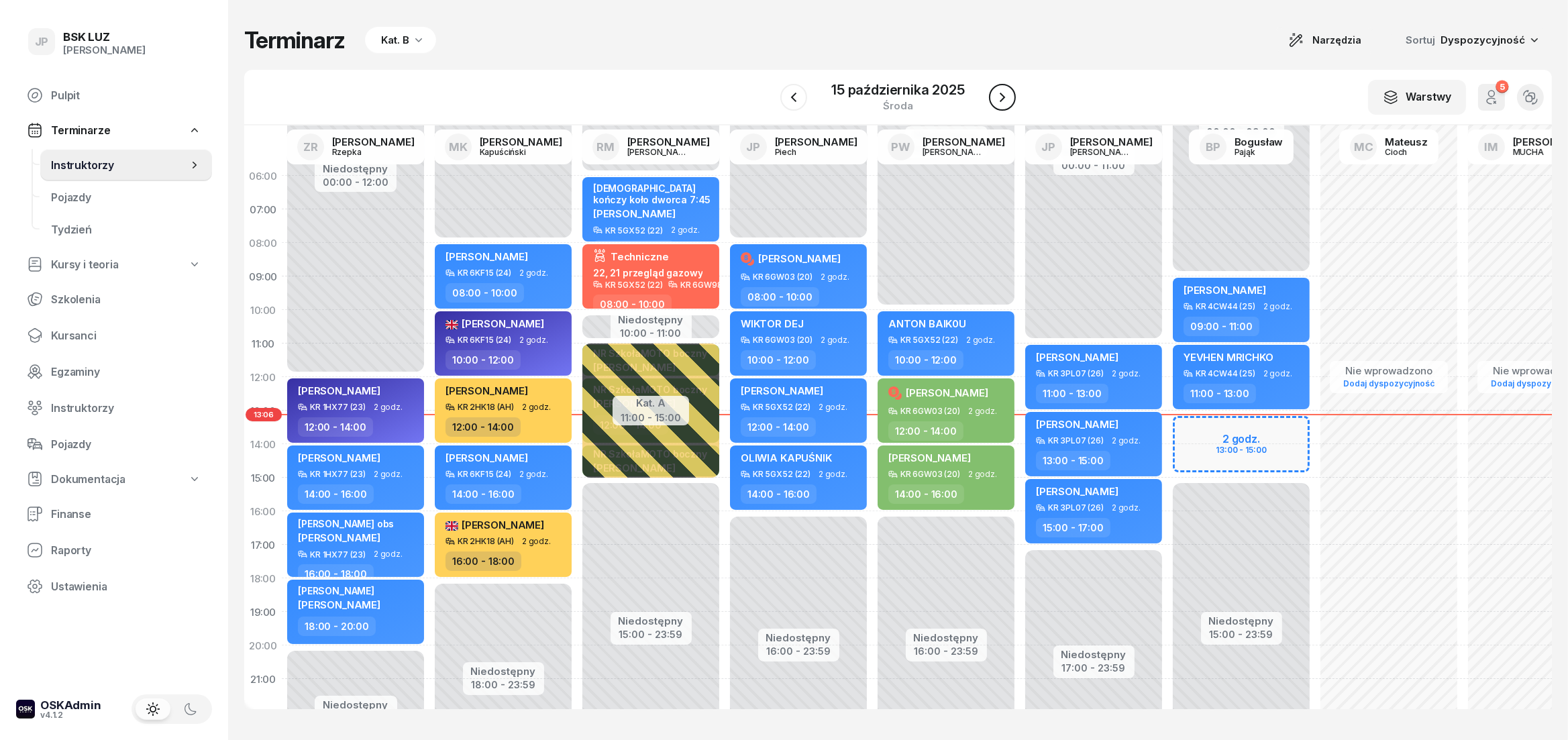
click at [1004, 99] on icon "button" at bounding box center [1002, 96] width 16 height 16
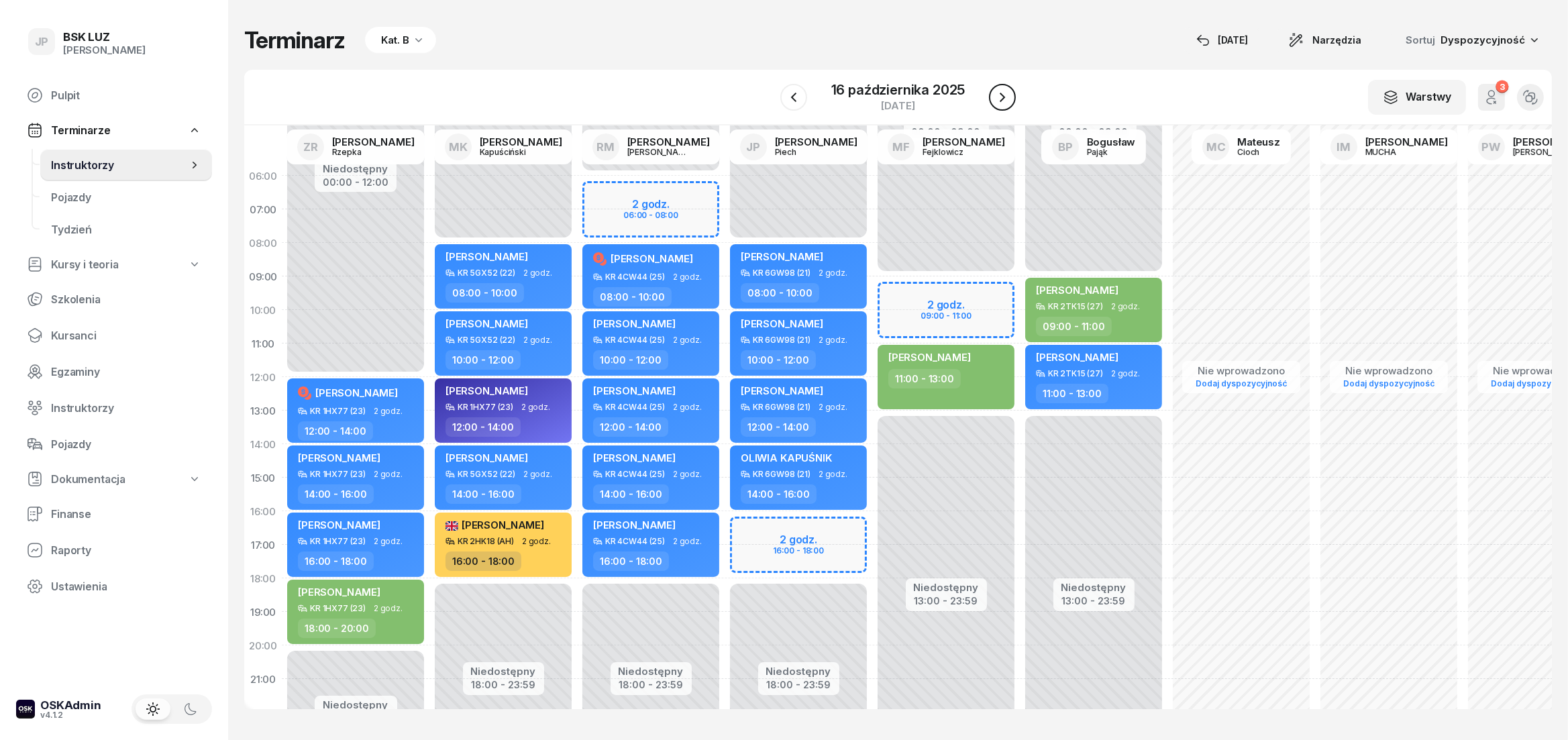
click at [1004, 99] on icon "button" at bounding box center [1002, 96] width 16 height 16
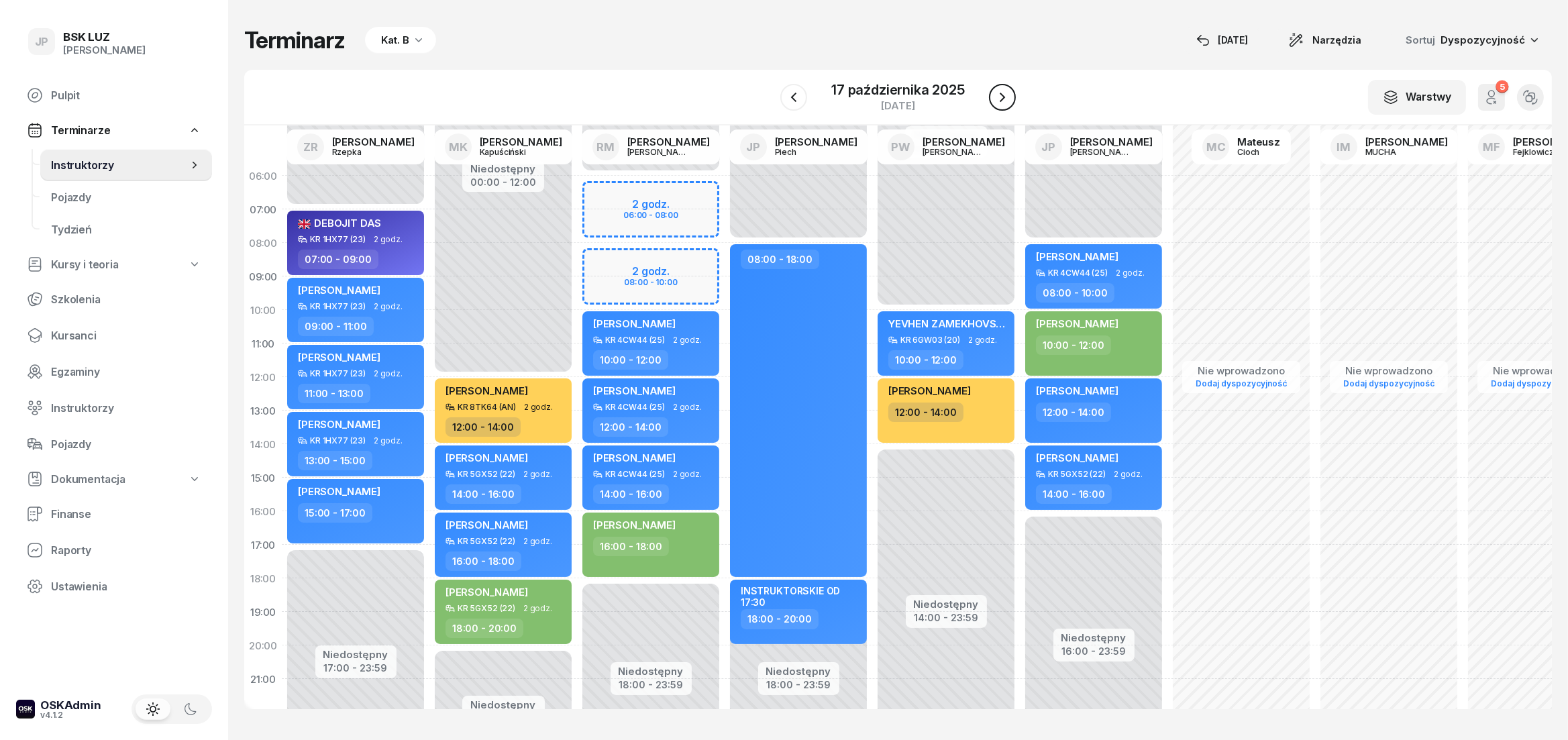
click at [1004, 99] on icon "button" at bounding box center [1002, 96] width 16 height 16
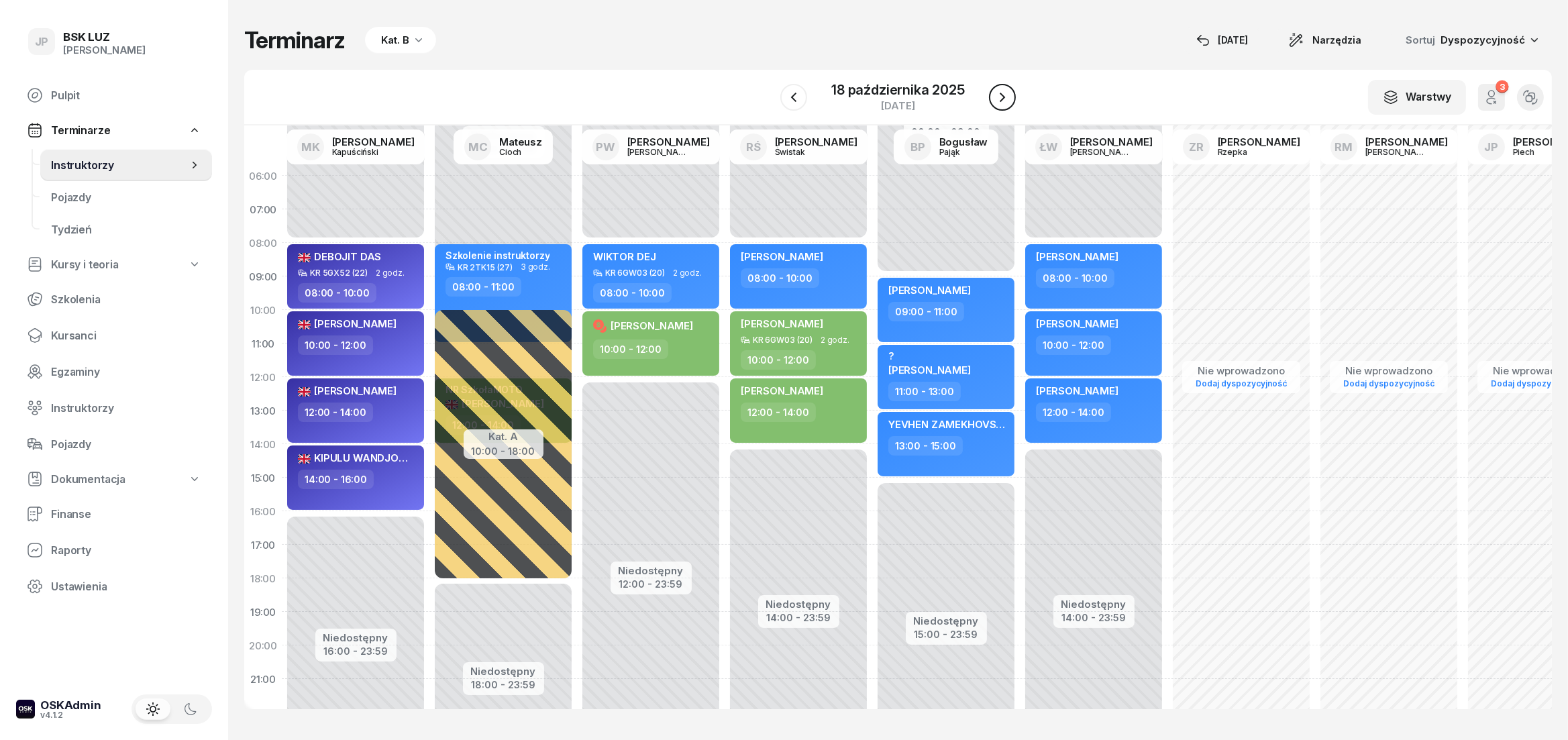
click at [1004, 99] on icon "button" at bounding box center [1002, 96] width 16 height 16
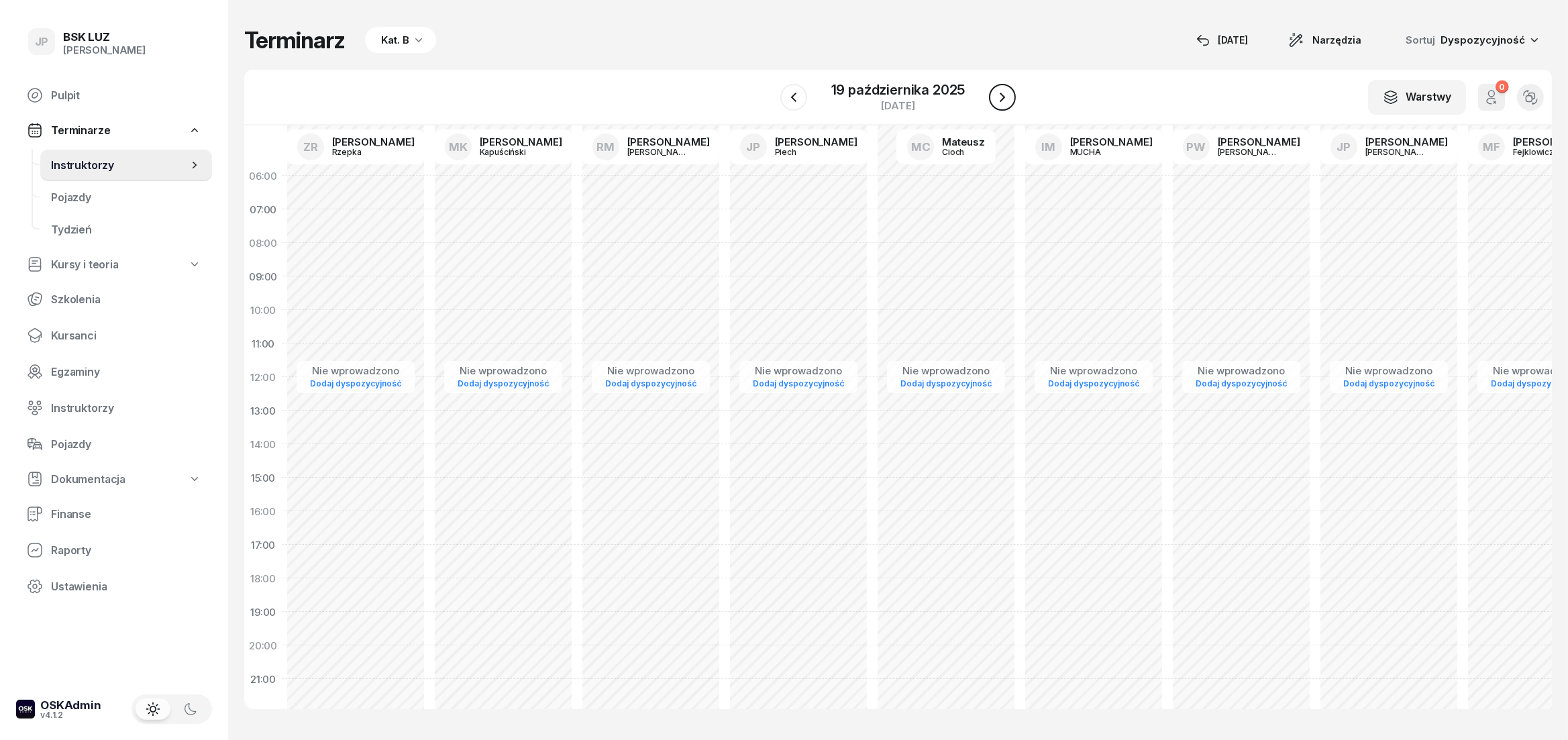
click at [1003, 99] on icon "button" at bounding box center [1002, 96] width 16 height 16
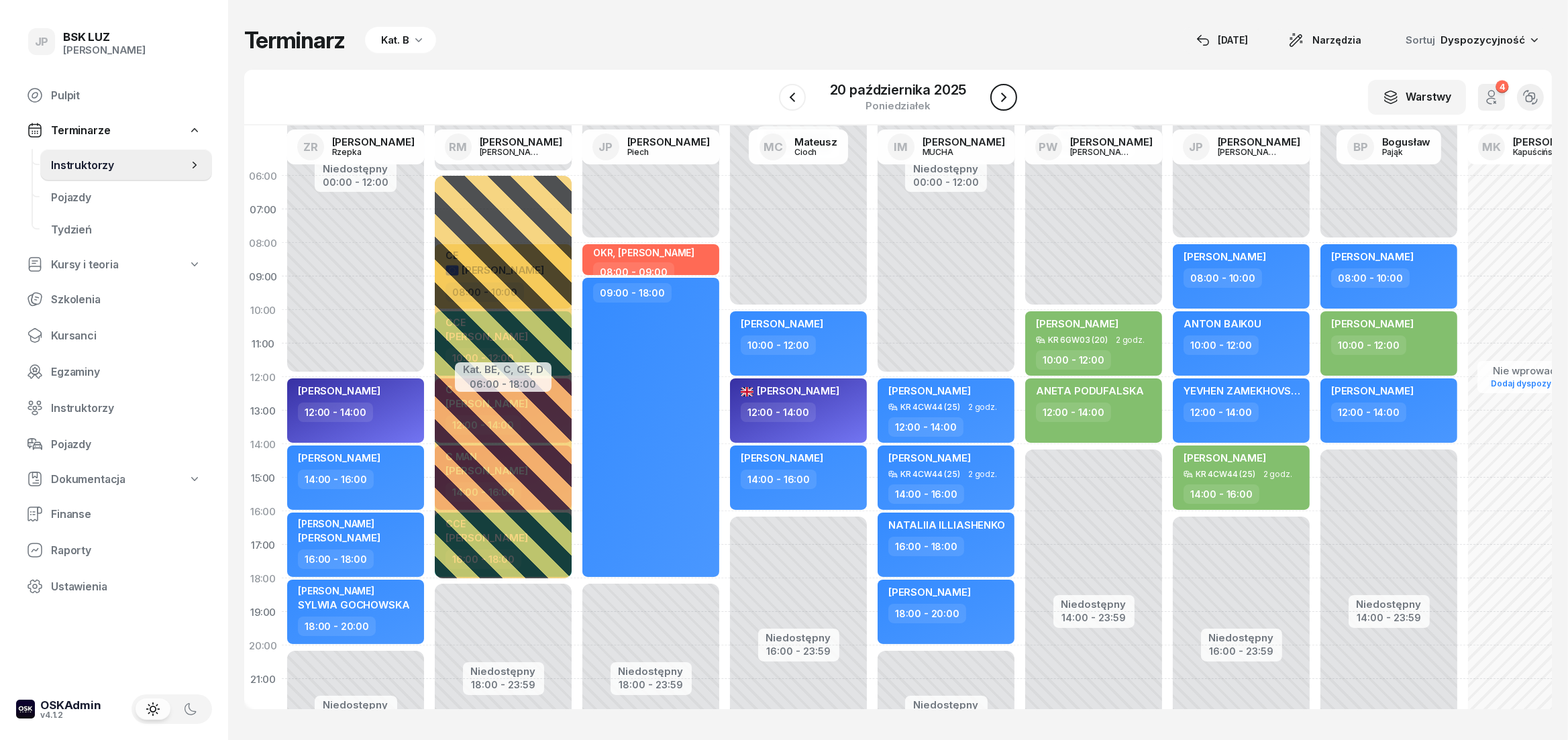
click at [1003, 99] on icon "button" at bounding box center [1003, 97] width 6 height 9
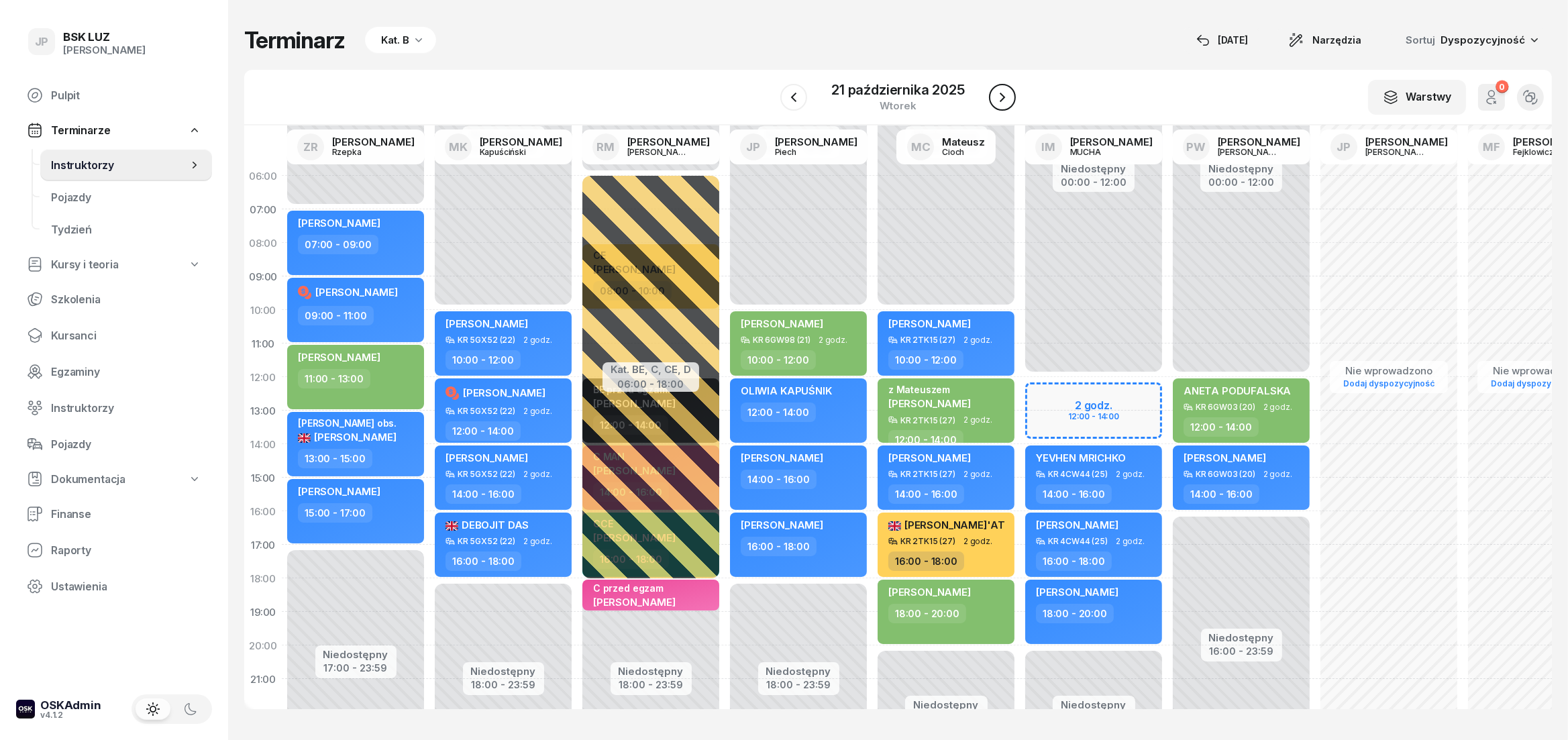
click at [1003, 99] on icon "button" at bounding box center [1002, 96] width 16 height 16
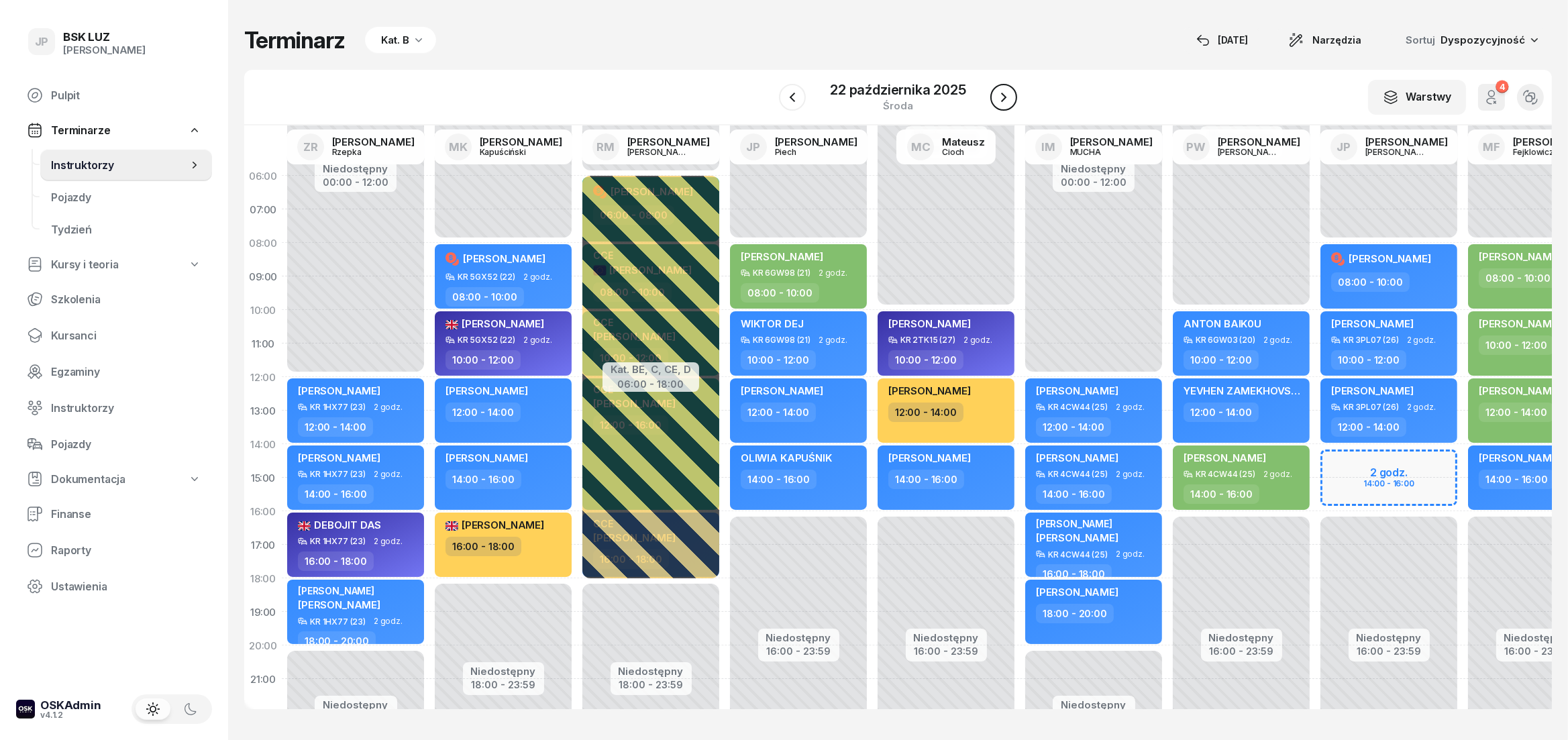
click at [1003, 99] on icon "button" at bounding box center [1003, 97] width 6 height 9
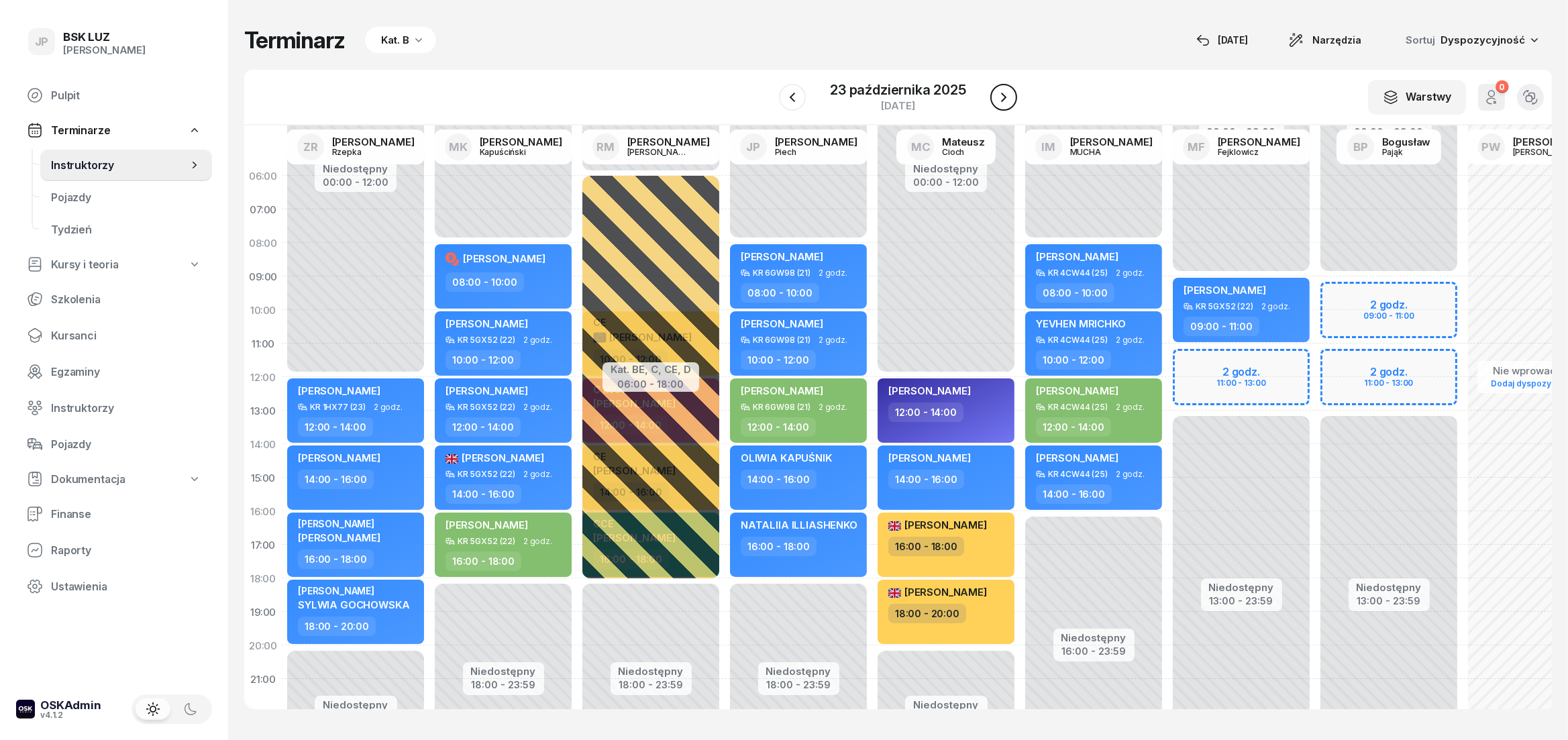
click at [1003, 99] on icon "button" at bounding box center [1003, 97] width 6 height 9
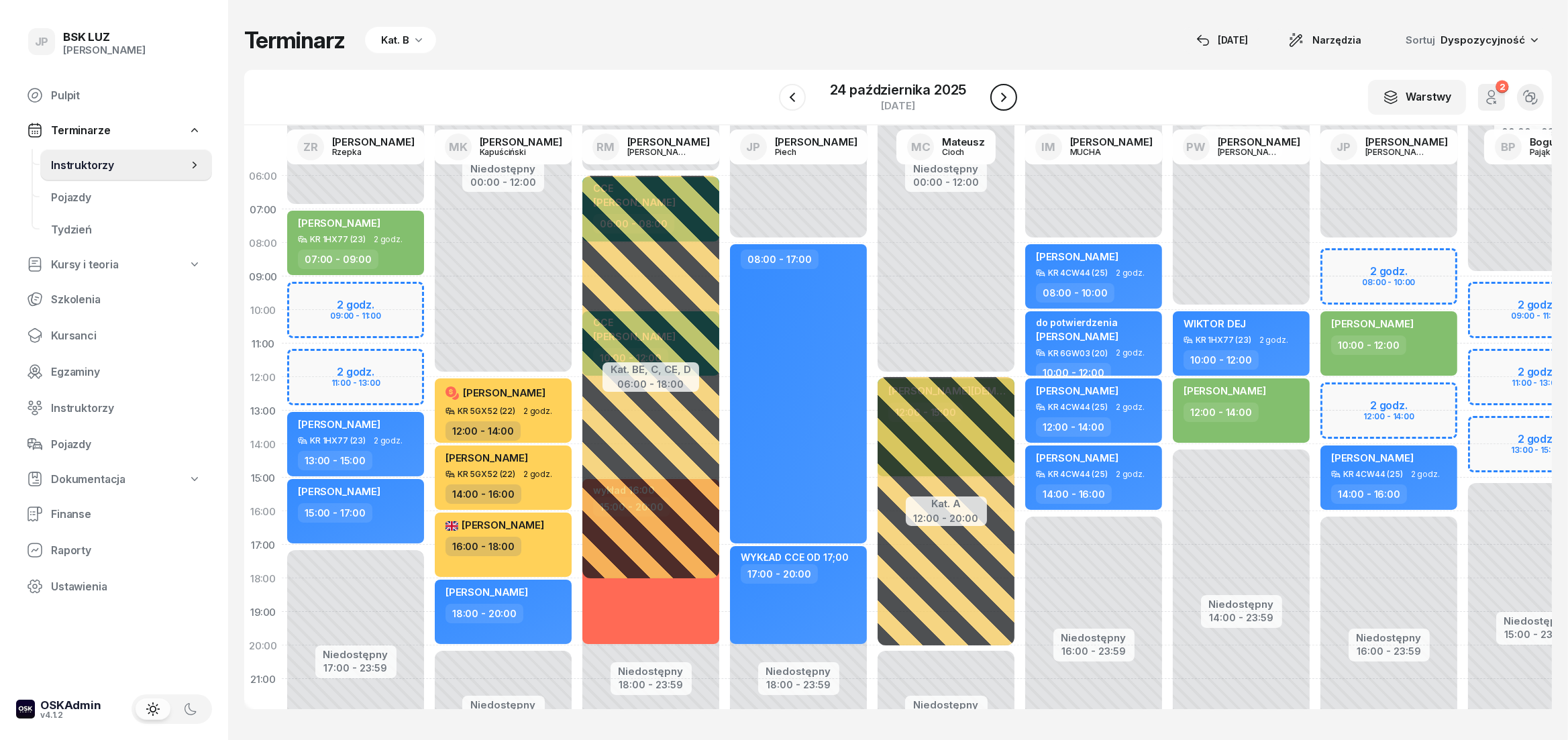
click at [1001, 94] on icon "button" at bounding box center [1003, 96] width 16 height 16
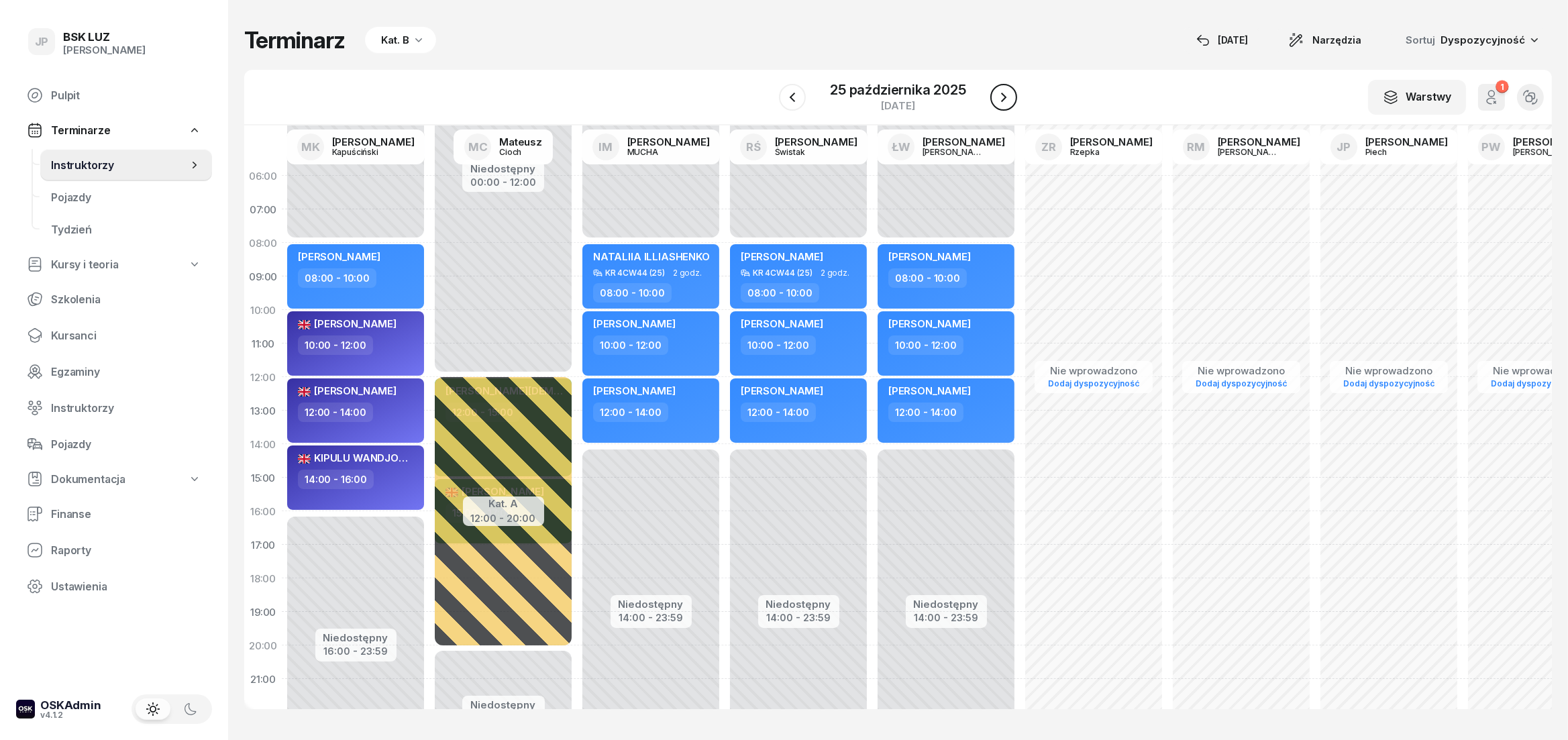
click at [1001, 94] on icon "button" at bounding box center [1003, 96] width 16 height 16
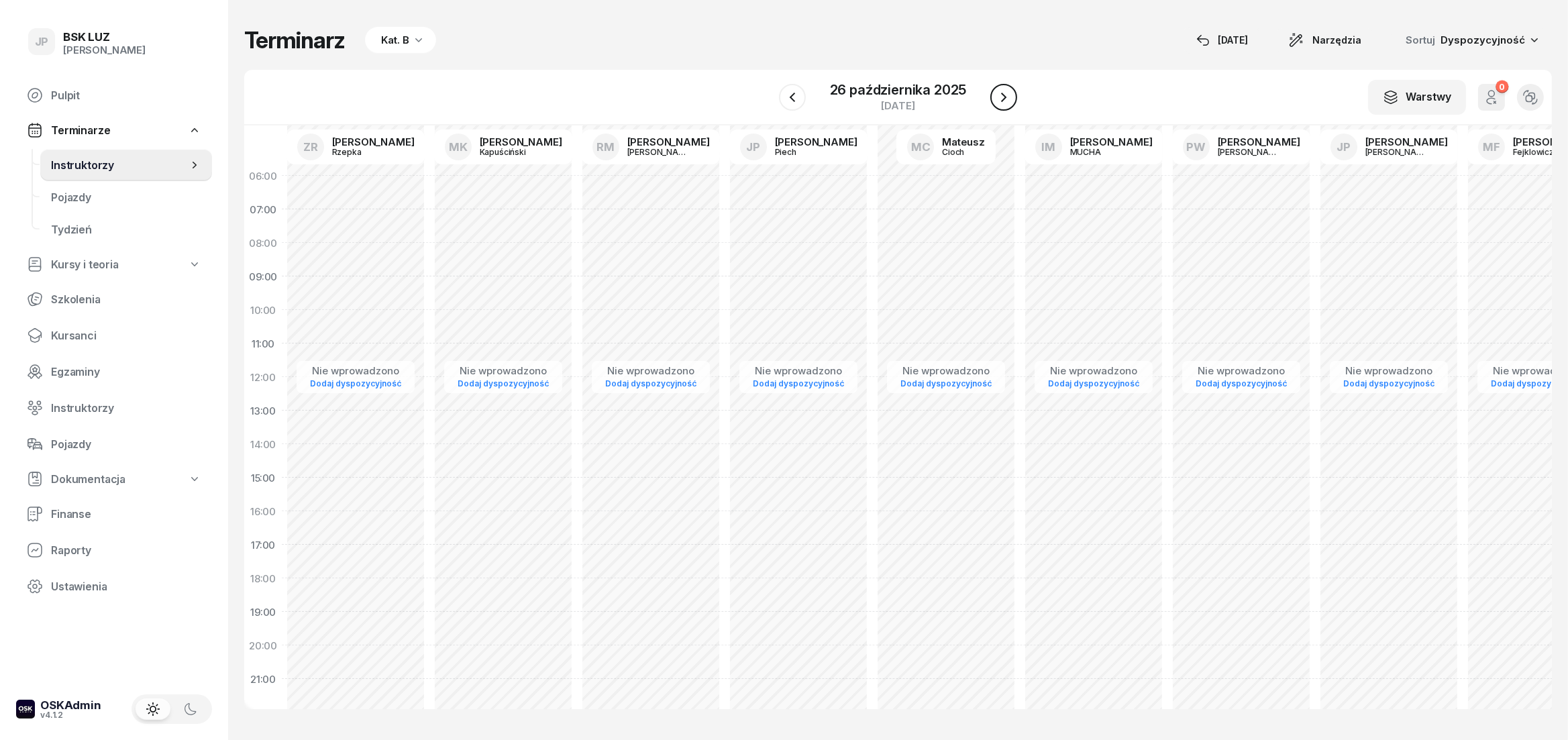
click at [996, 92] on icon "button" at bounding box center [1003, 96] width 16 height 16
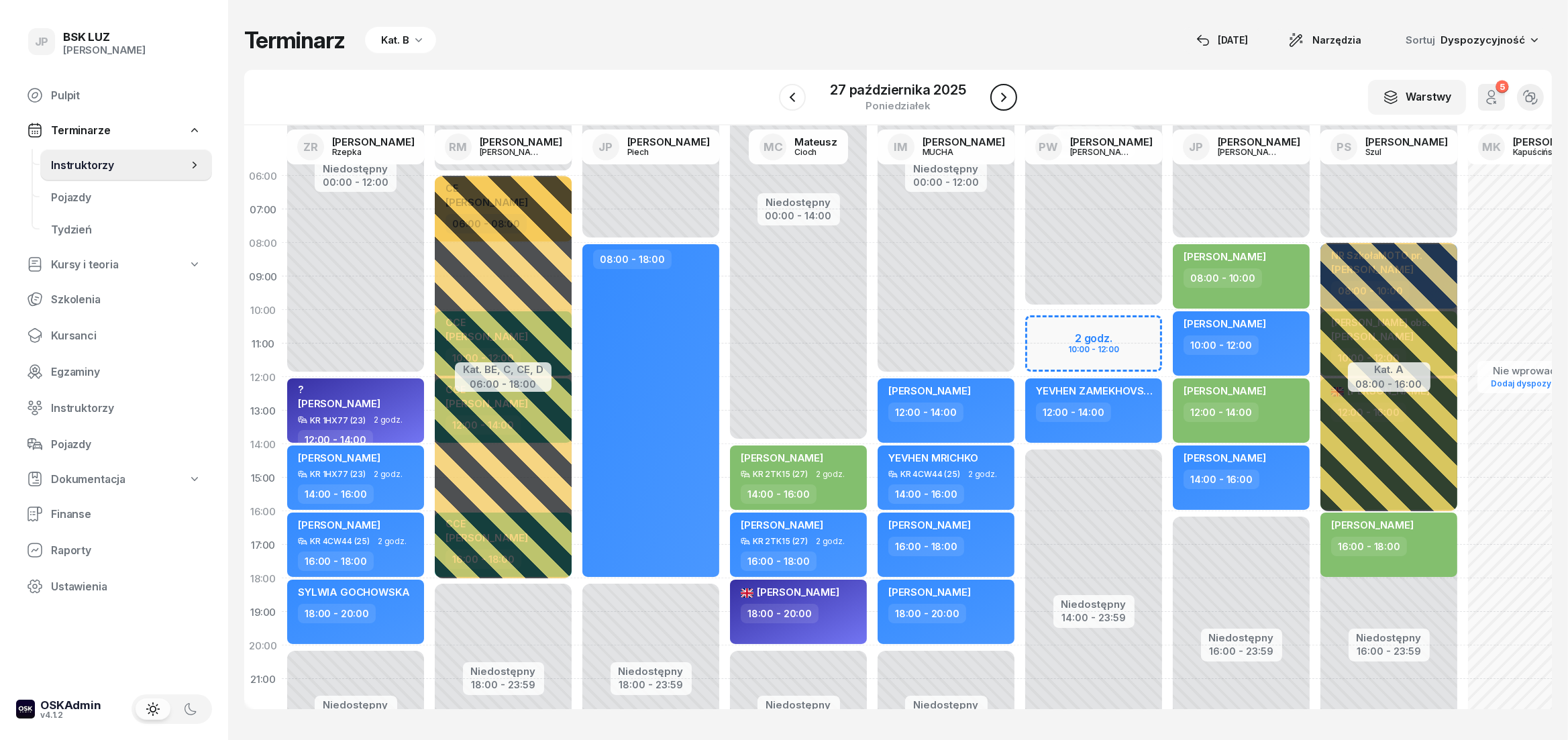
click at [996, 92] on icon "button" at bounding box center [1003, 96] width 16 height 16
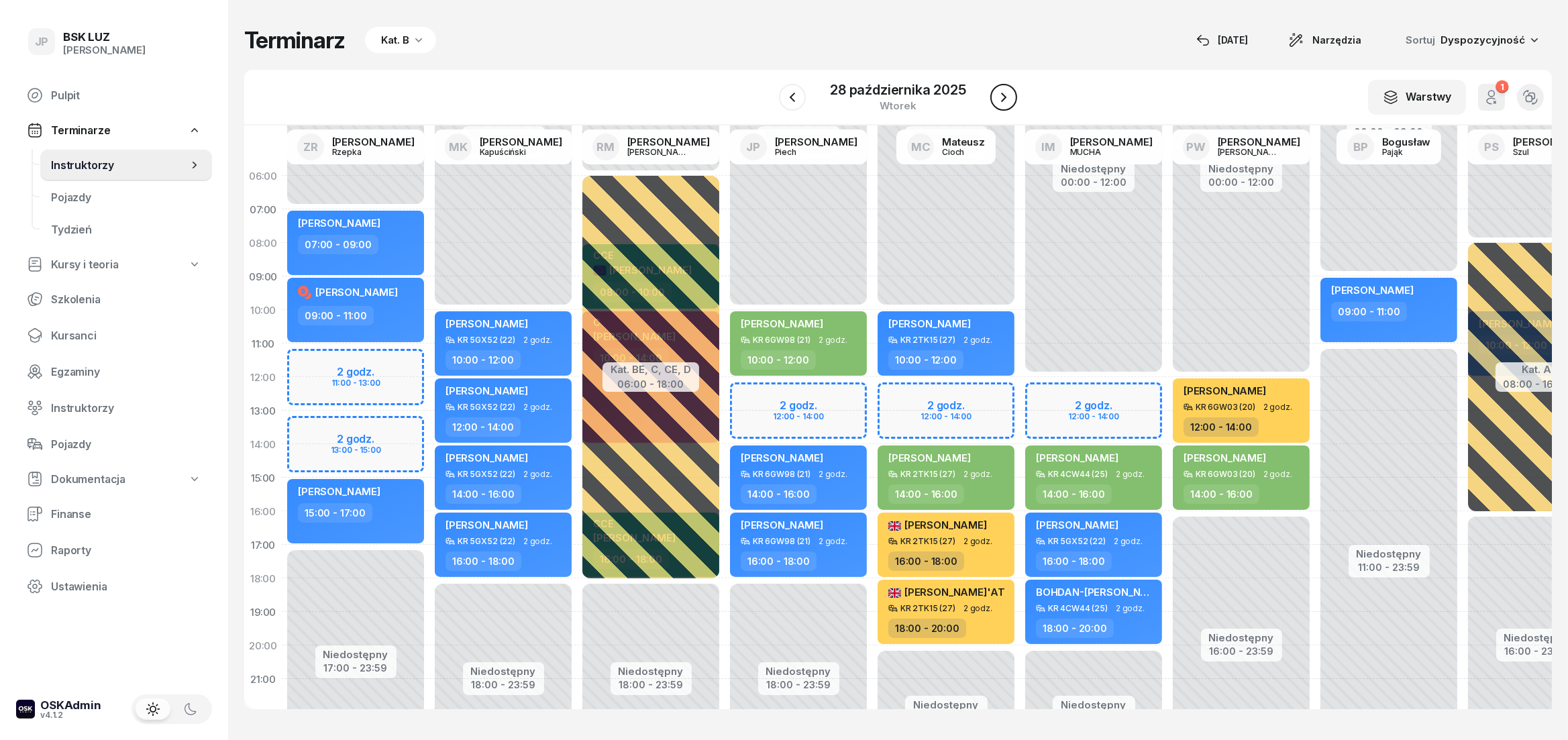
click at [996, 93] on icon "button" at bounding box center [1003, 96] width 16 height 16
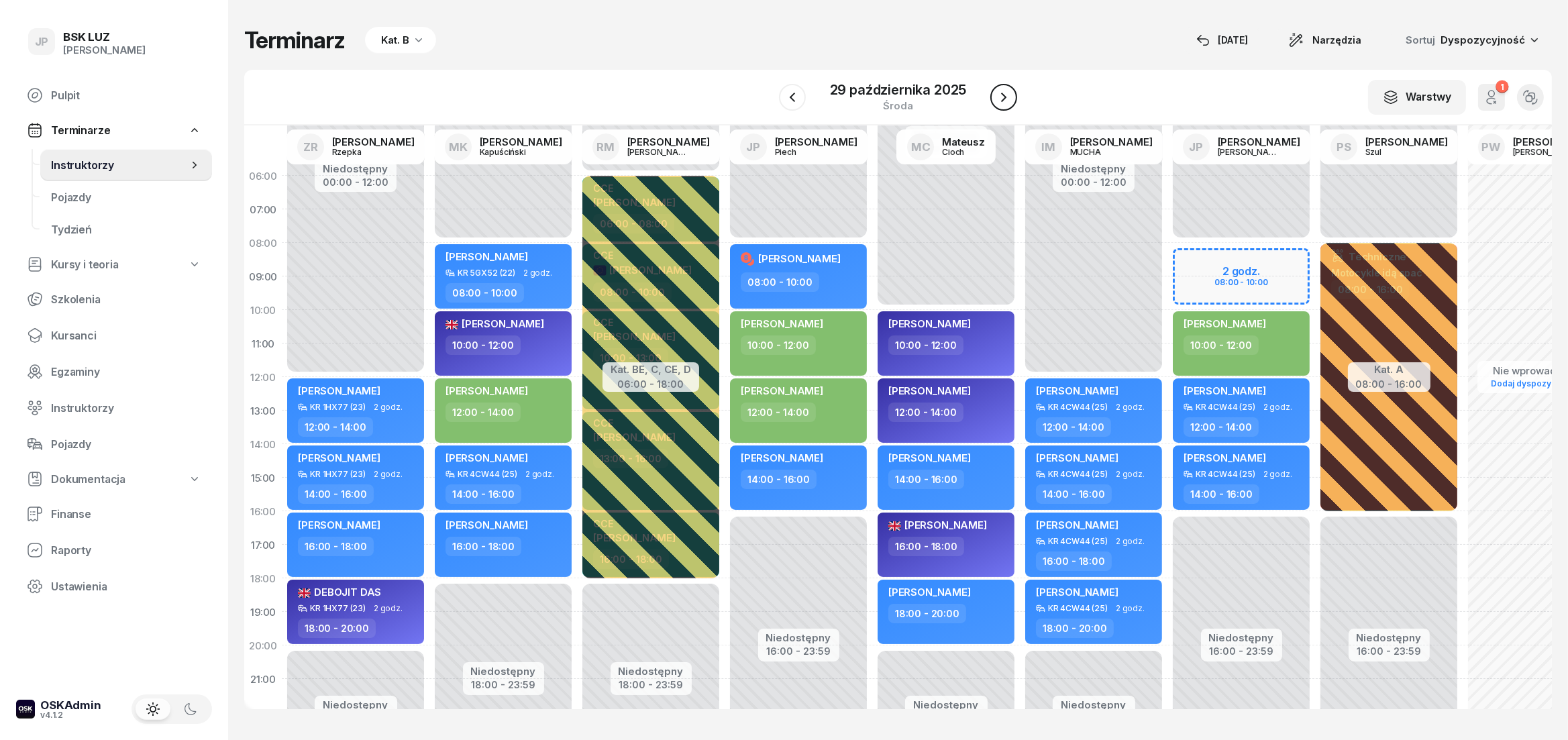
click at [994, 93] on button "button" at bounding box center [1003, 97] width 27 height 27
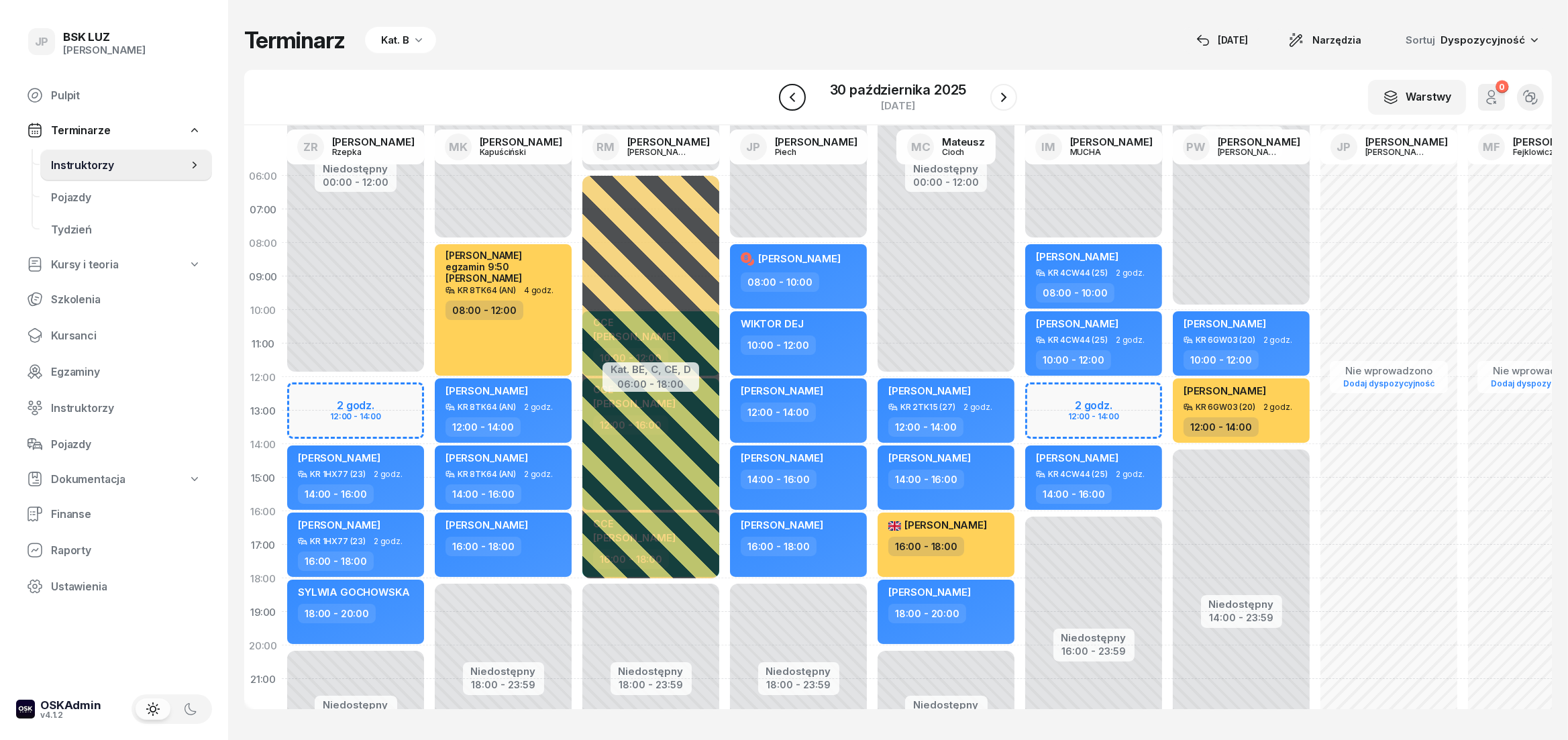
click at [801, 100] on icon "button" at bounding box center [791, 96] width 16 height 16
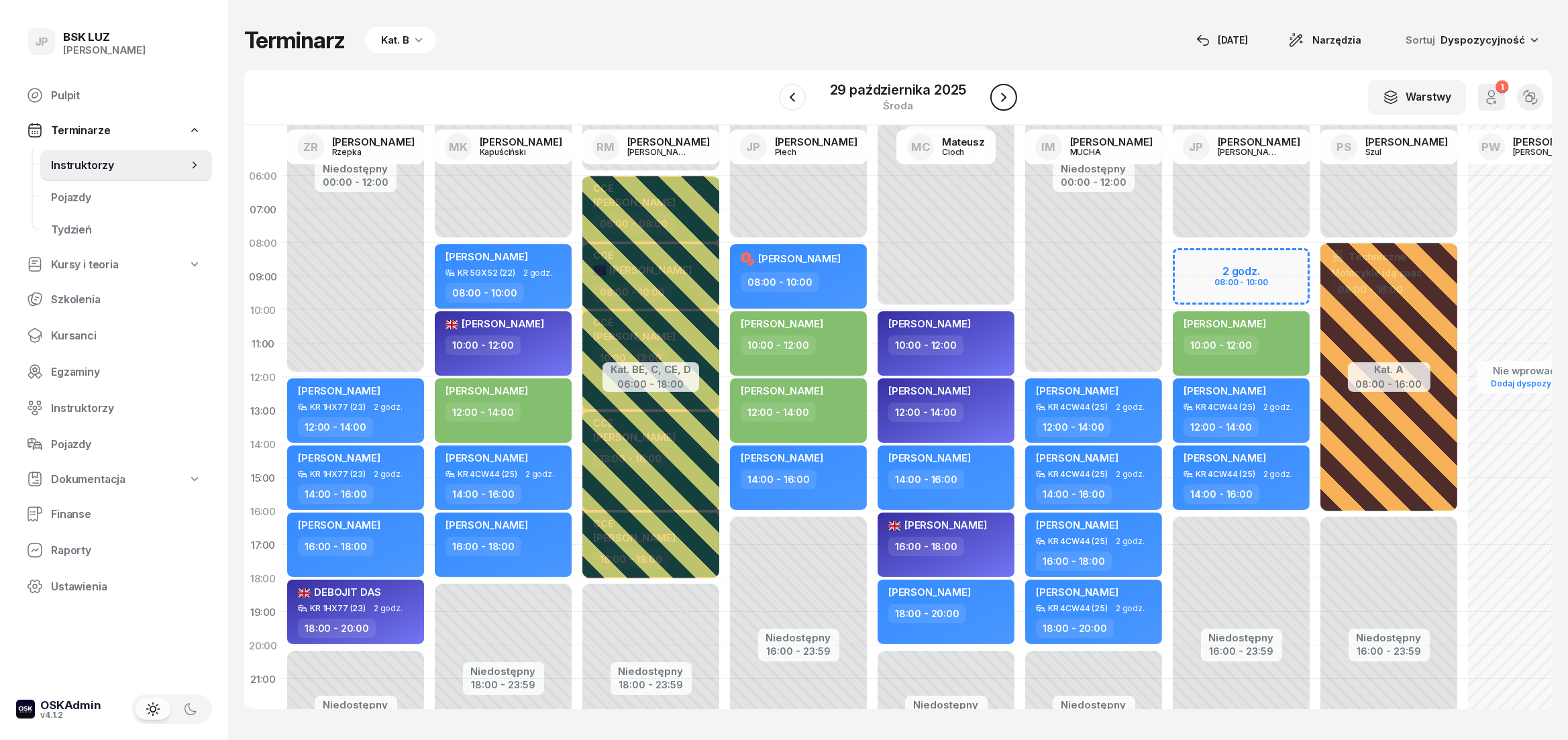
click at [993, 98] on button "button" at bounding box center [1003, 97] width 27 height 27
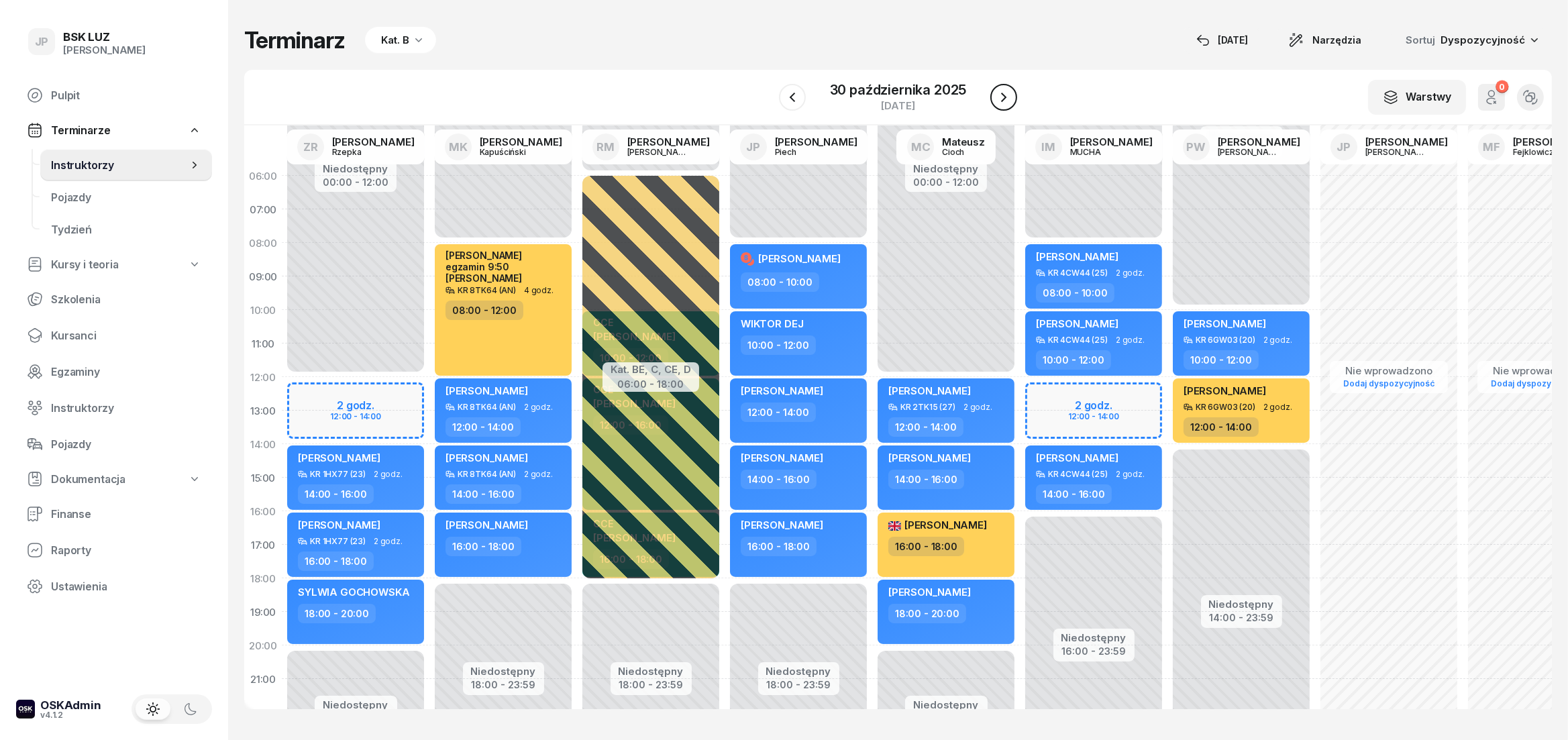
click at [993, 98] on button "button" at bounding box center [1003, 97] width 27 height 27
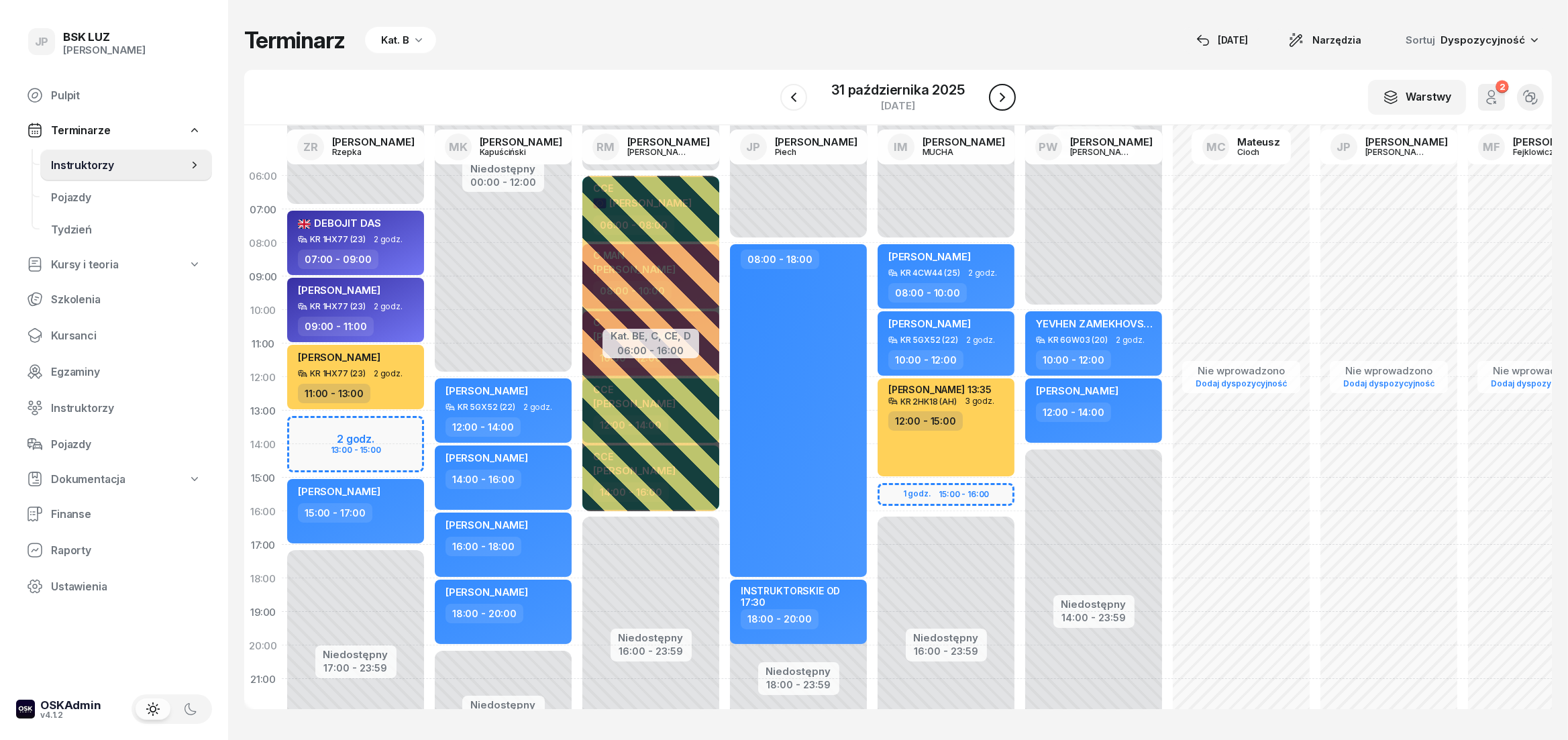
click at [993, 98] on button "button" at bounding box center [1002, 97] width 27 height 27
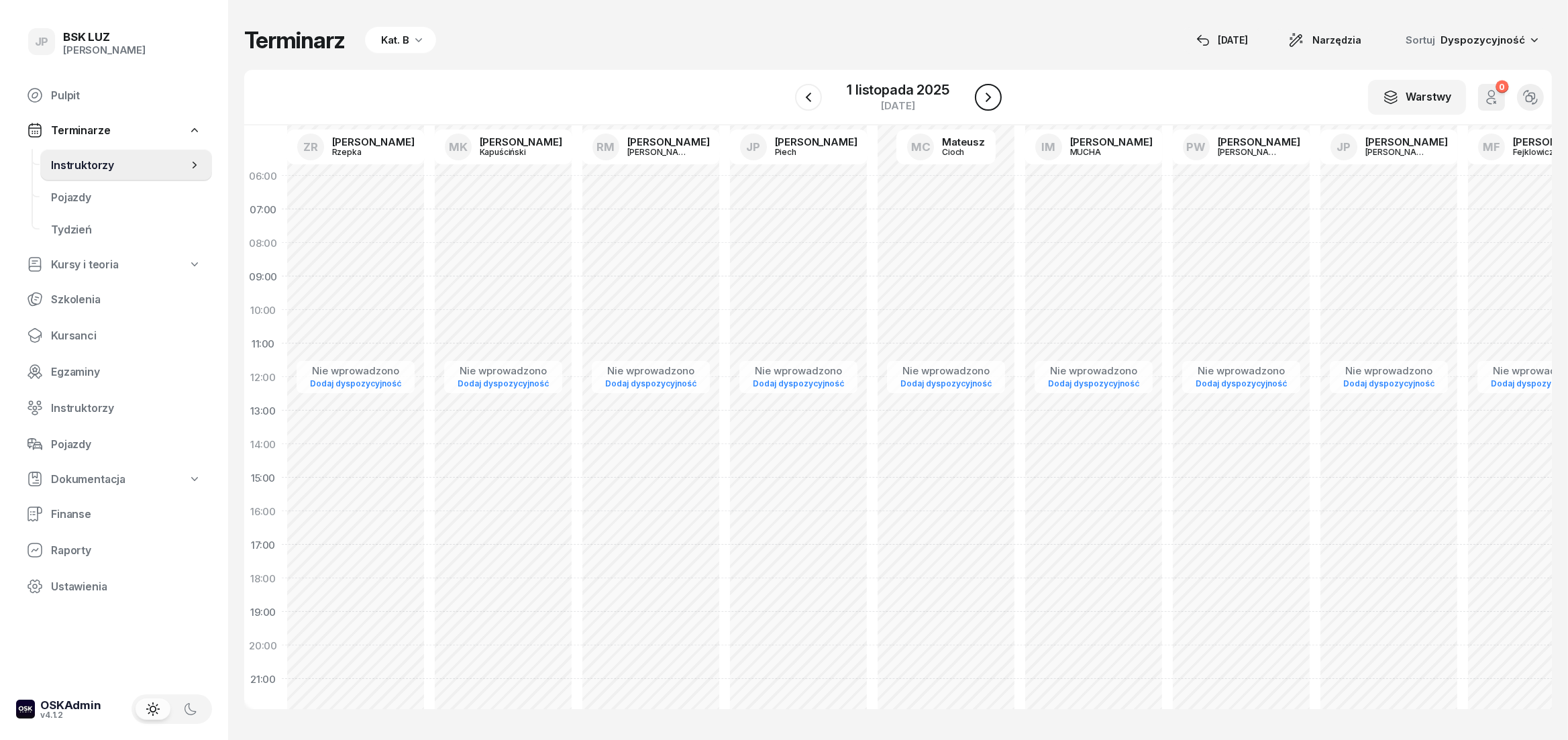
click at [993, 98] on icon "button" at bounding box center [988, 96] width 16 height 16
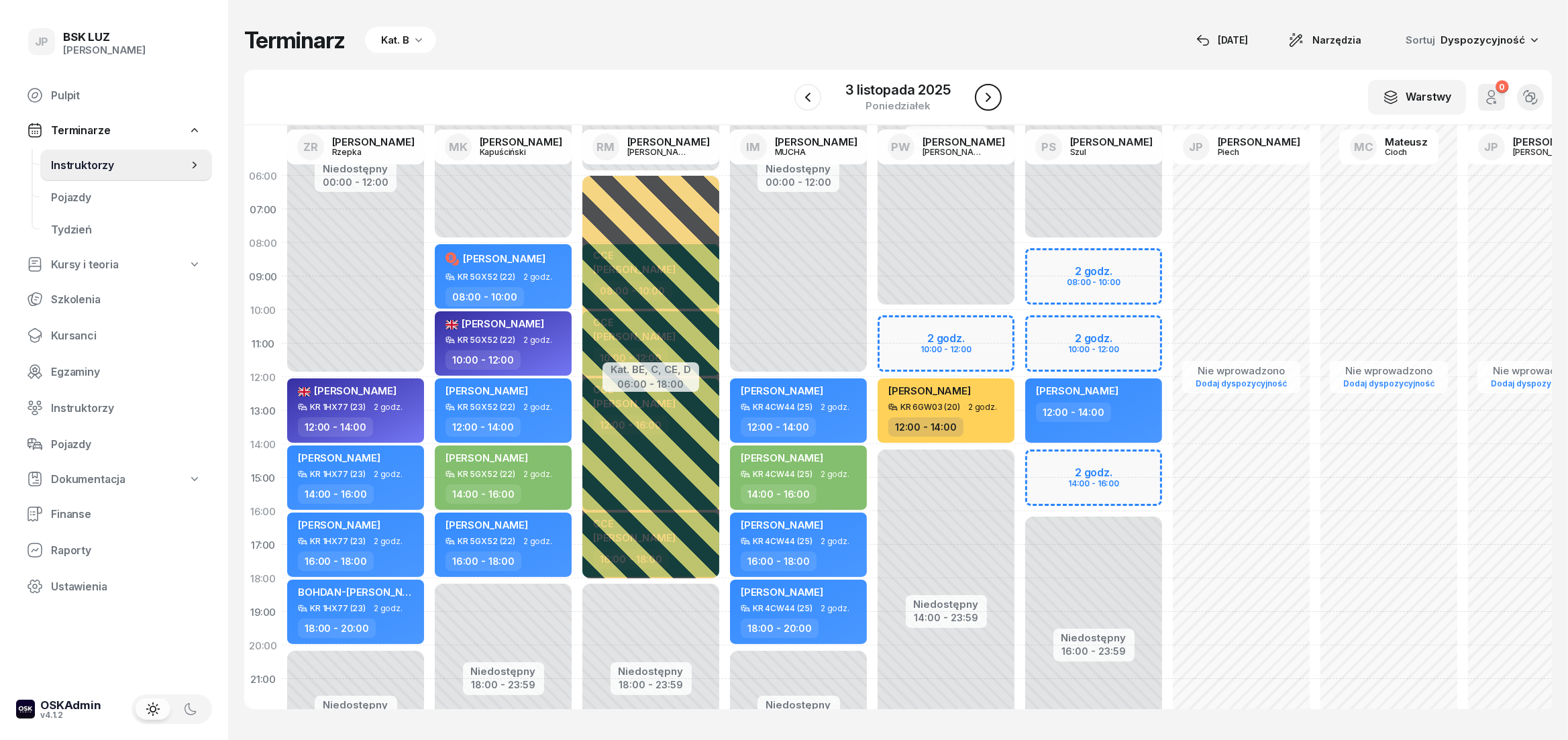
click at [993, 98] on icon "button" at bounding box center [988, 96] width 16 height 16
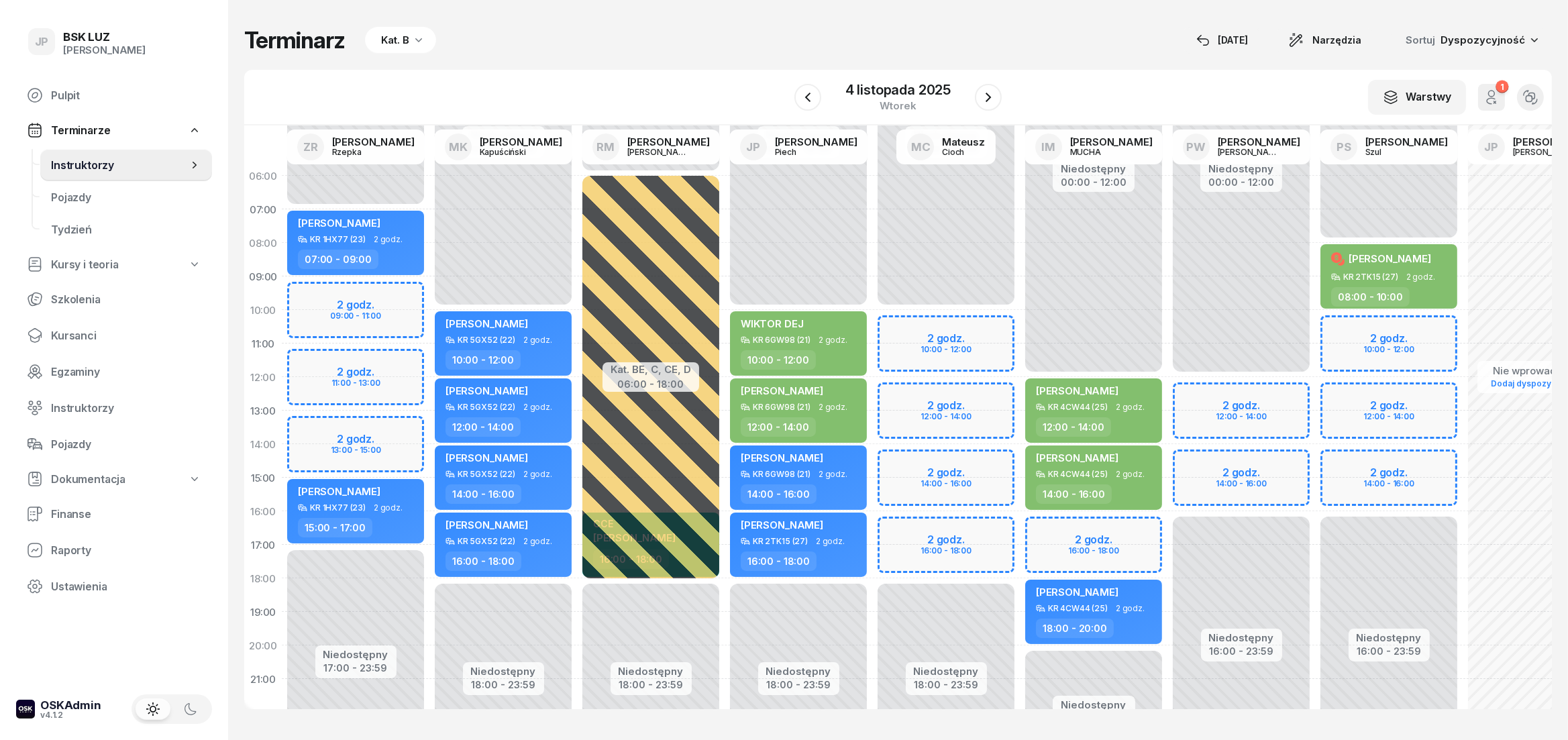
click at [128, 131] on link "Terminarze" at bounding box center [114, 131] width 196 height 30
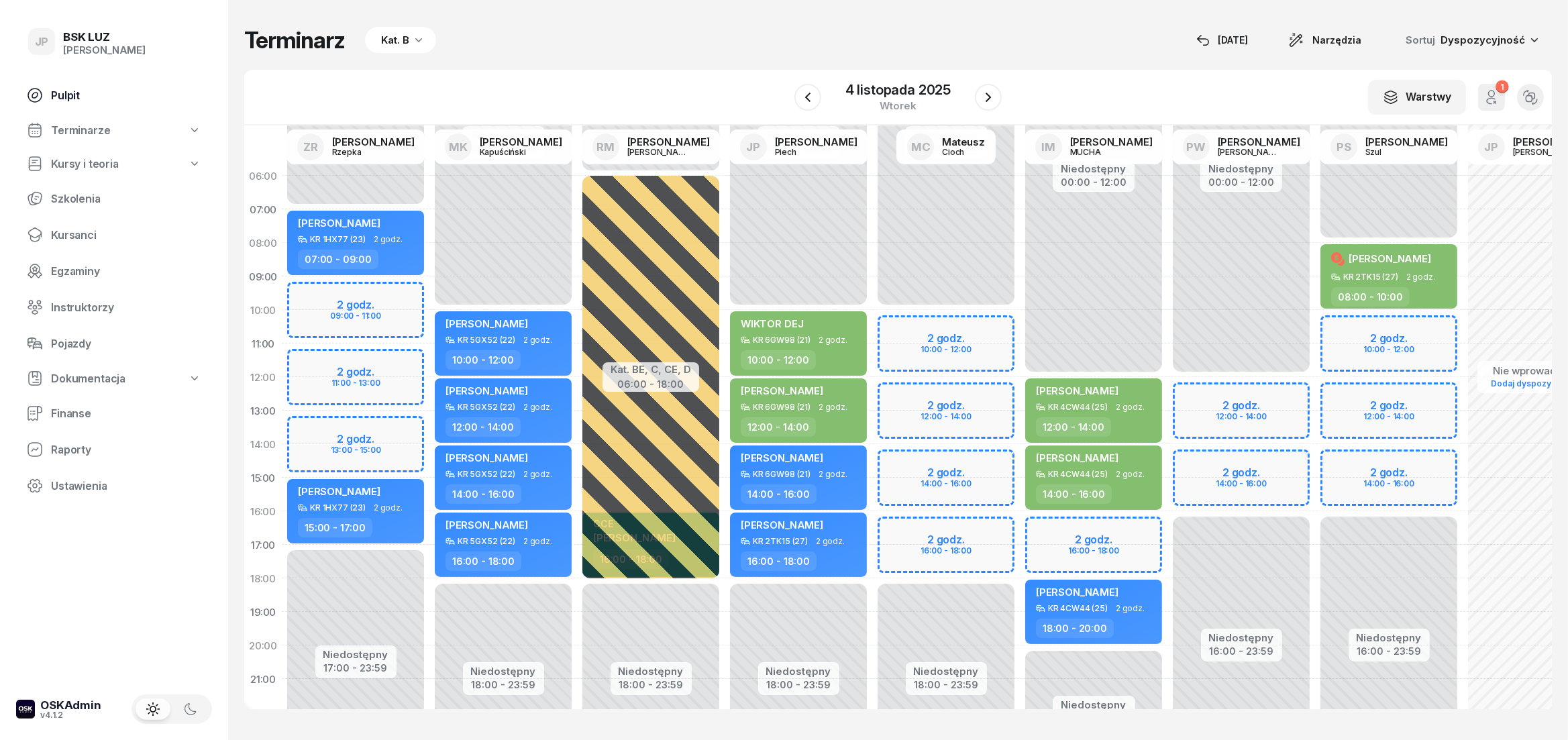
click at [107, 94] on span "Pulpit" at bounding box center [126, 95] width 150 height 13
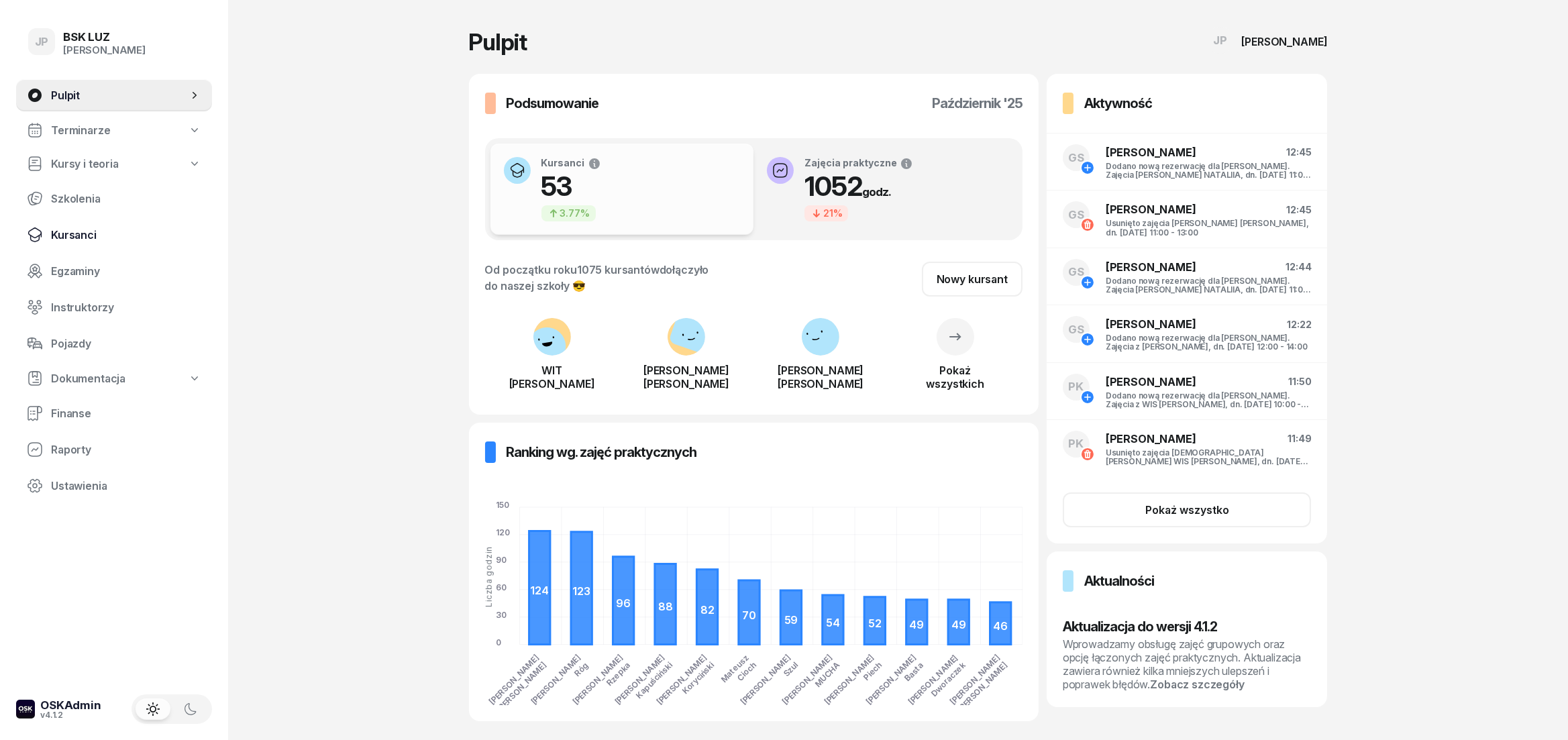
click at [62, 243] on link "Kursanci" at bounding box center [114, 234] width 196 height 32
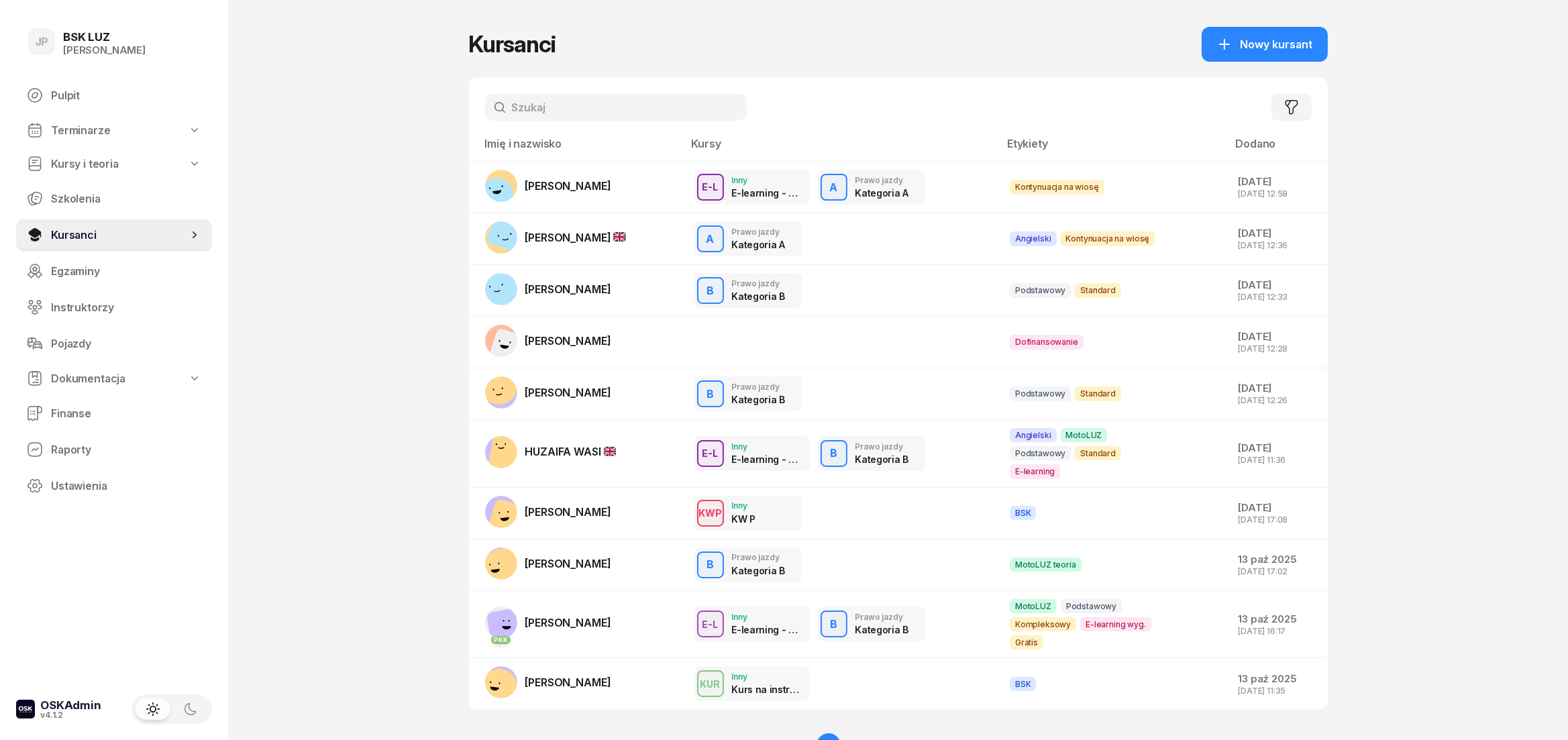
click at [535, 110] on input "text" at bounding box center [616, 107] width 262 height 27
type input "[PERSON_NAME]"
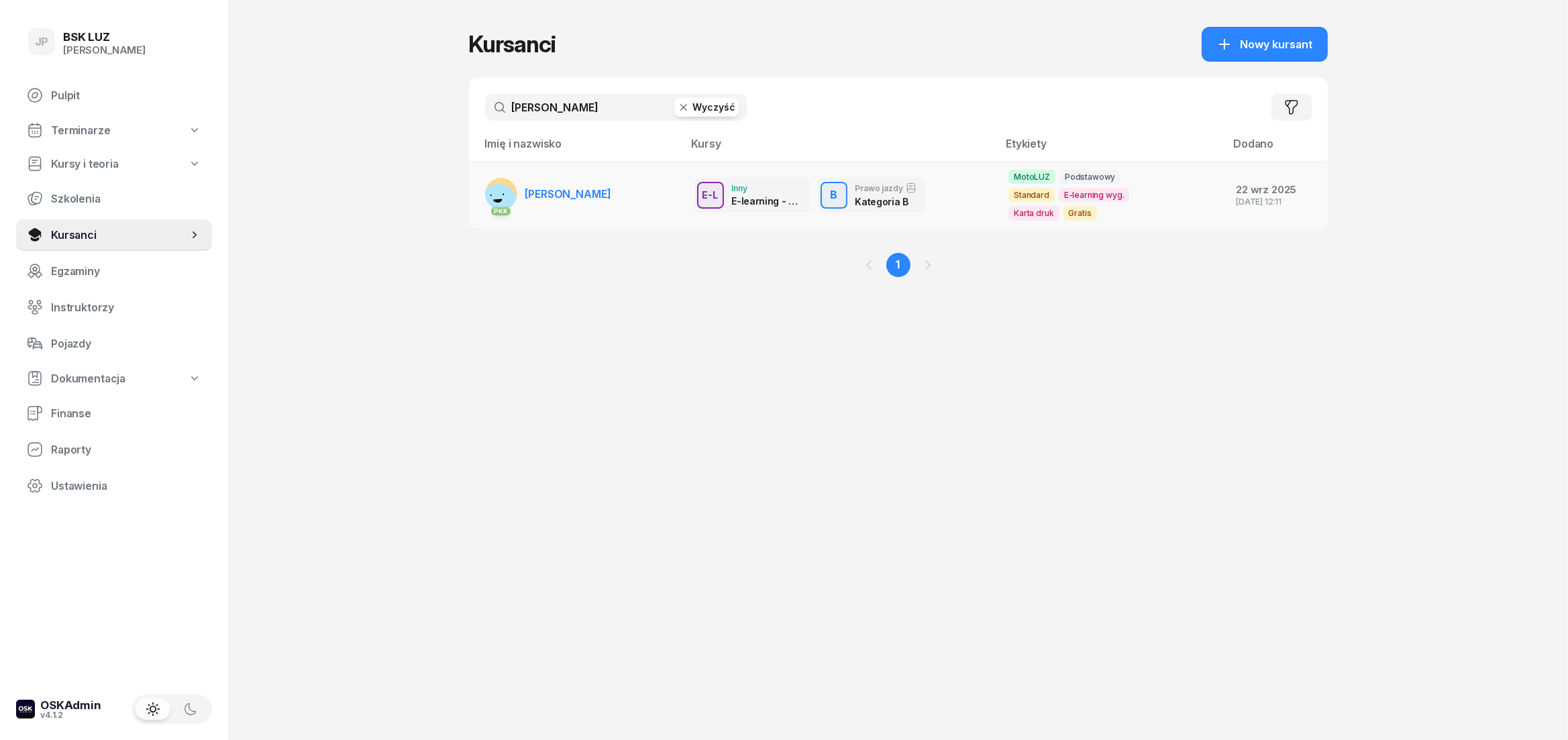
click at [616, 182] on td "PKK [PERSON_NAME]" at bounding box center [577, 195] width 215 height 67
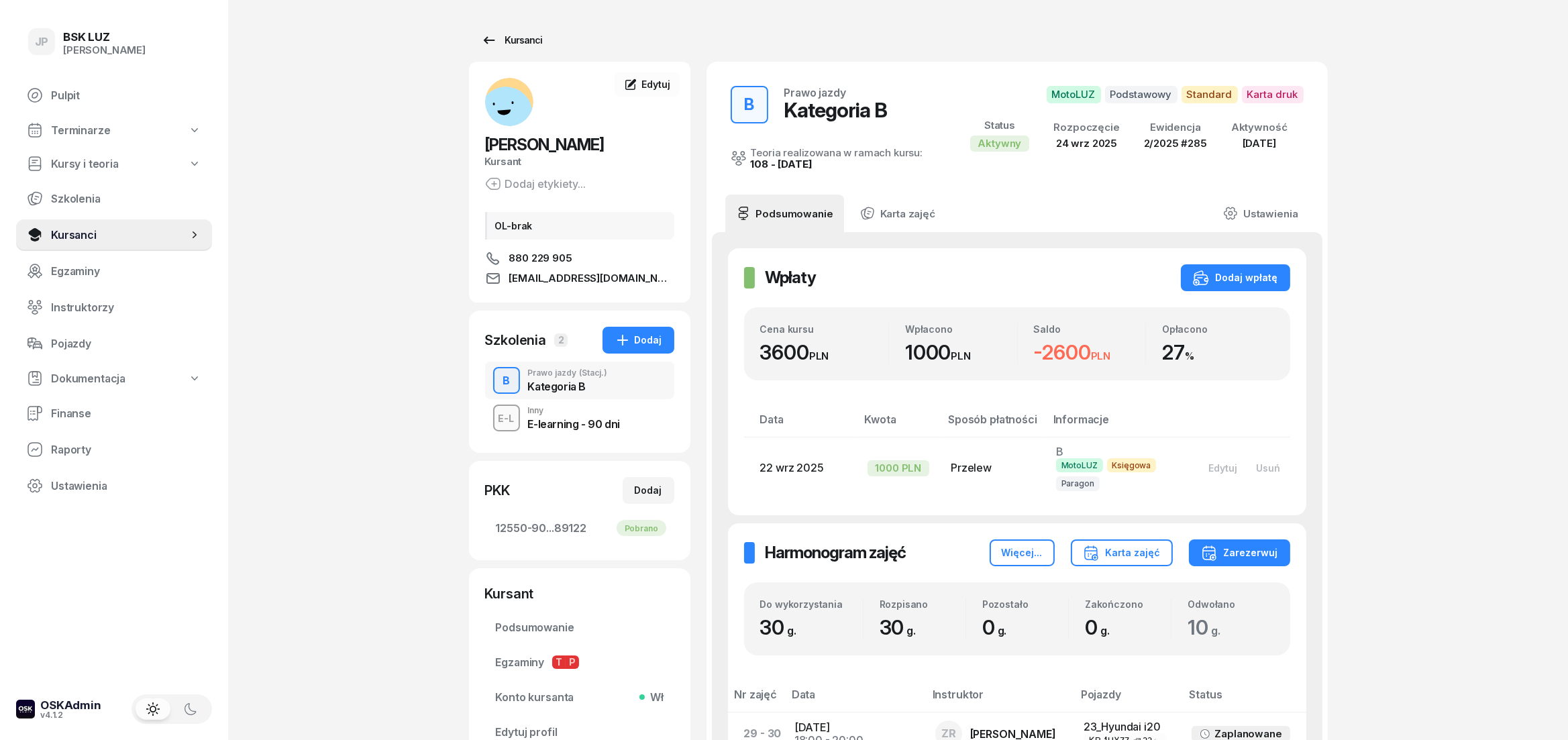
click at [472, 42] on link "Kursanci" at bounding box center [512, 40] width 86 height 27
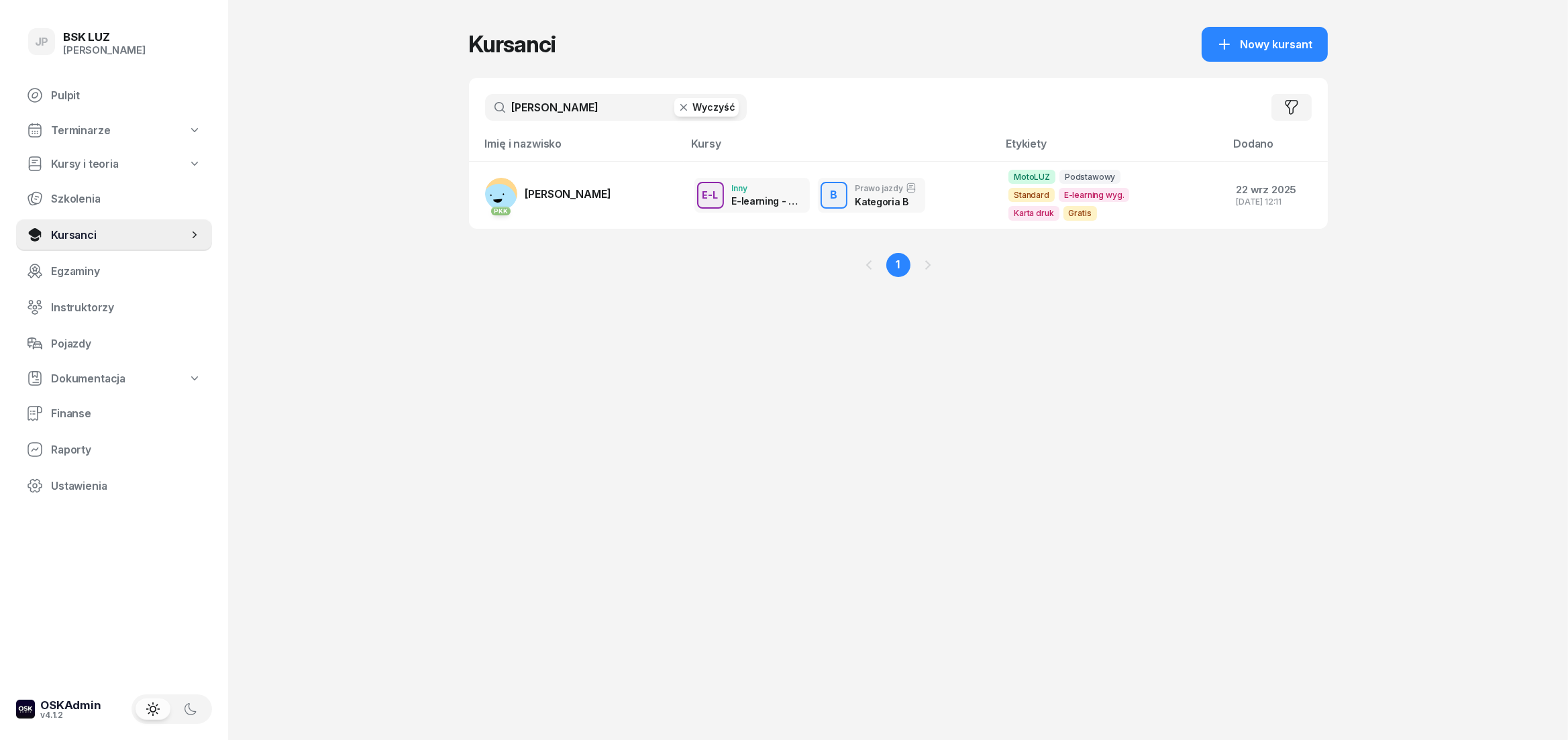
click at [678, 108] on button "Wyczyść" at bounding box center [706, 107] width 65 height 19
click at [613, 113] on input "text" at bounding box center [616, 107] width 262 height 27
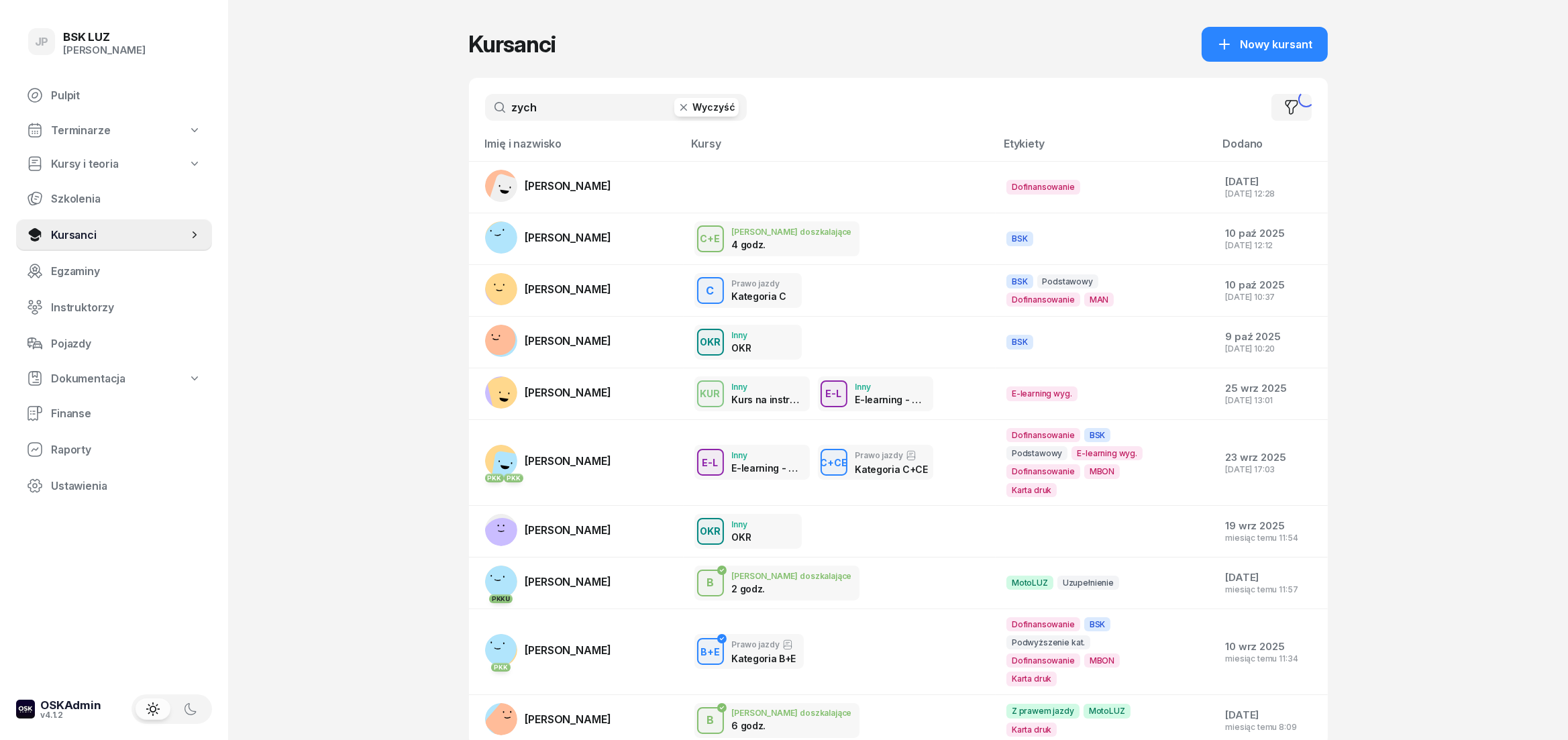
type input "zych"
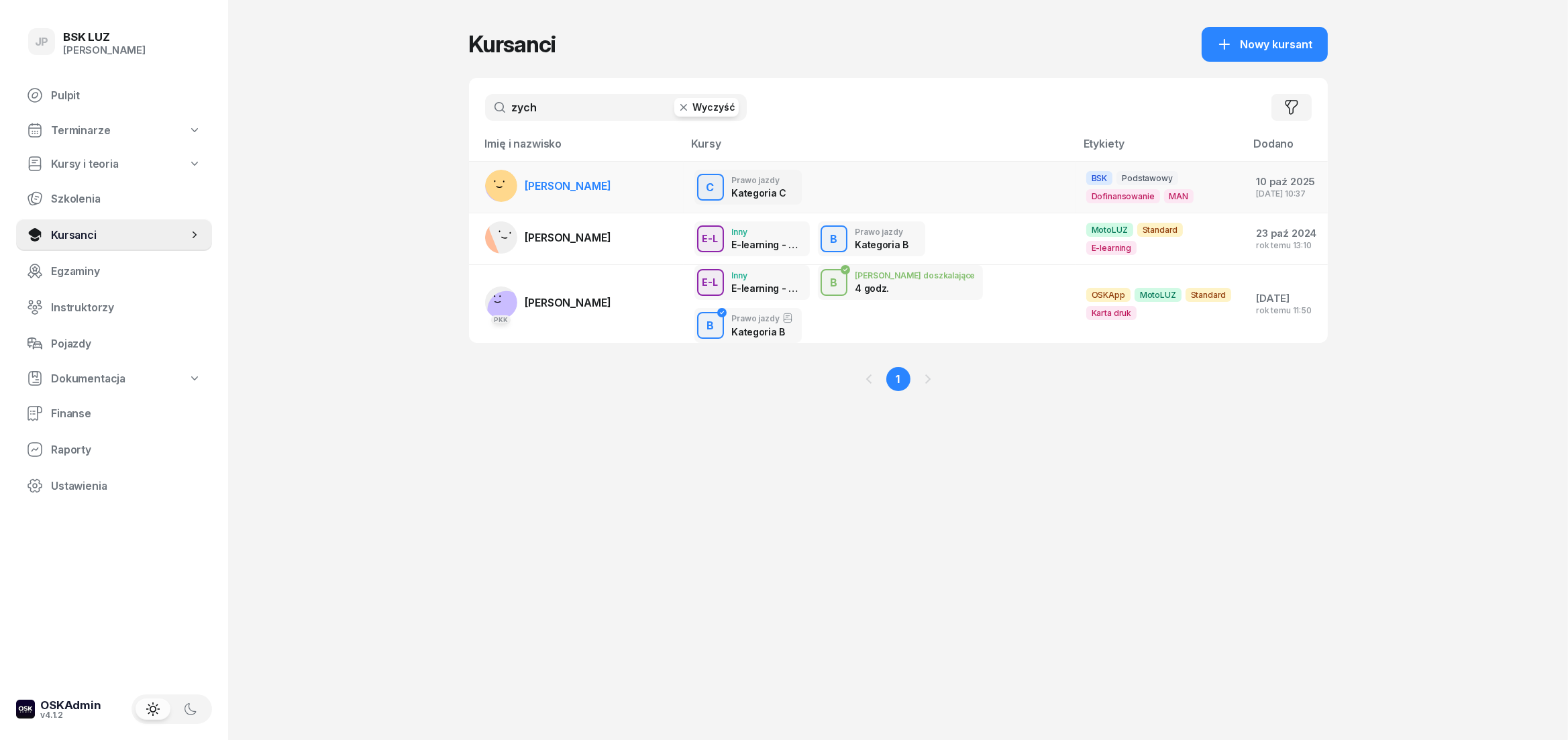
click at [890, 185] on div "C Prawo jazdy Kategoria C" at bounding box center [879, 187] width 370 height 35
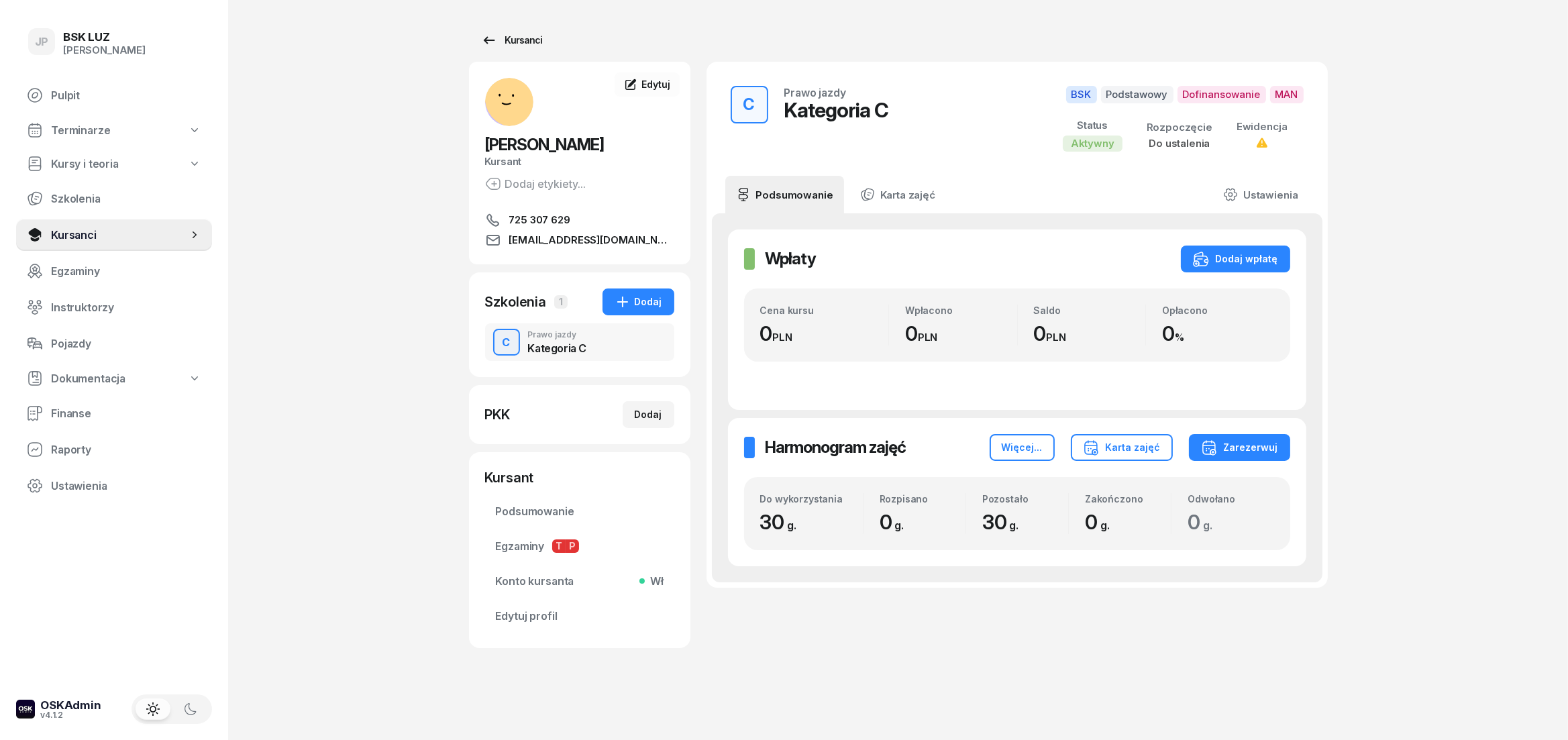
click at [486, 45] on icon at bounding box center [489, 40] width 16 height 16
